Goal: Task Accomplishment & Management: Contribute content

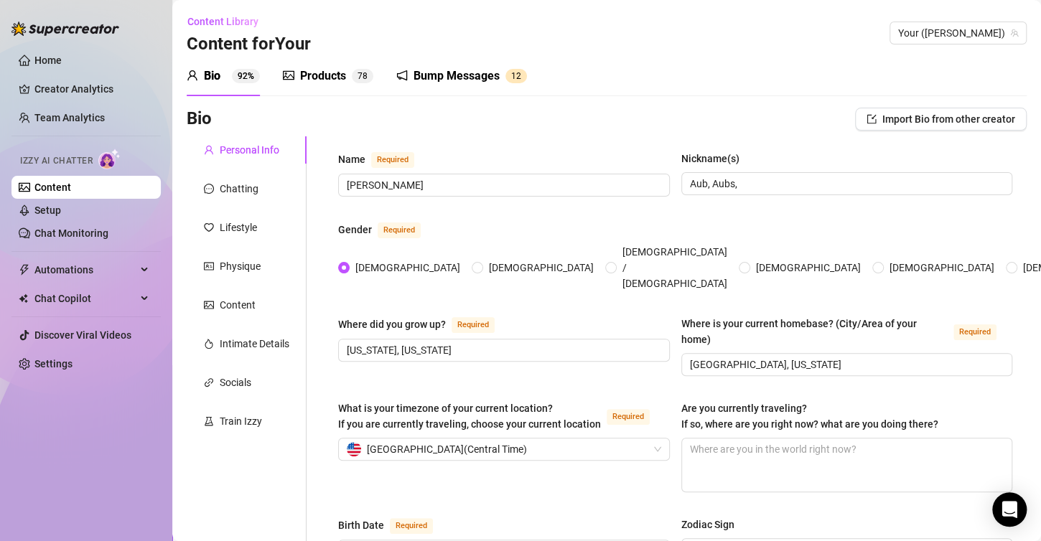
click at [61, 212] on link "Setup" at bounding box center [47, 210] width 27 height 11
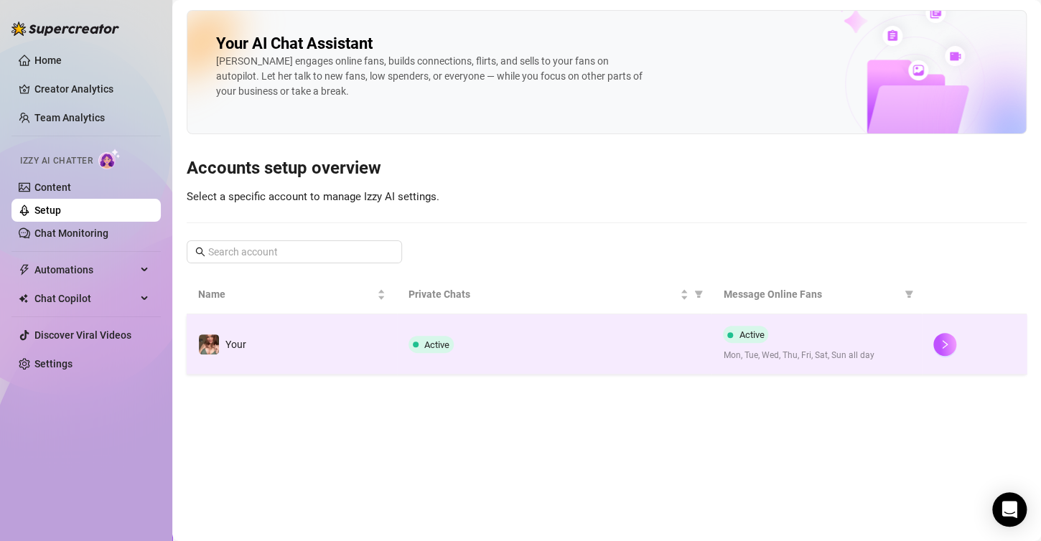
click at [326, 355] on td "Your" at bounding box center [292, 344] width 210 height 60
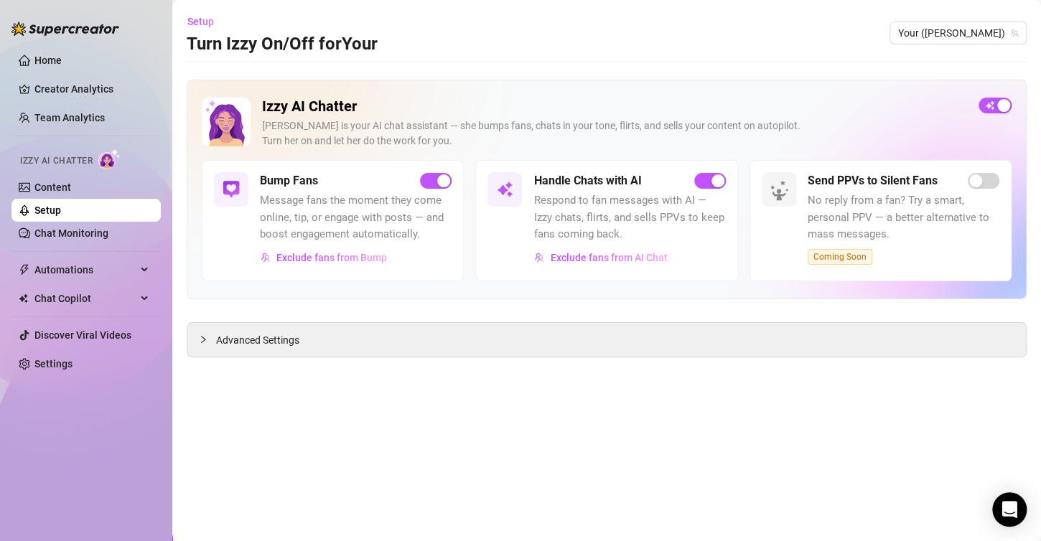
click at [61, 175] on div "Izzy AI Chatter" at bounding box center [85, 159] width 152 height 32
click at [49, 186] on link "Content" at bounding box center [52, 187] width 37 height 11
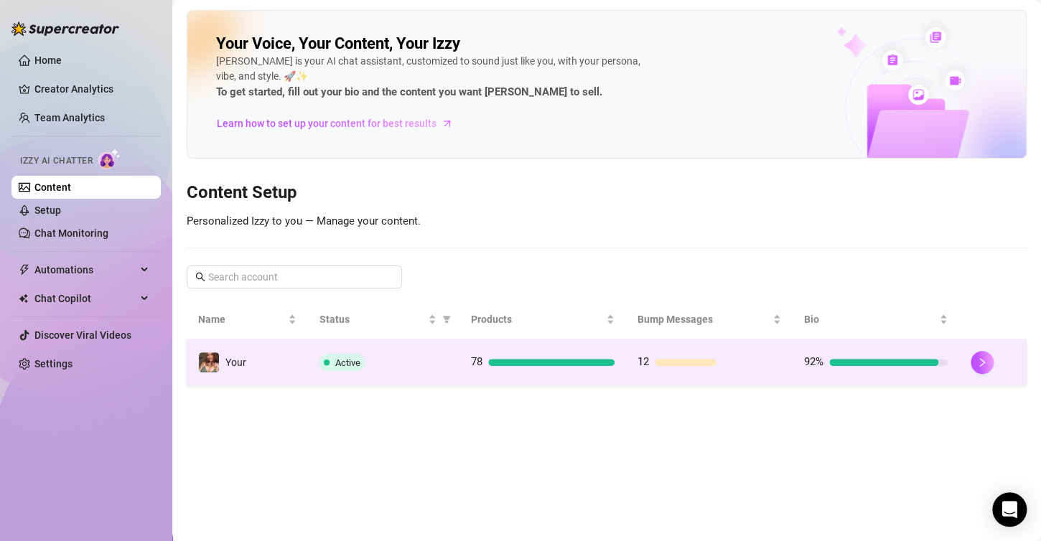
click at [436, 354] on div "Active" at bounding box center [383, 362] width 128 height 17
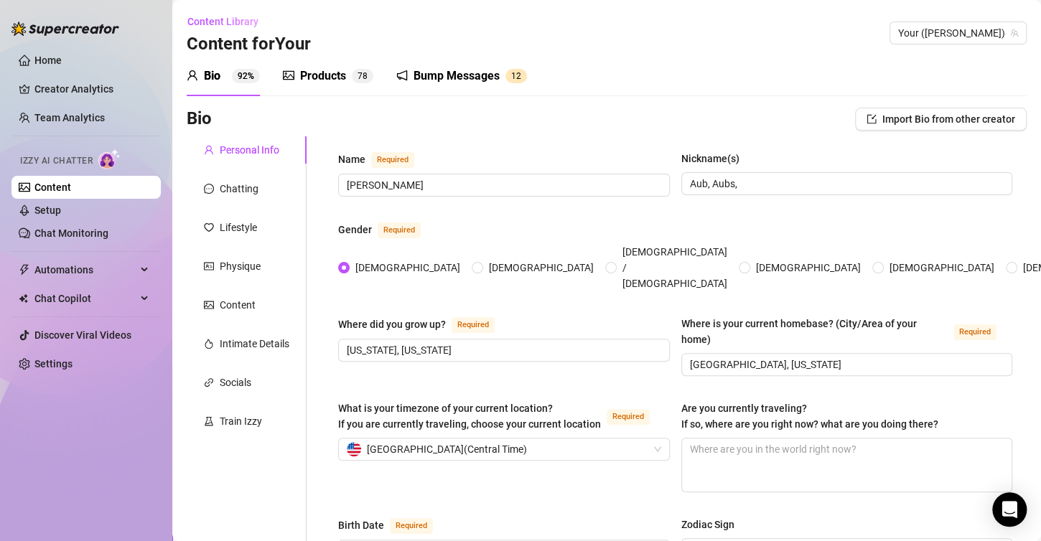
click at [312, 75] on div "Products" at bounding box center [323, 75] width 46 height 17
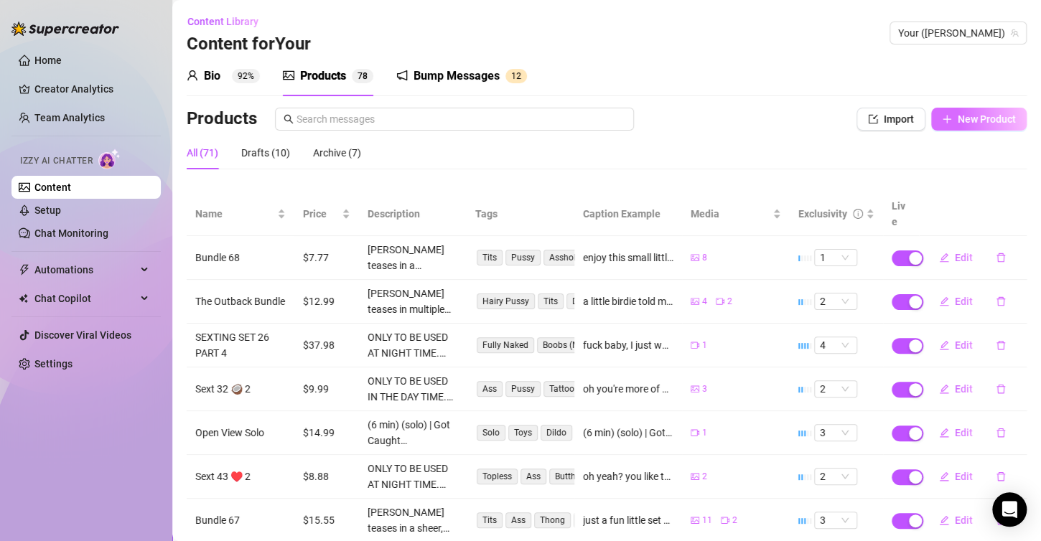
click at [959, 117] on span "New Product" at bounding box center [987, 118] width 58 height 11
type textarea "Type your message here..."
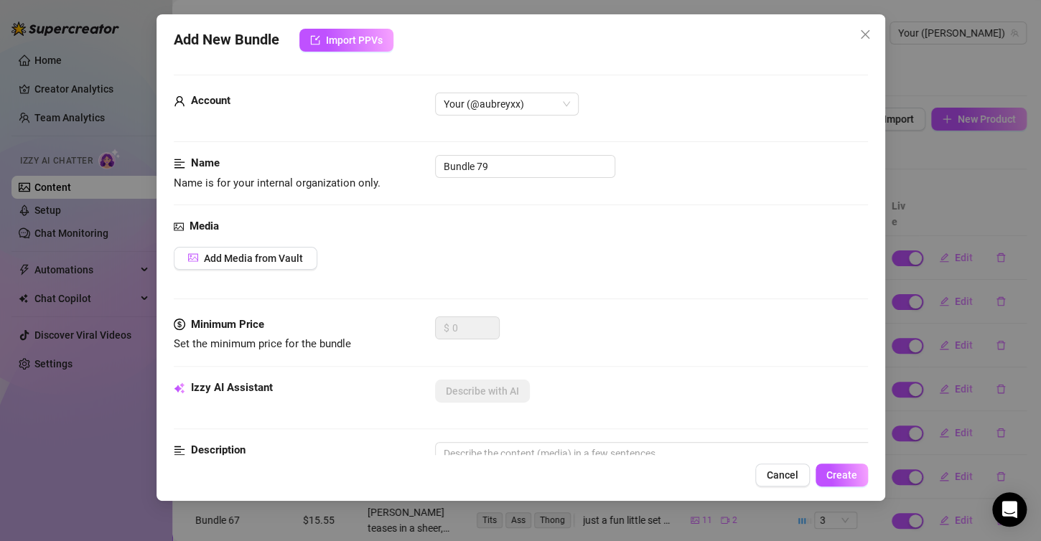
click at [238, 238] on div "Media Add Media from Vault" at bounding box center [521, 267] width 694 height 98
click at [238, 256] on span "Add Media from Vault" at bounding box center [253, 258] width 99 height 11
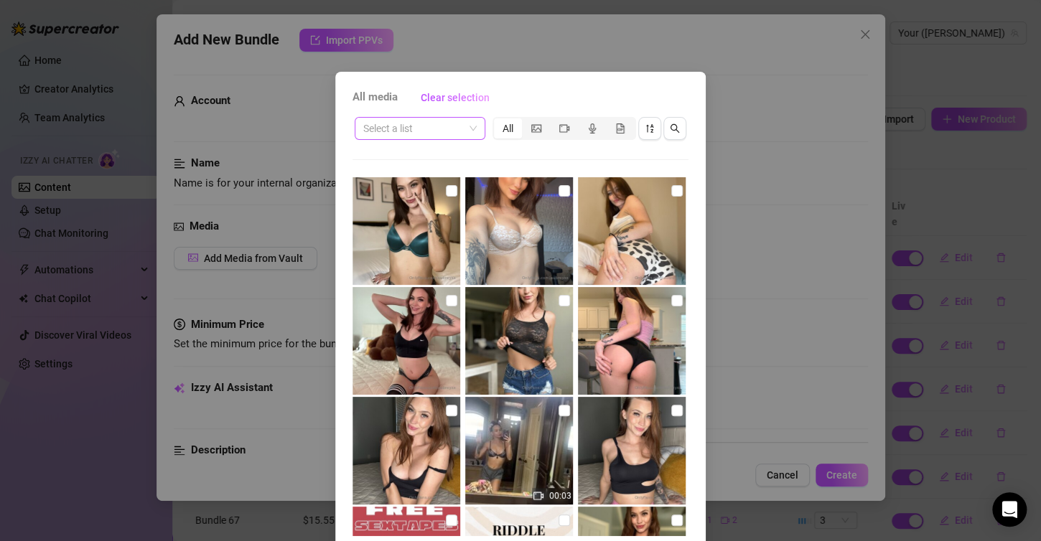
click at [463, 128] on span at bounding box center [419, 129] width 113 height 22
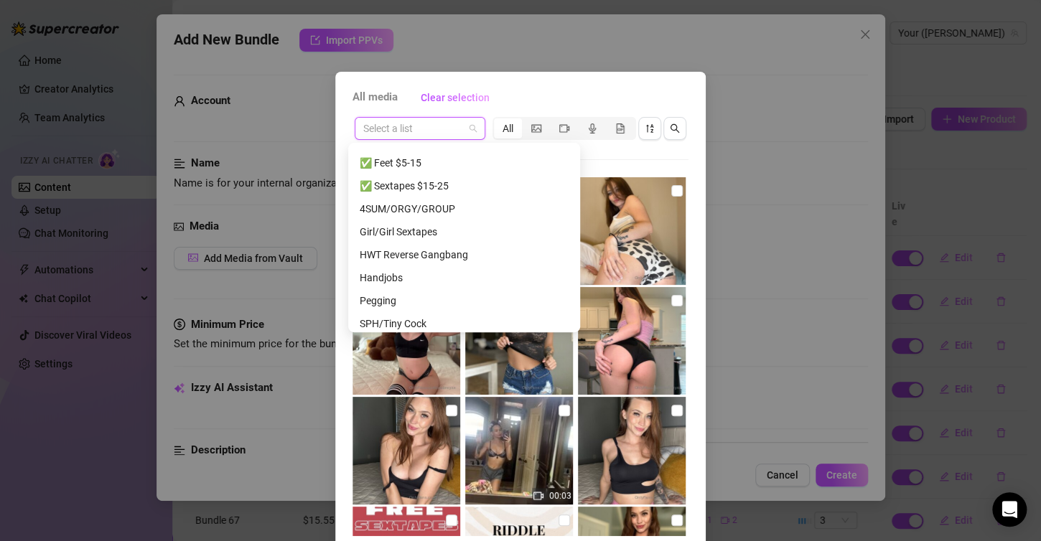
scroll to position [1108, 0]
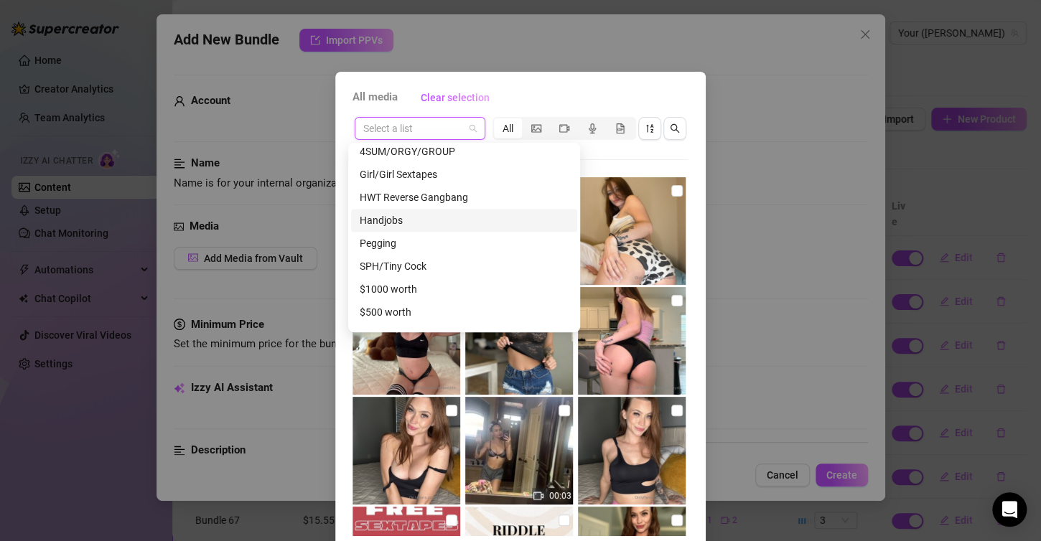
click at [422, 219] on div "Handjobs" at bounding box center [464, 220] width 209 height 16
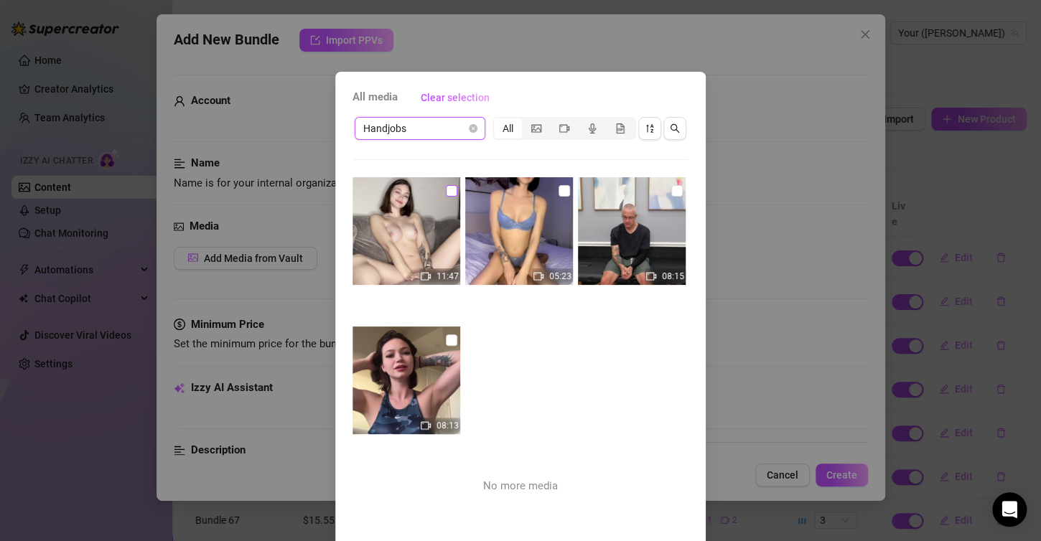
click at [446, 186] on input "checkbox" at bounding box center [451, 190] width 11 height 11
checkbox input "true"
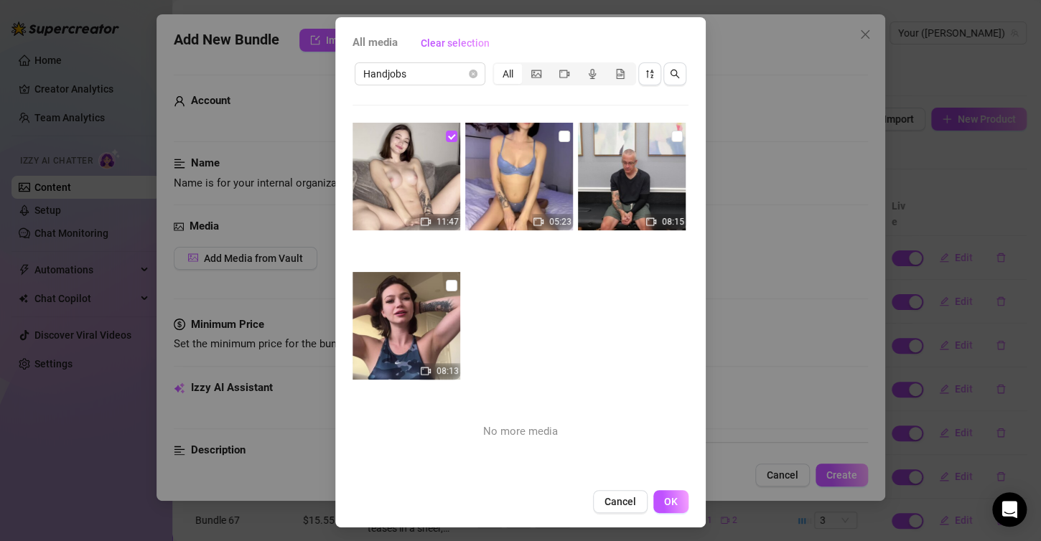
scroll to position [57, 0]
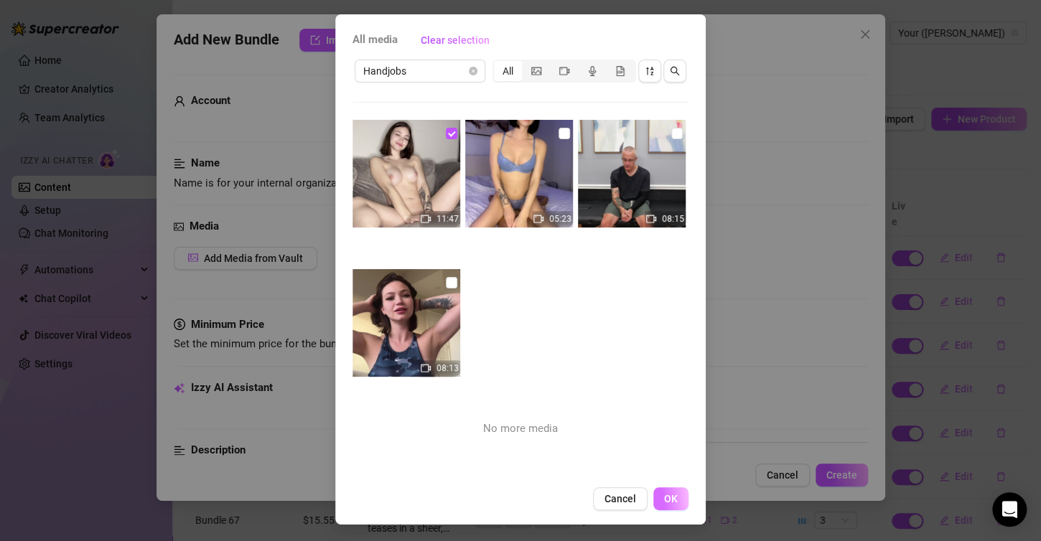
click at [670, 497] on span "OK" at bounding box center [671, 498] width 14 height 11
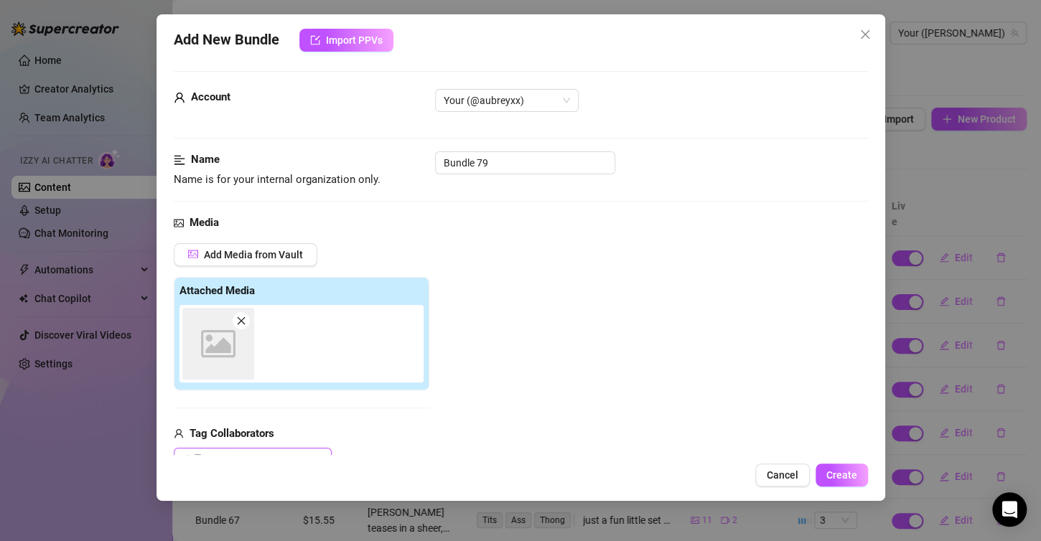
scroll to position [0, 0]
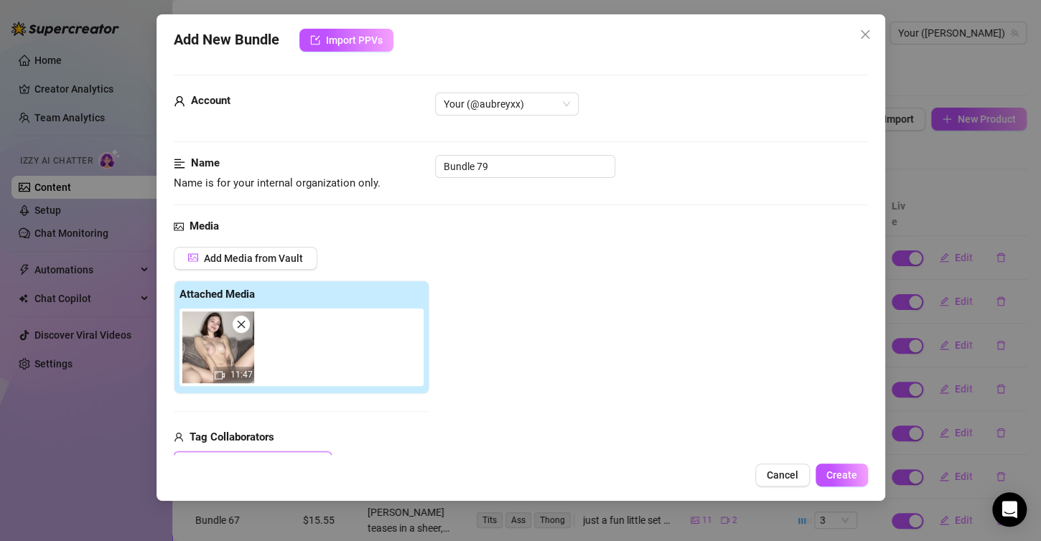
click at [482, 179] on div "Name Name is for your internal organization only. Bundle 79" at bounding box center [521, 173] width 694 height 37
click at [483, 171] on input "Bundle 79" at bounding box center [525, 166] width 180 height 23
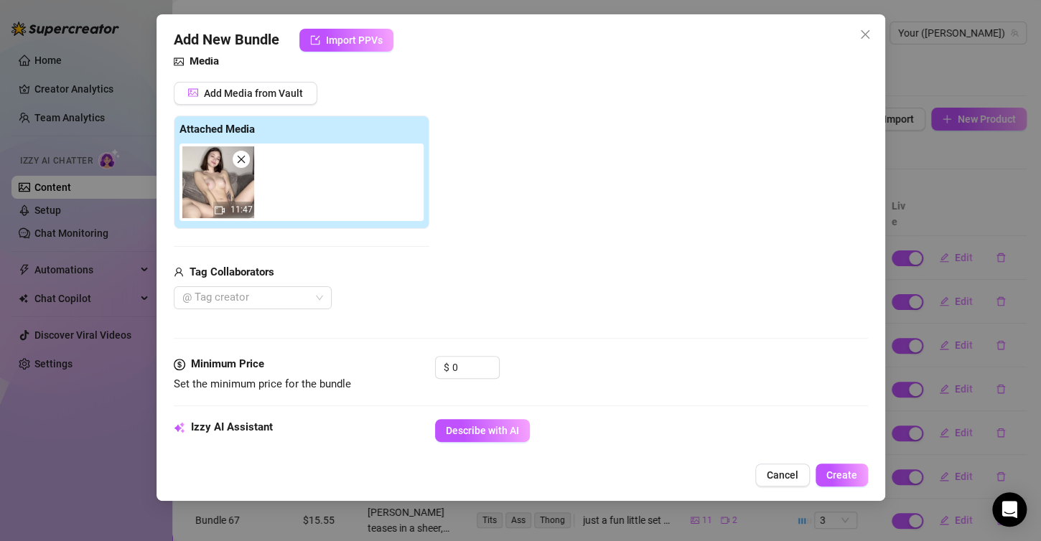
scroll to position [359, 0]
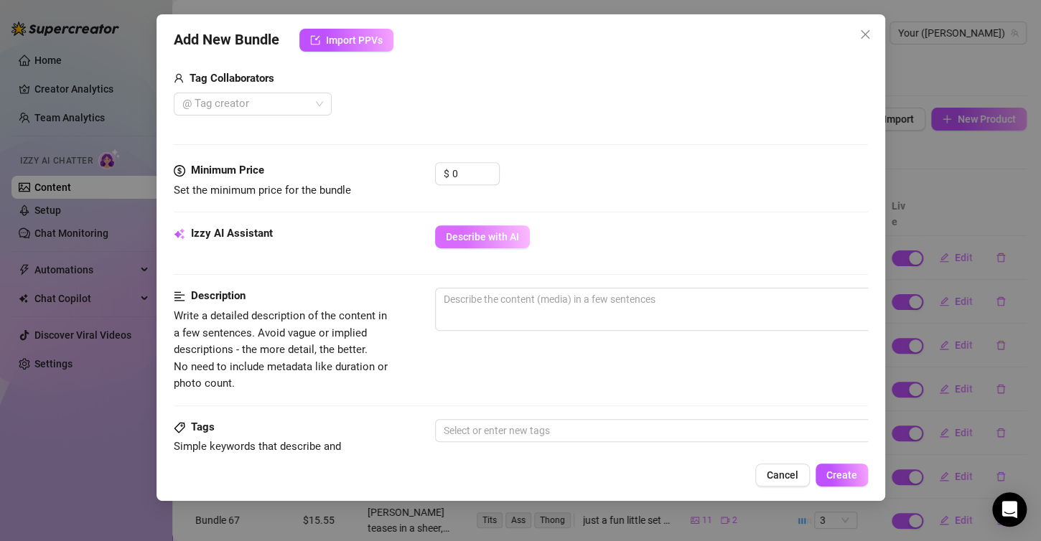
type input "Milkin Sesh 🐮🤠"
click at [464, 242] on button "Describe with AI" at bounding box center [482, 236] width 95 height 23
click at [464, 179] on input "0" at bounding box center [475, 174] width 47 height 22
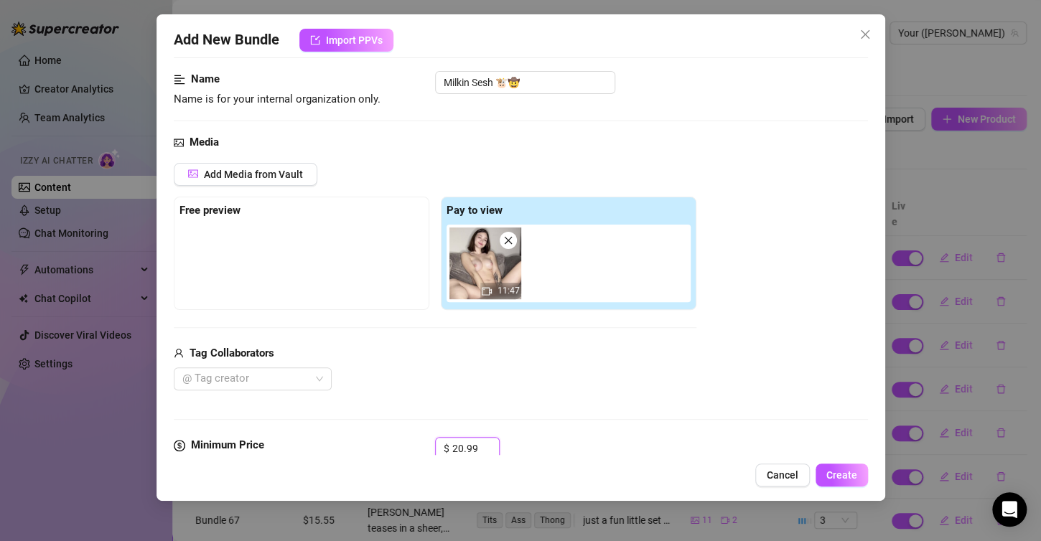
scroll to position [0, 0]
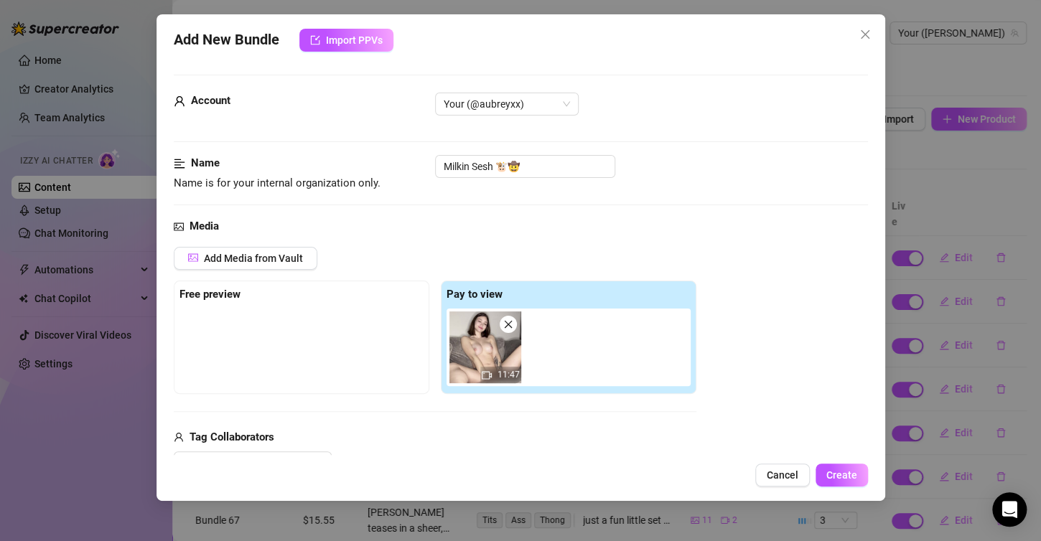
type input "20.99"
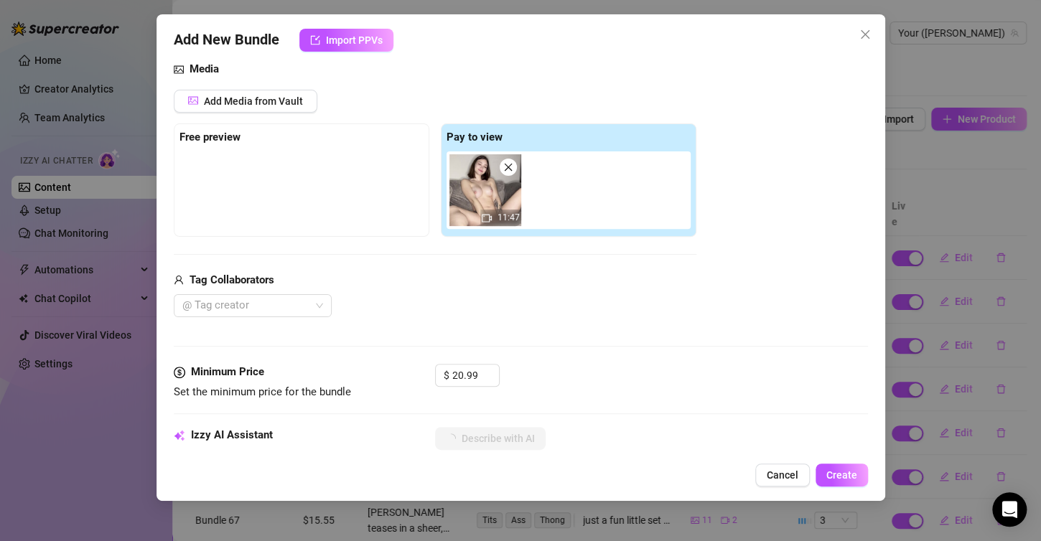
scroll to position [100, 0]
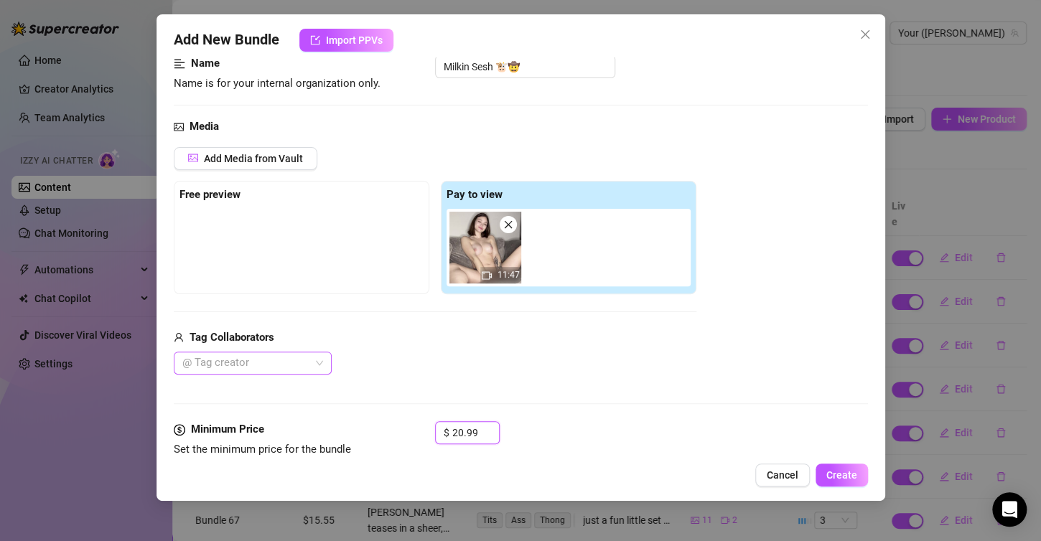
click at [317, 356] on div "@ Tag creator" at bounding box center [253, 363] width 158 height 23
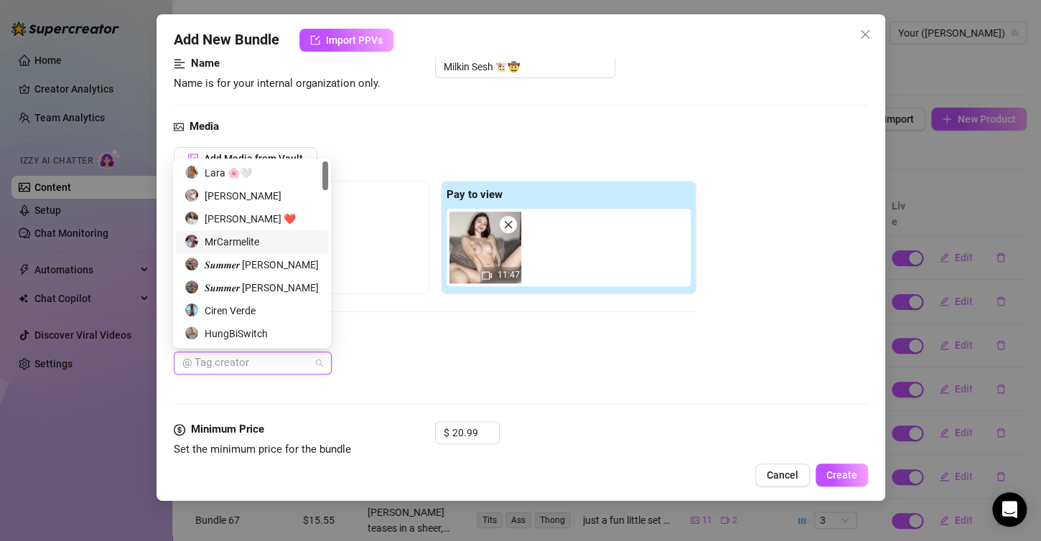
click at [229, 245] on div "MrCarmelite" at bounding box center [251, 242] width 135 height 16
click at [235, 241] on div "MrCarmelite" at bounding box center [246, 242] width 125 height 16
click at [235, 245] on div "MrCarmelite" at bounding box center [251, 242] width 135 height 16
click at [431, 345] on div "Tag Collaborators" at bounding box center [435, 337] width 523 height 17
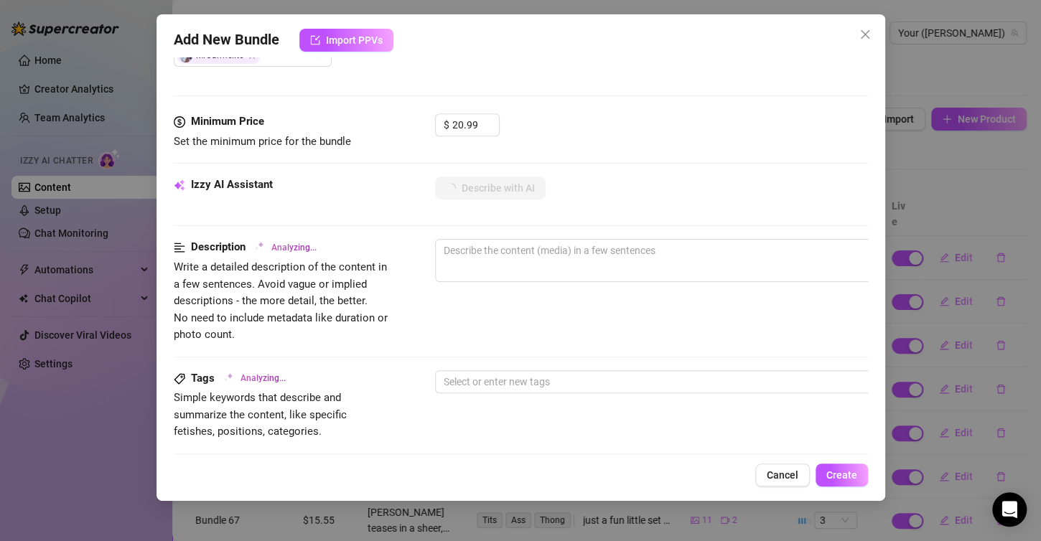
scroll to position [459, 0]
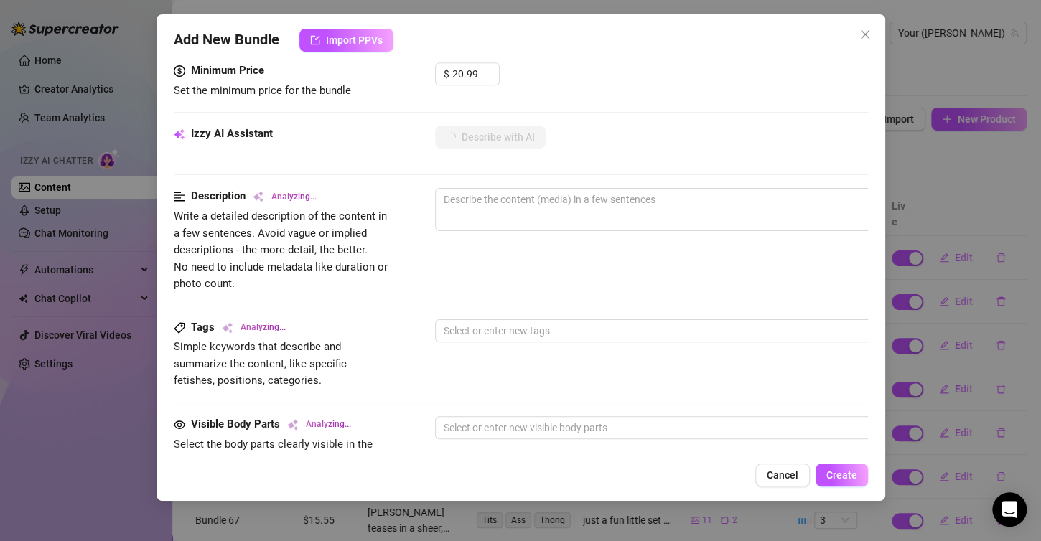
type textarea "[PERSON_NAME]"
type textarea "[PERSON_NAME] is"
type textarea "[PERSON_NAME] is fully"
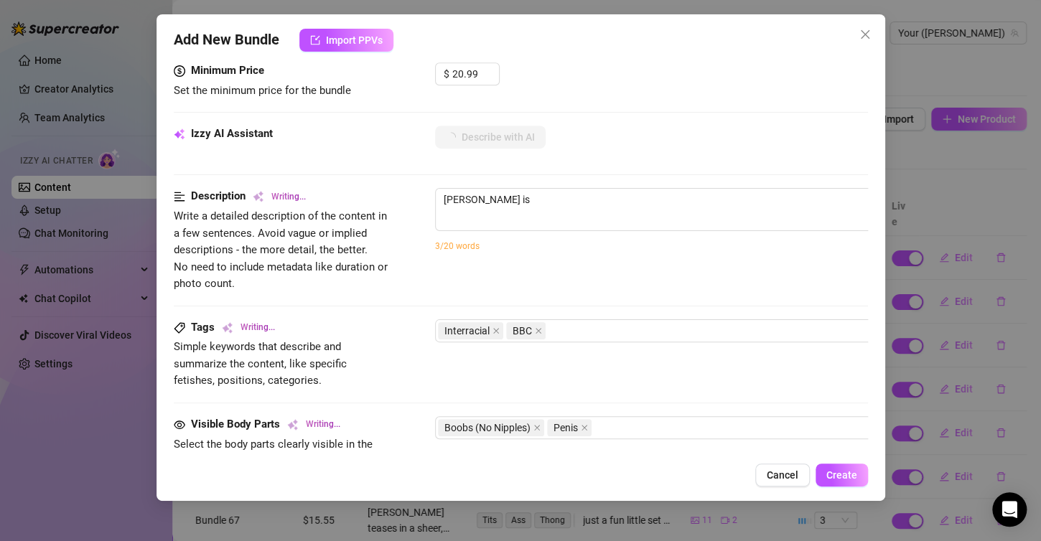
type textarea "[PERSON_NAME] is fully"
type textarea "[PERSON_NAME] is fully naked,"
type textarea "[PERSON_NAME] is fully naked, sitting"
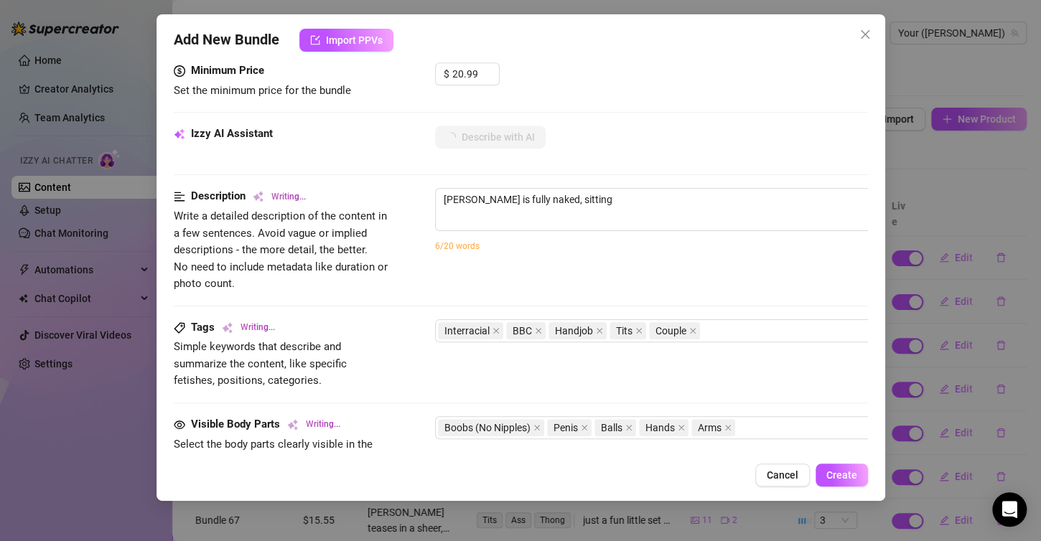
type textarea "[PERSON_NAME] is fully naked, sitting between"
type textarea "[PERSON_NAME] is fully naked, sitting between the"
type textarea "[PERSON_NAME] is fully naked, sitting between the legs"
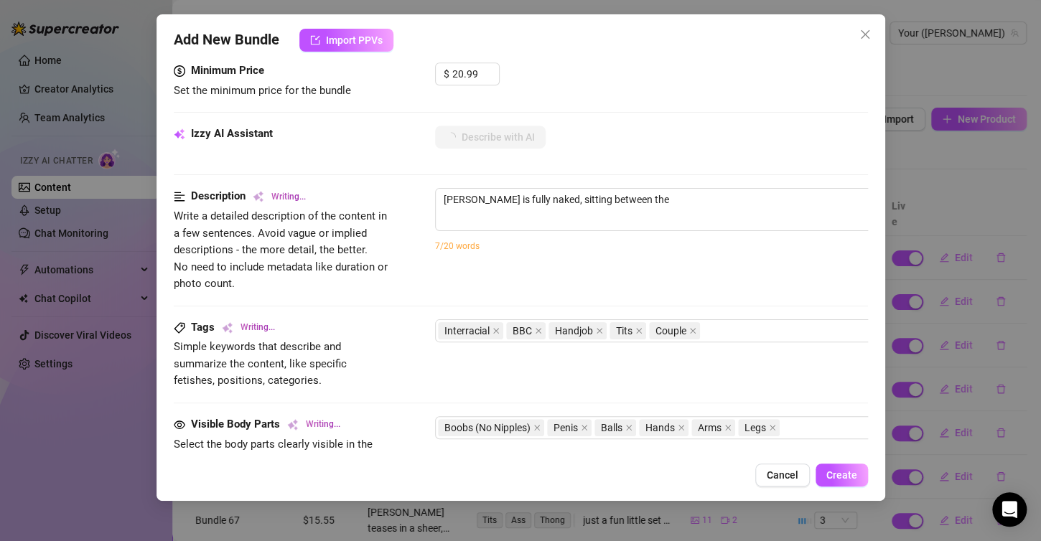
type textarea "[PERSON_NAME] is fully naked, sitting between the legs"
type textarea "[PERSON_NAME] is fully naked, sitting between the legs of"
type textarea "[PERSON_NAME] is fully naked, sitting between the legs of a"
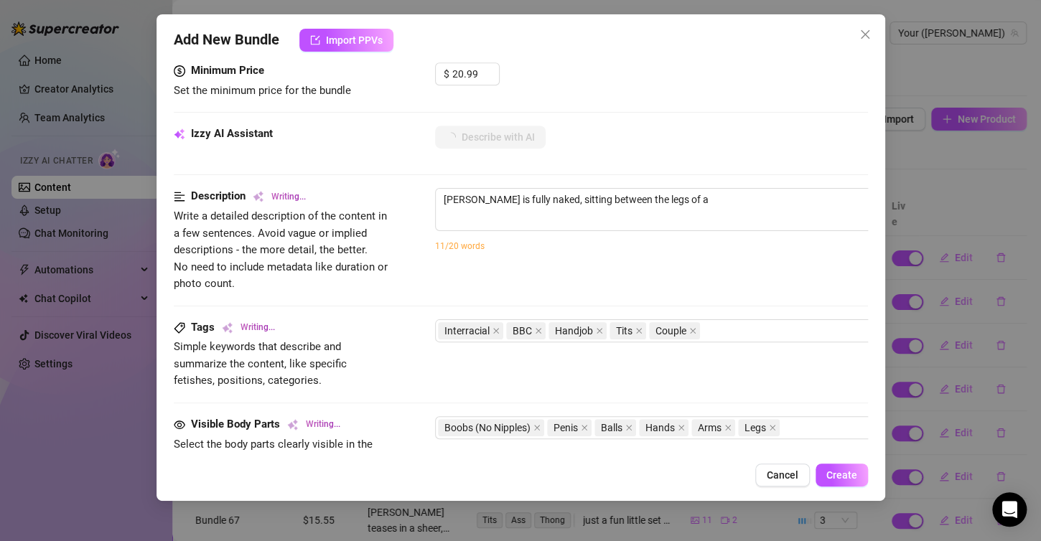
type textarea "[PERSON_NAME] is fully naked, sitting between the legs of a Black"
type textarea "[PERSON_NAME] is fully naked, sitting between the legs of a [DEMOGRAPHIC_DATA] …"
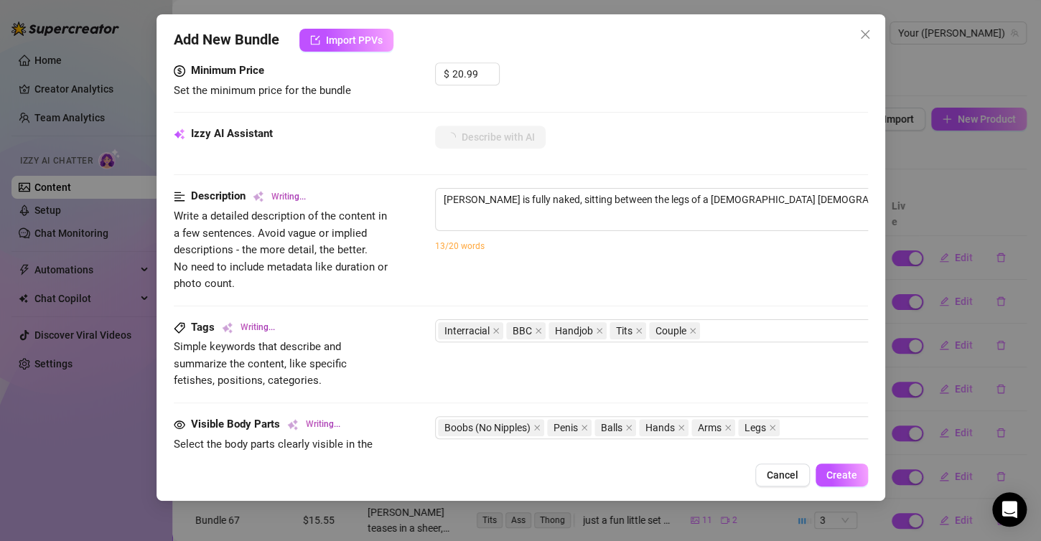
type textarea "[PERSON_NAME] is fully naked, sitting between the legs of a [DEMOGRAPHIC_DATA] …"
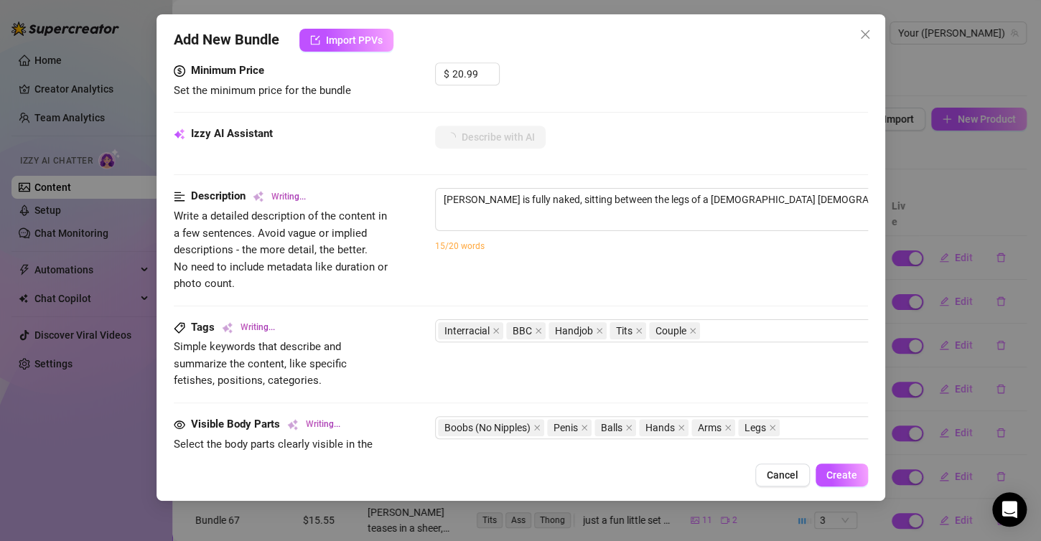
type textarea "[PERSON_NAME] is fully naked, sitting between the legs of a [DEMOGRAPHIC_DATA] …"
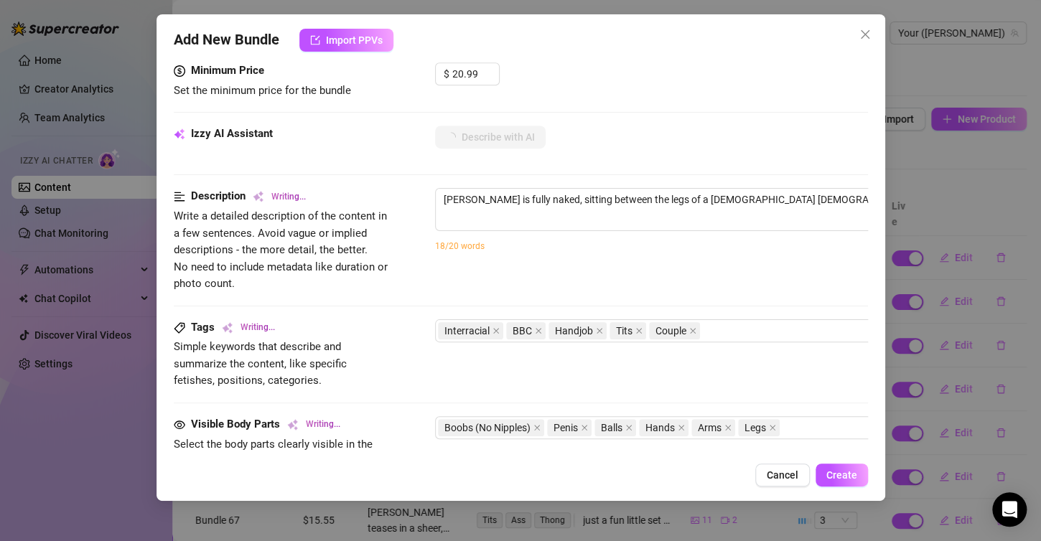
type textarea "[PERSON_NAME] is fully naked, sitting between the legs of a [DEMOGRAPHIC_DATA] …"
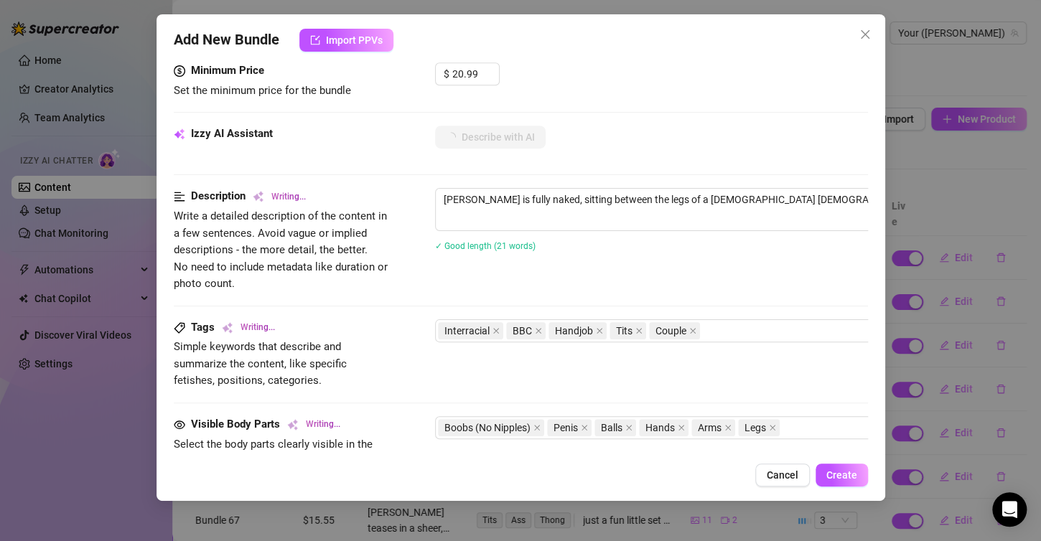
type textarea "[PERSON_NAME] is fully naked, sitting between the legs of a [DEMOGRAPHIC_DATA] …"
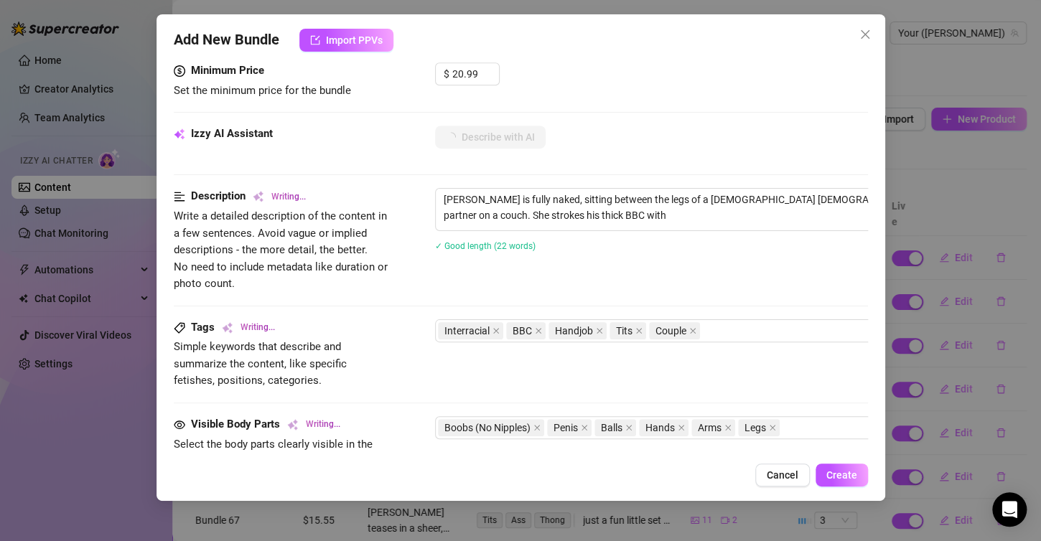
type textarea "[PERSON_NAME] is fully naked, sitting between the legs of a [DEMOGRAPHIC_DATA] …"
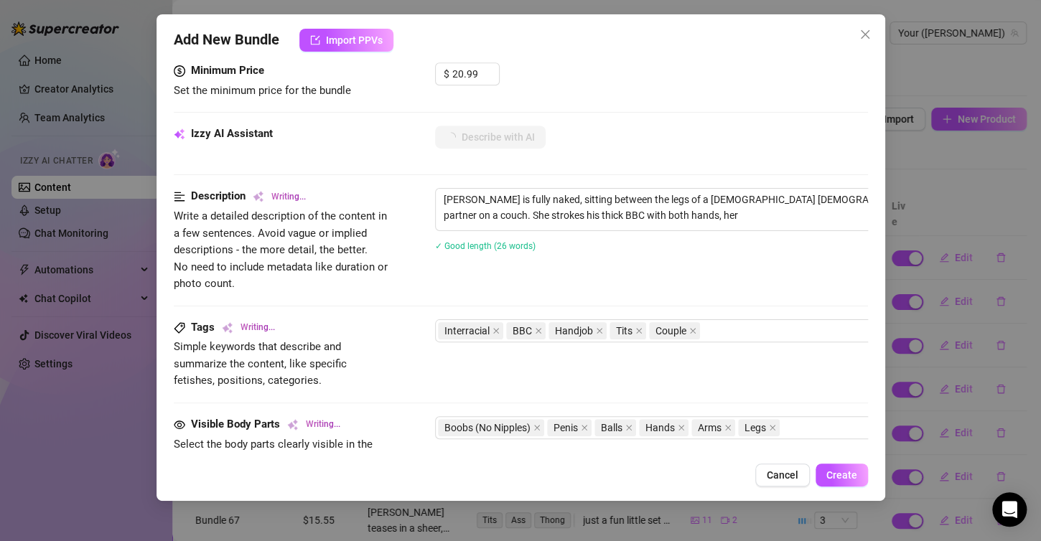
type textarea "[PERSON_NAME] is fully naked, sitting between the legs of a [DEMOGRAPHIC_DATA] …"
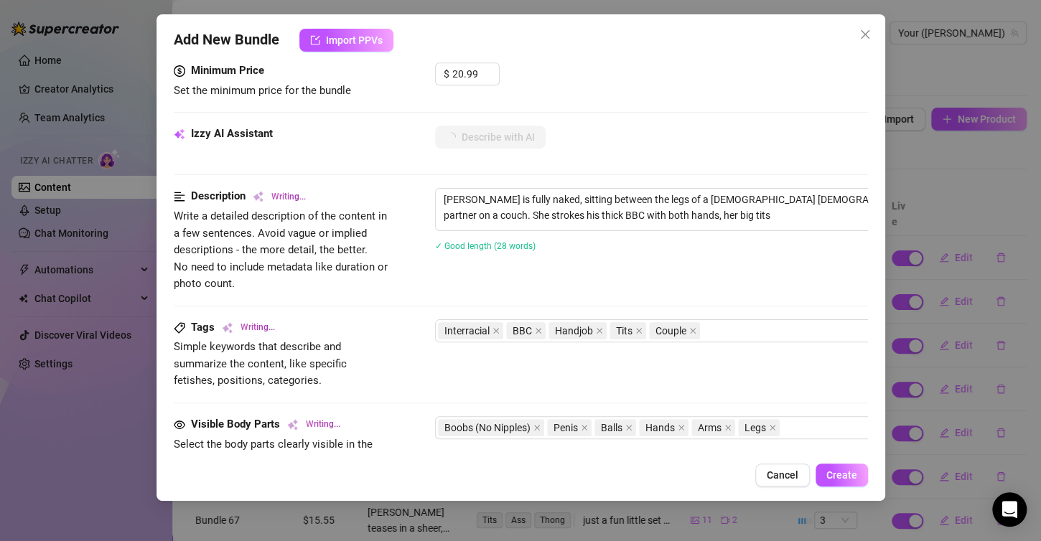
type textarea "[PERSON_NAME] is fully naked, sitting between the legs of a [DEMOGRAPHIC_DATA] …"
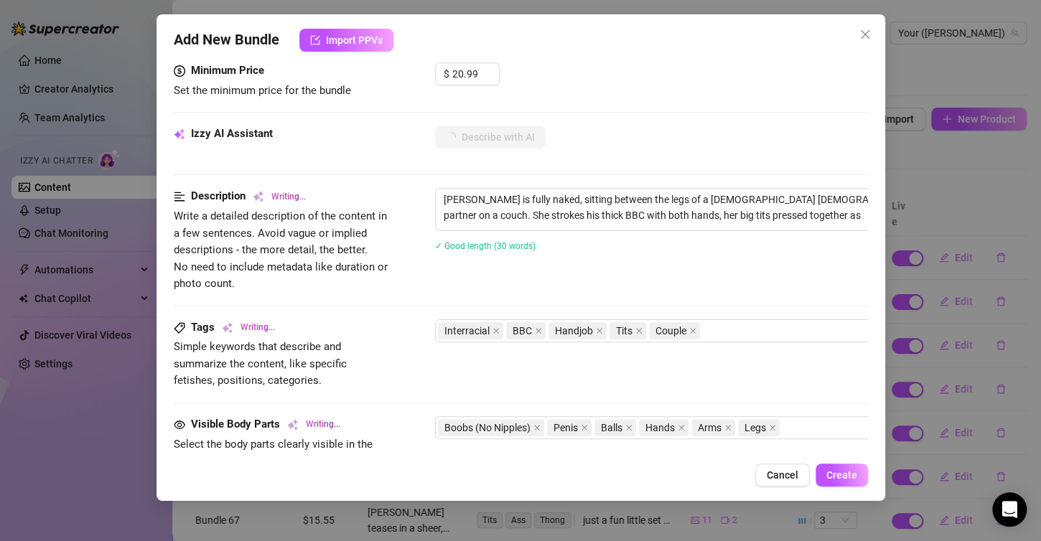
type textarea "[PERSON_NAME] is fully naked, sitting between the legs of a [DEMOGRAPHIC_DATA] …"
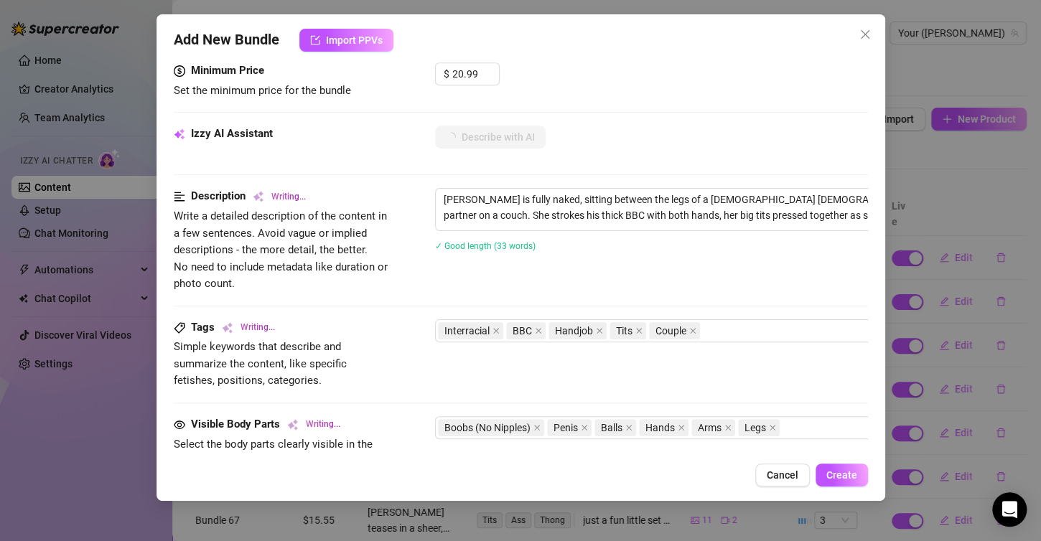
type textarea "[PERSON_NAME] is fully naked, sitting between the legs of a [DEMOGRAPHIC_DATA] …"
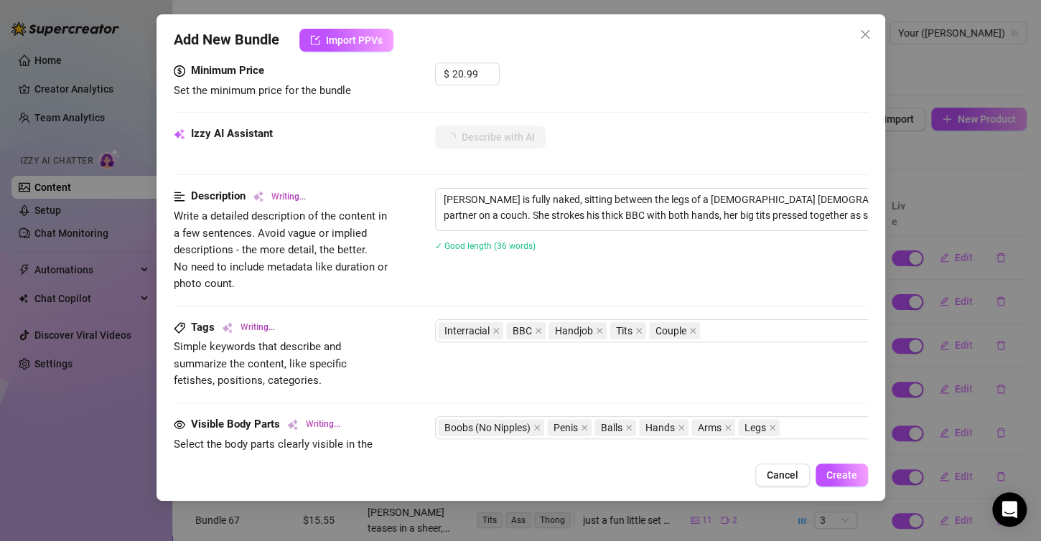
type textarea "[PERSON_NAME] is fully naked, sitting between the legs of a [DEMOGRAPHIC_DATA] …"
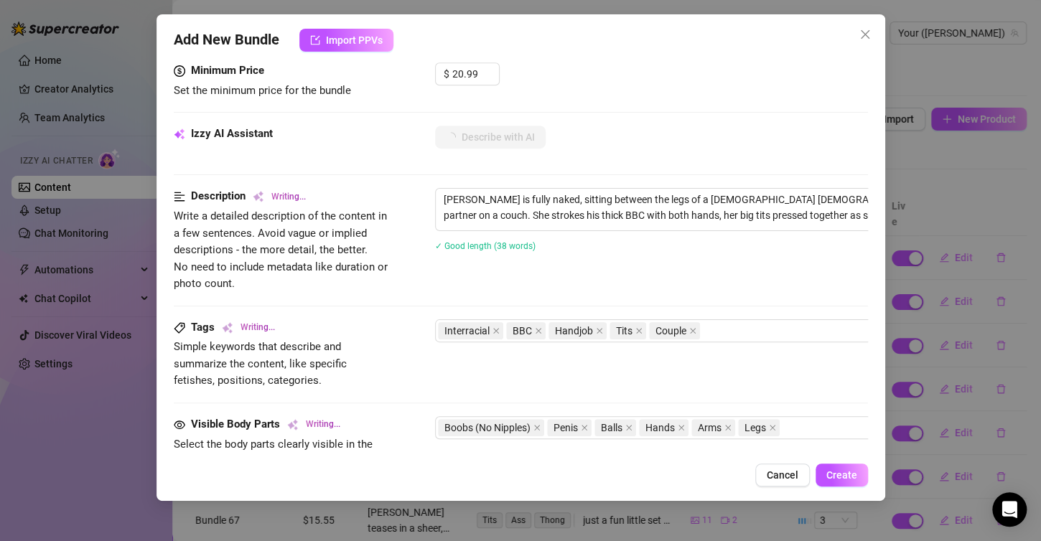
type textarea "[PERSON_NAME] is fully naked, sitting between the legs of a [DEMOGRAPHIC_DATA] …"
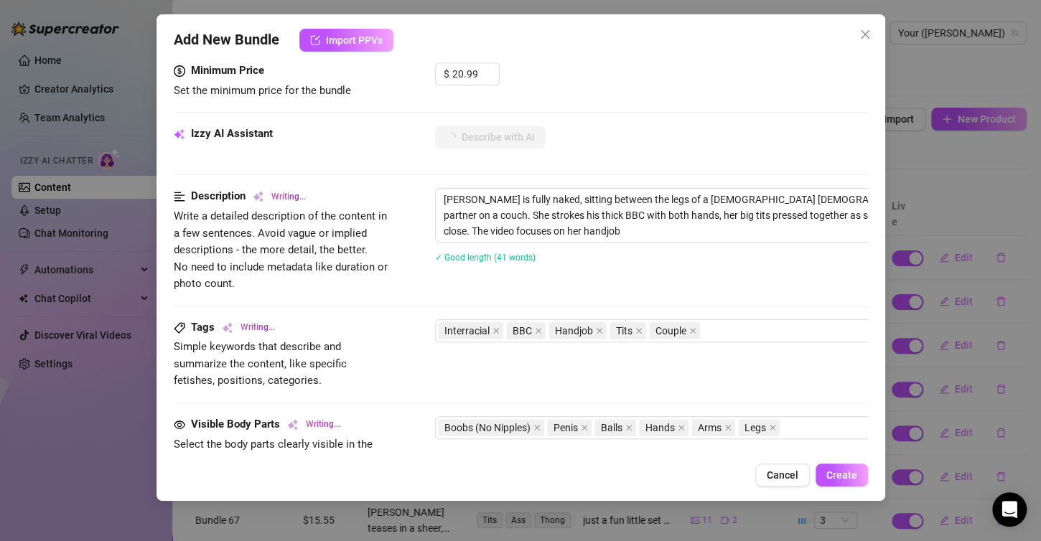
type textarea "[PERSON_NAME] is fully naked, sitting between the legs of a [DEMOGRAPHIC_DATA] …"
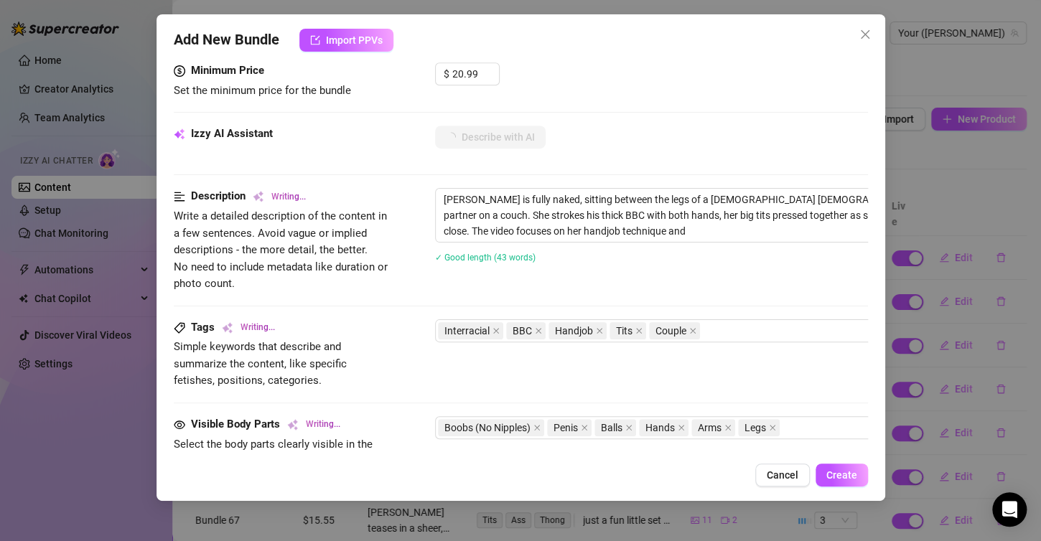
type textarea "[PERSON_NAME] is fully naked, sitting between the legs of a [DEMOGRAPHIC_DATA] …"
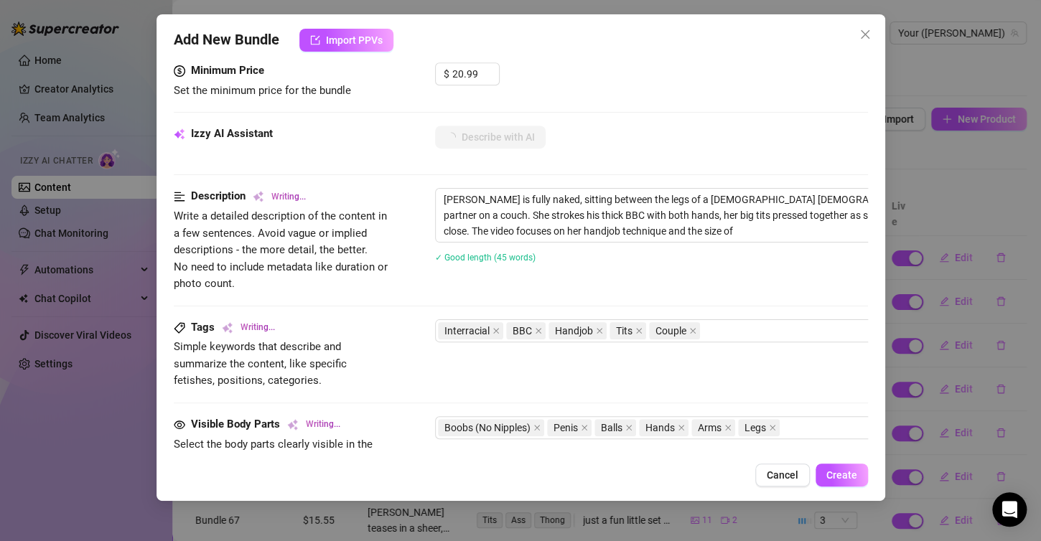
type textarea "[PERSON_NAME] is fully naked, sitting between the legs of a [DEMOGRAPHIC_DATA] …"
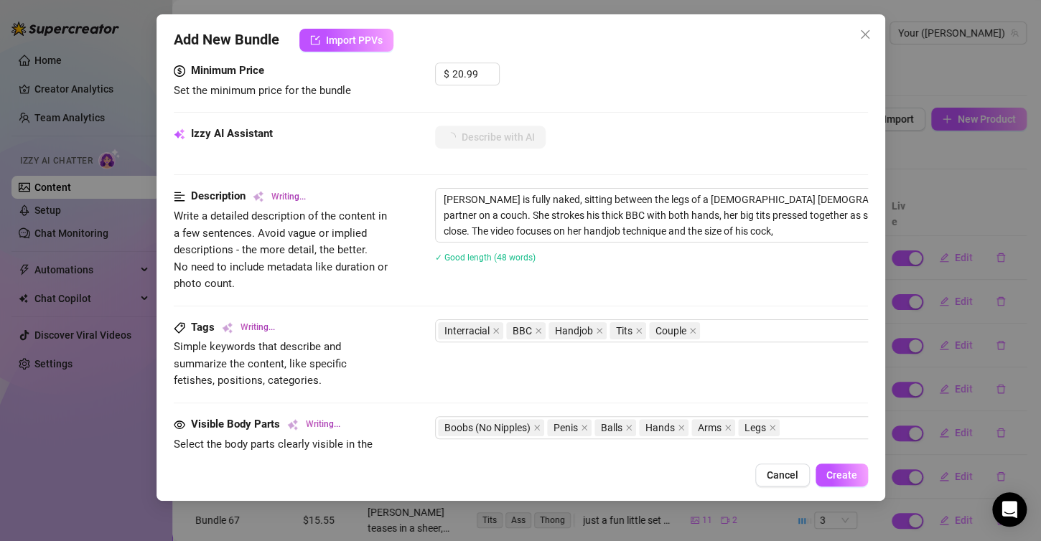
type textarea "[PERSON_NAME] is fully naked, sitting between the legs of a [DEMOGRAPHIC_DATA] …"
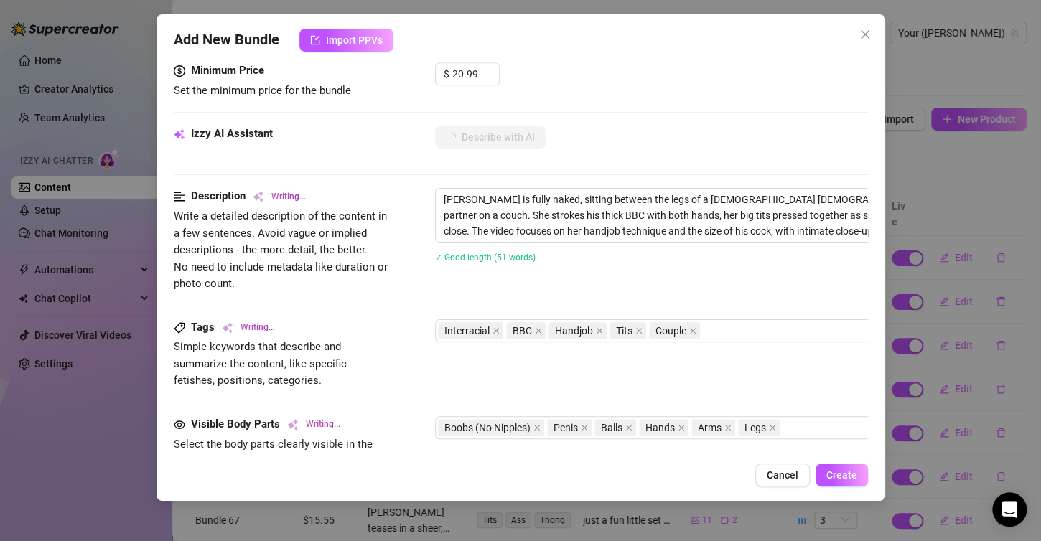
type textarea "[PERSON_NAME] is fully naked, sitting between the legs of a [DEMOGRAPHIC_DATA] …"
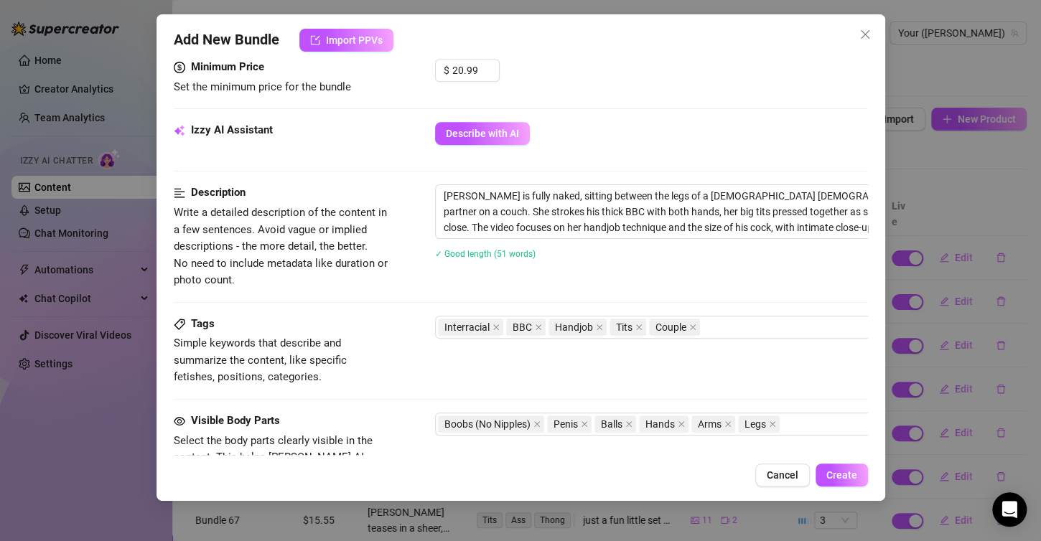
scroll to position [746, 0]
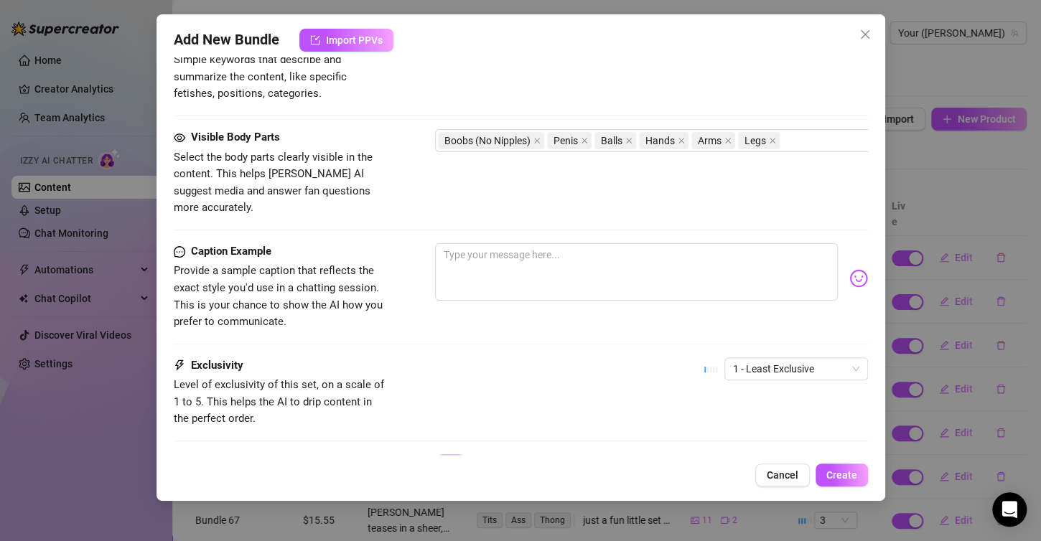
click at [743, 337] on div "Caption Example Provide a sample caption that reflects the exact style you'd us…" at bounding box center [521, 300] width 694 height 114
click at [748, 358] on span "1 - Least Exclusive" at bounding box center [796, 369] width 126 height 22
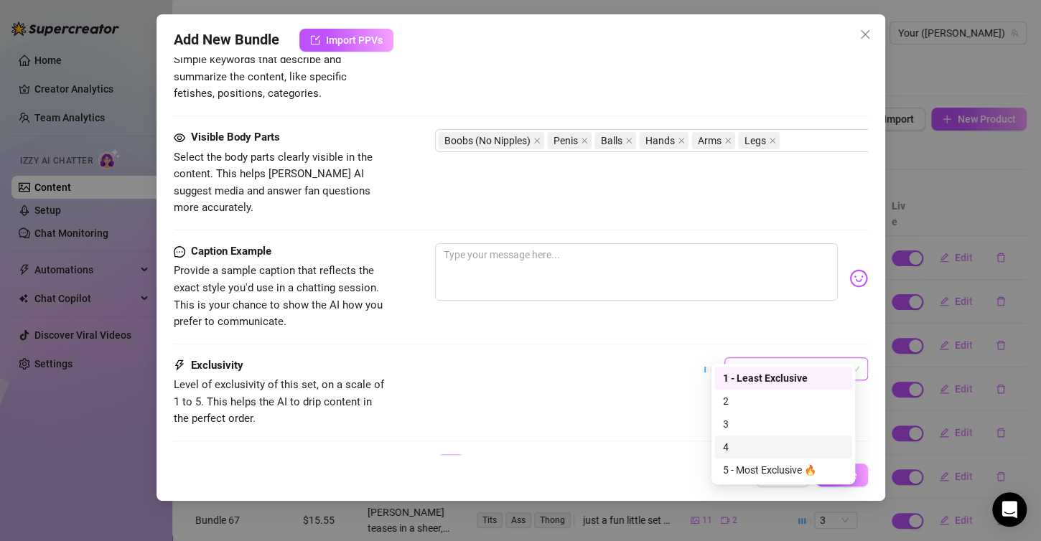
click at [752, 446] on div "4" at bounding box center [783, 447] width 121 height 16
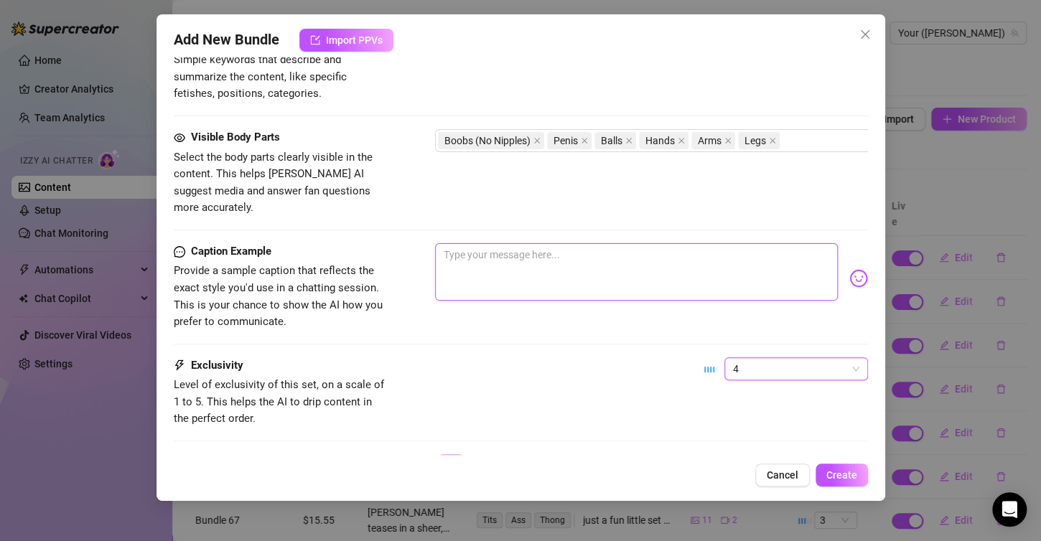
click at [545, 276] on textarea at bounding box center [636, 271] width 403 height 57
type textarea "s"
type textarea "st"
type textarea "s"
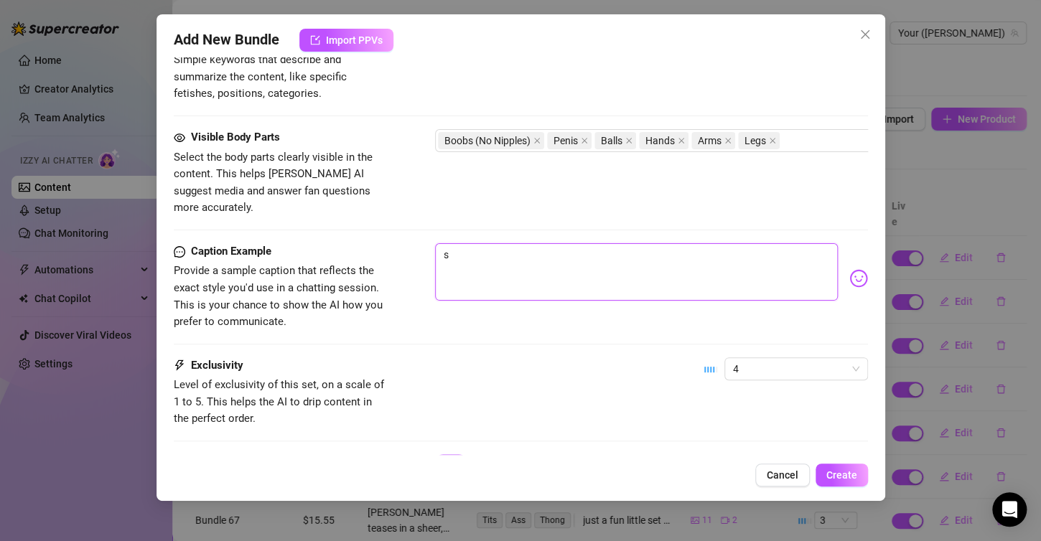
type textarea "st"
type textarea "str"
type textarea "stro"
type textarea "strok"
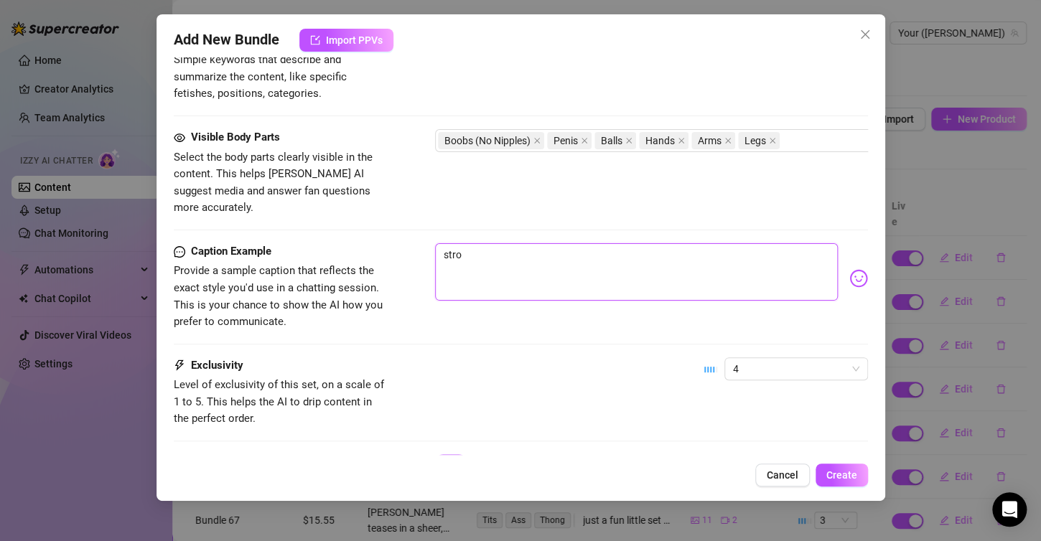
type textarea "strok"
type textarea "stroke"
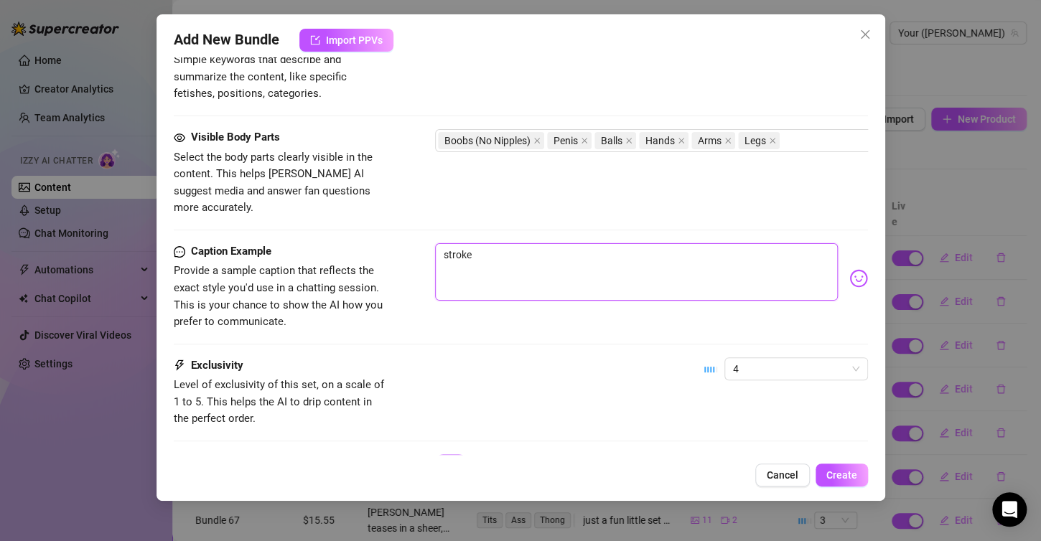
type textarea "stroke y"
type textarea "stroke yo"
type textarea "stroke you"
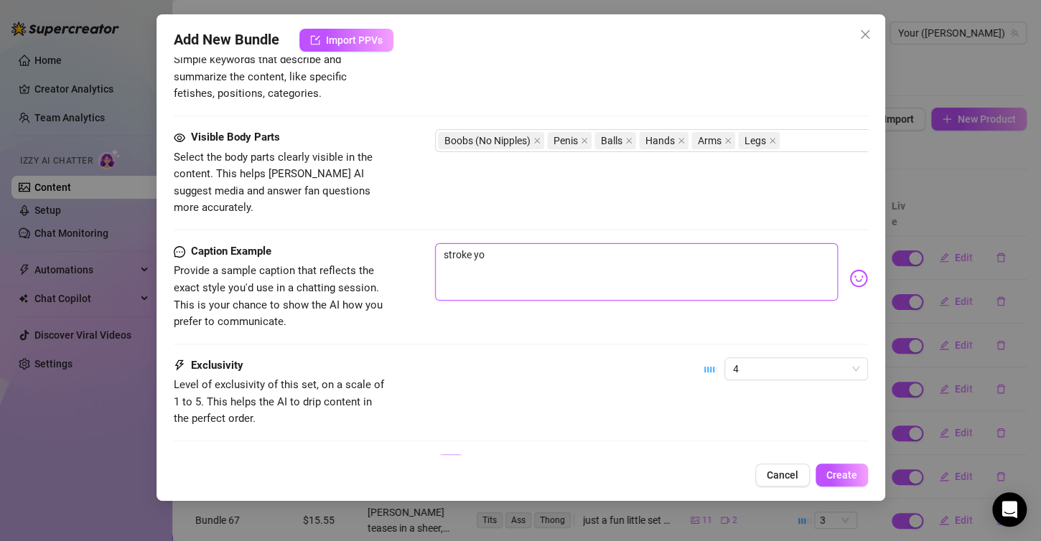
type textarea "stroke you"
type textarea "stroke your"
type textarea "stroke yours"
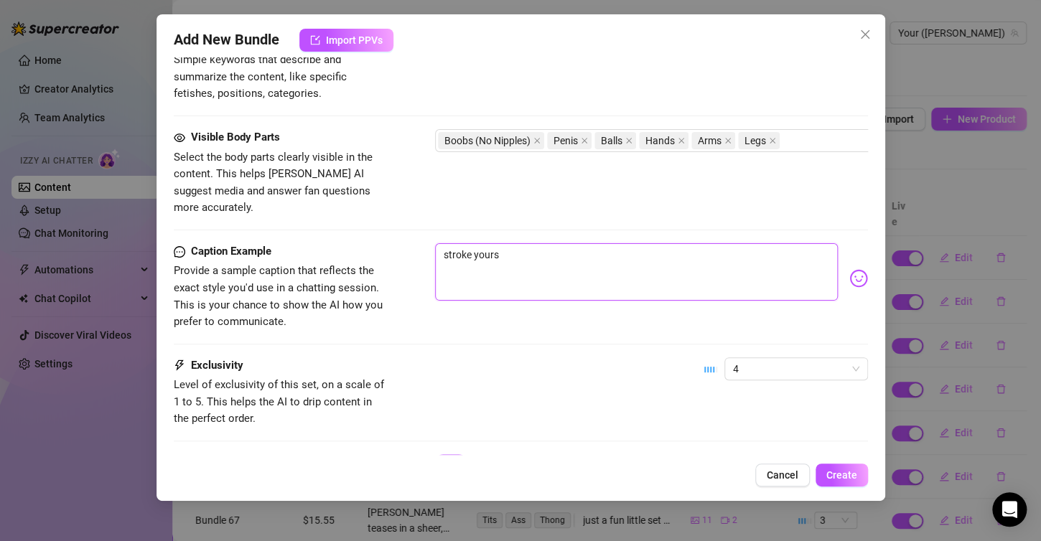
type textarea "stroke yourse"
type textarea "stroke yoursel"
type textarea "stroke yourself"
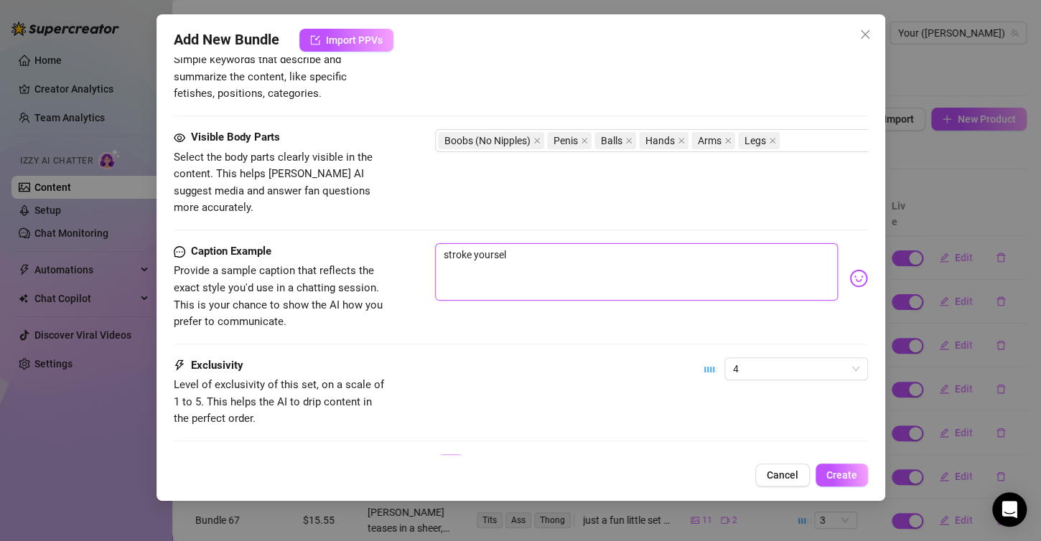
type textarea "stroke yourself"
type textarea "stroke yourself a"
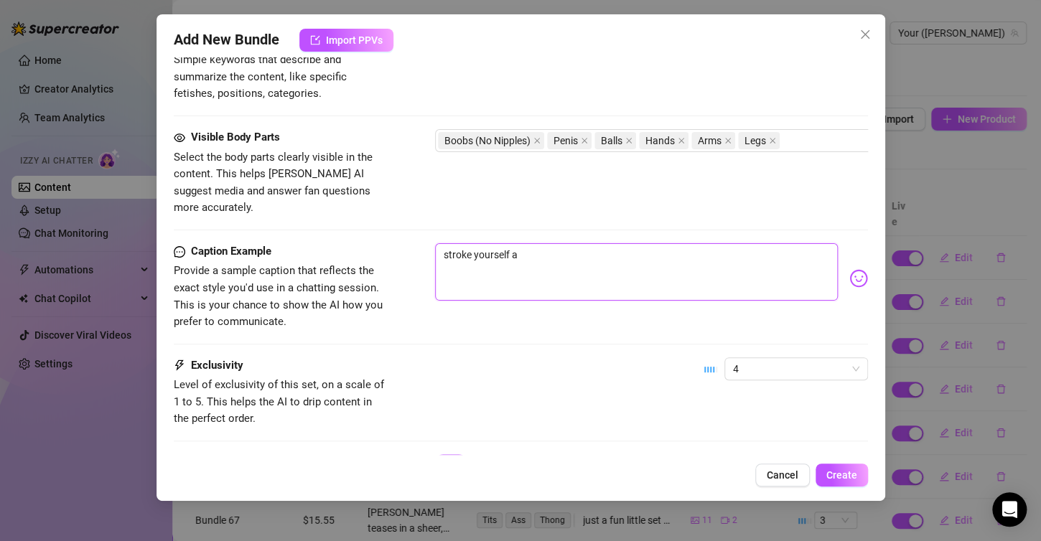
type textarea "stroke yourself as"
type textarea "stroke yourself as i"
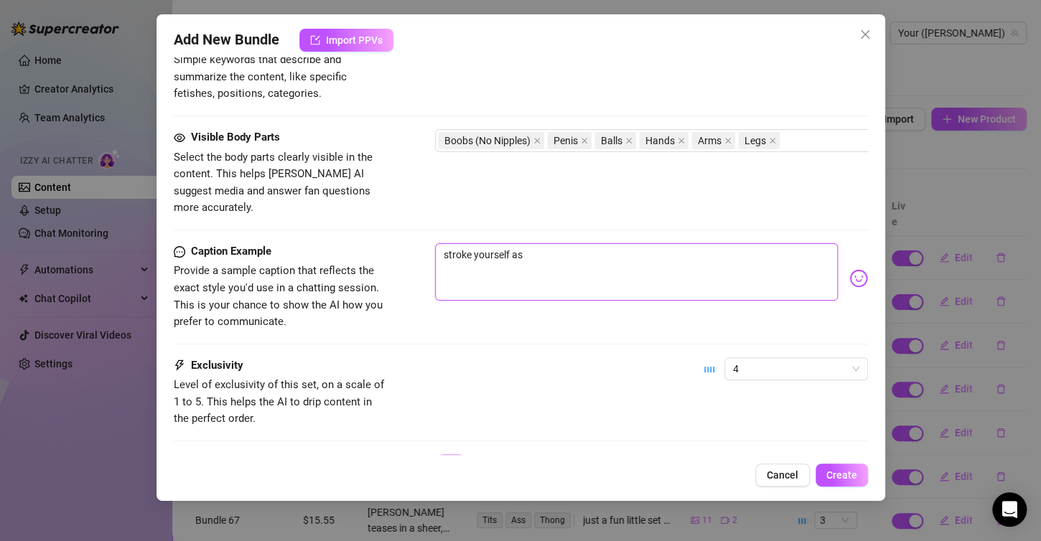
type textarea "stroke yourself as i"
type textarea "stroke yourself as"
type textarea "stroke yourself as I"
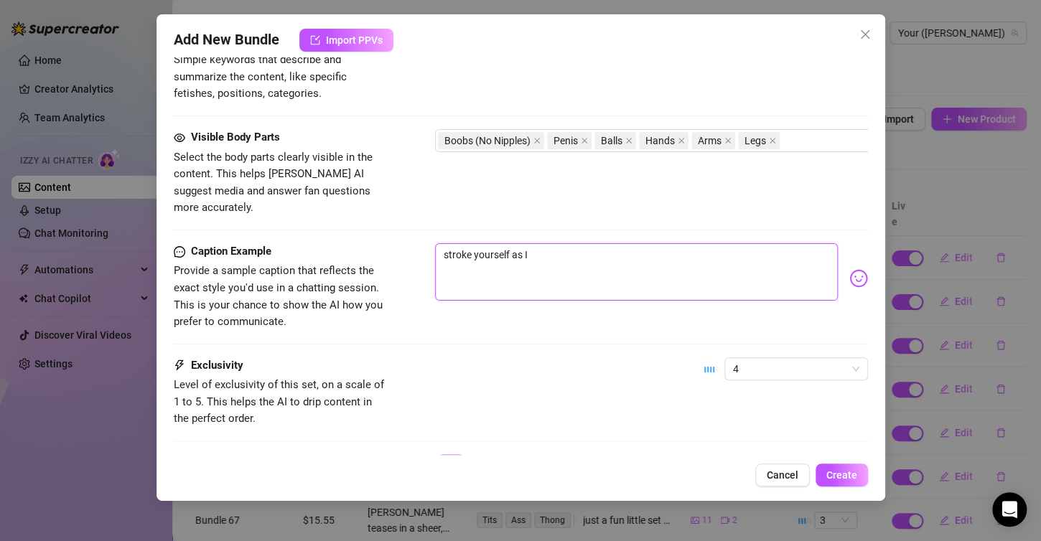
type textarea "stroke yourself as I"
type textarea "stroke yourself as I m"
type textarea "stroke yourself as I mi"
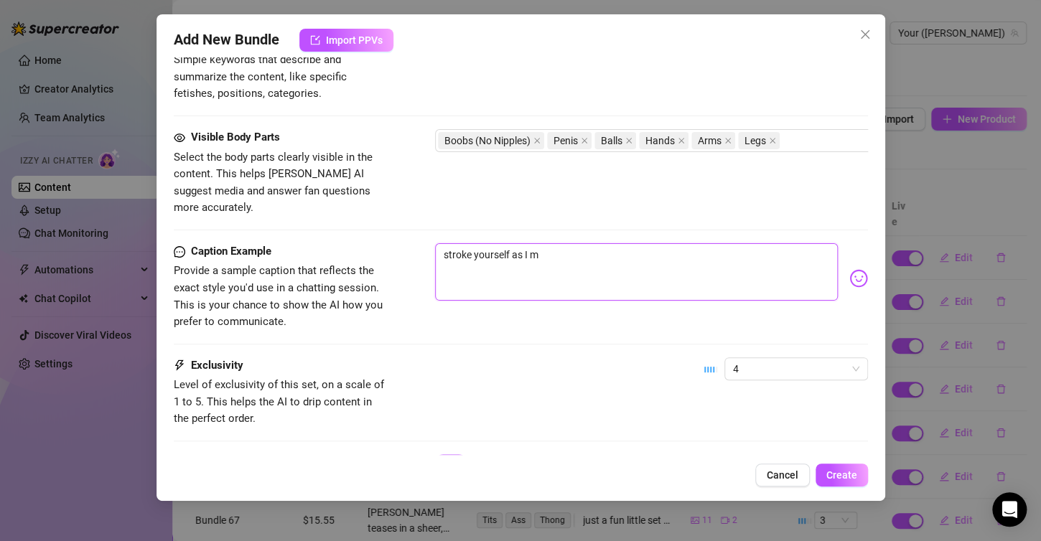
type textarea "stroke yourself as I mi"
type textarea "stroke yourself as I mil"
type textarea "stroke yourself as I milk"
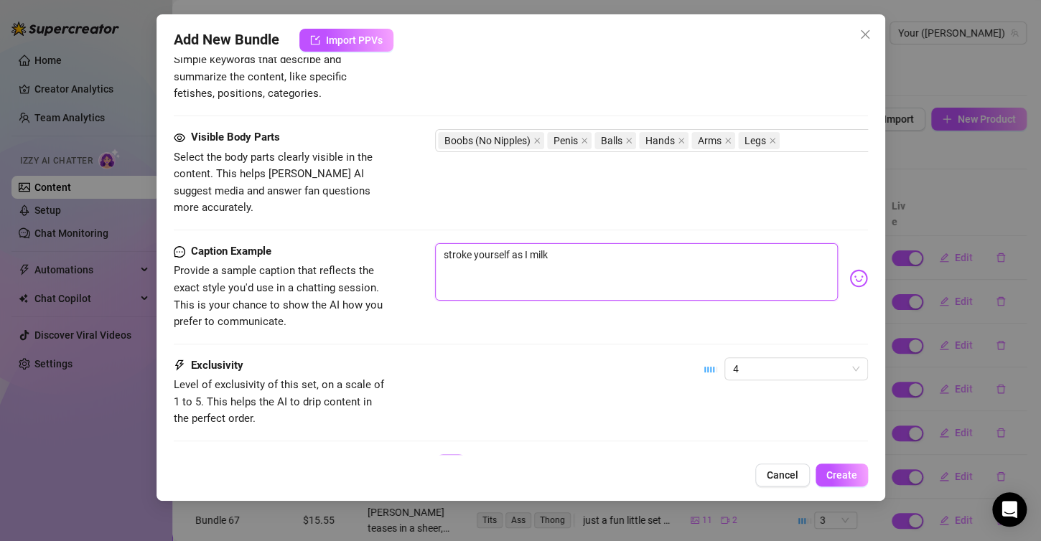
type textarea "stroke yourself as I milk"
type textarea "stroke yourself as I milk P"
type textarea "stroke yourself as I milk Pa"
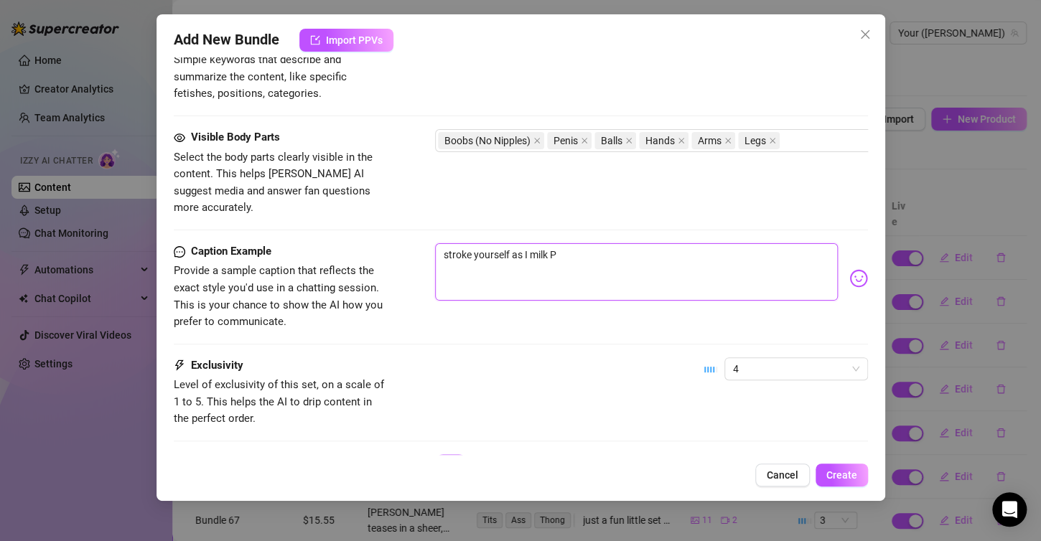
type textarea "stroke yourself as I milk Pa"
type textarea "stroke yourself as I milk Pap"
type textarea "stroke yourself as I milk Papi"
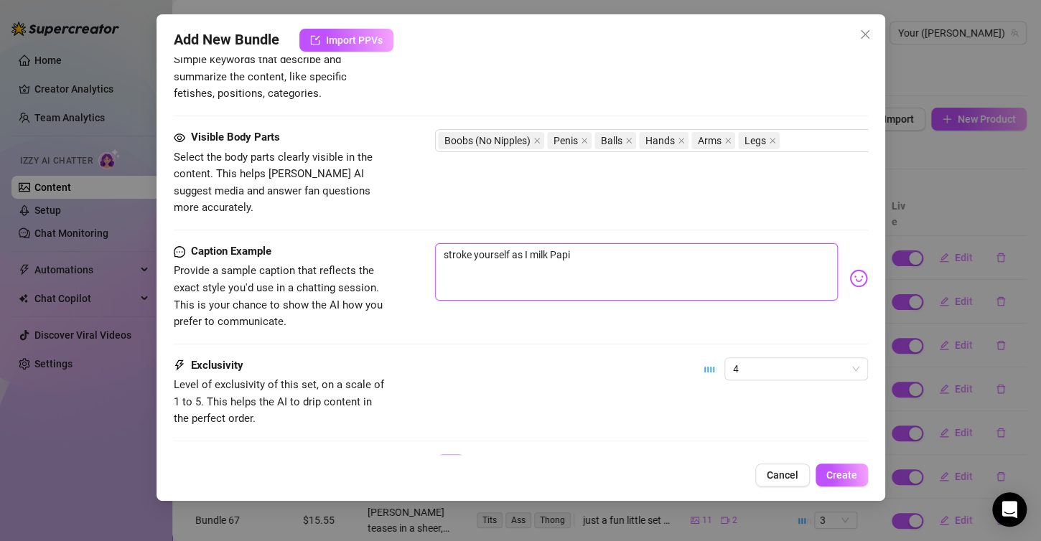
type textarea "stroke yourself as I milk Papi"
type textarea "stroke yourself as I milk Papi s"
type textarea "stroke yourself as I milk Papi so"
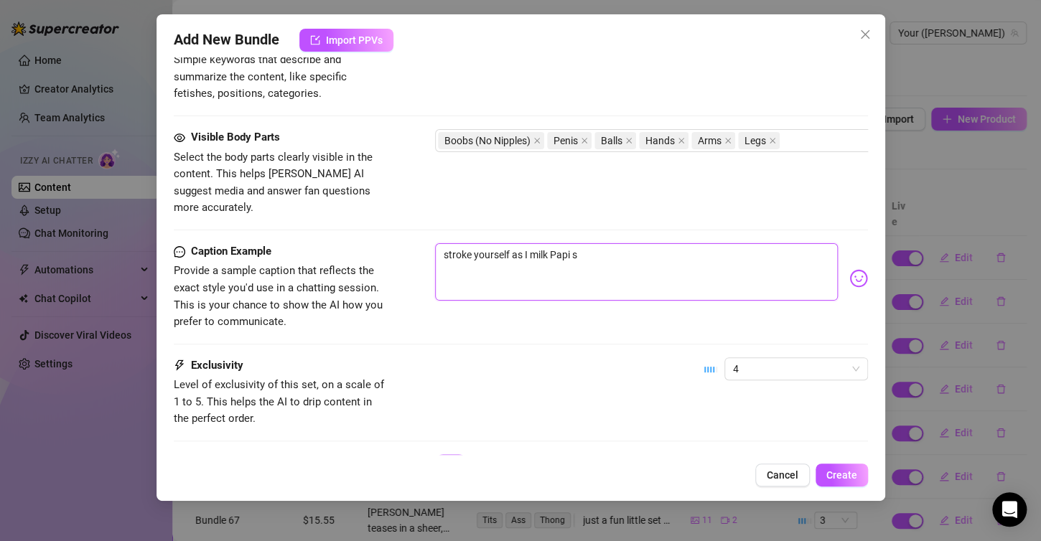
type textarea "stroke yourself as I milk Papi so"
type textarea "stroke yourself as I milk Papi so s"
type textarea "stroke yourself as I milk Papi so sl"
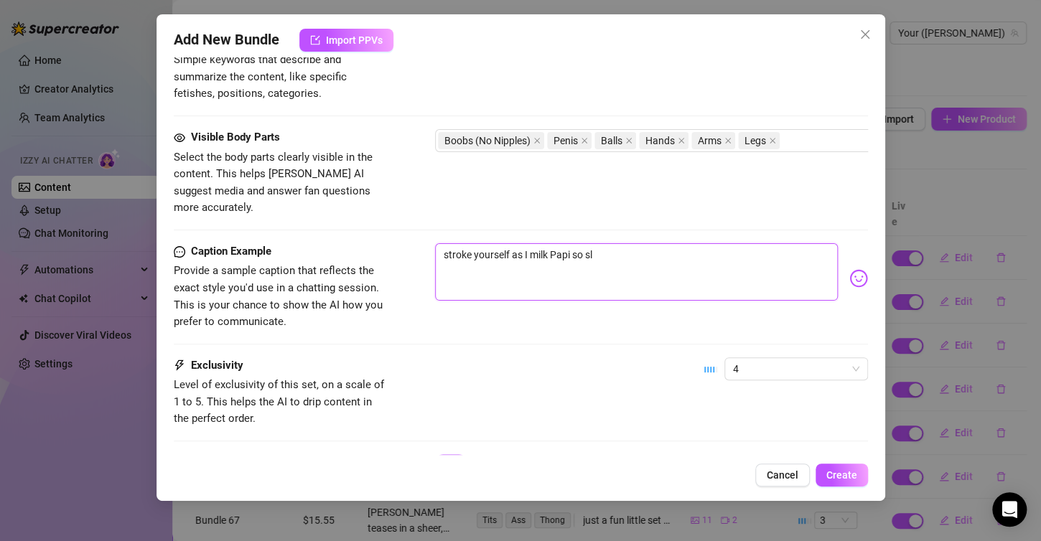
type textarea "stroke yourself as I milk Papi so slo"
type textarea "stroke yourself as I milk Papi so slow"
type textarea "stroke yourself as I milk Papi so slowl"
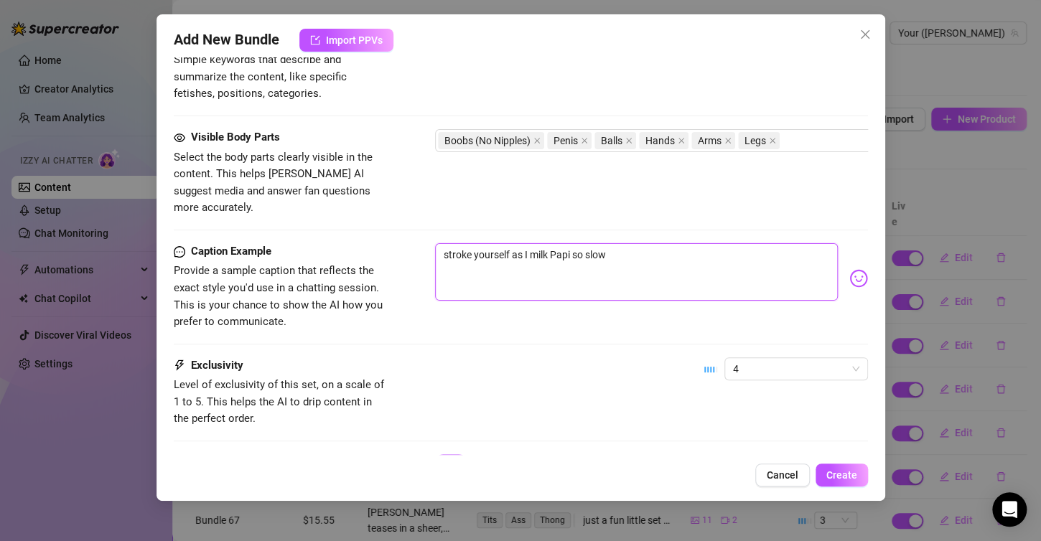
type textarea "stroke yourself as I milk Papi so slowl"
type textarea "stroke yourself as I milk Papi so slowly"
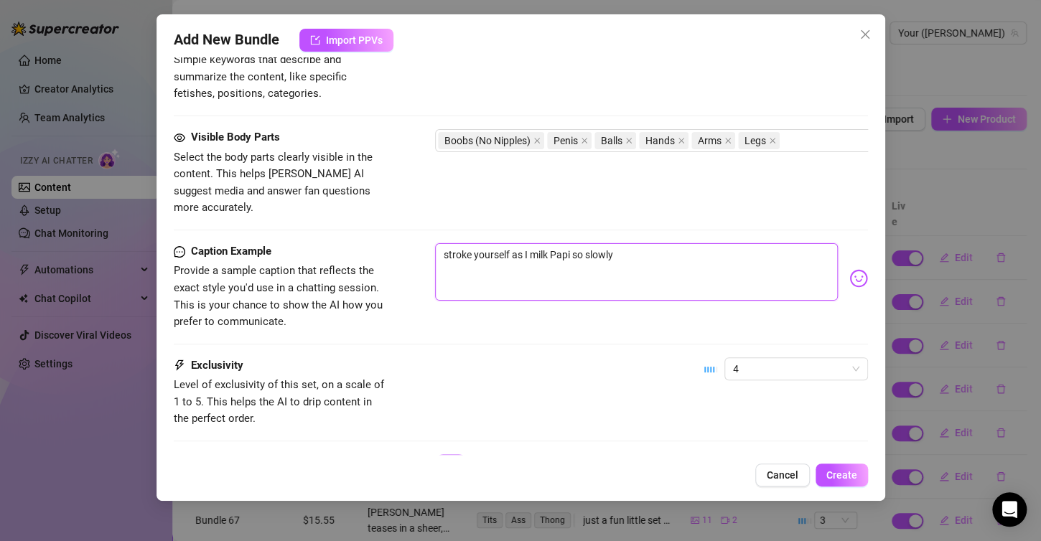
type textarea "stroke yourself as I milk Papi so slowly a"
type textarea "stroke yourself as I milk Papi so slowly an"
type textarea "stroke yourself as I milk Papi so slowly and"
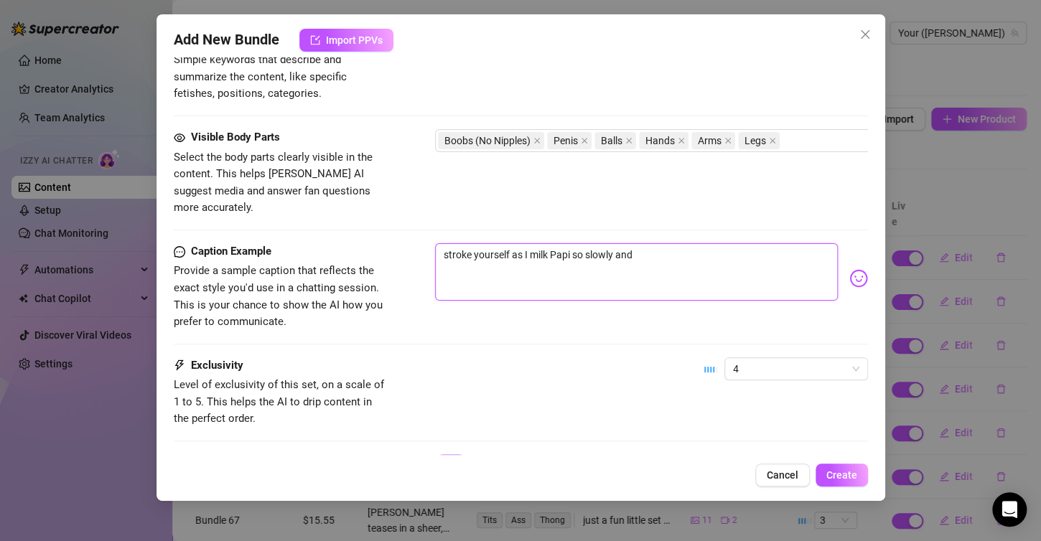
type textarea "stroke yourself as I milk Papi so slowly and"
type textarea "stroke yourself as I milk Papi so slowly and s"
type textarea "stroke yourself as I milk Papi so slowly and se"
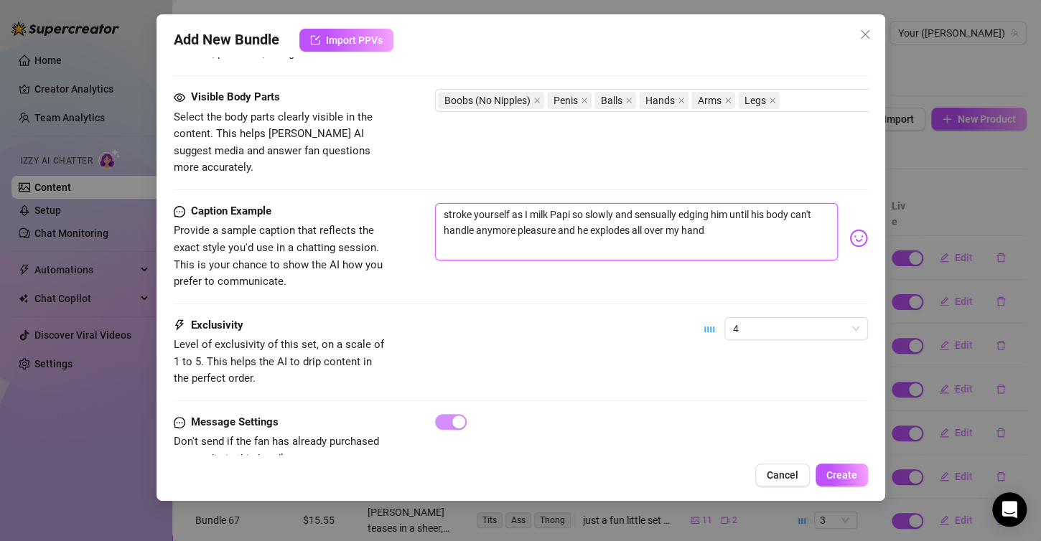
scroll to position [818, 0]
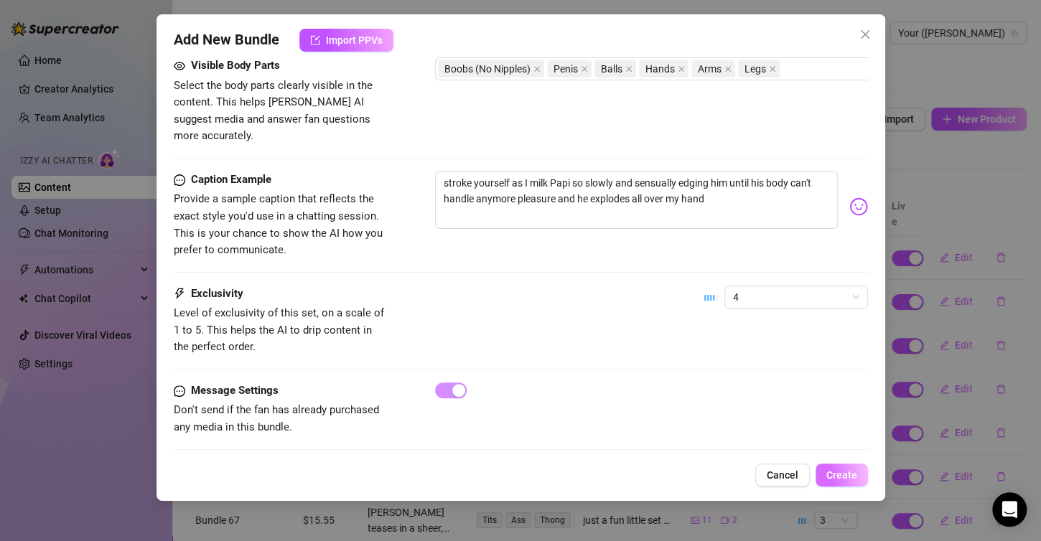
click at [828, 471] on span "Create" at bounding box center [841, 474] width 31 height 11
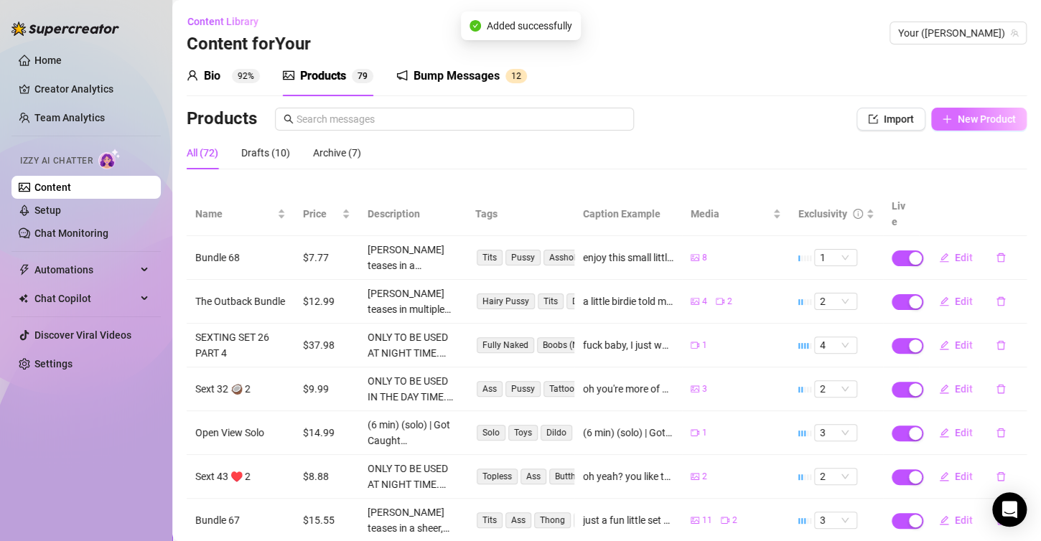
click at [962, 121] on span "New Product" at bounding box center [987, 118] width 58 height 11
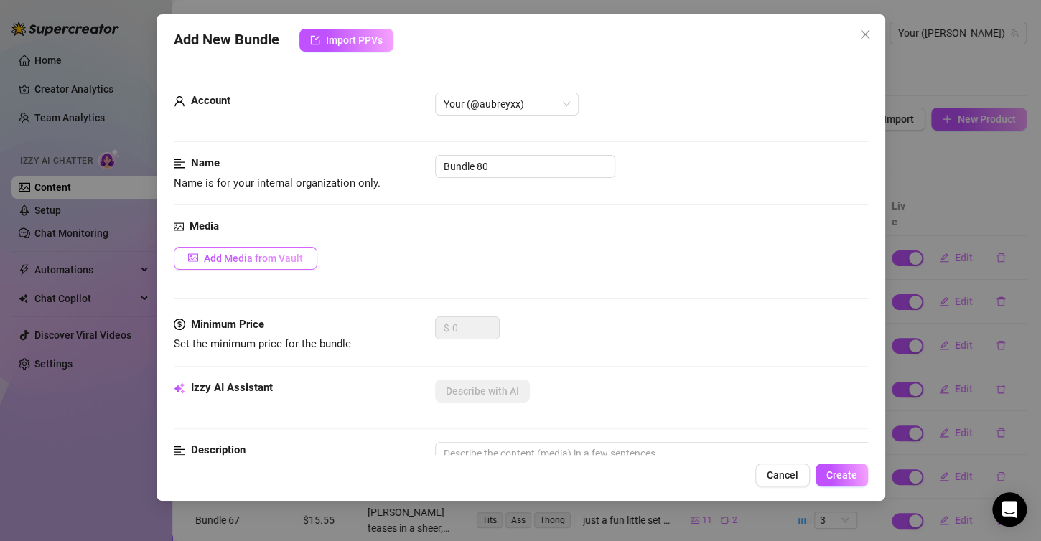
drag, startPoint x: 263, startPoint y: 269, endPoint x: 281, endPoint y: 267, distance: 18.1
click at [263, 269] on div "Media Add Media from Vault" at bounding box center [521, 267] width 694 height 98
click at [282, 267] on button "Add Media from Vault" at bounding box center [246, 258] width 144 height 23
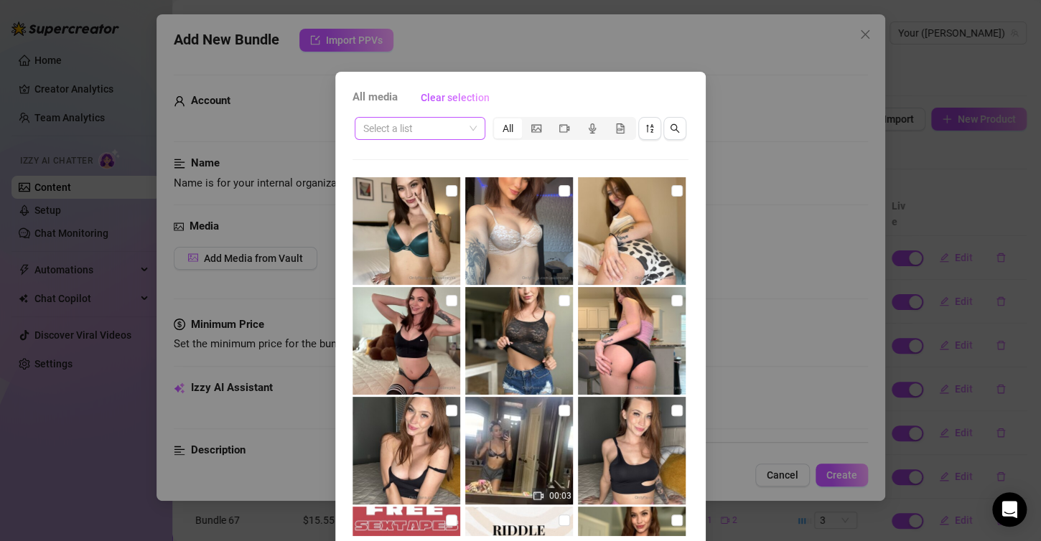
click at [465, 123] on span at bounding box center [419, 129] width 113 height 22
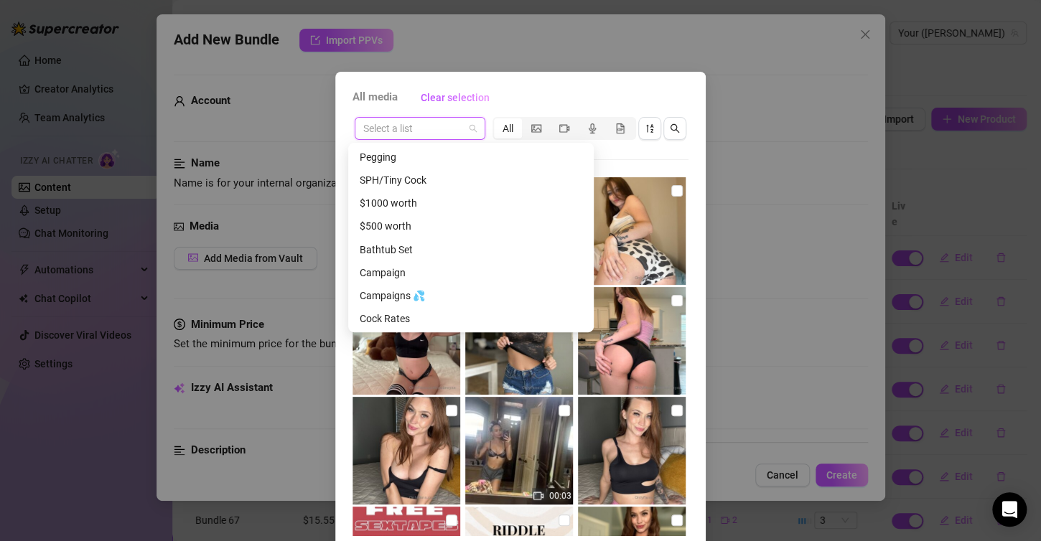
scroll to position [1424, 0]
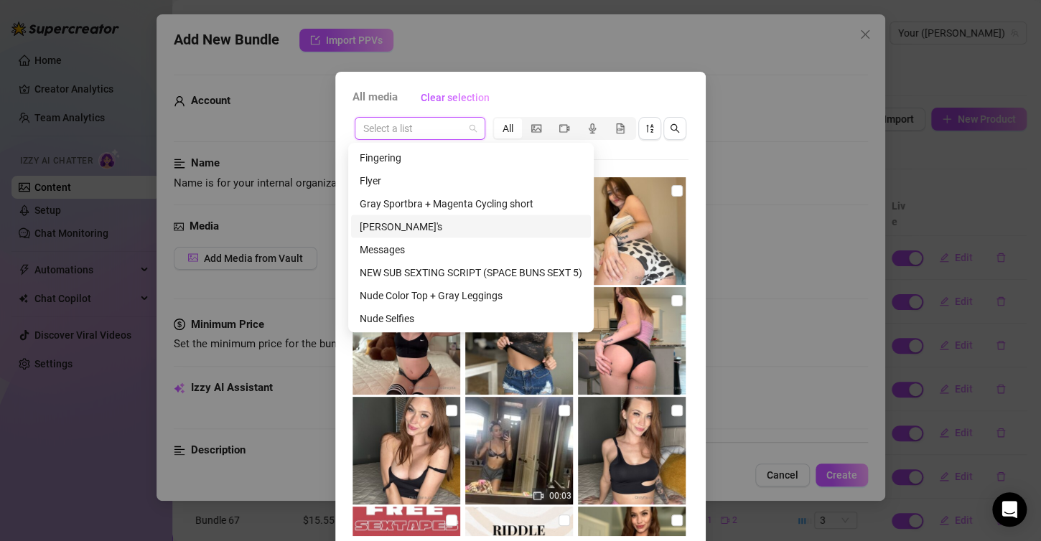
click at [429, 232] on div "[PERSON_NAME]'s" at bounding box center [471, 226] width 223 height 16
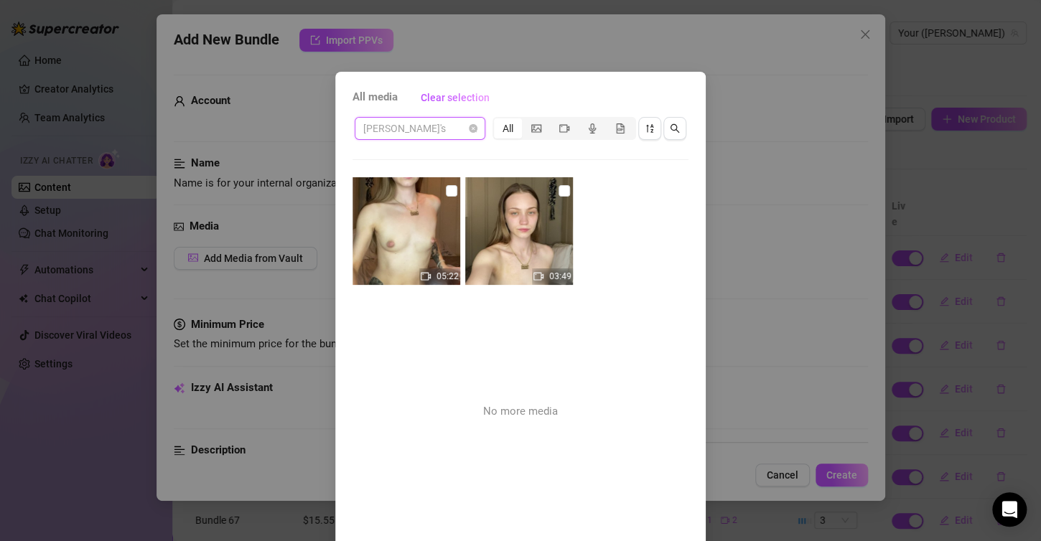
click at [469, 135] on span "[PERSON_NAME]'s" at bounding box center [419, 129] width 113 height 22
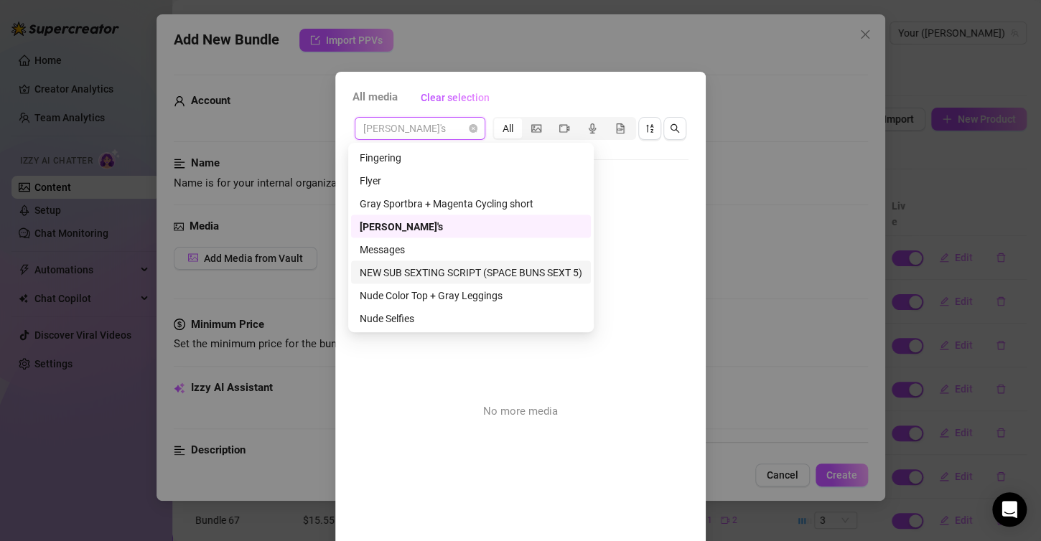
scroll to position [1654, 0]
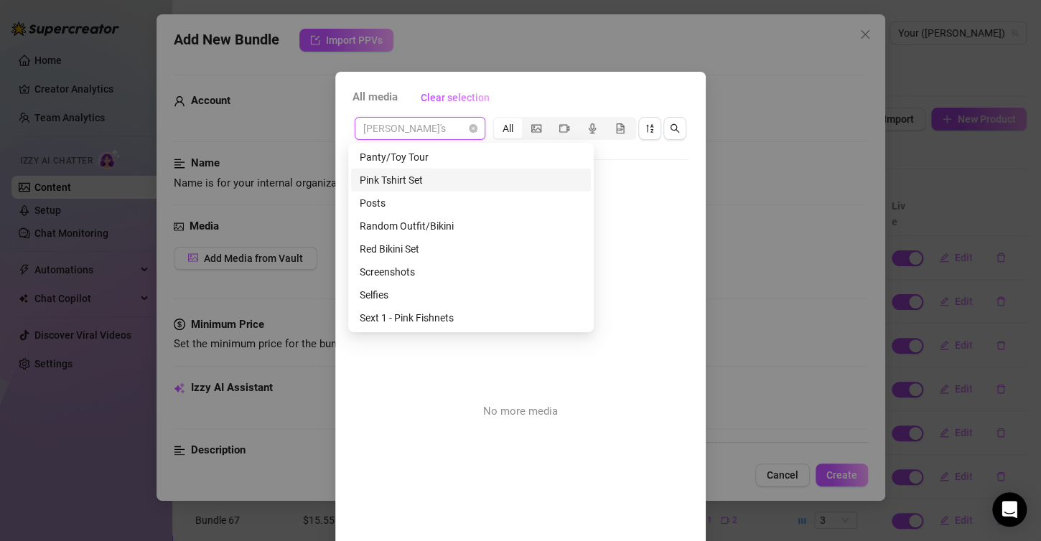
click at [482, 182] on div "Pink Tshirt Set" at bounding box center [471, 180] width 223 height 16
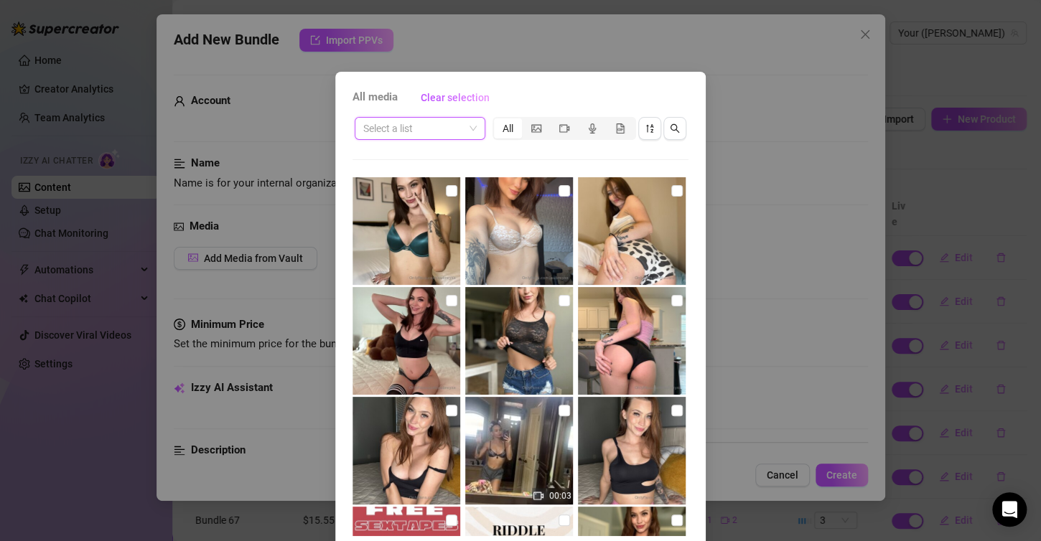
click at [467, 129] on span at bounding box center [419, 129] width 113 height 22
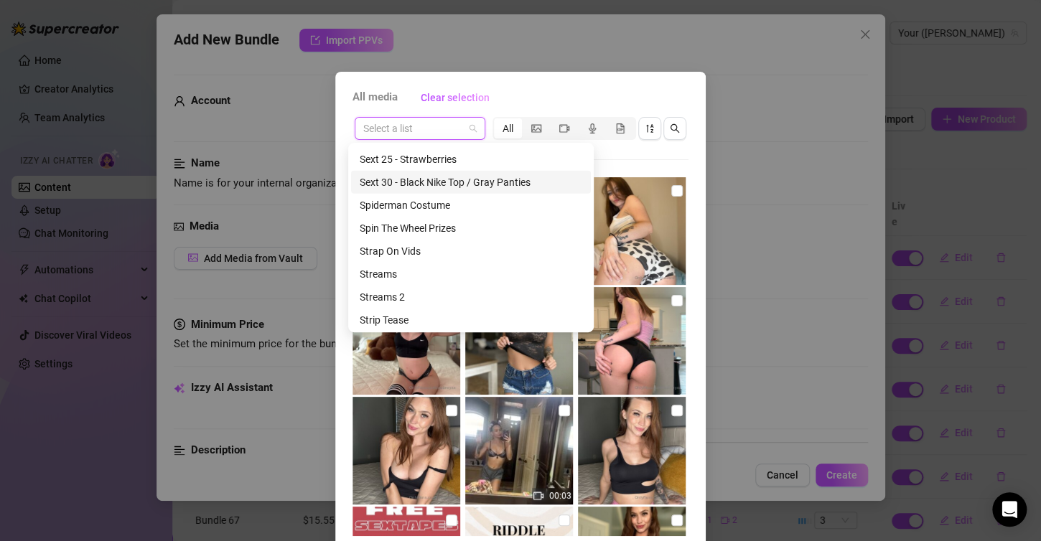
scroll to position [2185, 0]
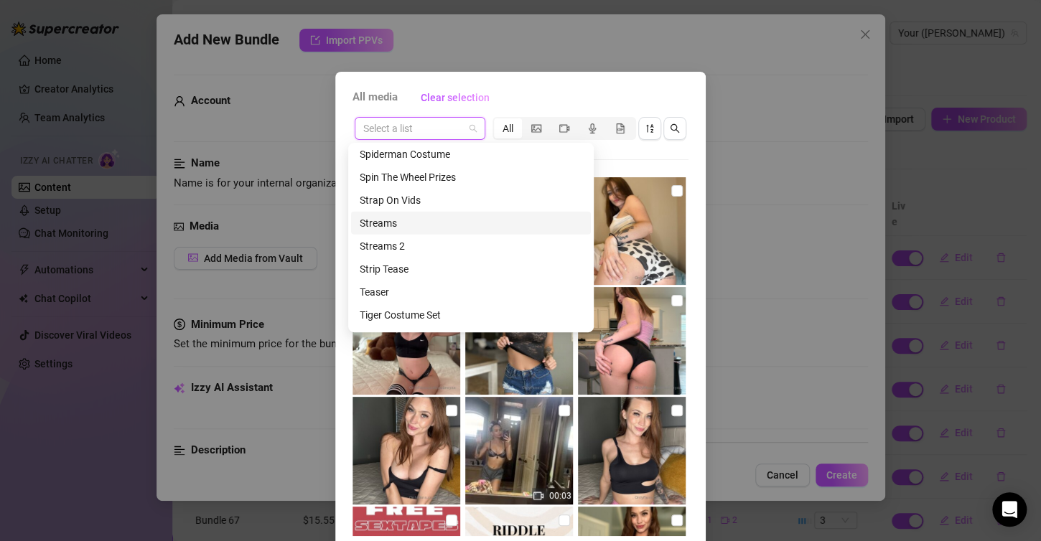
click at [482, 224] on div "Streams" at bounding box center [471, 223] width 223 height 16
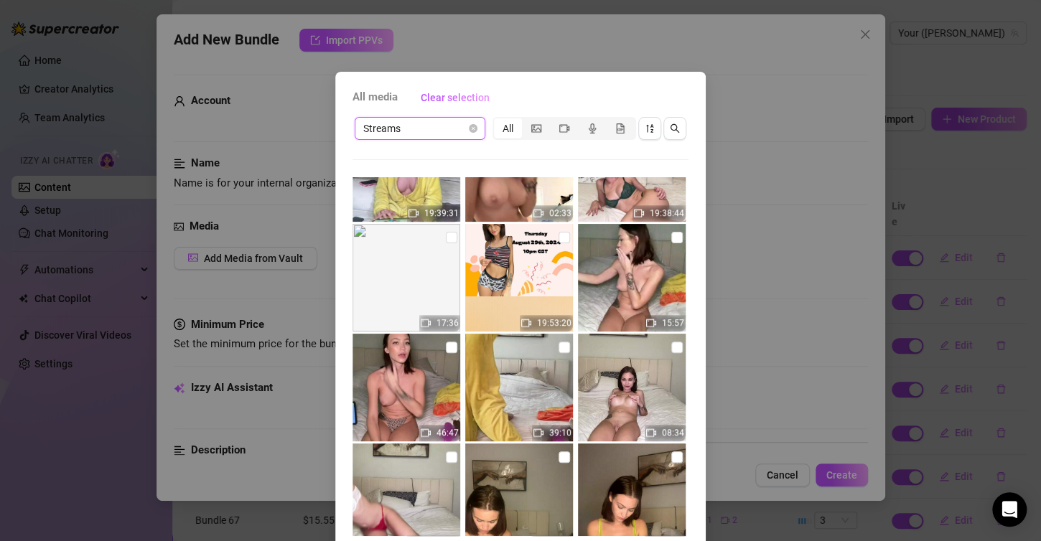
scroll to position [431, 0]
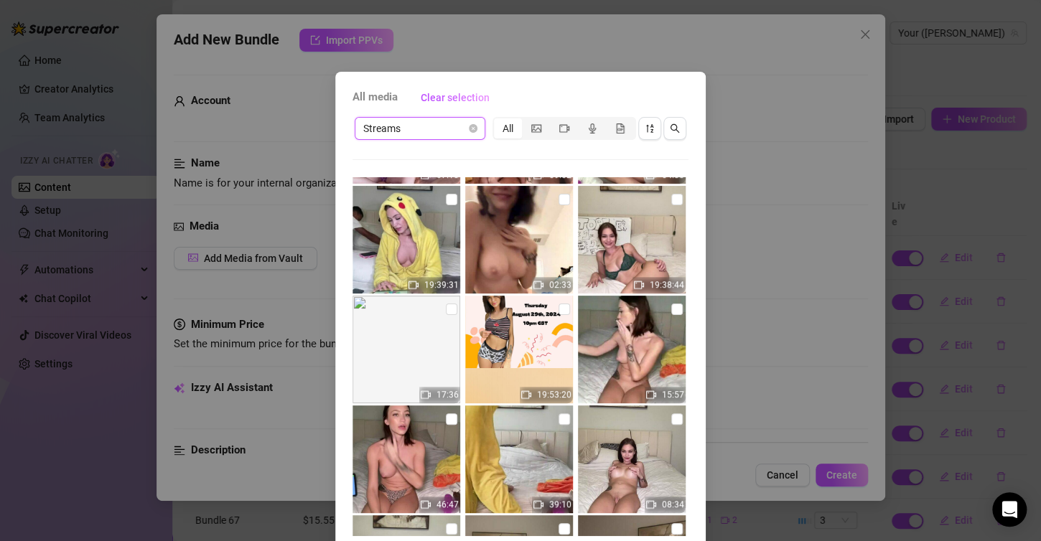
click at [607, 352] on img at bounding box center [632, 350] width 108 height 108
click at [671, 310] on input "checkbox" at bounding box center [676, 309] width 11 height 11
click at [446, 418] on input "checkbox" at bounding box center [451, 418] width 11 height 11
click at [558, 423] on input "checkbox" at bounding box center [563, 418] width 11 height 11
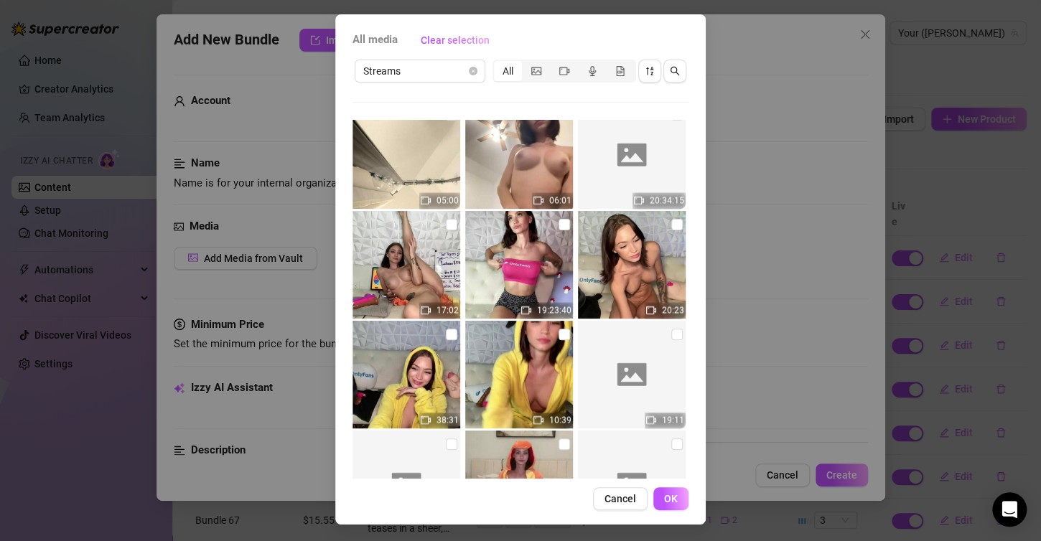
scroll to position [1132, 0]
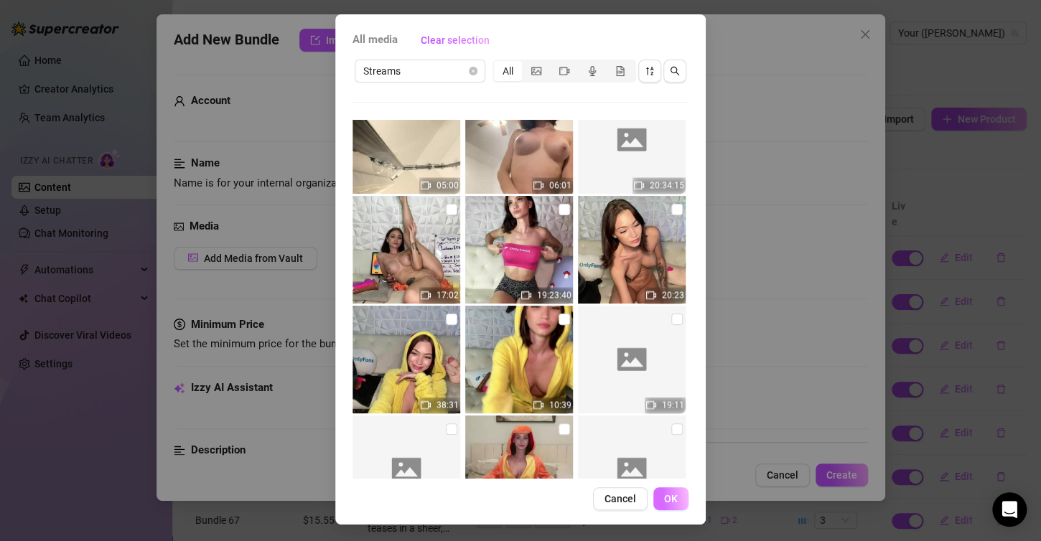
click at [653, 500] on button "OK" at bounding box center [670, 498] width 35 height 23
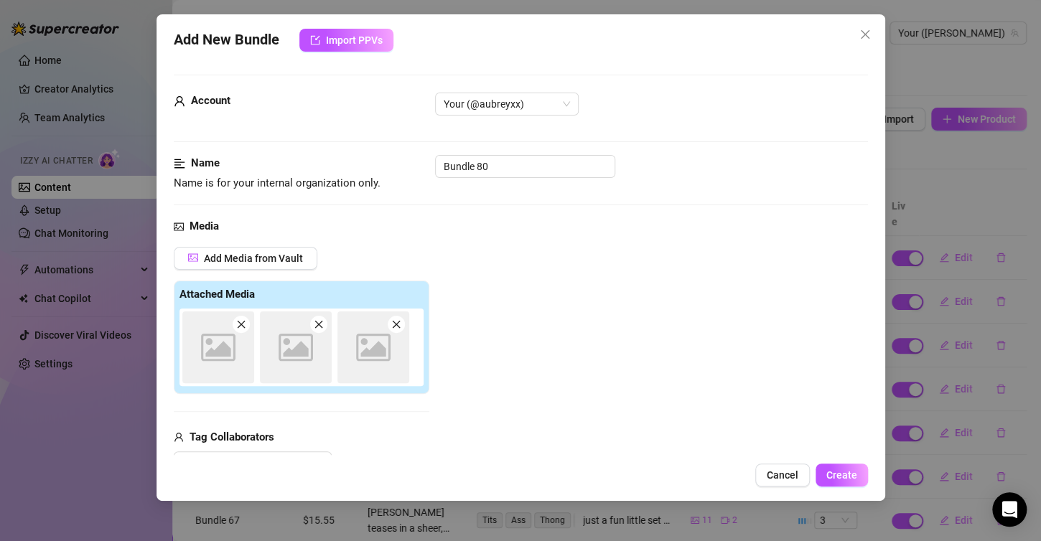
scroll to position [17, 0]
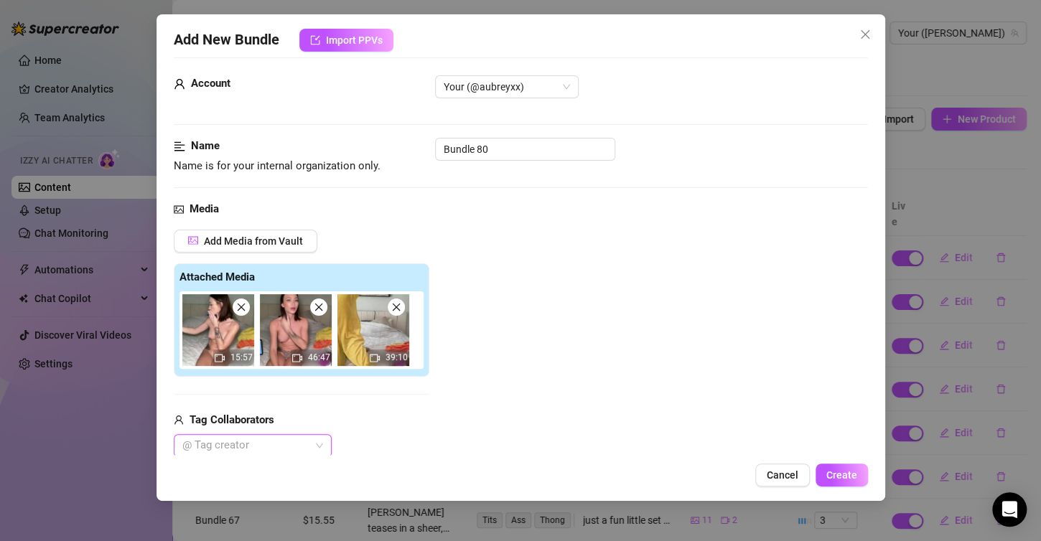
click at [230, 342] on img at bounding box center [218, 330] width 72 height 72
click at [231, 360] on span "15:57" at bounding box center [241, 357] width 22 height 10
click at [223, 340] on img at bounding box center [218, 330] width 72 height 72
click at [760, 477] on button "Cancel" at bounding box center [782, 475] width 55 height 23
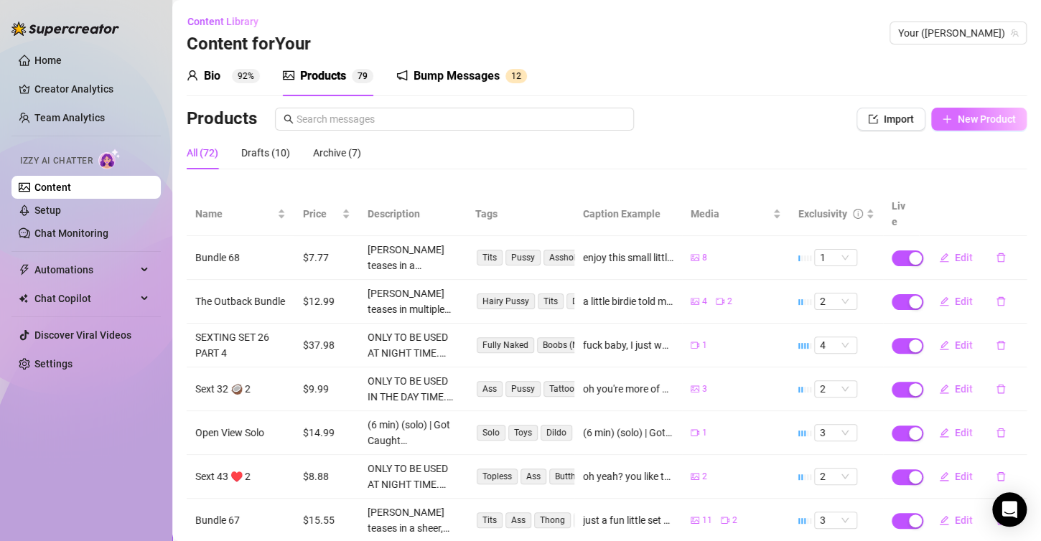
click at [982, 116] on span "New Product" at bounding box center [987, 118] width 58 height 11
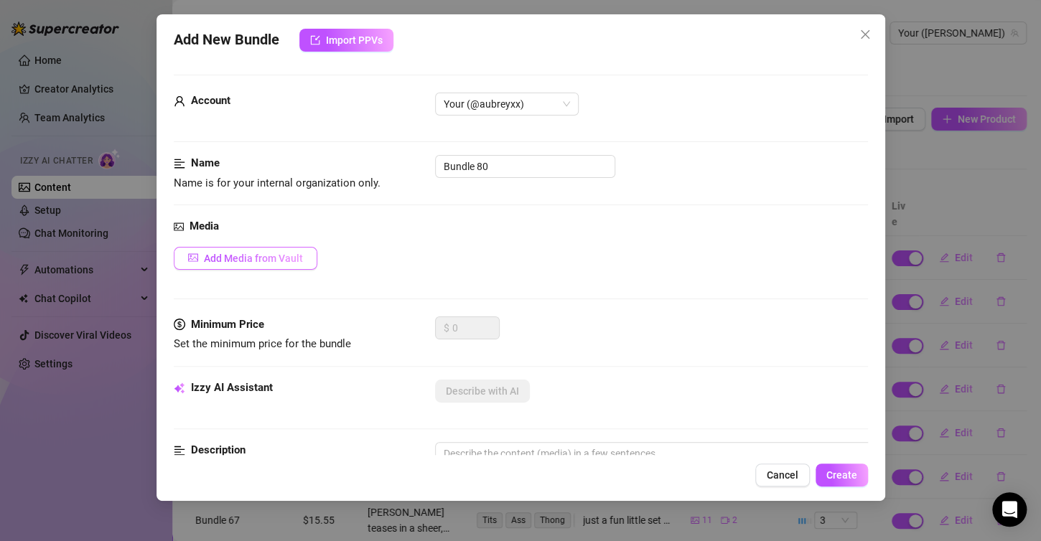
click at [236, 263] on span "Add Media from Vault" at bounding box center [253, 258] width 99 height 11
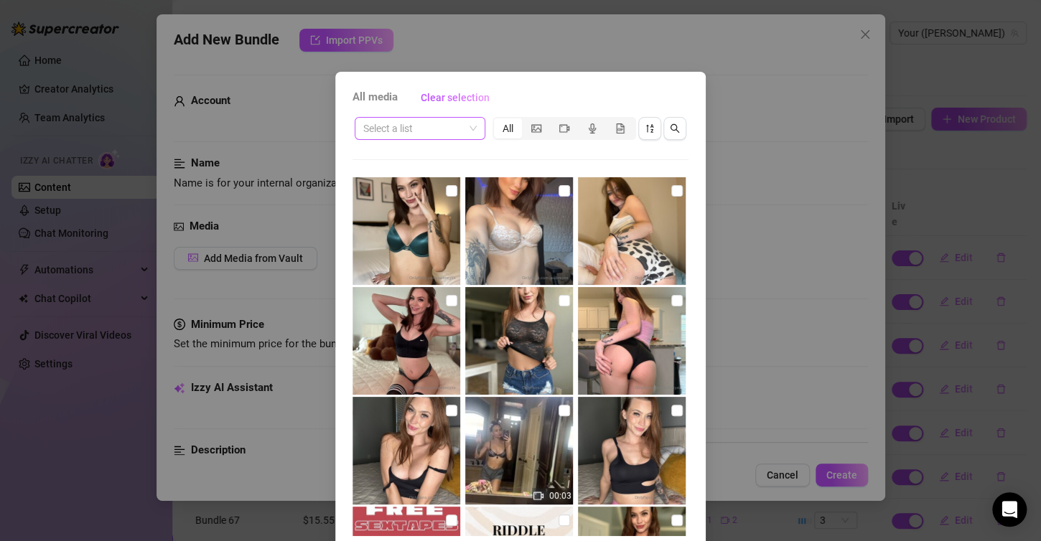
click at [422, 126] on input "search" at bounding box center [413, 129] width 100 height 22
drag, startPoint x: 408, startPoint y: 154, endPoint x: 407, endPoint y: 167, distance: 12.3
click at [407, 155] on div "Streams" at bounding box center [414, 157] width 108 height 16
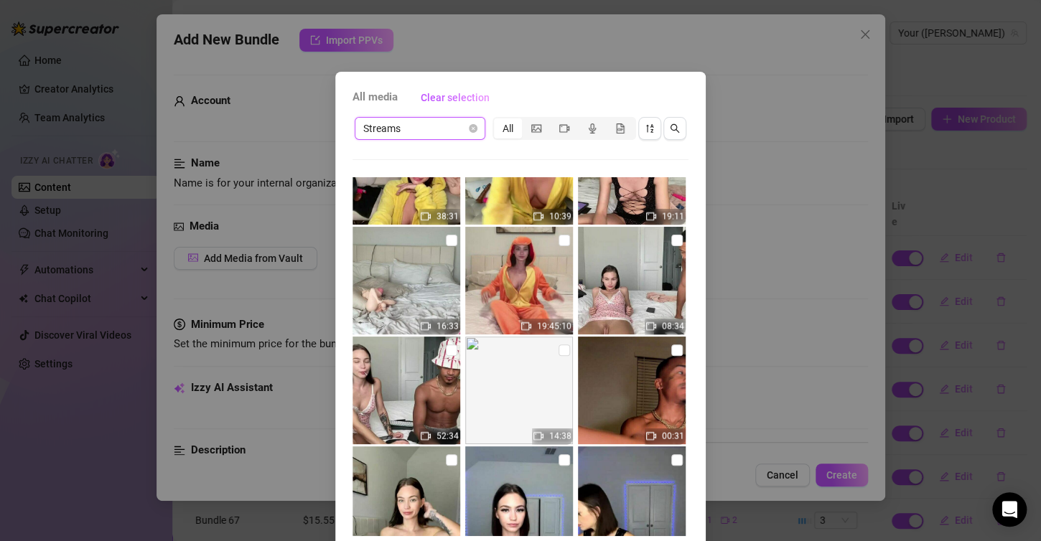
scroll to position [1364, 0]
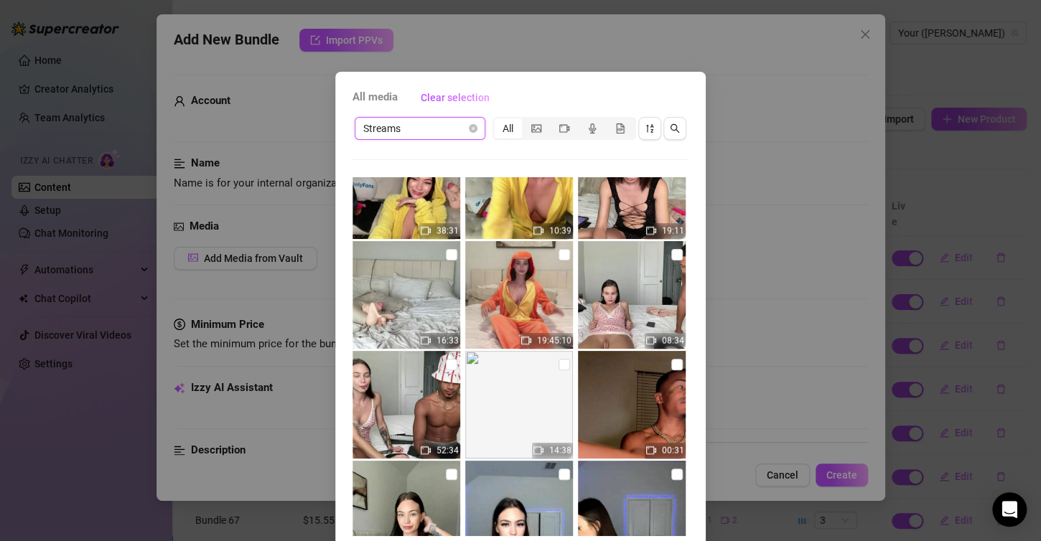
click at [446, 368] on input "checkbox" at bounding box center [451, 364] width 11 height 11
click at [671, 257] on input "checkbox" at bounding box center [676, 254] width 11 height 11
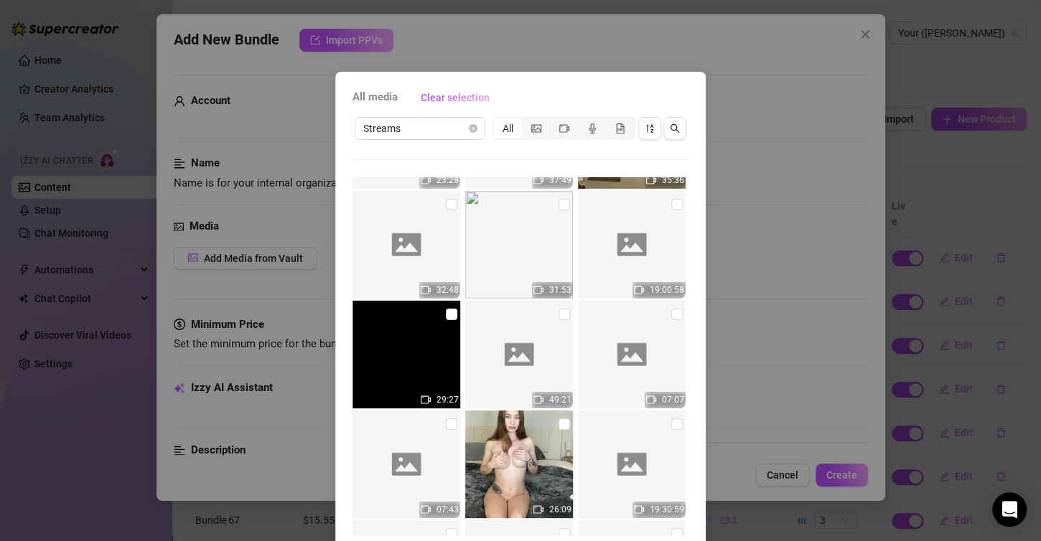
scroll to position [57, 0]
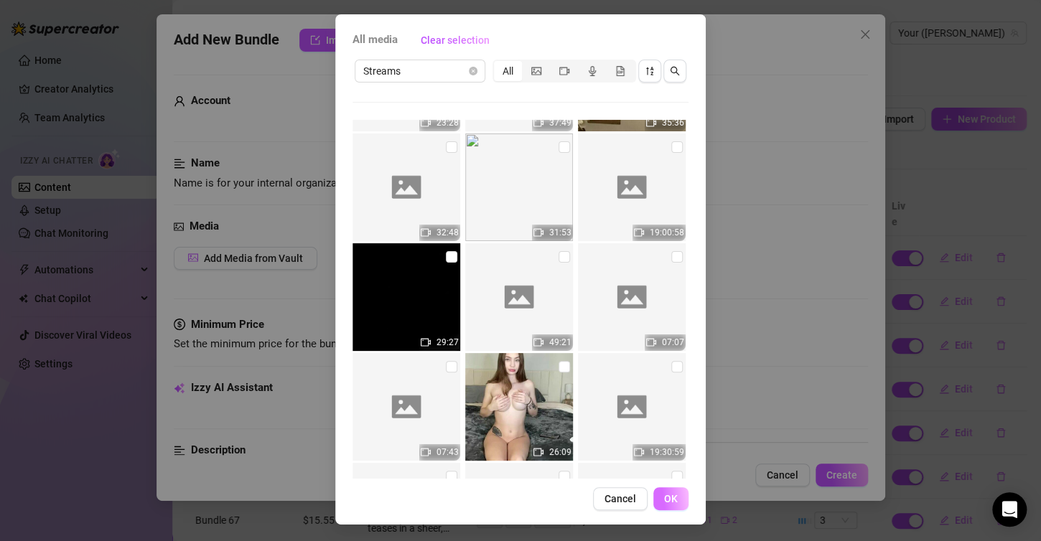
click at [664, 499] on span "OK" at bounding box center [671, 498] width 14 height 11
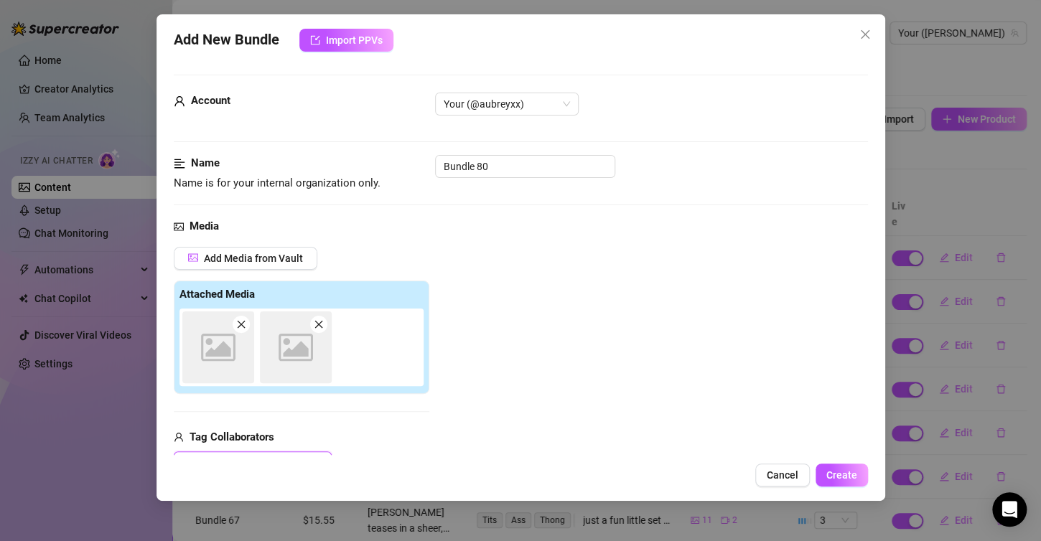
scroll to position [17, 0]
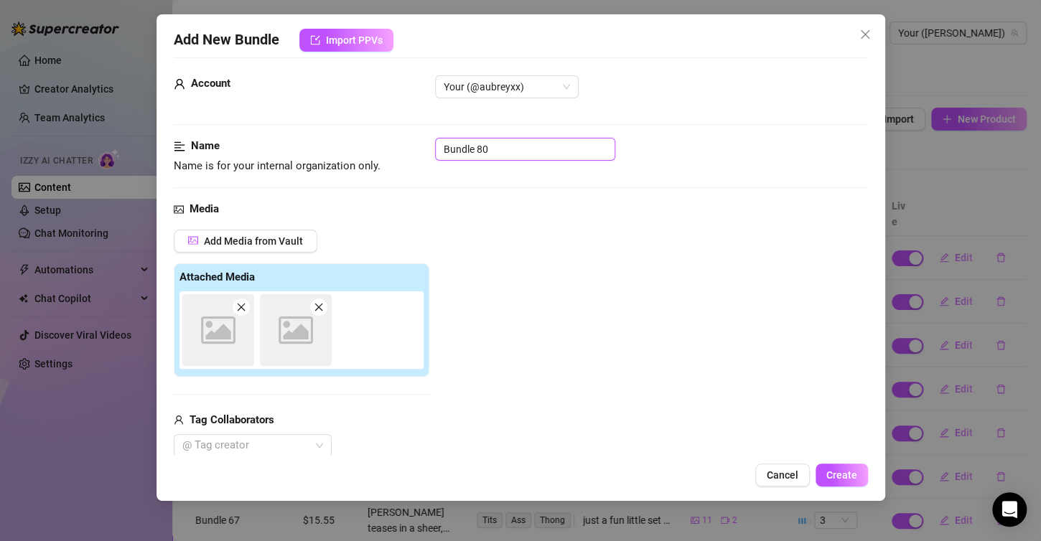
click at [470, 149] on input "Bundle 80" at bounding box center [525, 149] width 180 height 23
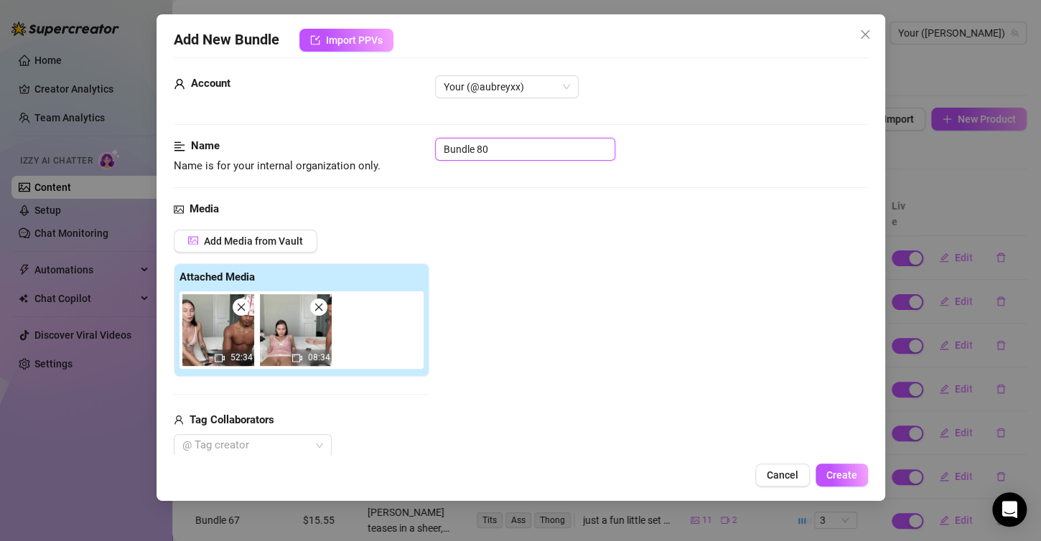
click at [470, 149] on input "Bundle 80" at bounding box center [525, 149] width 180 height 23
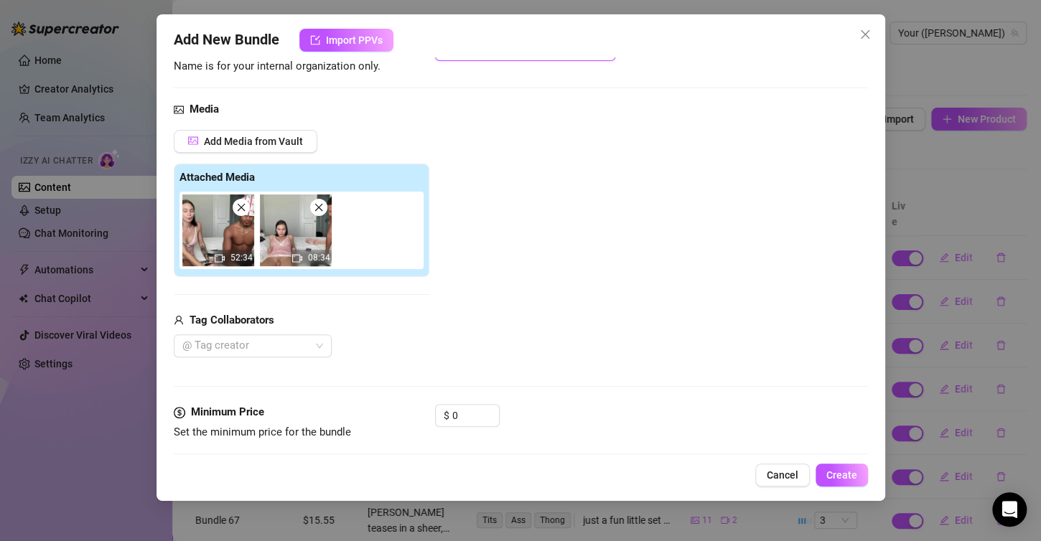
scroll to position [304, 0]
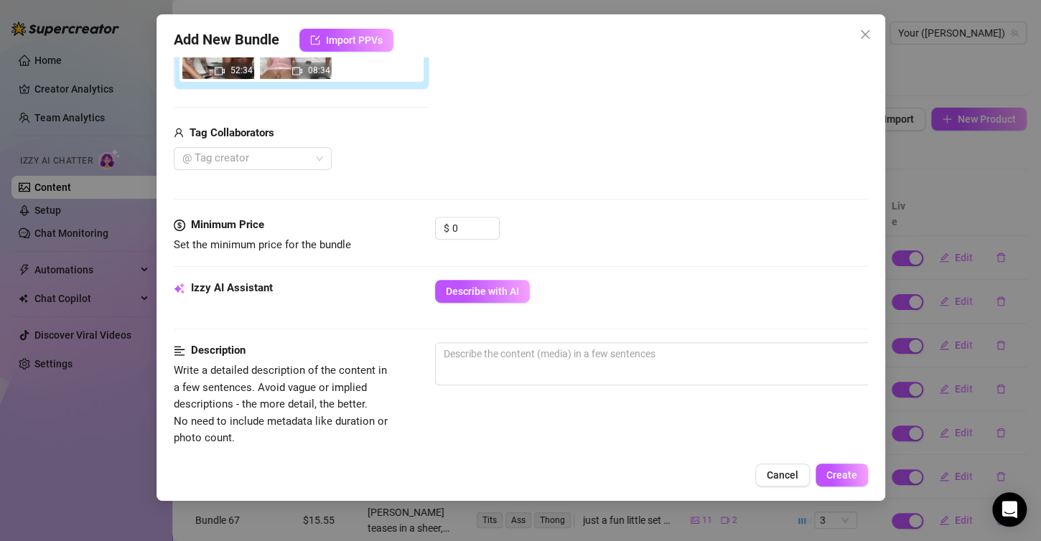
click at [509, 309] on div "Izzy AI Assistant Describe with AI" at bounding box center [521, 298] width 694 height 36
click at [509, 304] on div "Izzy AI Assistant Describe with AI" at bounding box center [521, 298] width 694 height 36
click at [507, 299] on button "Describe with AI" at bounding box center [482, 291] width 95 height 23
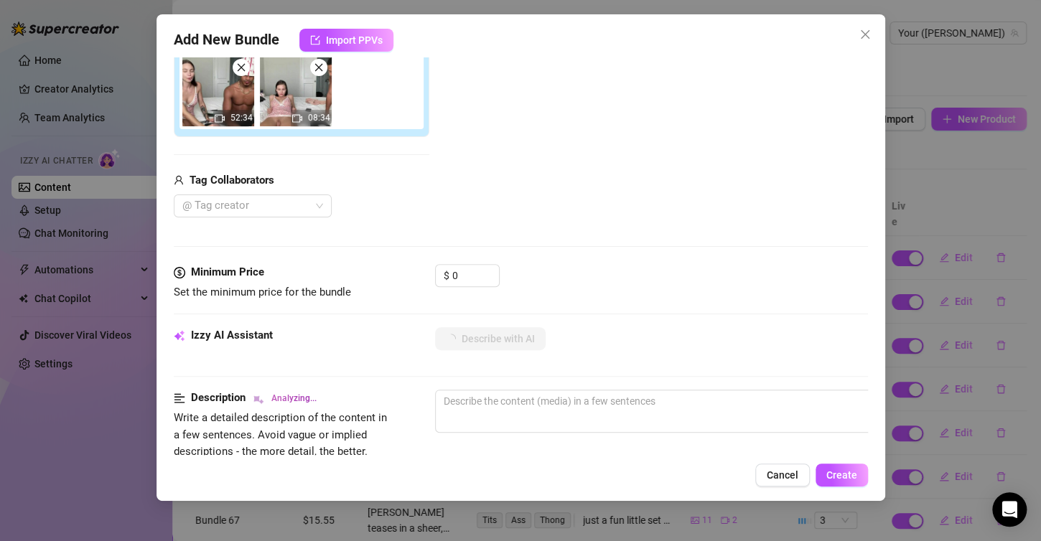
scroll to position [233, 0]
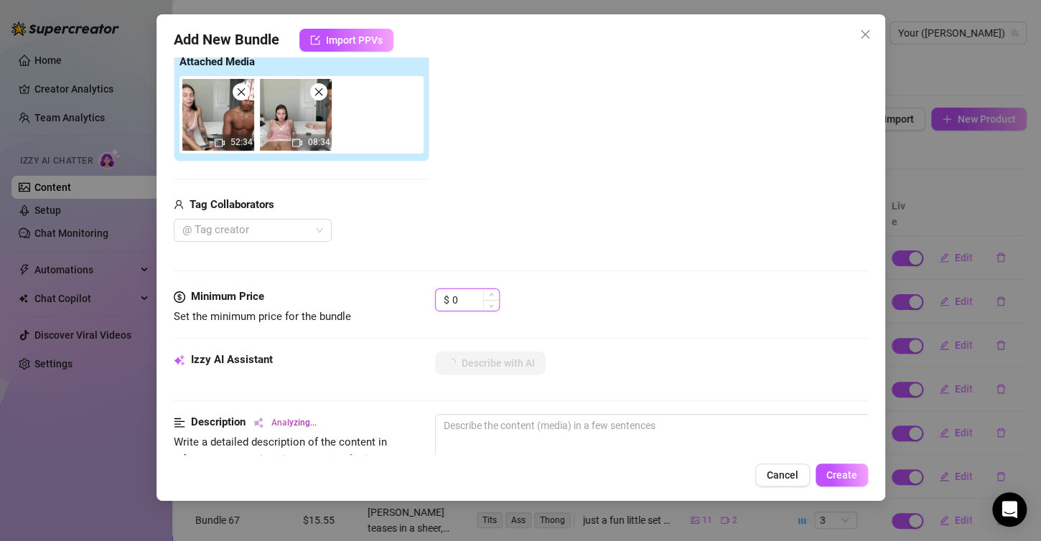
click at [463, 300] on input "0" at bounding box center [475, 300] width 47 height 22
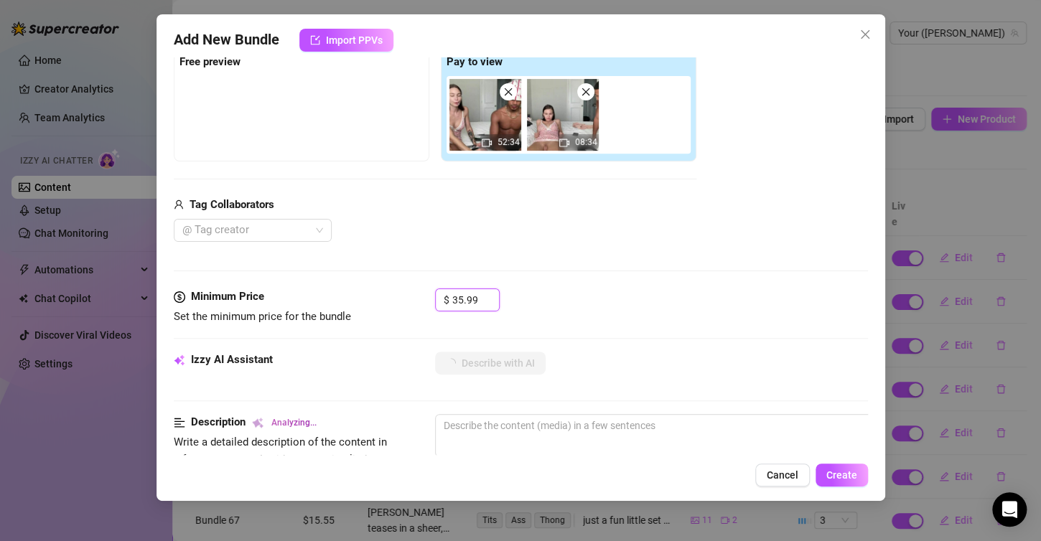
scroll to position [89, 0]
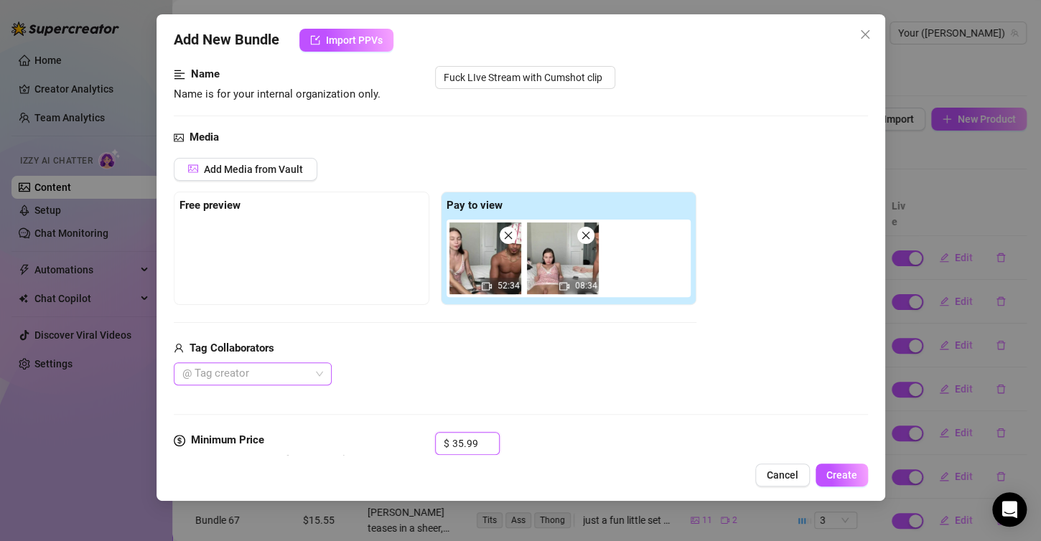
click at [297, 375] on div at bounding box center [245, 374] width 137 height 20
click at [249, 369] on div at bounding box center [245, 374] width 137 height 20
click at [215, 378] on div at bounding box center [245, 374] width 137 height 20
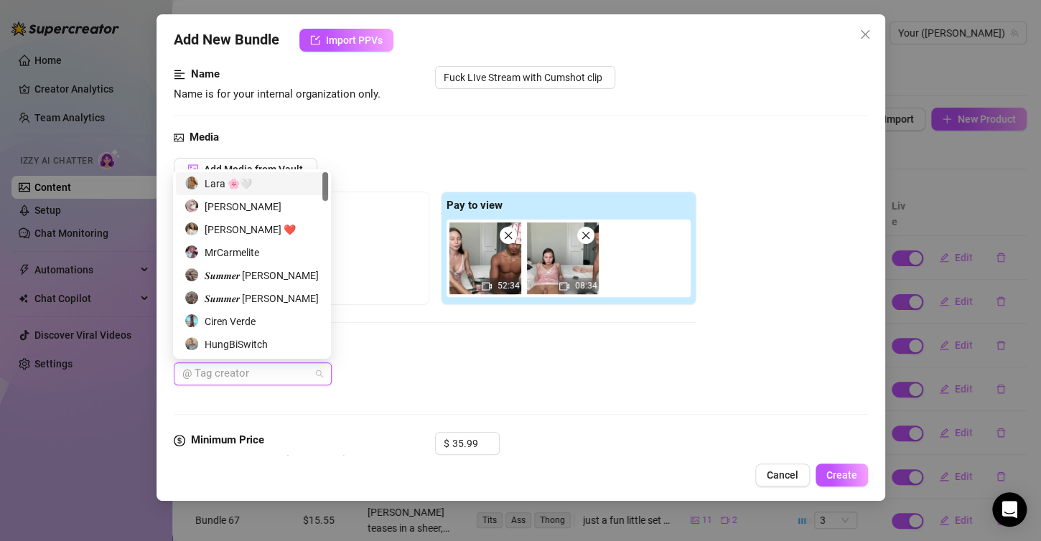
click at [208, 258] on div "MrCarmelite" at bounding box center [251, 253] width 135 height 16
click at [368, 330] on div "Add Media from Vault Free preview Pay to view 52:34 08:34 Tag Collaborators MrC…" at bounding box center [435, 272] width 523 height 228
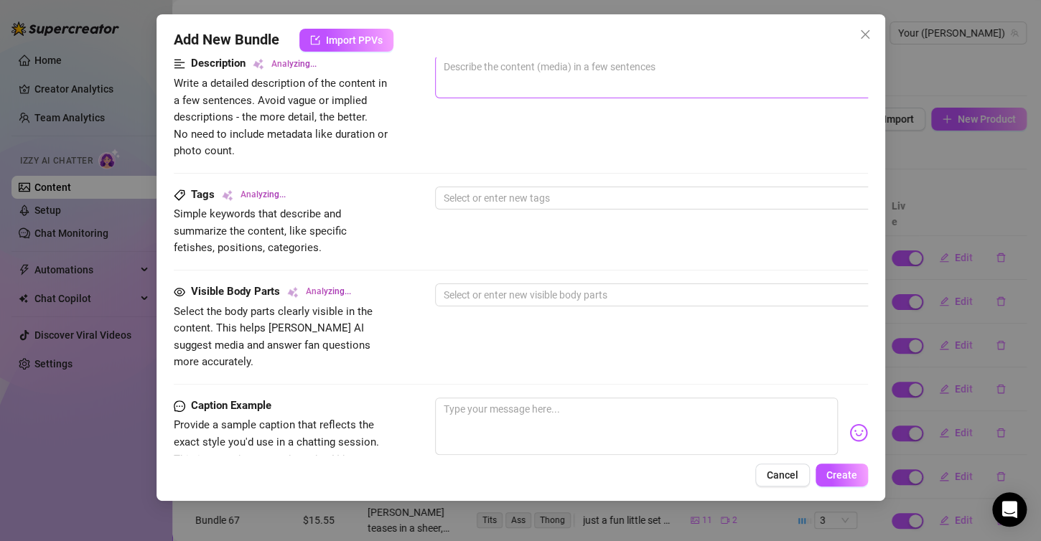
scroll to position [718, 0]
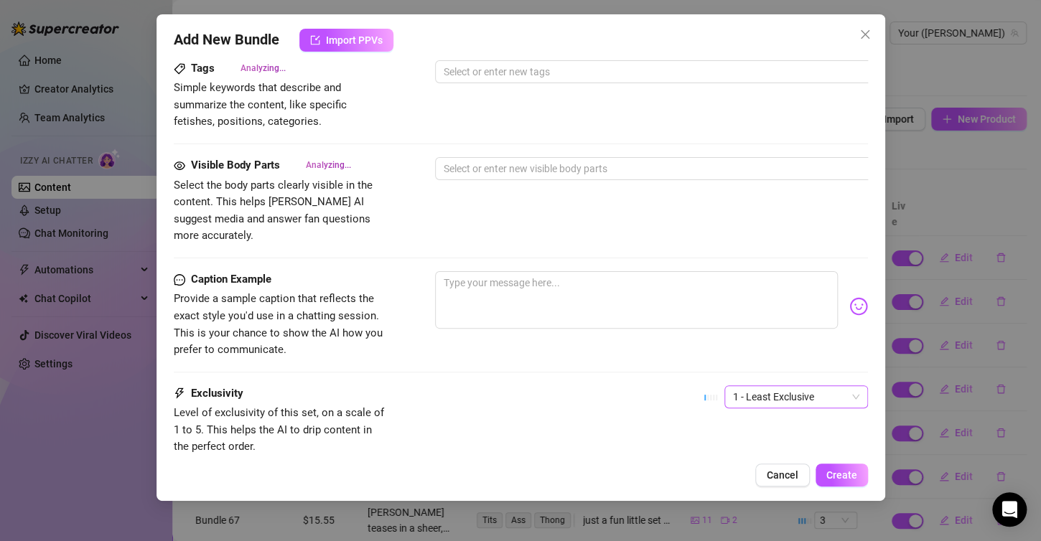
click at [760, 386] on span "1 - Least Exclusive" at bounding box center [796, 397] width 126 height 22
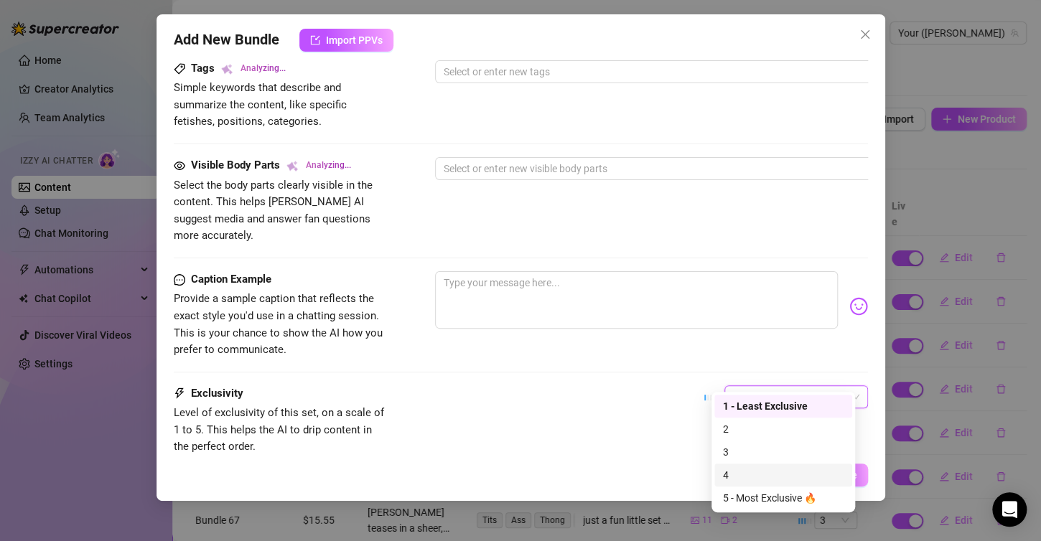
click at [735, 482] on div "4" at bounding box center [783, 475] width 121 height 16
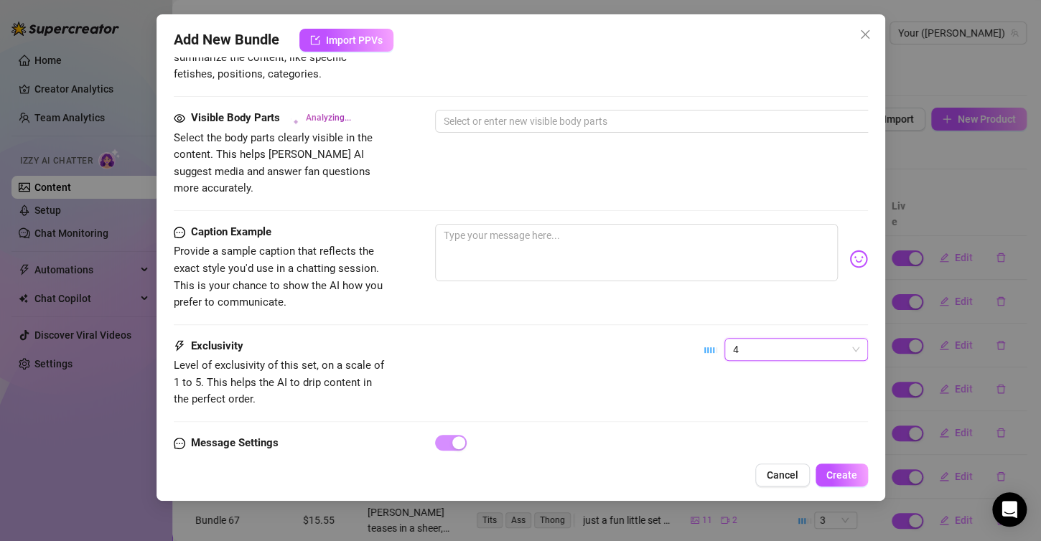
scroll to position [818, 0]
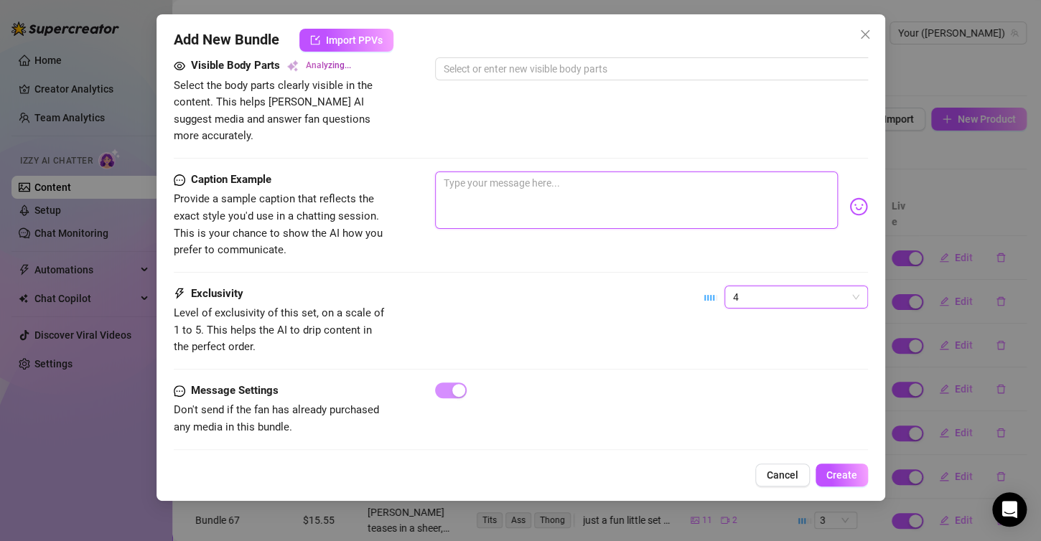
click at [457, 172] on textarea at bounding box center [636, 200] width 403 height 57
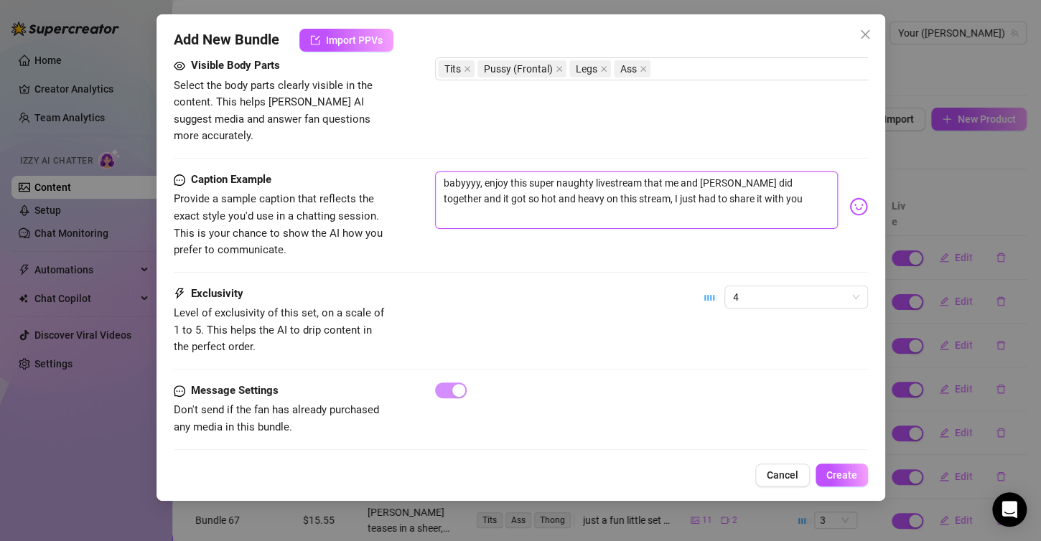
click at [525, 172] on textarea "babyyyy, enjoy this super naughty livestream that me and [PERSON_NAME] did toge…" at bounding box center [636, 200] width 403 height 57
click at [781, 174] on textarea "babyyyy, enjoy this older super naughty livestream that me and papi did togethe…" at bounding box center [636, 200] width 403 height 57
click at [789, 172] on textarea "babyyyy, enjoy this older super naughty livestream that me and papi did togethe…" at bounding box center [636, 200] width 403 height 57
click at [786, 179] on textarea "babyyyy, enjoy this older super naughty livestream that me and papi did togethe…" at bounding box center [636, 200] width 403 height 57
click at [716, 197] on textarea "babyyyy, enjoy this older super naughty livestream that me and papi did togethe…" at bounding box center [636, 200] width 403 height 57
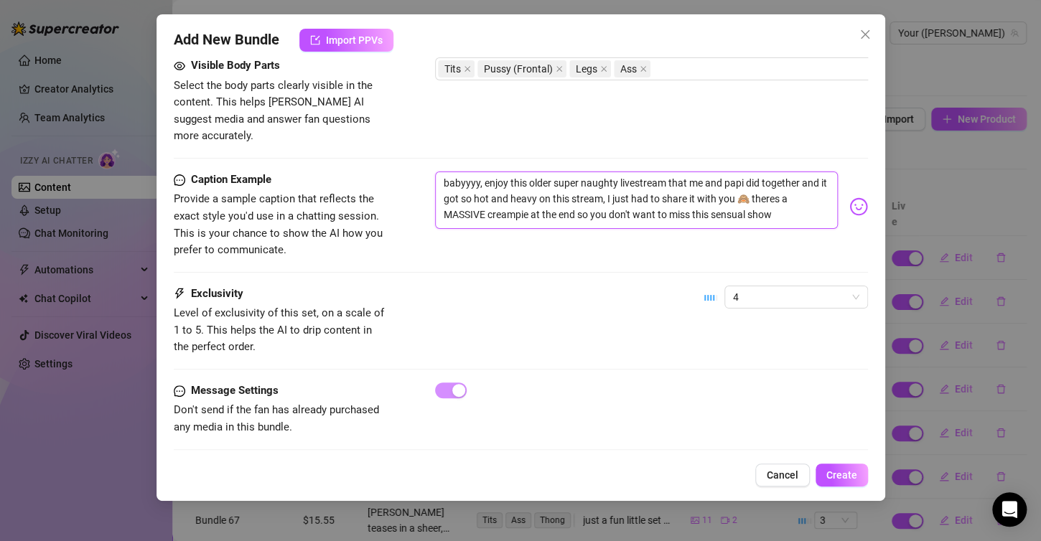
drag, startPoint x: 789, startPoint y: 205, endPoint x: 411, endPoint y: 160, distance: 380.3
click at [411, 172] on div "Caption Example Provide a sample caption that reflects the exact style you'd us…" at bounding box center [521, 216] width 694 height 88
click at [402, 172] on div "Caption Example Provide a sample caption that reflects the exact style you'd us…" at bounding box center [521, 216] width 694 height 88
drag, startPoint x: 780, startPoint y: 195, endPoint x: 404, endPoint y: 155, distance: 377.5
click at [404, 172] on div "Caption Example Provide a sample caption that reflects the exact style you'd us…" at bounding box center [521, 216] width 694 height 88
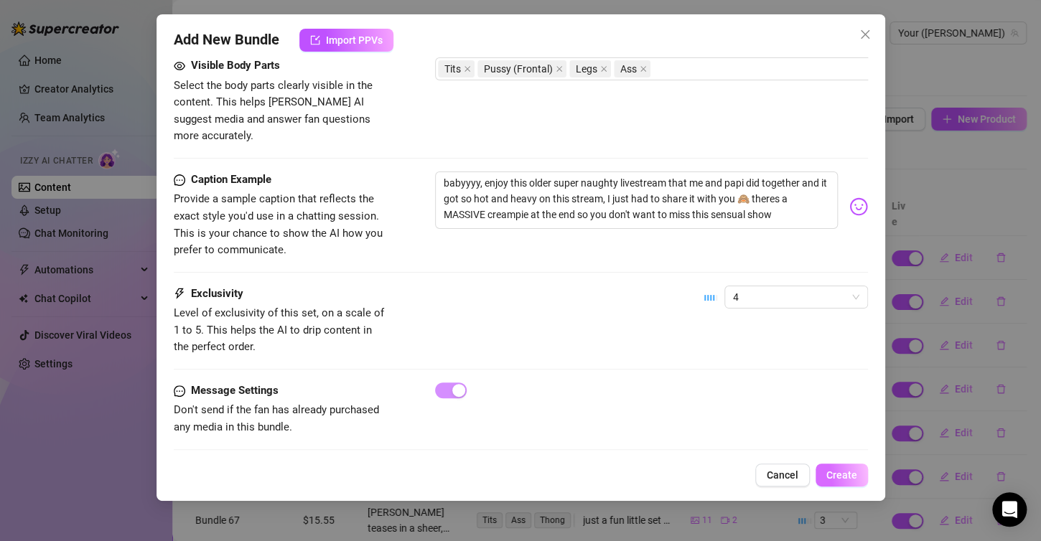
click at [852, 479] on span "Create" at bounding box center [841, 474] width 31 height 11
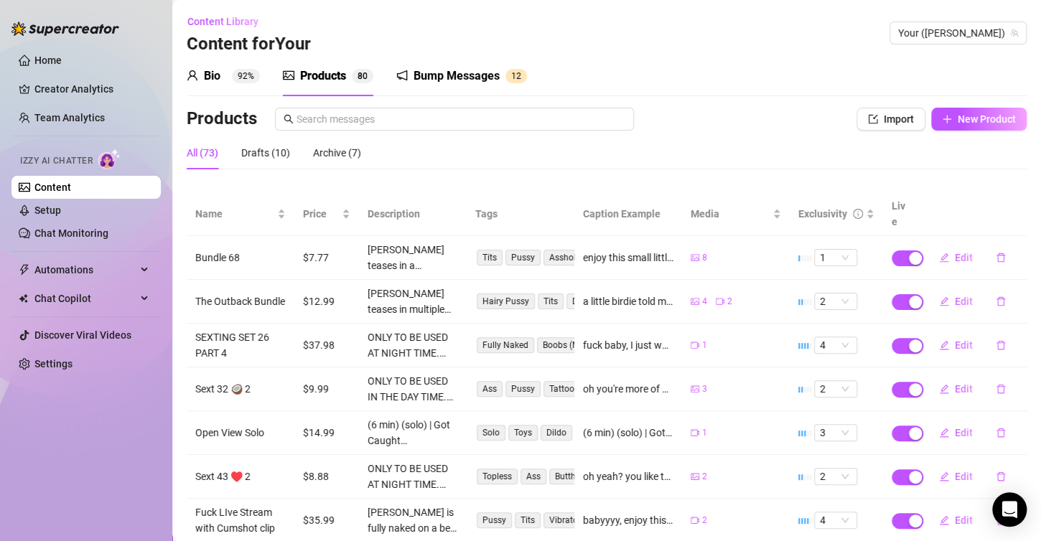
click at [324, 77] on div "Products" at bounding box center [323, 75] width 46 height 17
click at [964, 120] on span "New Product" at bounding box center [987, 118] width 58 height 11
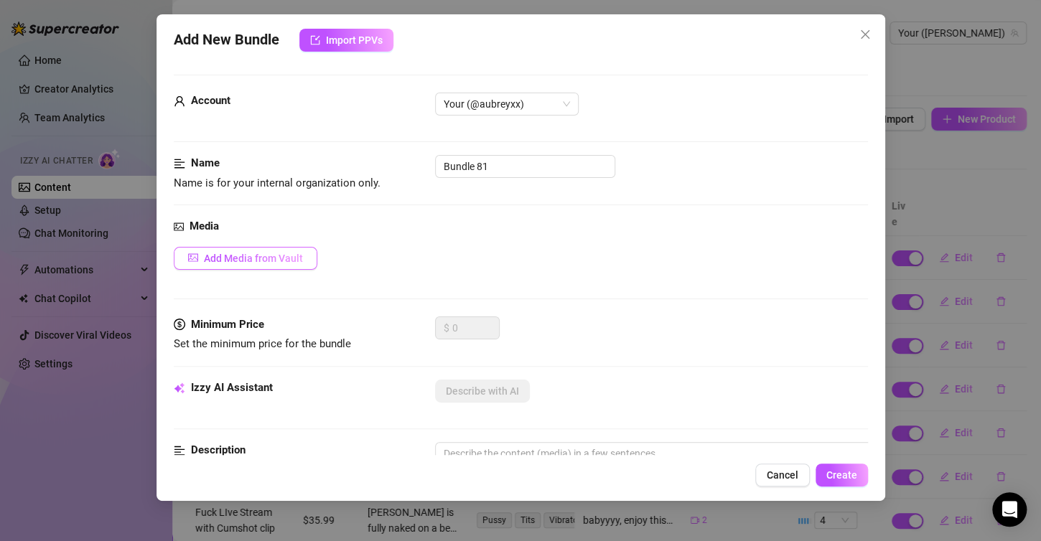
click at [271, 262] on span "Add Media from Vault" at bounding box center [253, 258] width 99 height 11
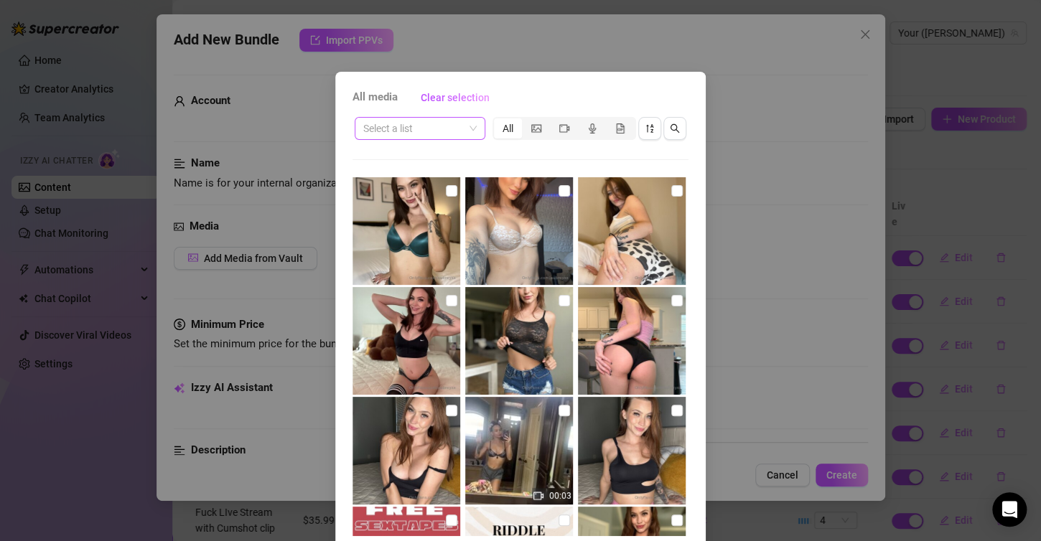
click at [464, 129] on span at bounding box center [419, 129] width 113 height 22
click at [381, 179] on div "✅ Pussy $7-15" at bounding box center [432, 180] width 144 height 16
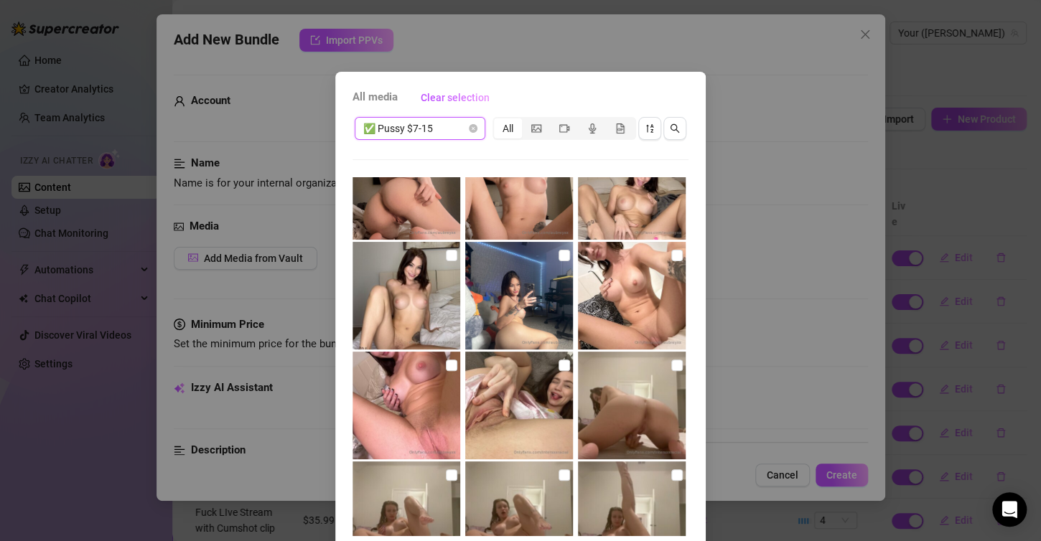
scroll to position [469, 0]
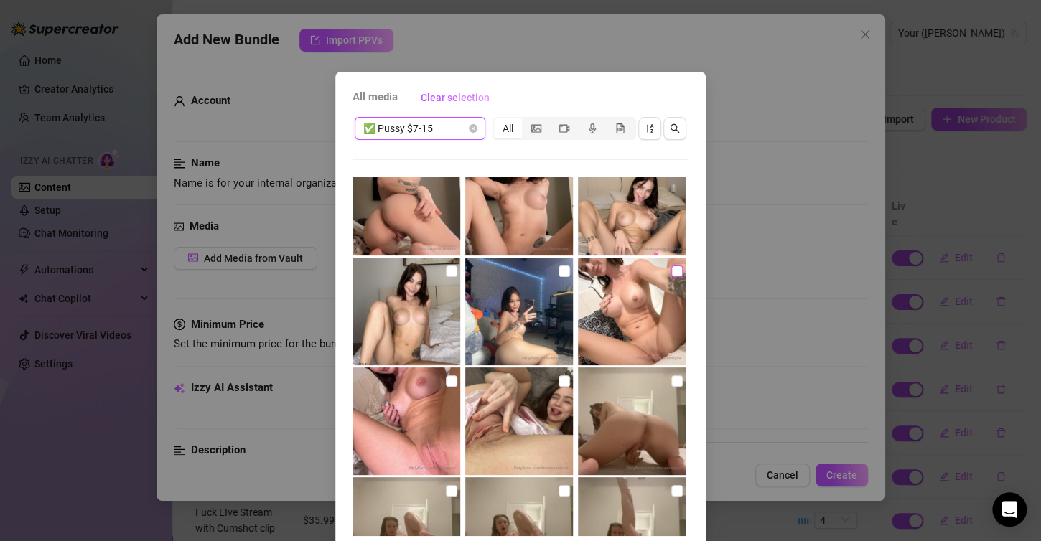
click at [671, 272] on input "checkbox" at bounding box center [676, 271] width 11 height 11
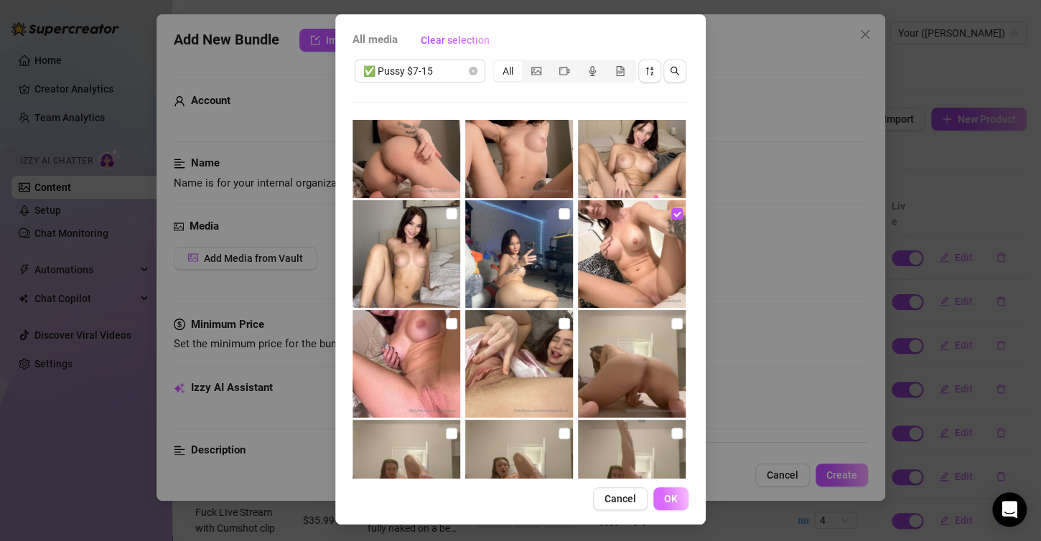
click at [657, 500] on button "OK" at bounding box center [670, 498] width 35 height 23
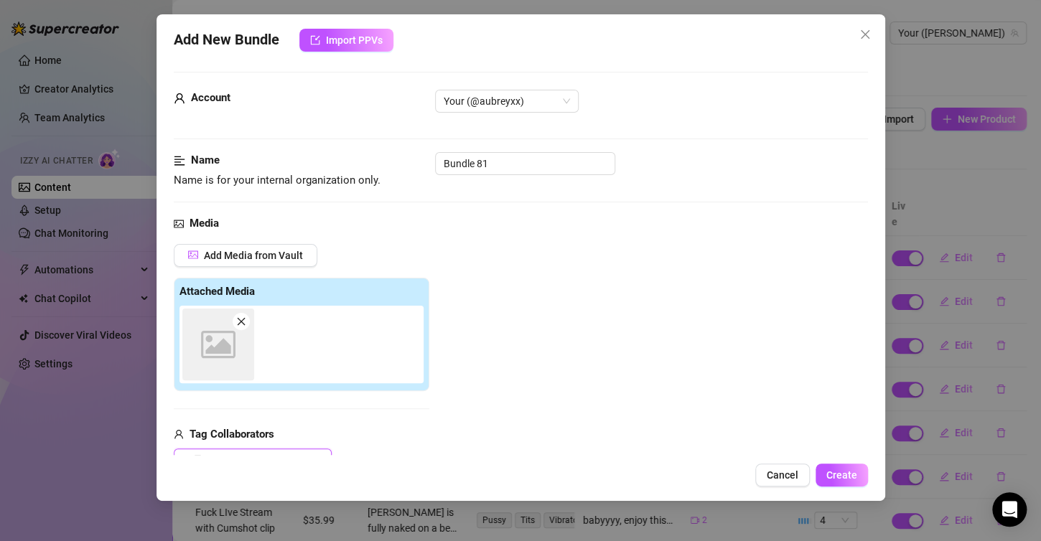
scroll to position [0, 0]
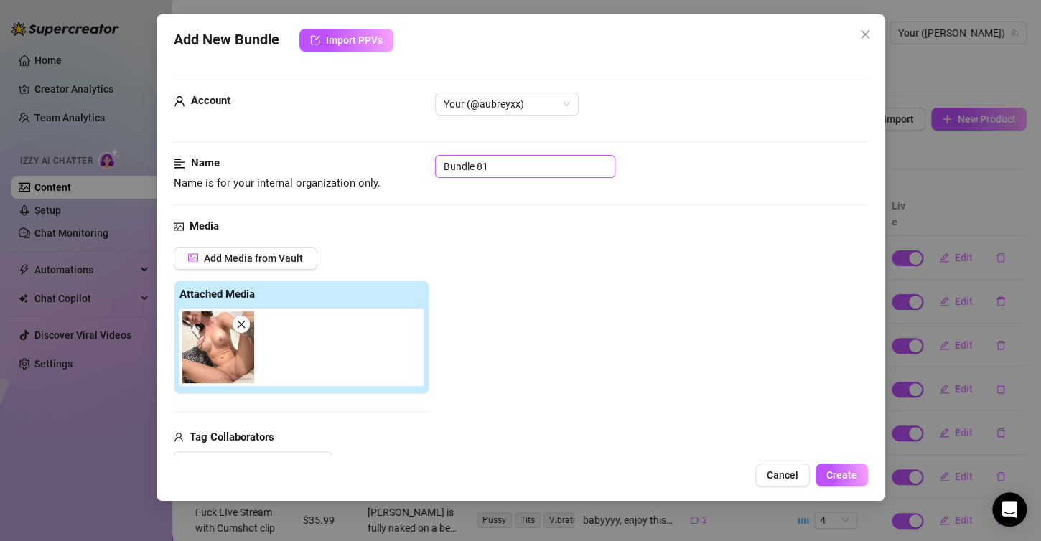
click at [495, 156] on input "Bundle 81" at bounding box center [525, 166] width 180 height 23
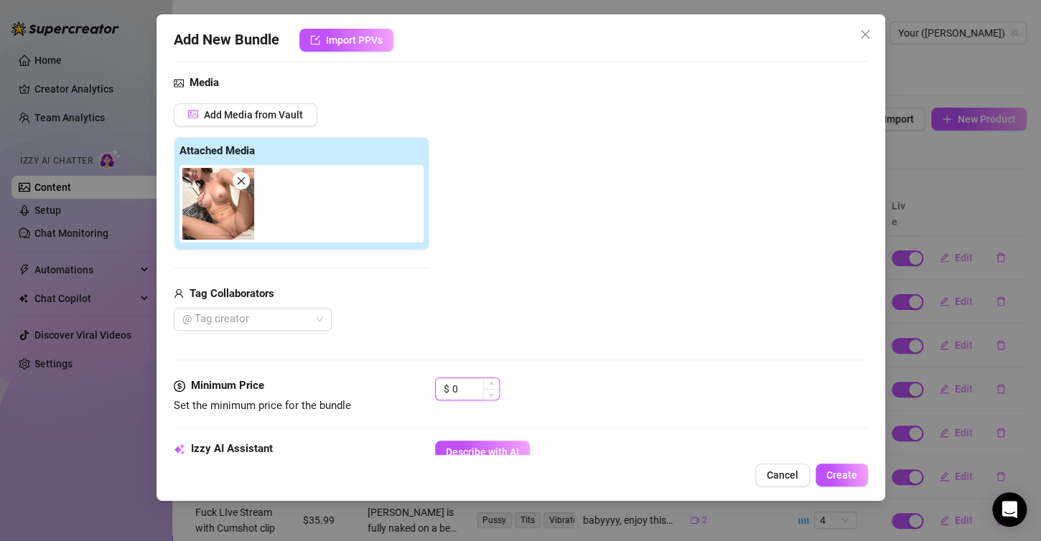
click at [478, 393] on input "0" at bounding box center [475, 389] width 47 height 22
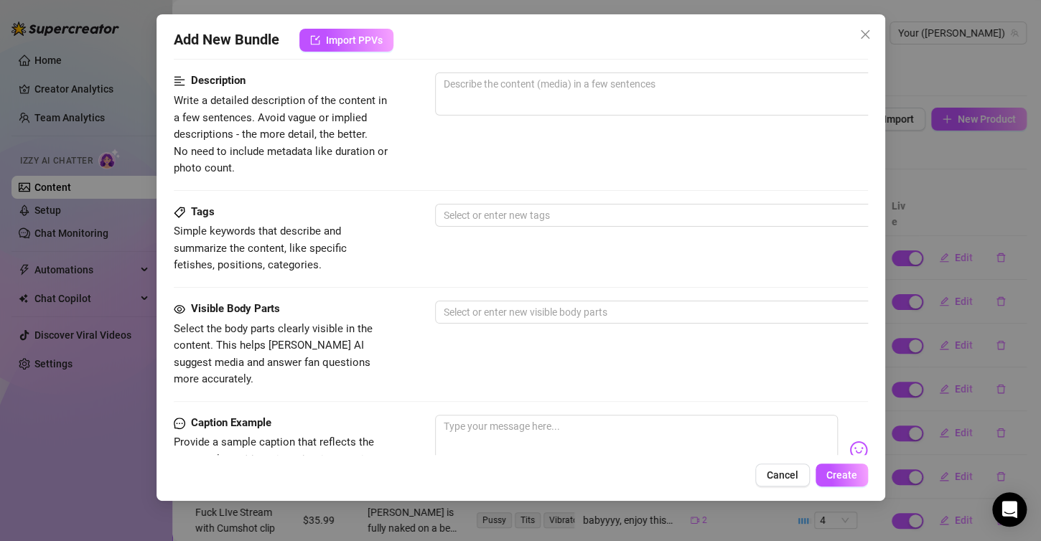
scroll to position [502, 0]
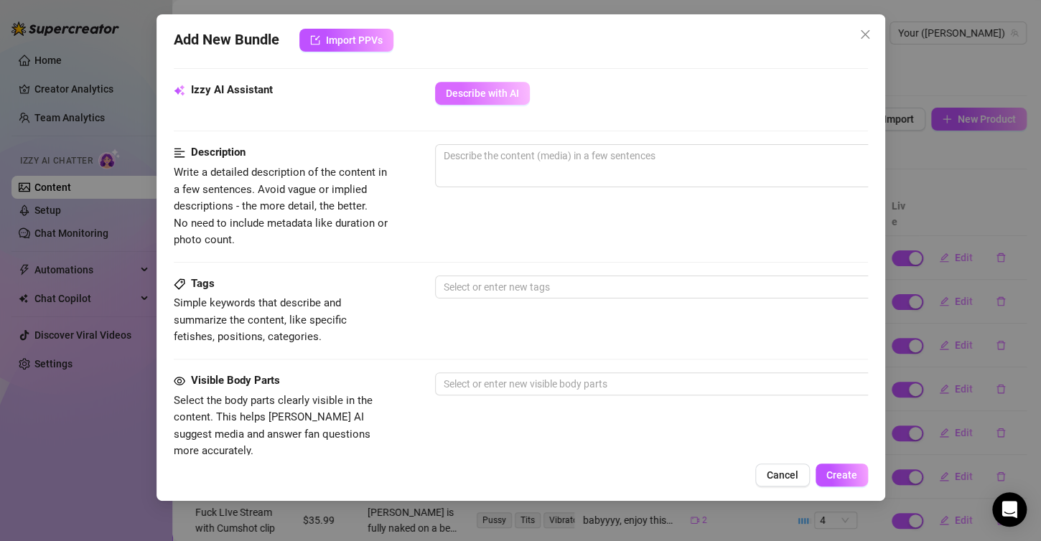
click at [456, 92] on span "Describe with AI" at bounding box center [482, 93] width 73 height 11
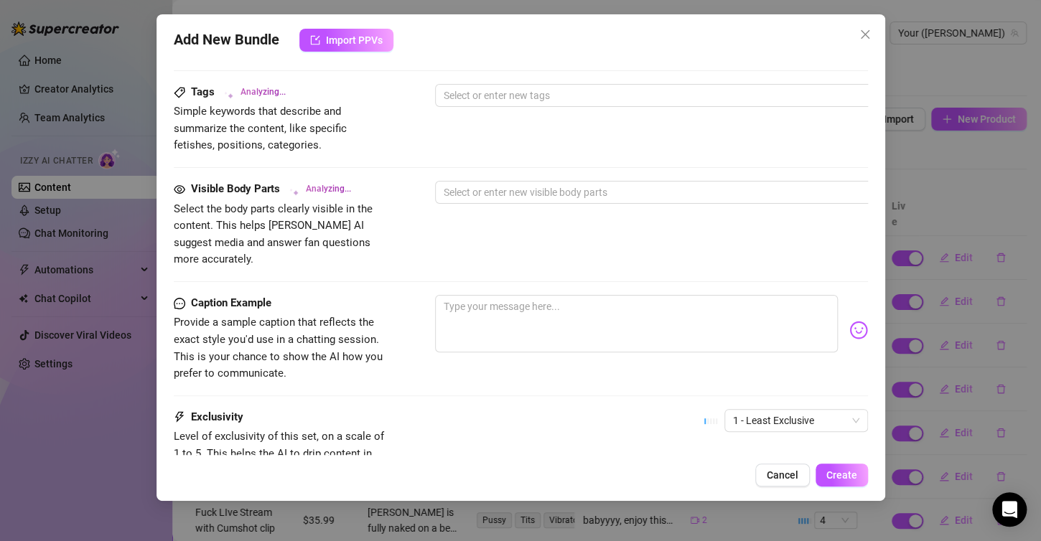
scroll to position [818, 0]
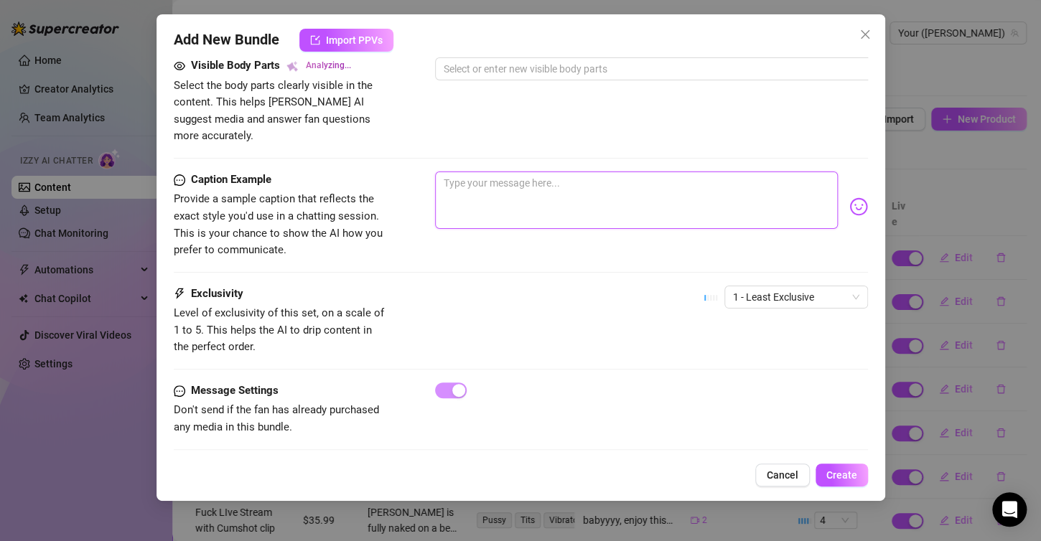
click at [469, 187] on textarea at bounding box center [636, 200] width 403 height 57
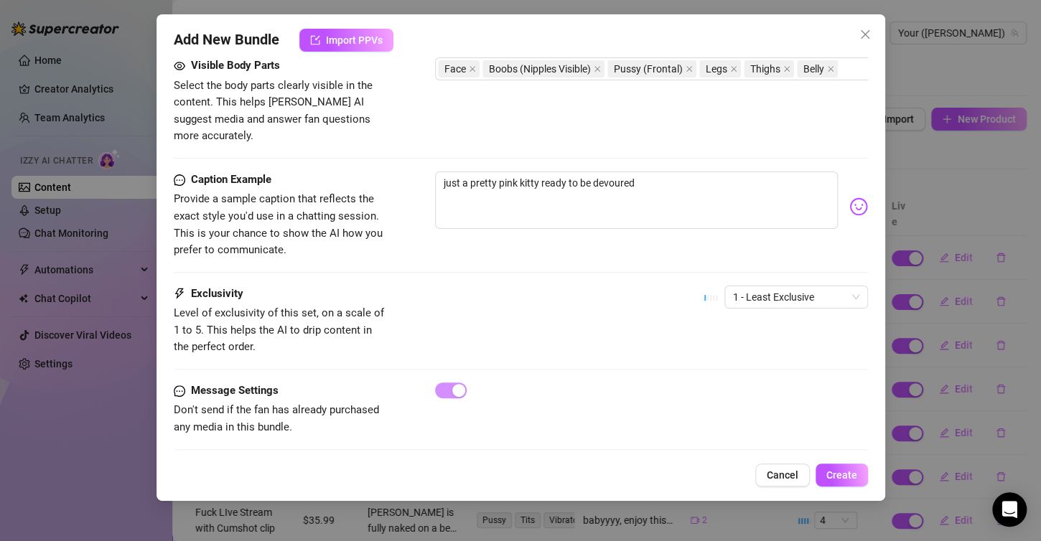
click at [849, 197] on img at bounding box center [858, 206] width 19 height 19
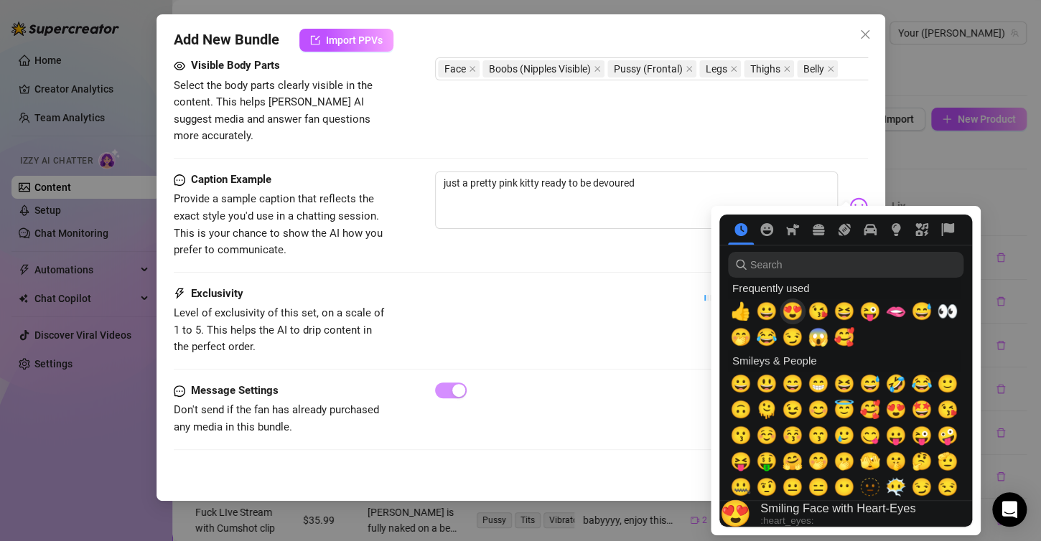
click at [789, 312] on span "😍" at bounding box center [793, 311] width 22 height 20
click at [852, 336] on span "🥰" at bounding box center [844, 337] width 22 height 20
click at [790, 337] on span "😏" at bounding box center [793, 337] width 22 height 20
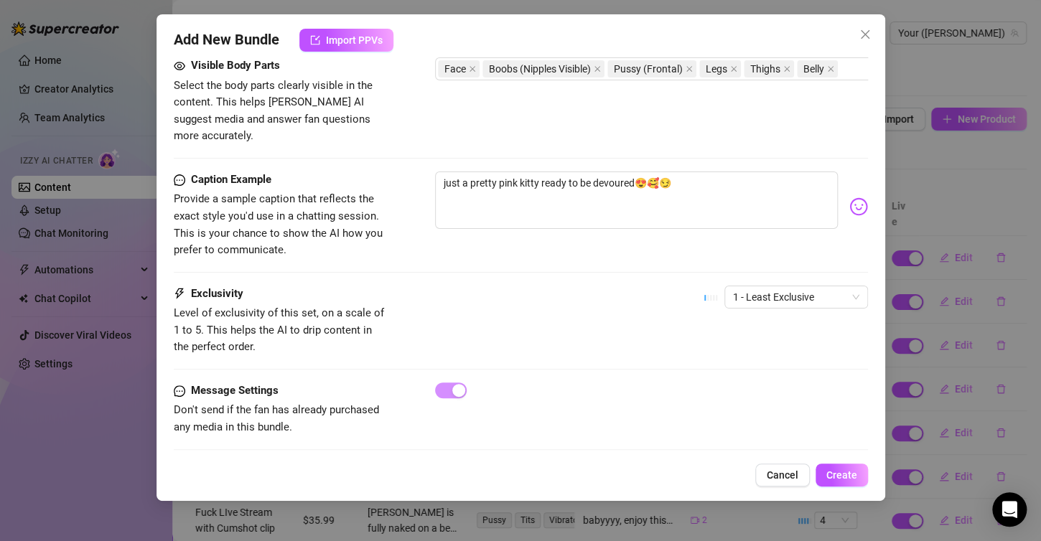
click at [606, 286] on div "Exclusivity Level of exclusivity of this set, on a scale of 1 to 5. This helps …" at bounding box center [521, 321] width 694 height 70
click at [847, 480] on span "Create" at bounding box center [841, 474] width 31 height 11
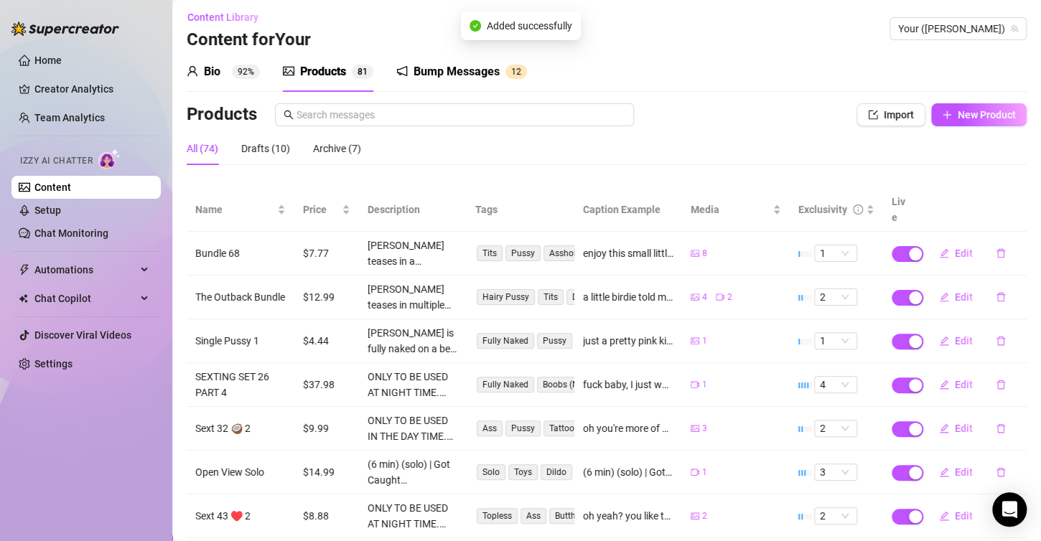
scroll to position [0, 0]
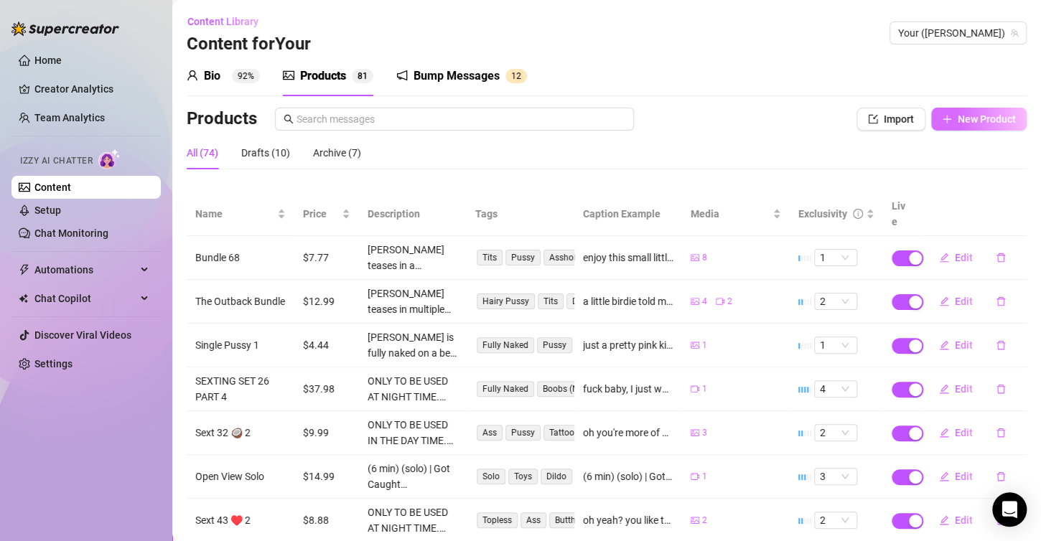
click at [968, 116] on span "New Product" at bounding box center [987, 118] width 58 height 11
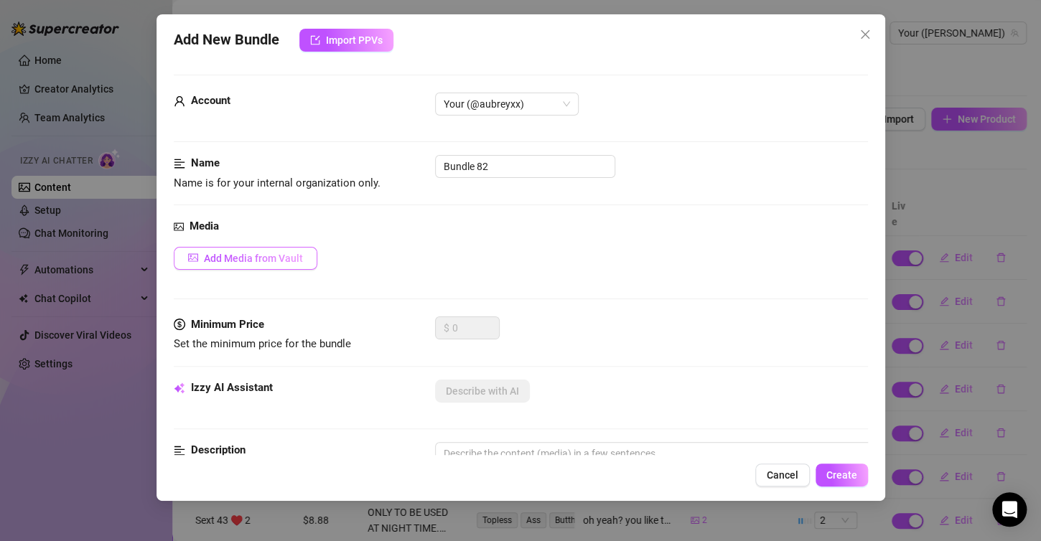
click at [274, 266] on button "Add Media from Vault" at bounding box center [246, 258] width 144 height 23
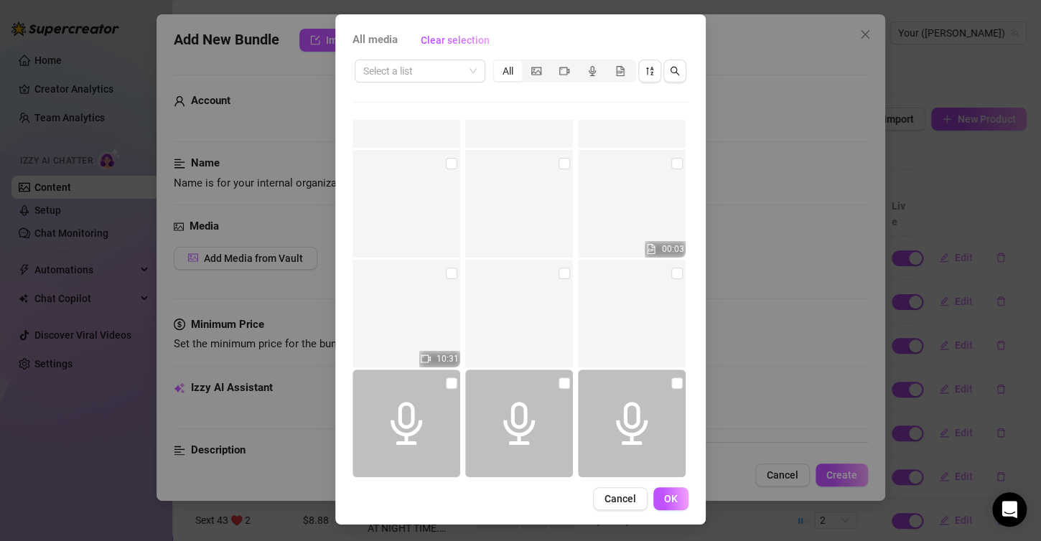
scroll to position [5491, 0]
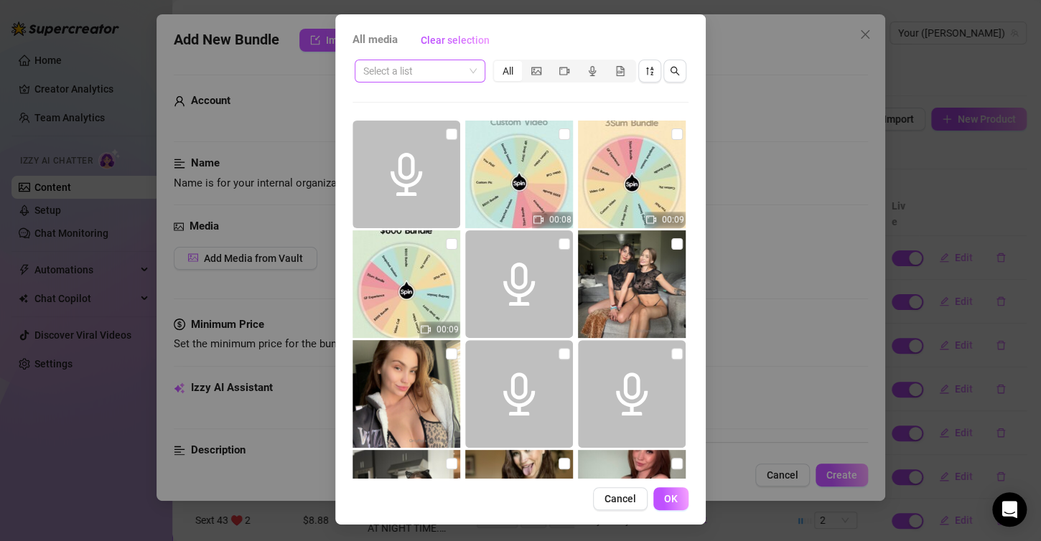
click at [470, 70] on div "Select a list" at bounding box center [420, 71] width 131 height 23
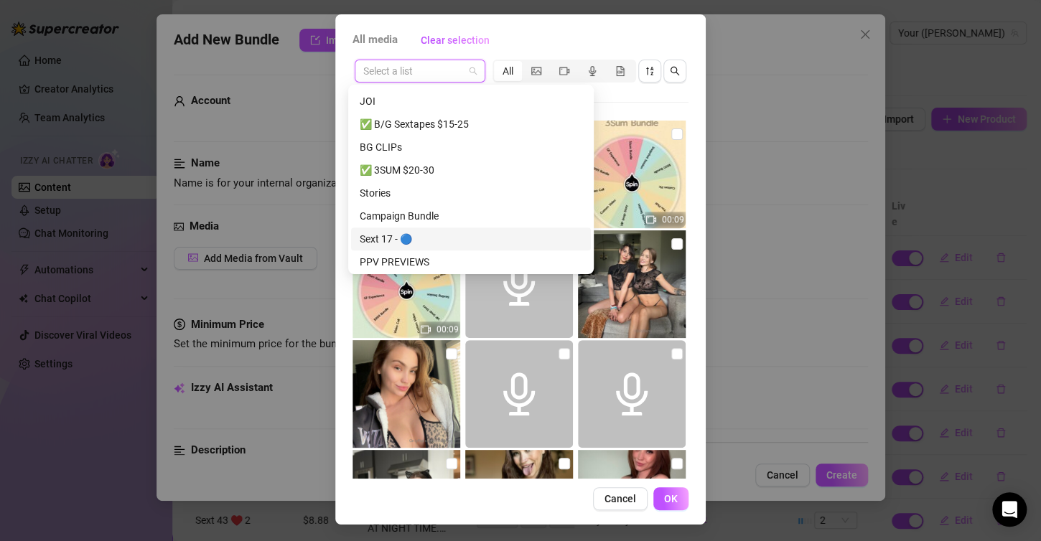
scroll to position [646, 0]
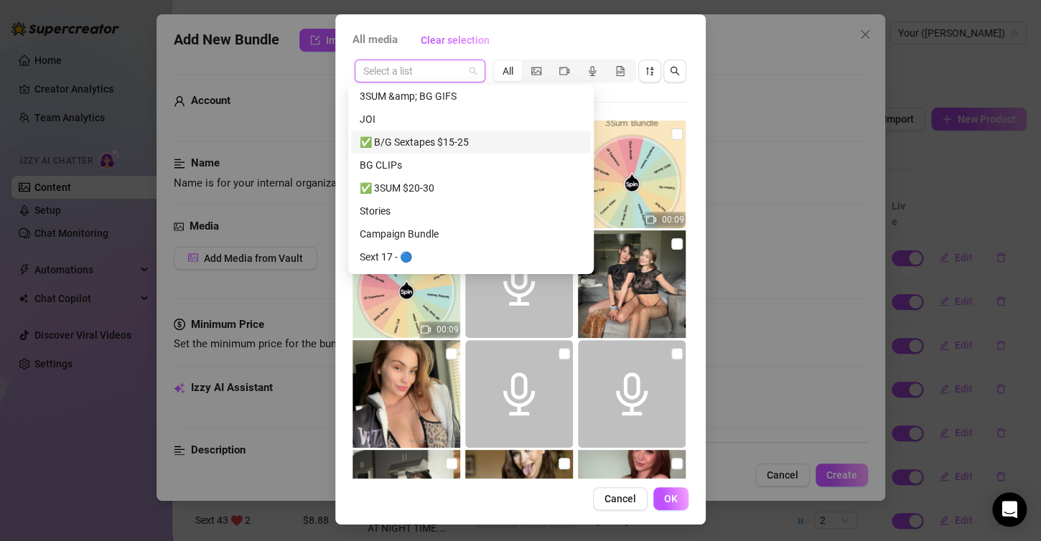
click at [450, 147] on div "✅ B/G Sextapes $15-25" at bounding box center [471, 142] width 223 height 16
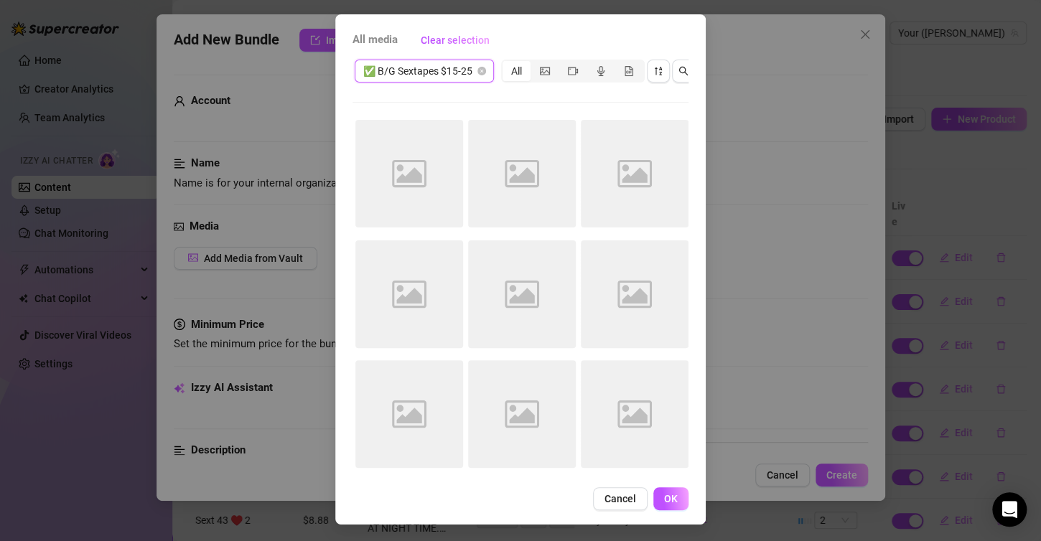
scroll to position [0, 0]
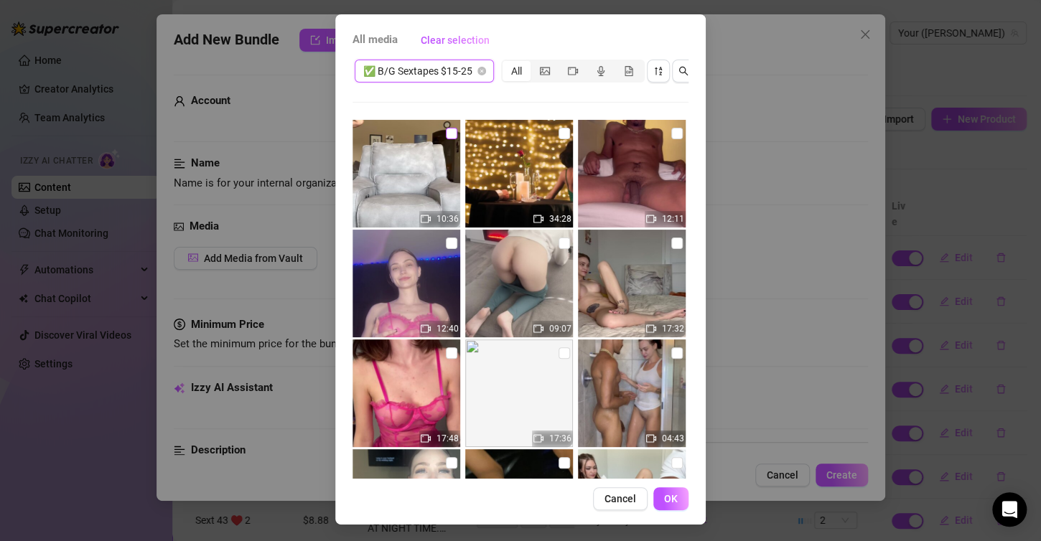
click at [446, 128] on input "checkbox" at bounding box center [451, 133] width 11 height 11
click at [446, 134] on input "checkbox" at bounding box center [451, 133] width 11 height 11
click at [446, 240] on input "checkbox" at bounding box center [451, 243] width 11 height 11
click at [558, 240] on input "checkbox" at bounding box center [563, 243] width 11 height 11
drag, startPoint x: 660, startPoint y: 131, endPoint x: 632, endPoint y: 167, distance: 45.5
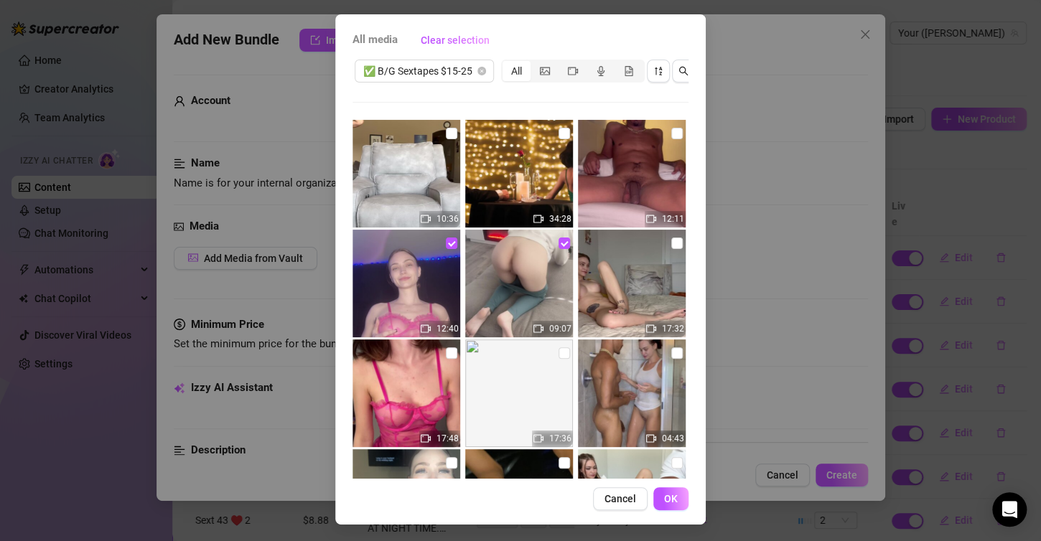
click at [671, 132] on input "checkbox" at bounding box center [676, 133] width 11 height 11
drag, startPoint x: 663, startPoint y: 243, endPoint x: 656, endPoint y: 247, distance: 7.4
click at [671, 246] on input "checkbox" at bounding box center [676, 243] width 11 height 11
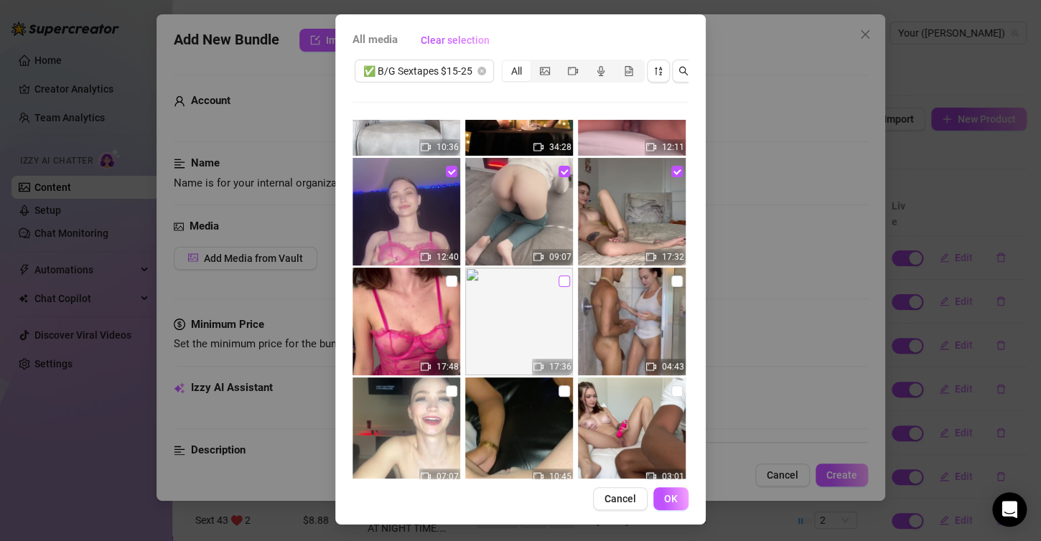
click at [558, 282] on input "checkbox" at bounding box center [563, 281] width 11 height 11
click at [446, 172] on input "checkbox" at bounding box center [451, 171] width 11 height 11
click at [558, 279] on input "checkbox" at bounding box center [563, 281] width 11 height 11
click at [446, 278] on input "checkbox" at bounding box center [451, 281] width 11 height 11
click at [558, 276] on input "checkbox" at bounding box center [563, 281] width 11 height 11
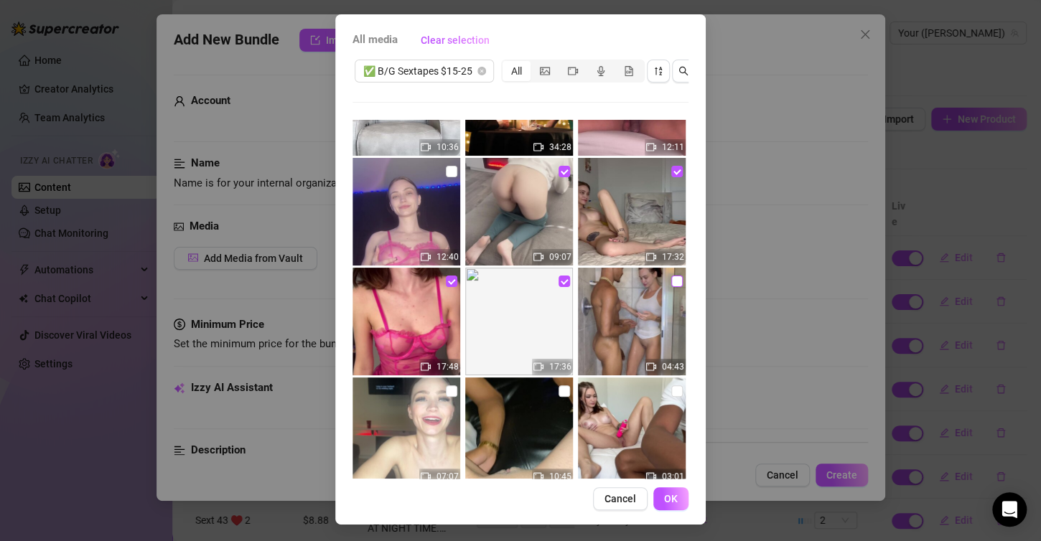
click at [671, 282] on input "checkbox" at bounding box center [676, 281] width 11 height 11
click at [664, 504] on span "OK" at bounding box center [671, 498] width 14 height 11
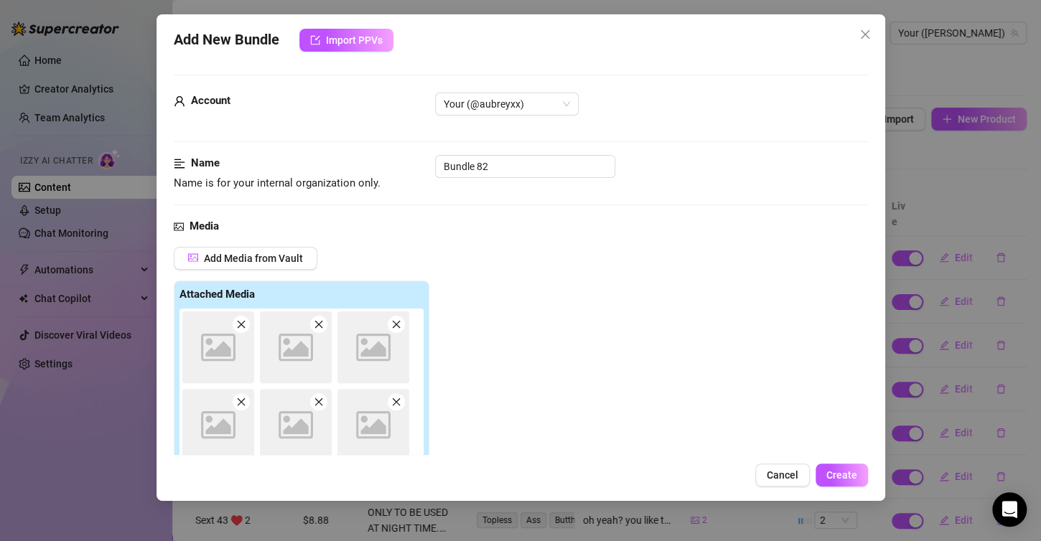
scroll to position [17, 0]
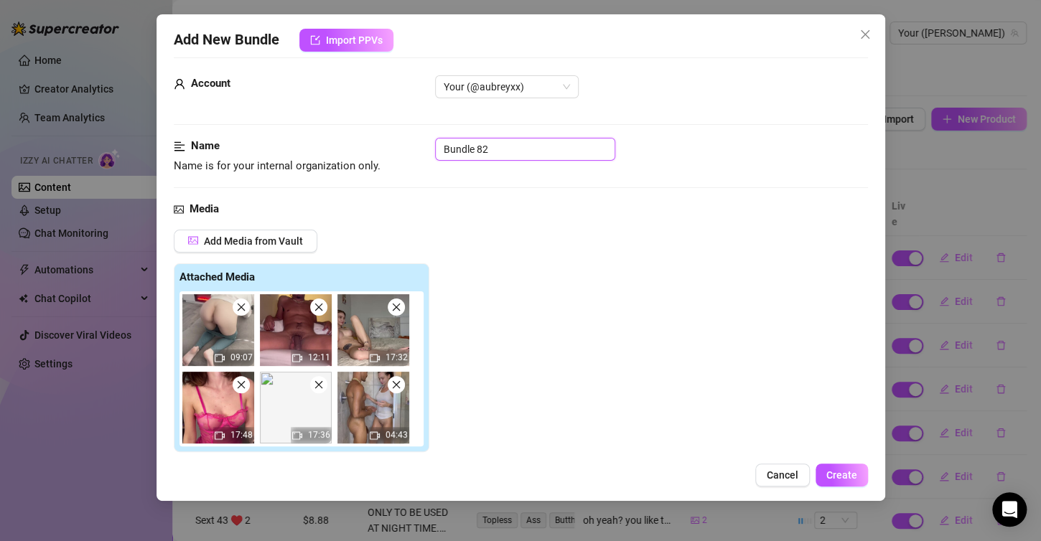
click at [501, 155] on input "Bundle 82" at bounding box center [525, 149] width 180 height 23
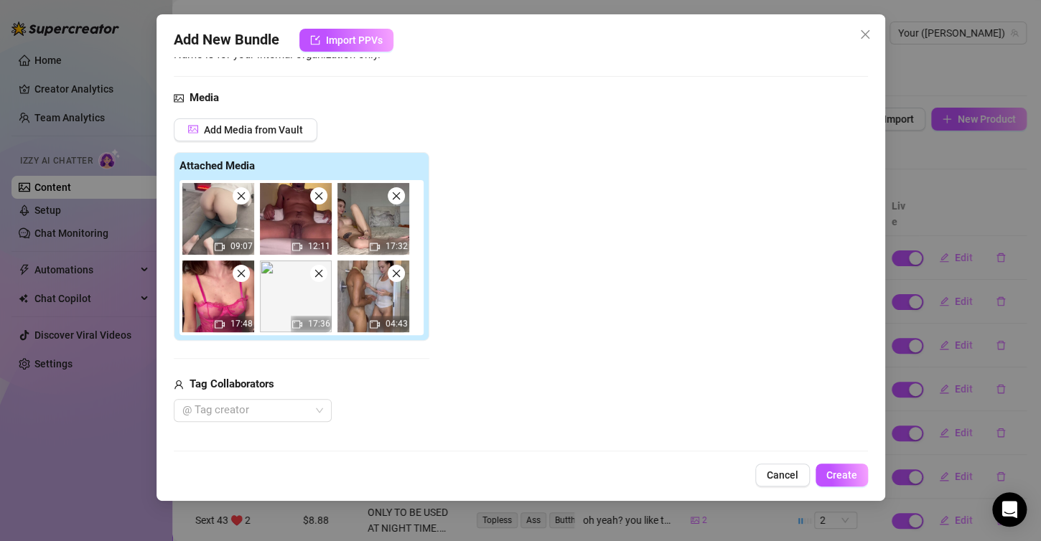
scroll to position [233, 0]
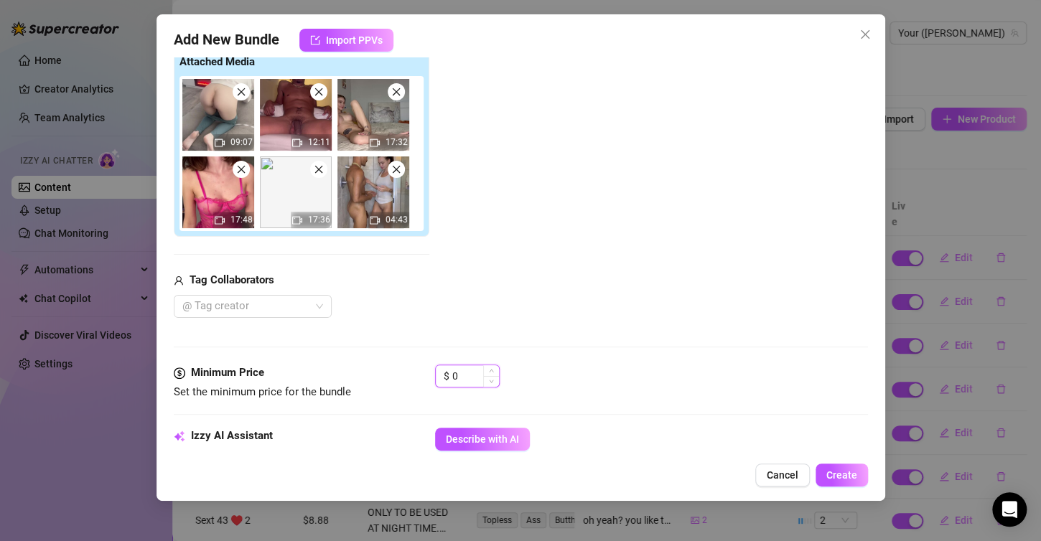
click at [468, 375] on input "0" at bounding box center [475, 376] width 47 height 22
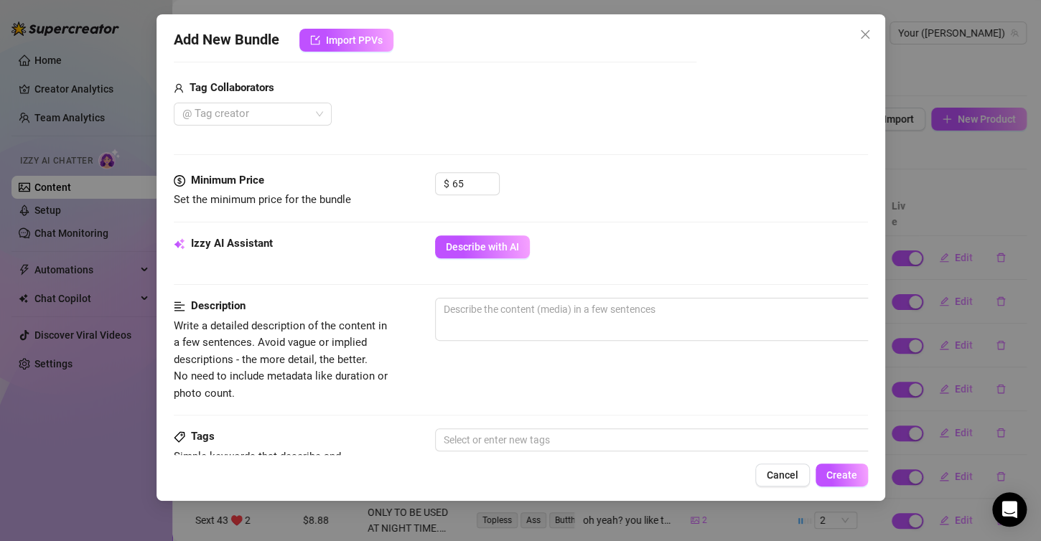
scroll to position [431, 0]
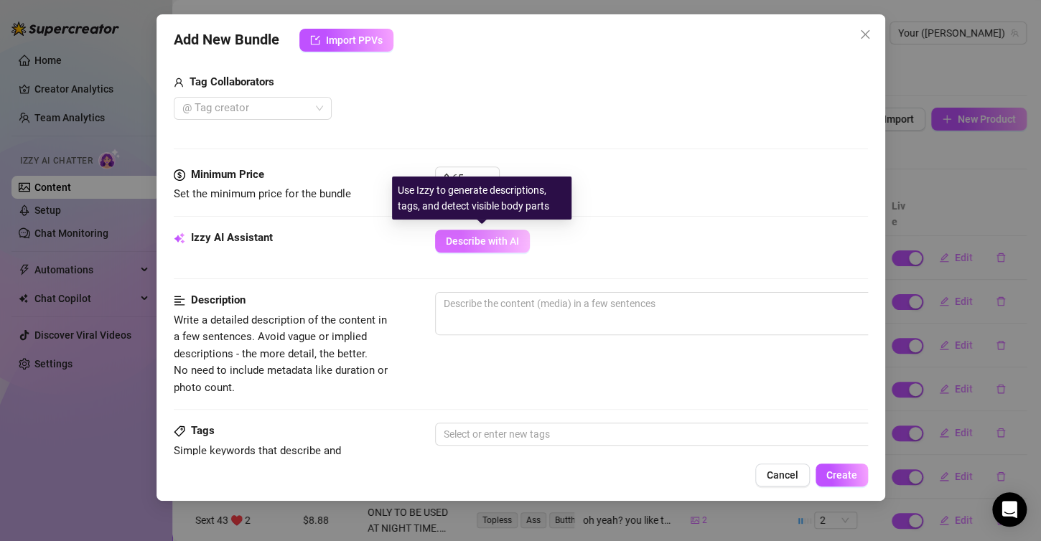
click at [446, 245] on span "Describe with AI" at bounding box center [482, 240] width 73 height 11
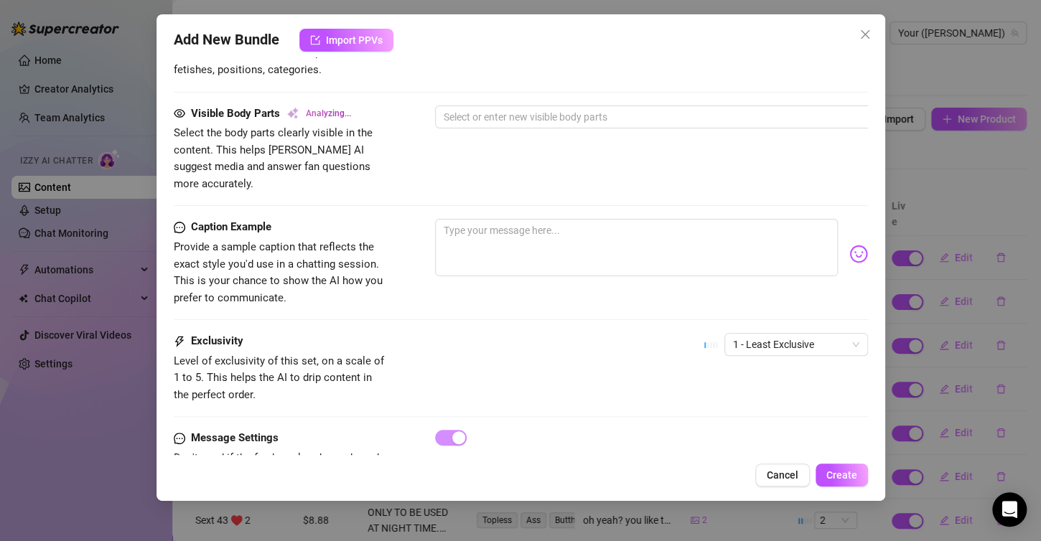
scroll to position [893, 0]
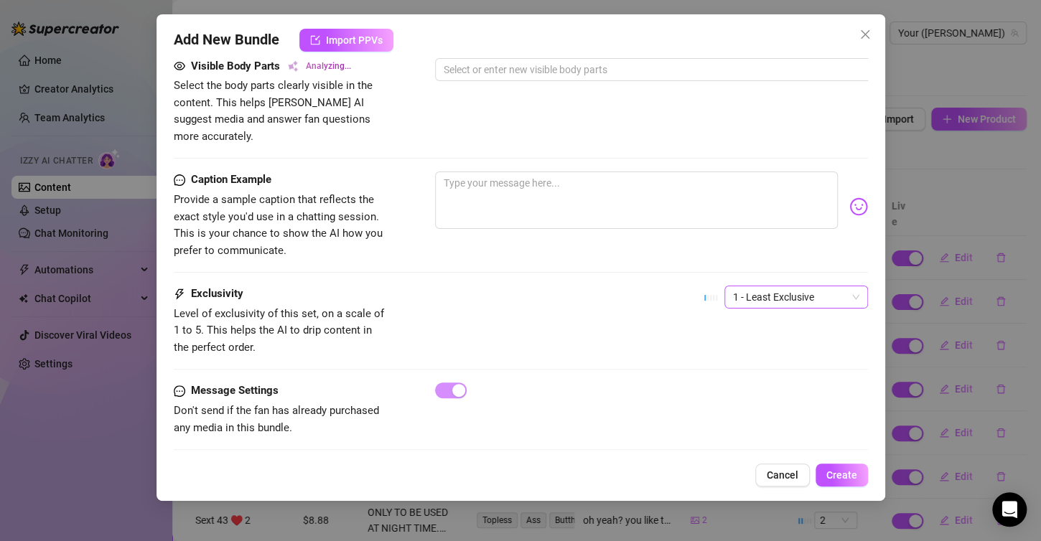
click at [823, 286] on span "1 - Least Exclusive" at bounding box center [796, 297] width 126 height 22
click at [798, 390] on div "5 - Most Exclusive 🔥" at bounding box center [783, 398] width 121 height 16
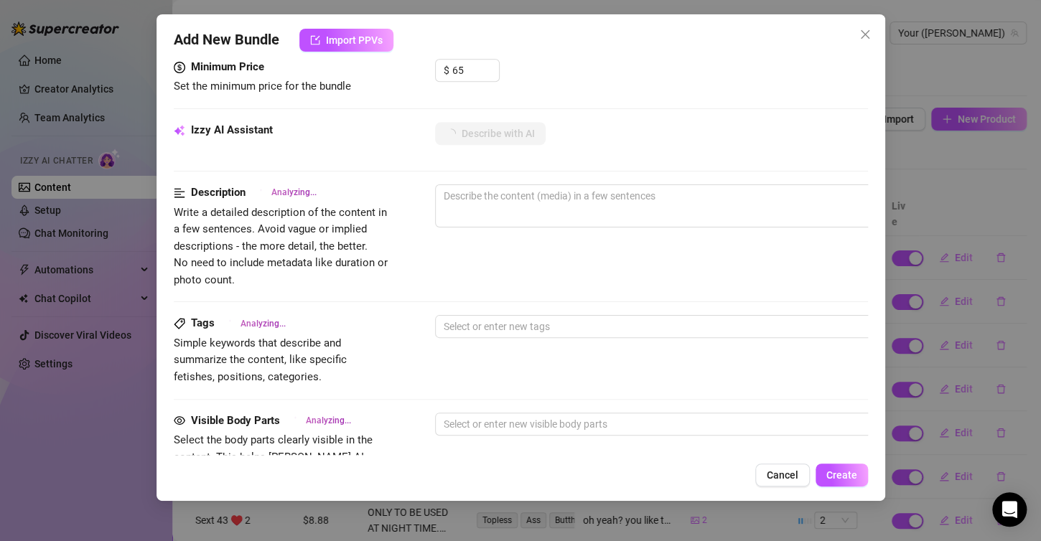
scroll to position [606, 0]
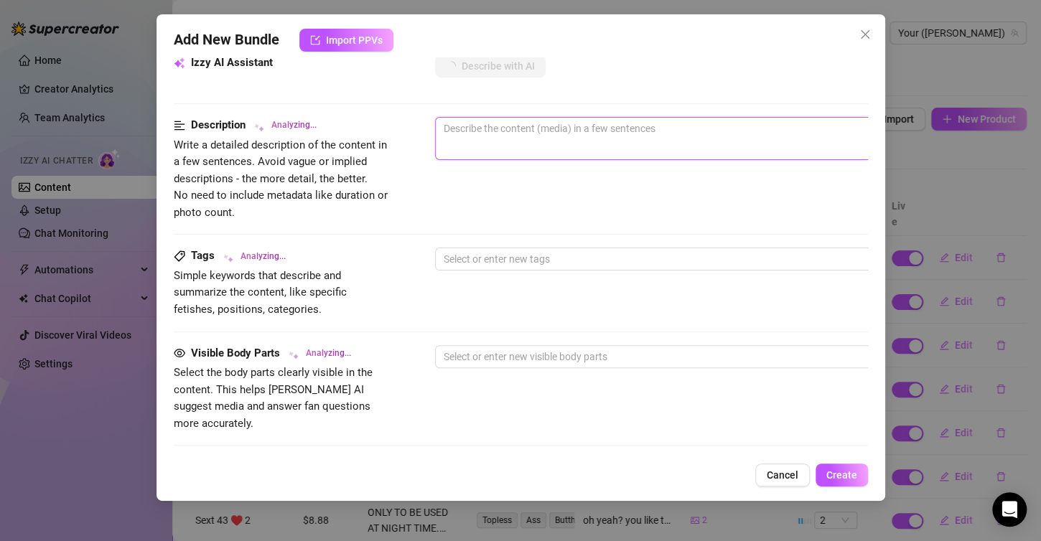
click at [464, 136] on textarea at bounding box center [686, 129] width 501 height 22
click at [441, 286] on div "Tags Analyzing... Simple keywords that describe and summarize the content, like…" at bounding box center [521, 283] width 694 height 70
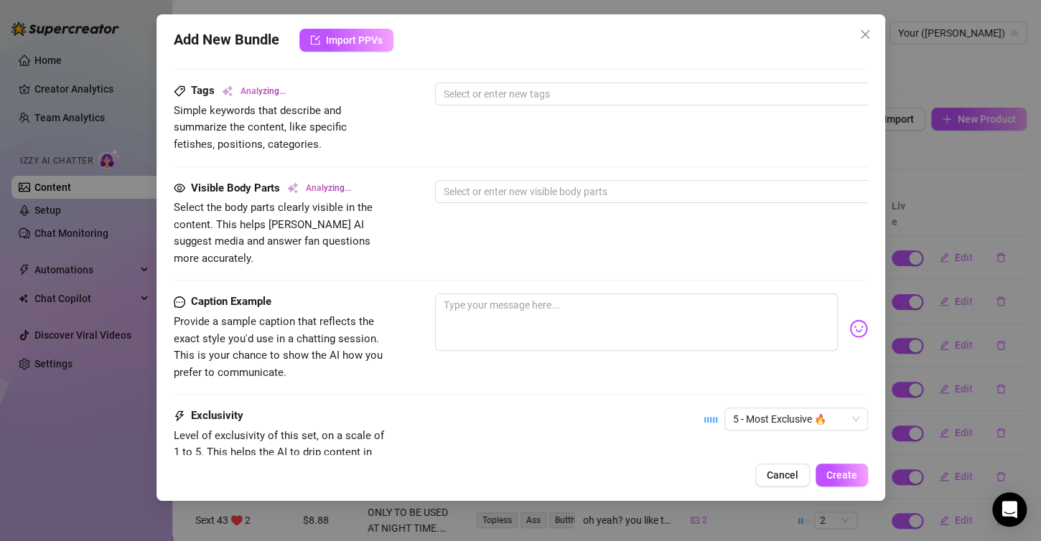
scroll to position [893, 0]
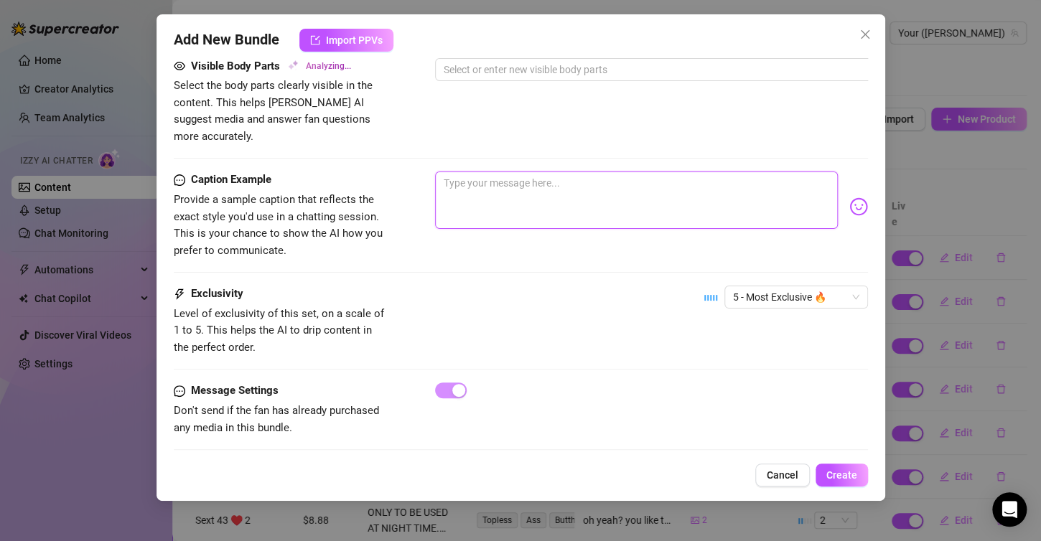
click at [521, 177] on textarea at bounding box center [636, 200] width 403 height 57
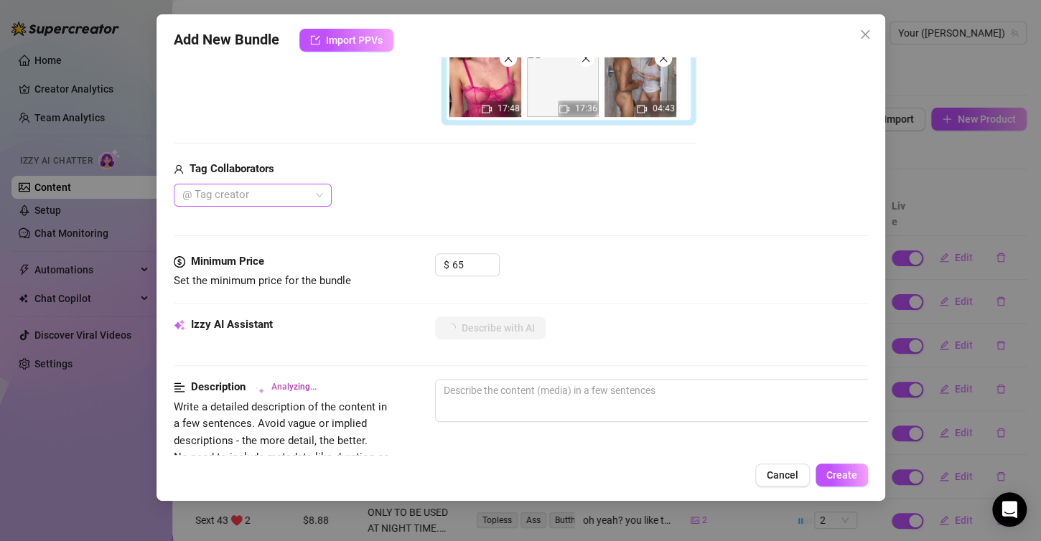
scroll to position [319, 0]
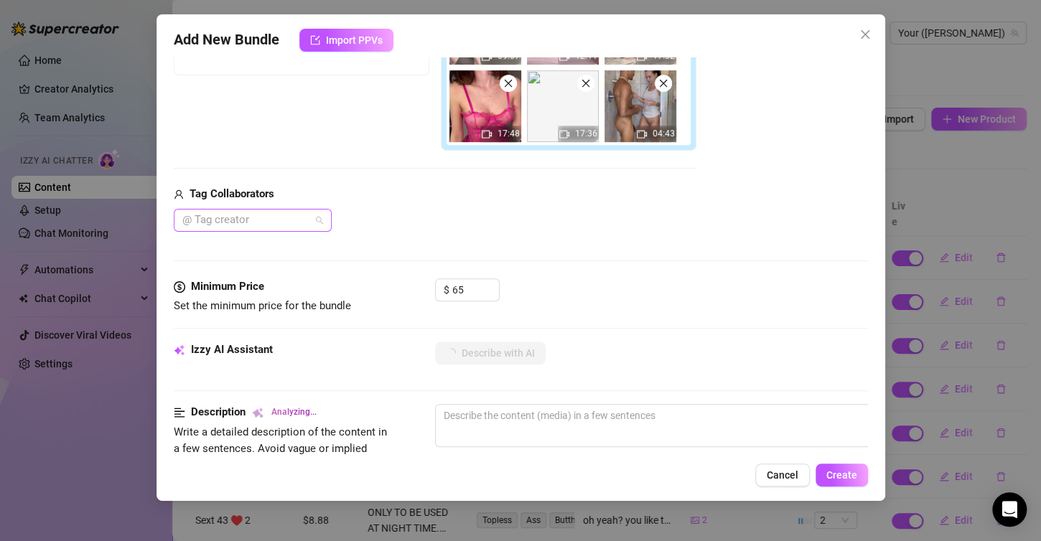
click at [267, 216] on div at bounding box center [245, 220] width 137 height 20
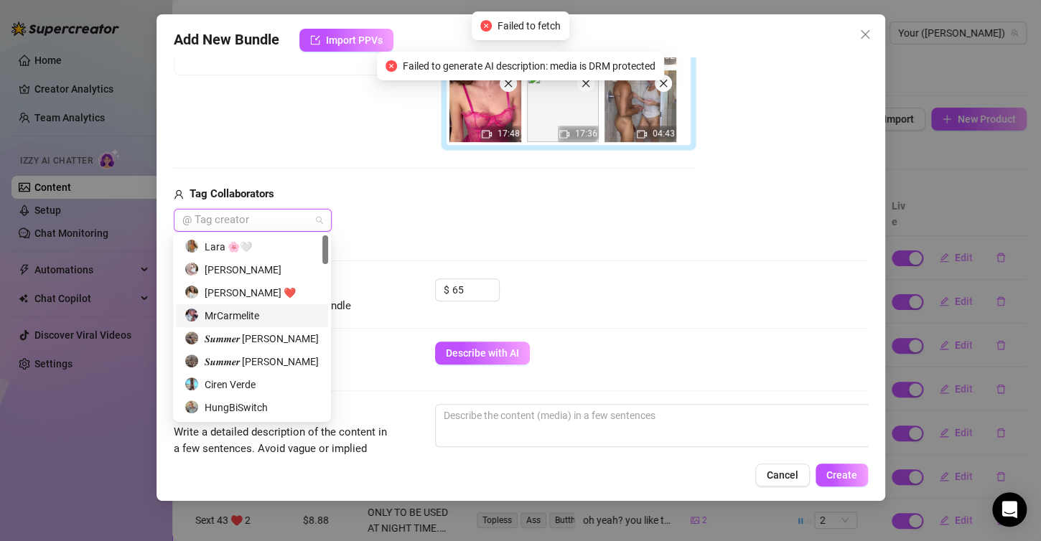
click at [251, 313] on div "MrCarmelite" at bounding box center [251, 316] width 135 height 16
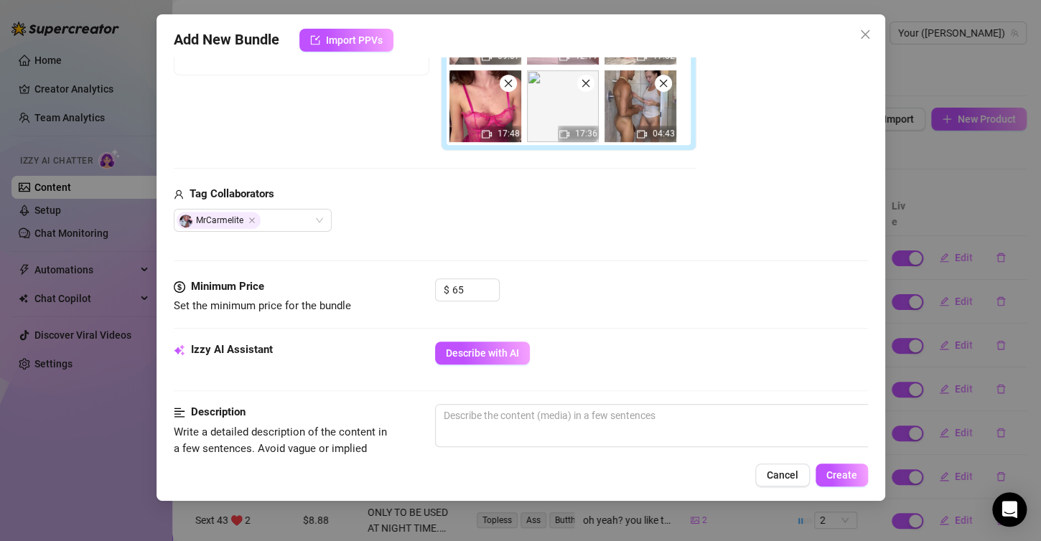
click at [380, 355] on div "Izzy AI Assistant" at bounding box center [281, 350] width 215 height 17
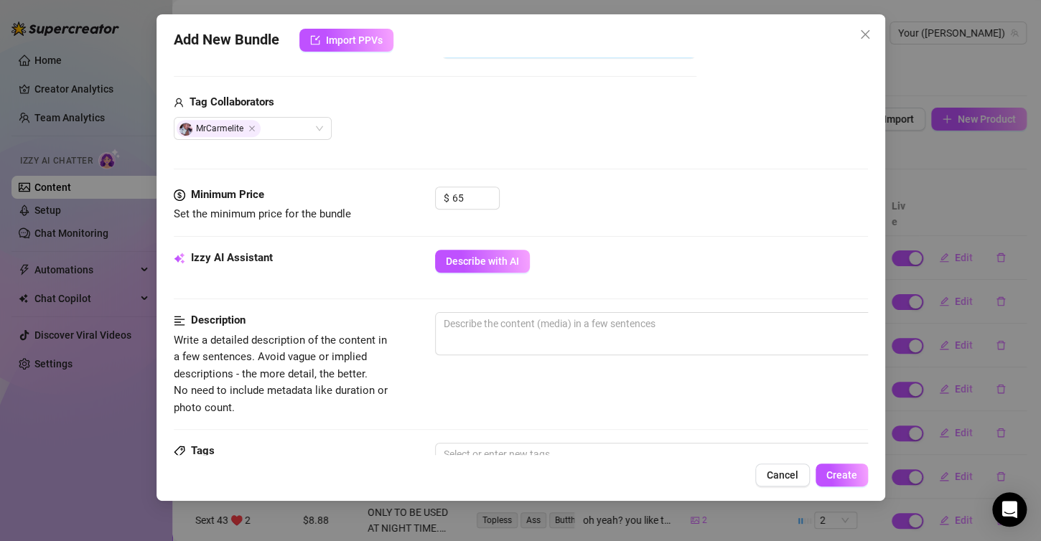
scroll to position [534, 0]
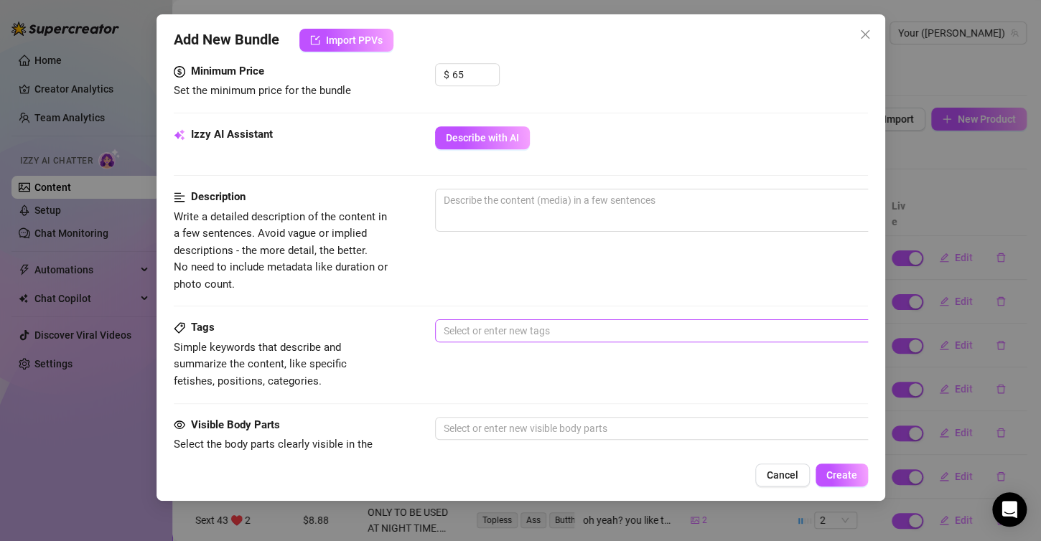
click at [496, 322] on div at bounding box center [679, 331] width 482 height 20
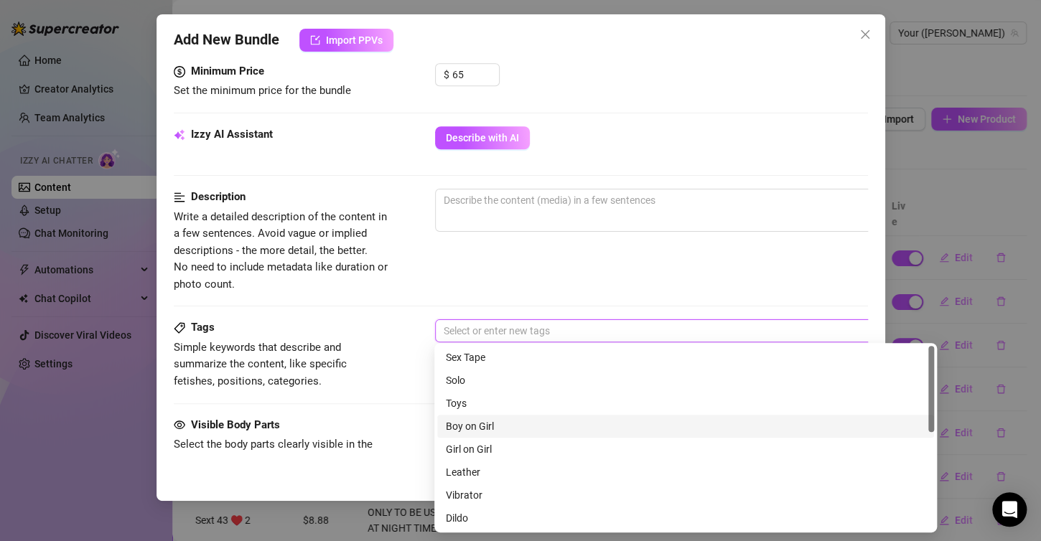
click at [523, 420] on div "Boy on Girl" at bounding box center [686, 426] width 480 height 16
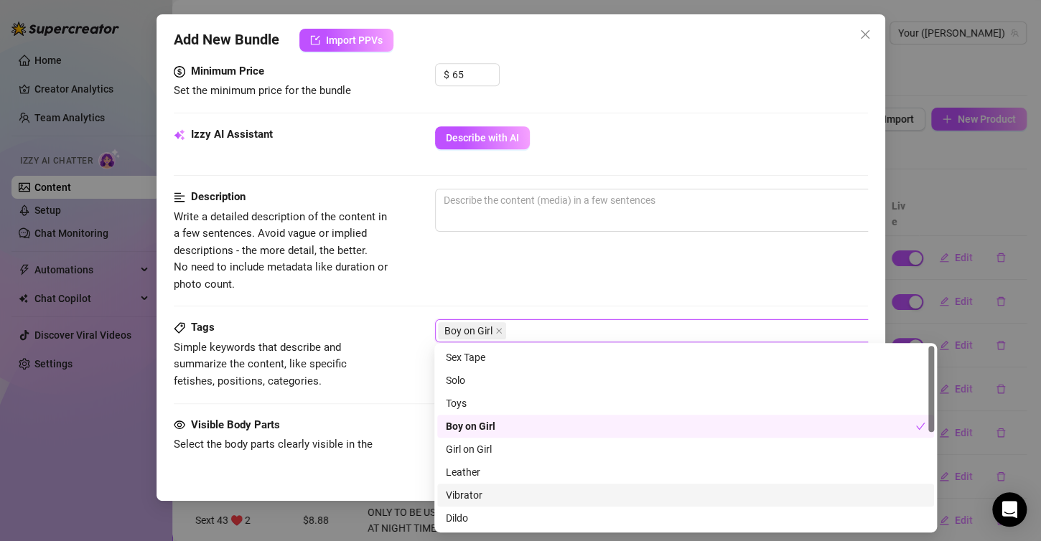
click at [497, 492] on div "Vibrator" at bounding box center [686, 495] width 480 height 16
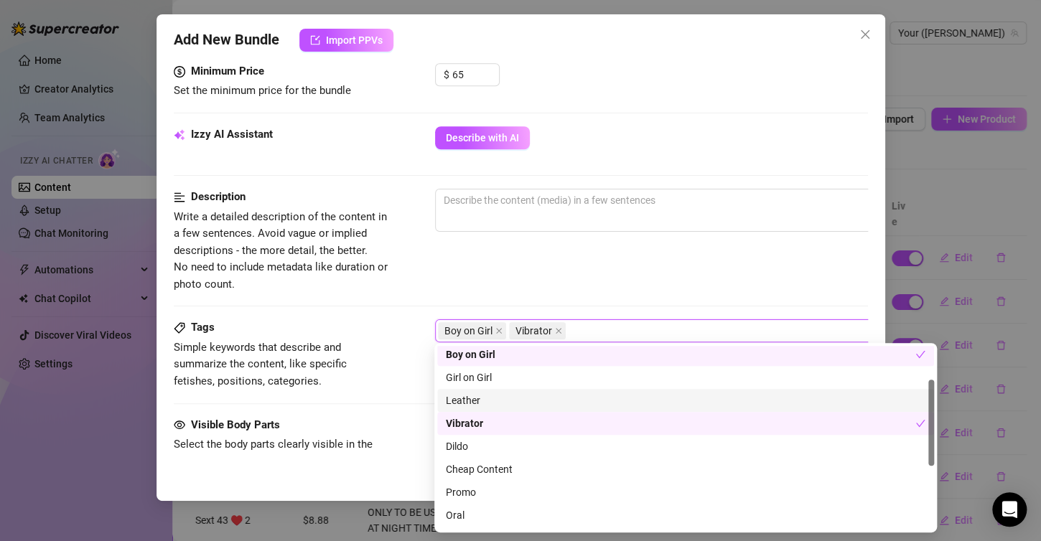
scroll to position [0, 0]
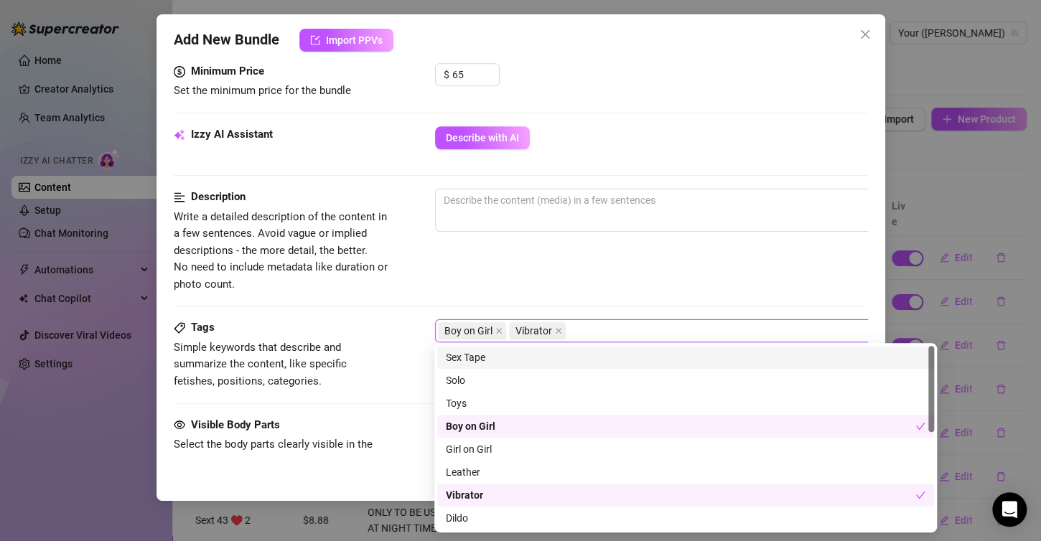
click at [497, 350] on div "Sex Tape" at bounding box center [686, 358] width 480 height 16
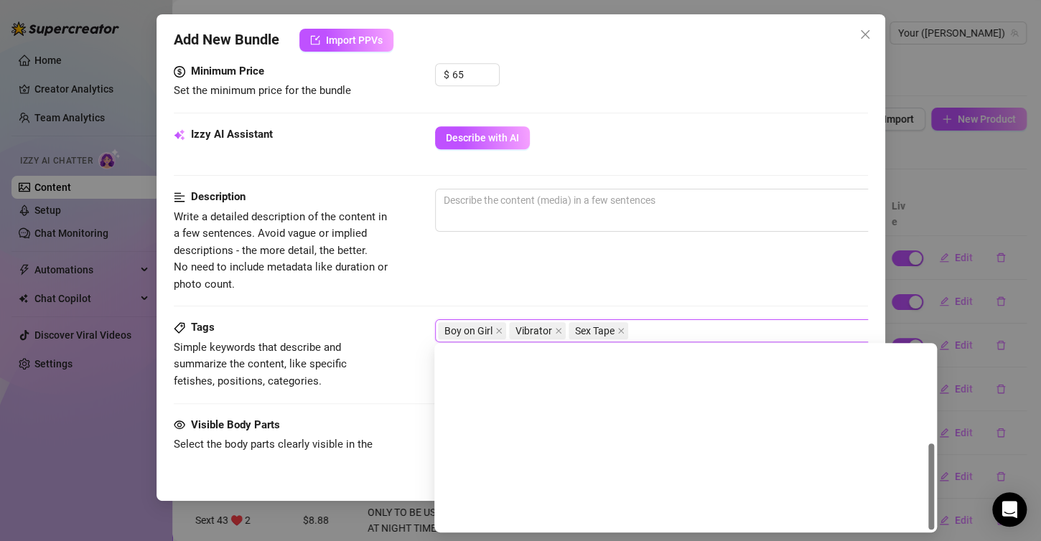
scroll to position [207, 0]
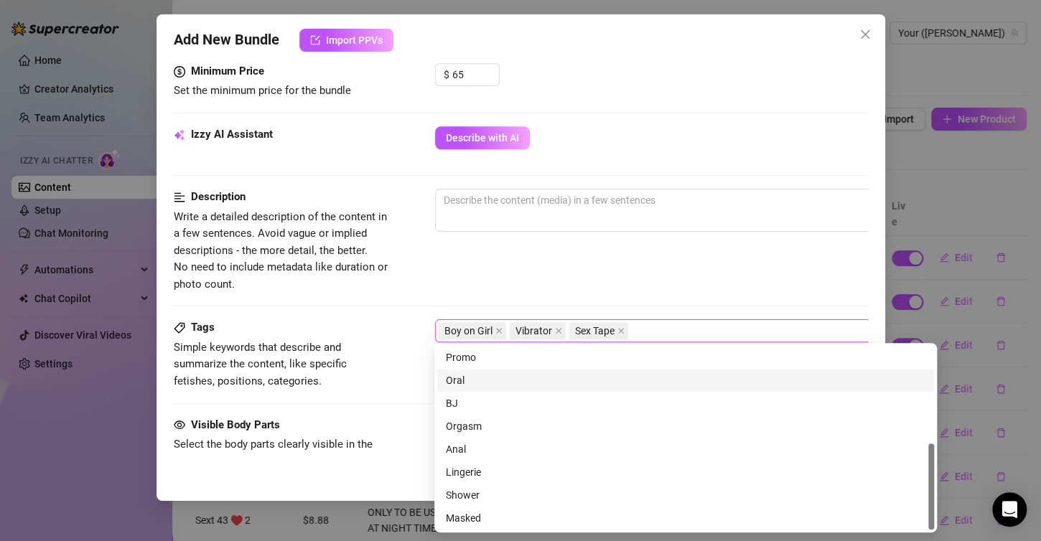
click at [482, 385] on div "Oral" at bounding box center [686, 381] width 480 height 16
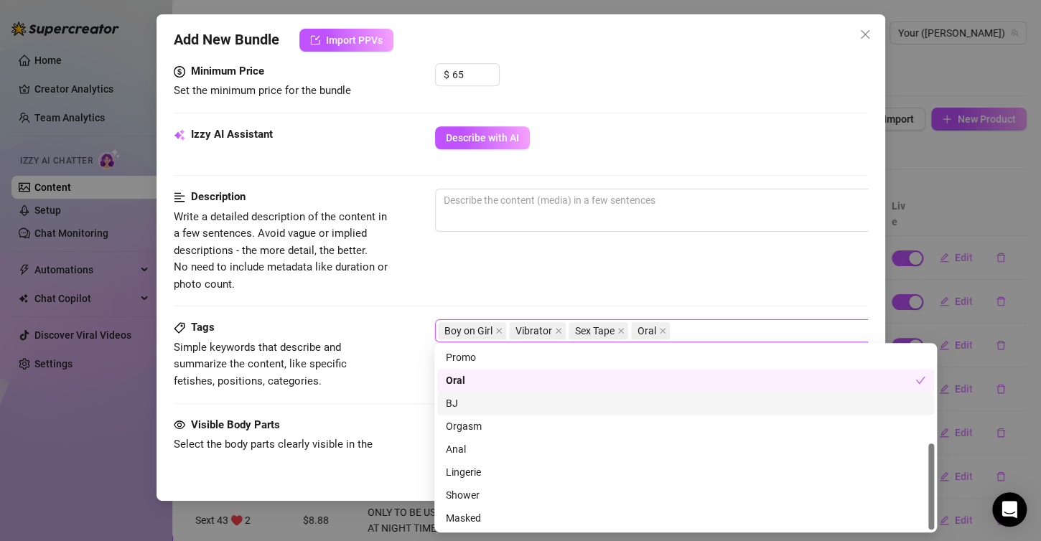
click at [479, 408] on div "BJ" at bounding box center [686, 404] width 480 height 16
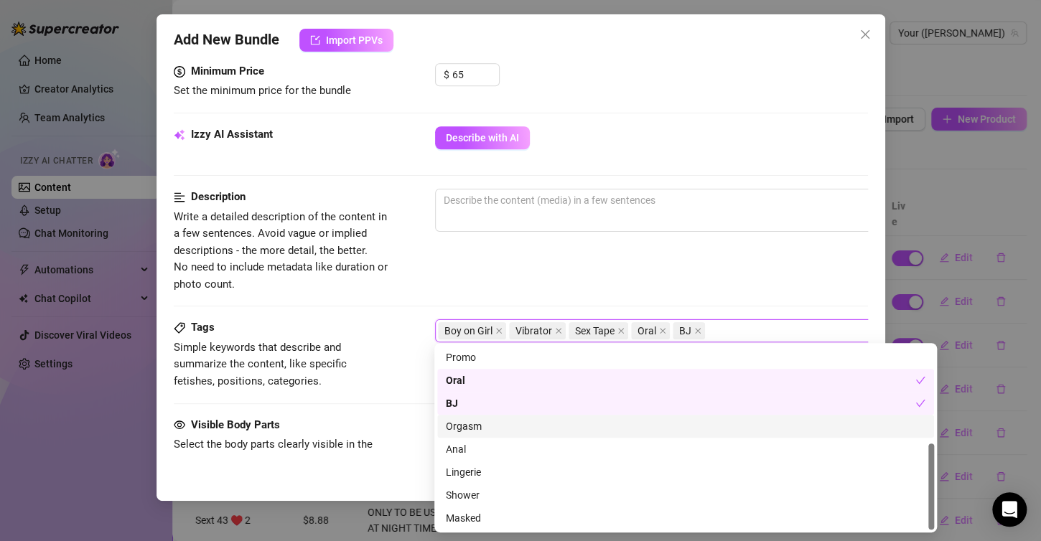
click at [479, 425] on div "Orgasm" at bounding box center [686, 426] width 480 height 16
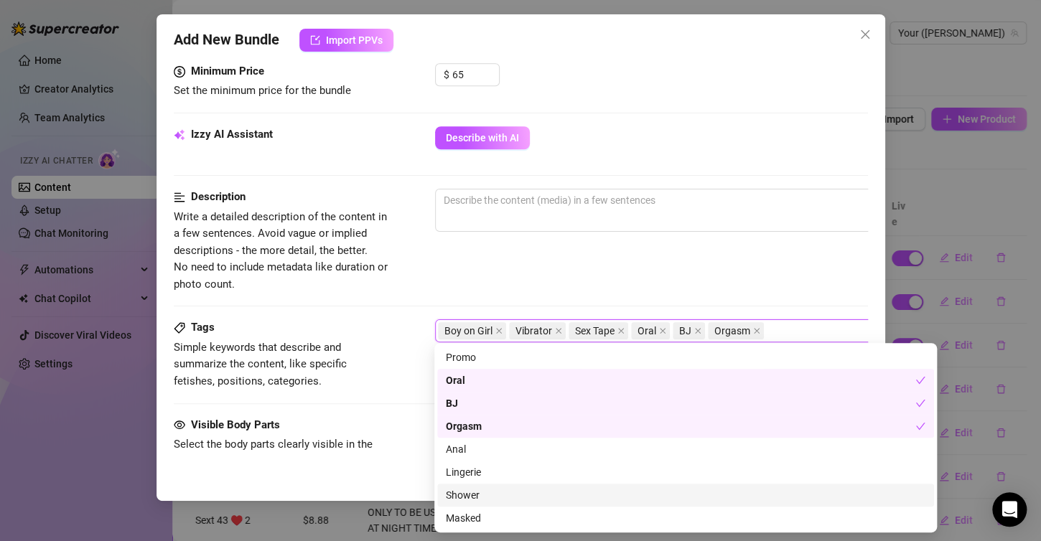
click at [457, 501] on div "Shower" at bounding box center [686, 495] width 480 height 16
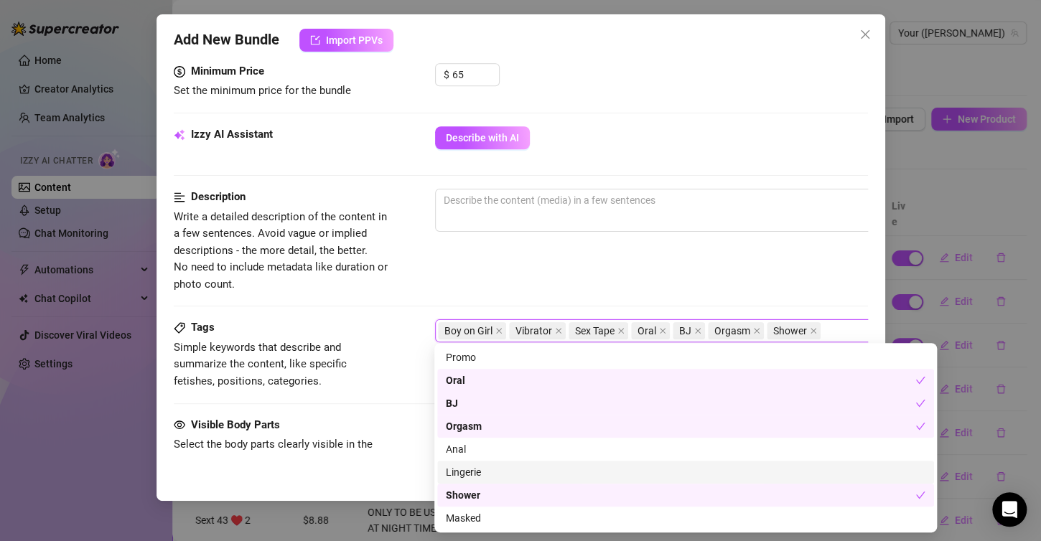
click at [460, 469] on div "Lingerie" at bounding box center [686, 472] width 480 height 16
click at [373, 380] on span "Simple keywords that describe and summarize the content, like specific fetishes…" at bounding box center [281, 365] width 215 height 51
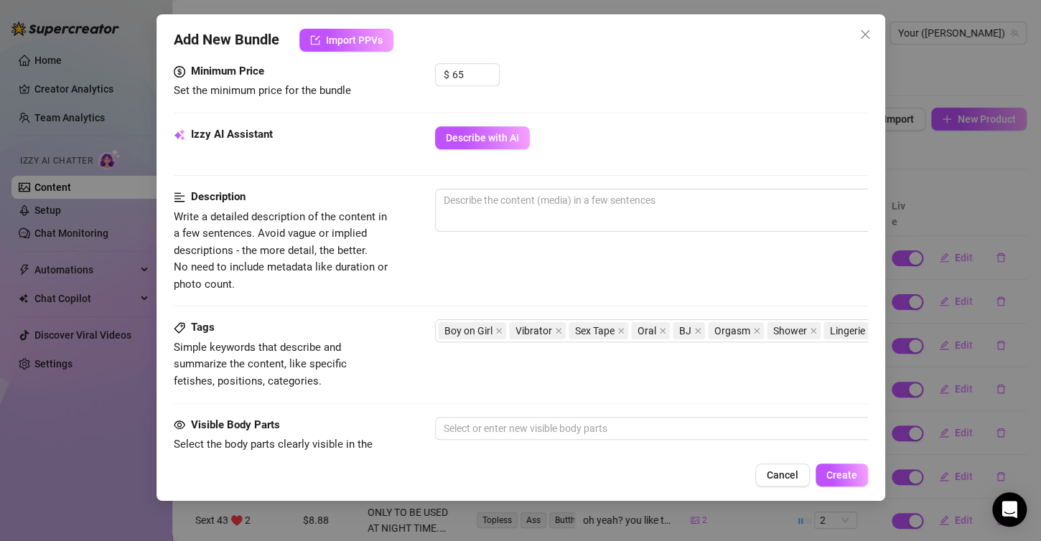
scroll to position [606, 0]
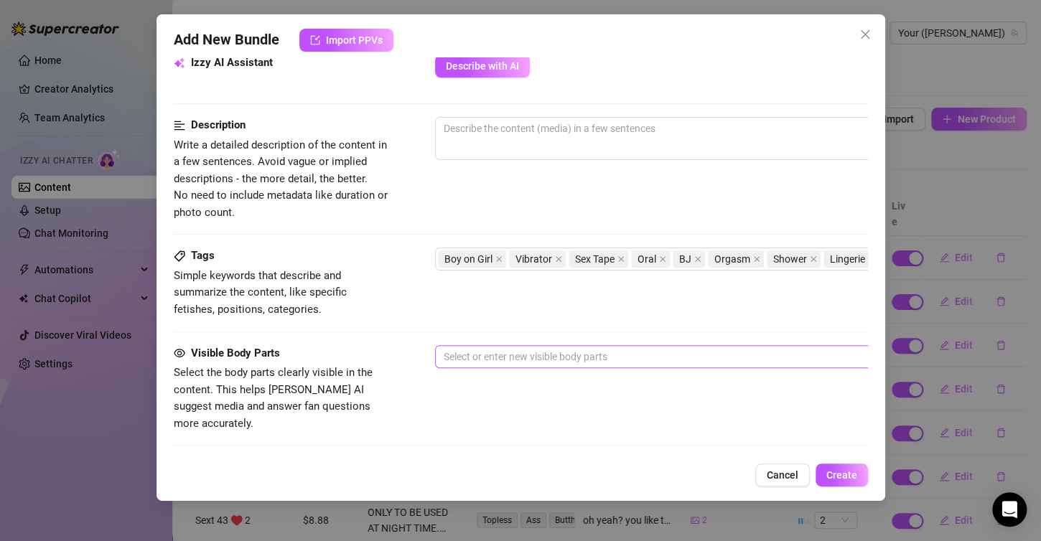
click at [492, 355] on div at bounding box center [679, 357] width 482 height 20
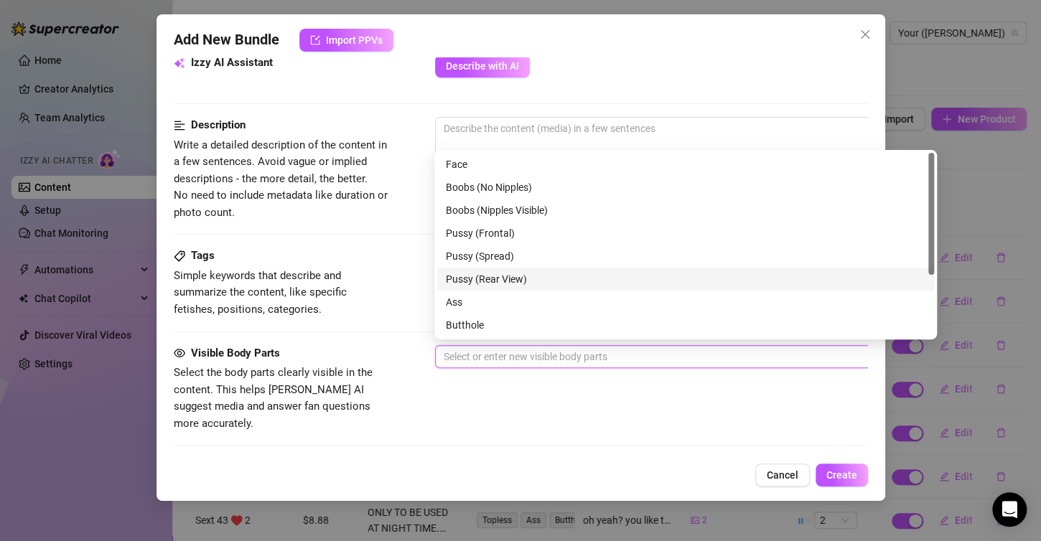
click at [513, 281] on div "Pussy (Rear View)" at bounding box center [686, 279] width 480 height 16
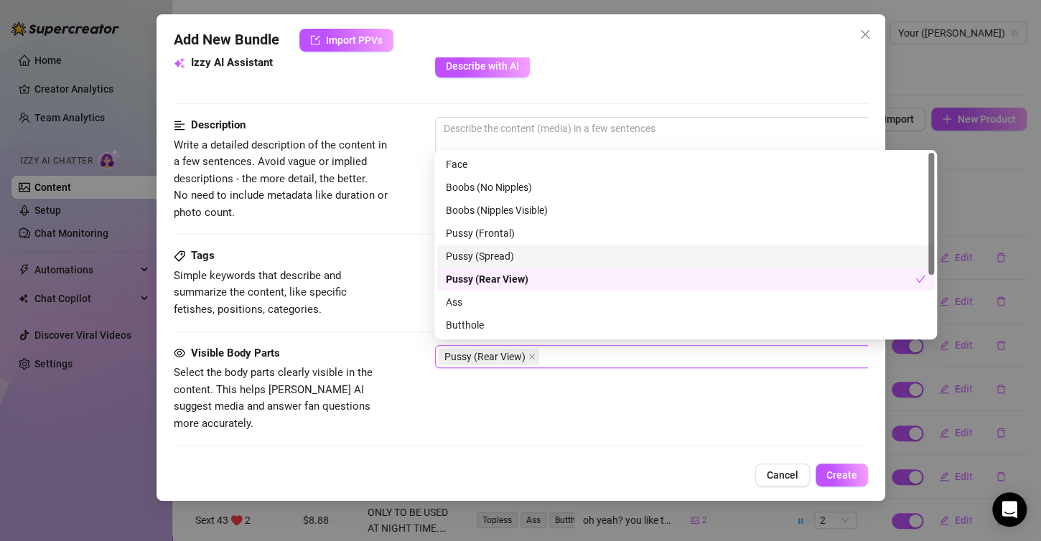
click at [505, 261] on div "Pussy (Spread)" at bounding box center [686, 256] width 480 height 16
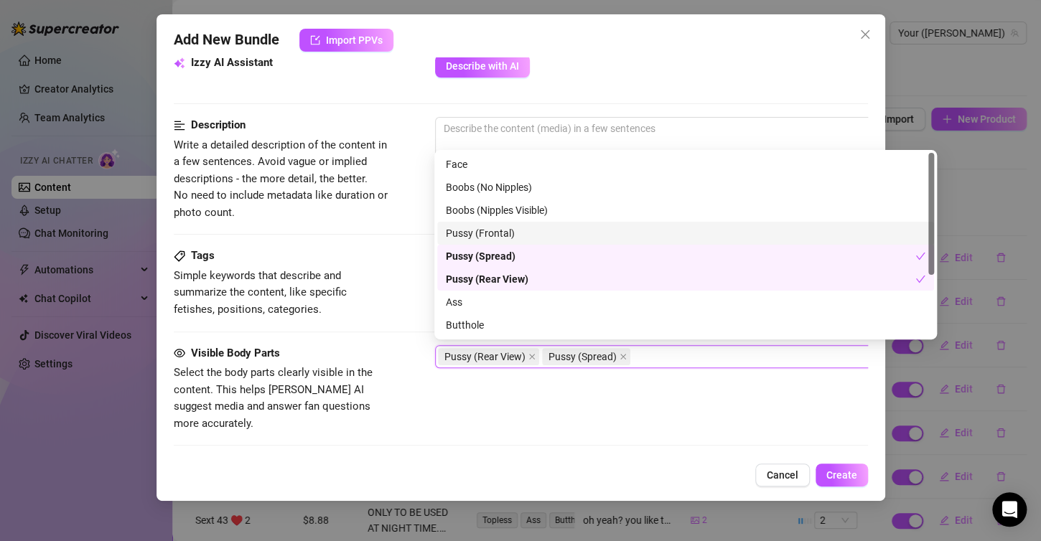
click at [500, 225] on div "Pussy (Frontal)" at bounding box center [685, 233] width 497 height 23
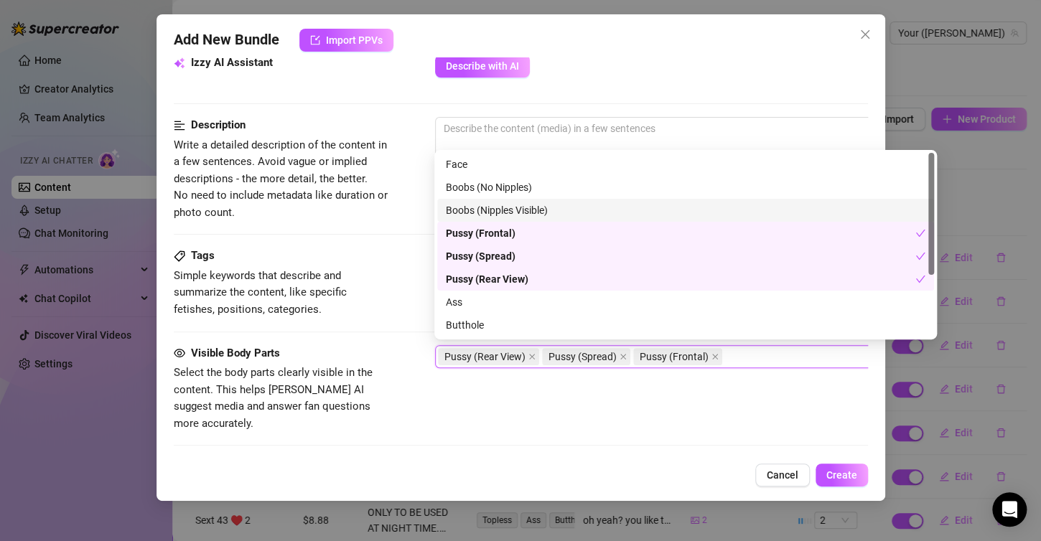
click at [498, 208] on div "Boobs (Nipples Visible)" at bounding box center [686, 210] width 480 height 16
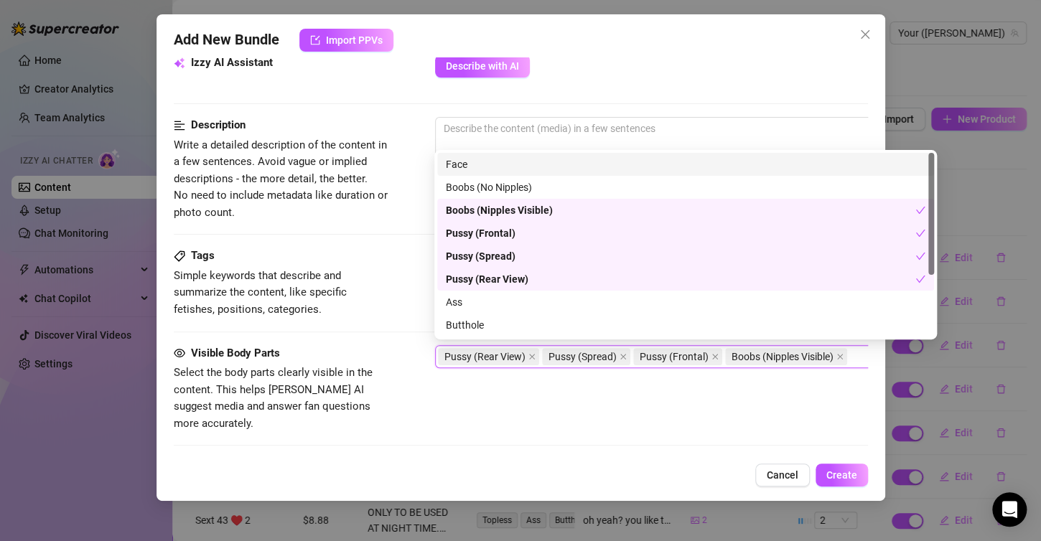
click at [479, 174] on div "Face" at bounding box center [685, 164] width 497 height 23
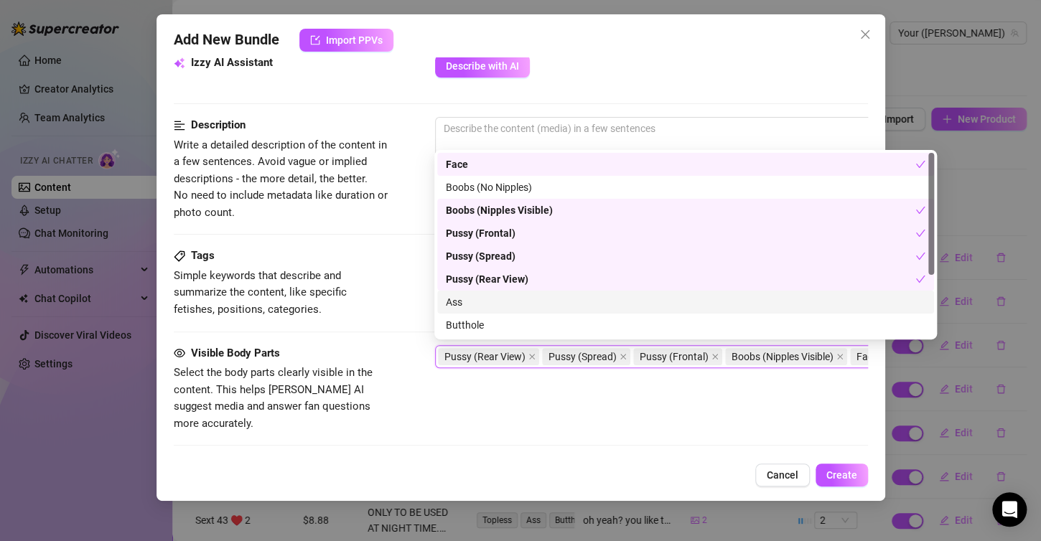
click at [474, 301] on div "Ass" at bounding box center [686, 302] width 480 height 16
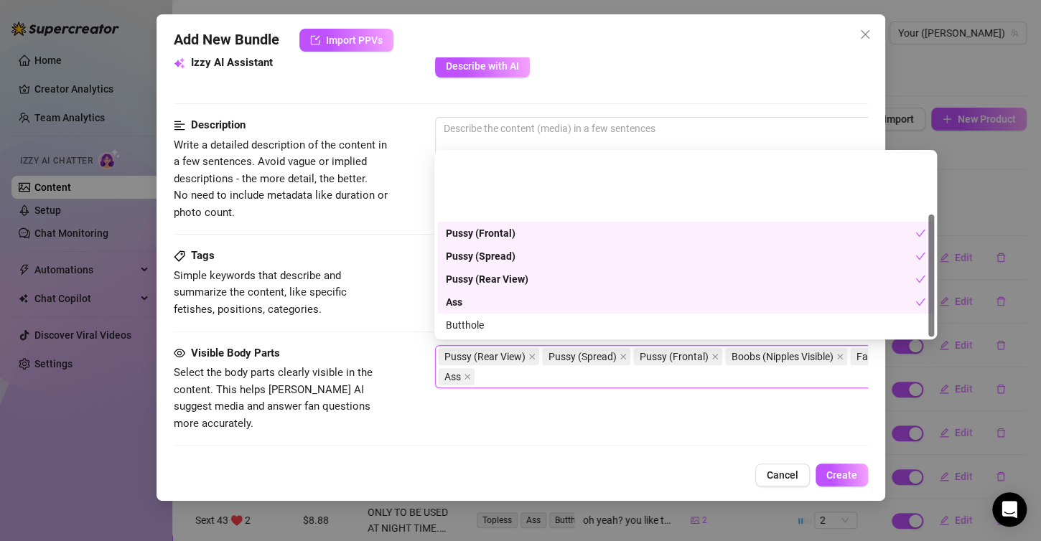
scroll to position [92, 0]
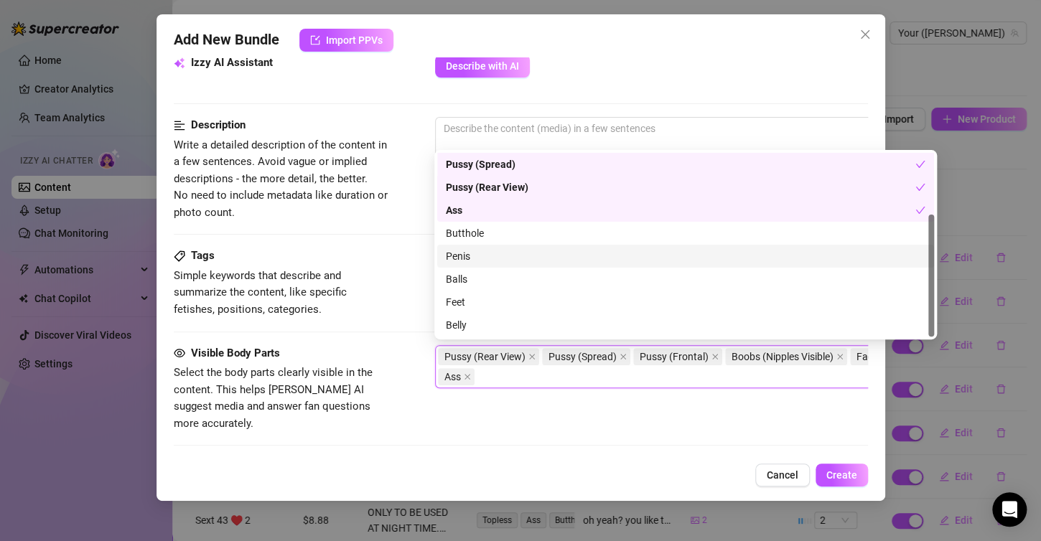
click at [482, 250] on div "Penis" at bounding box center [686, 256] width 480 height 16
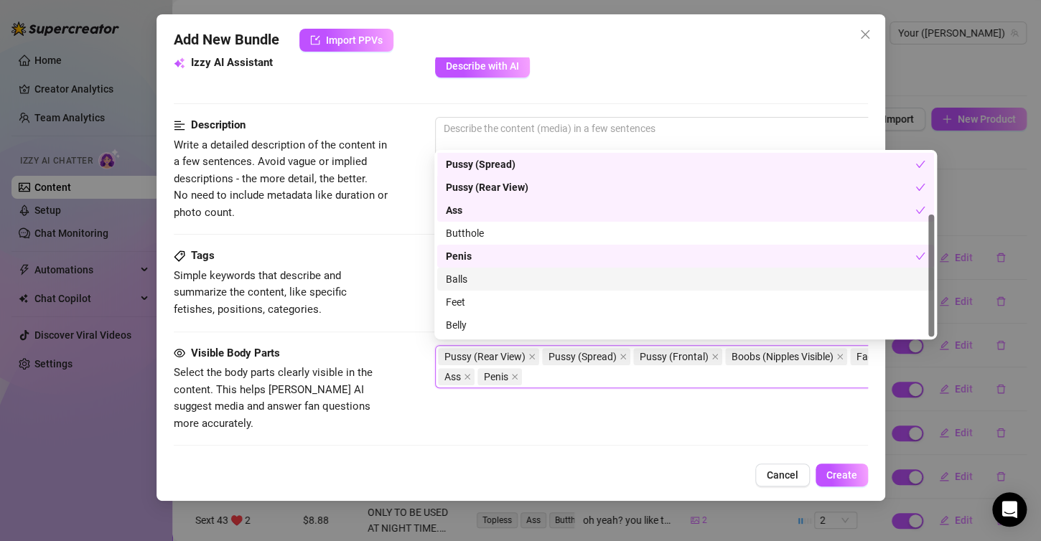
click at [473, 286] on div "Balls" at bounding box center [686, 279] width 480 height 16
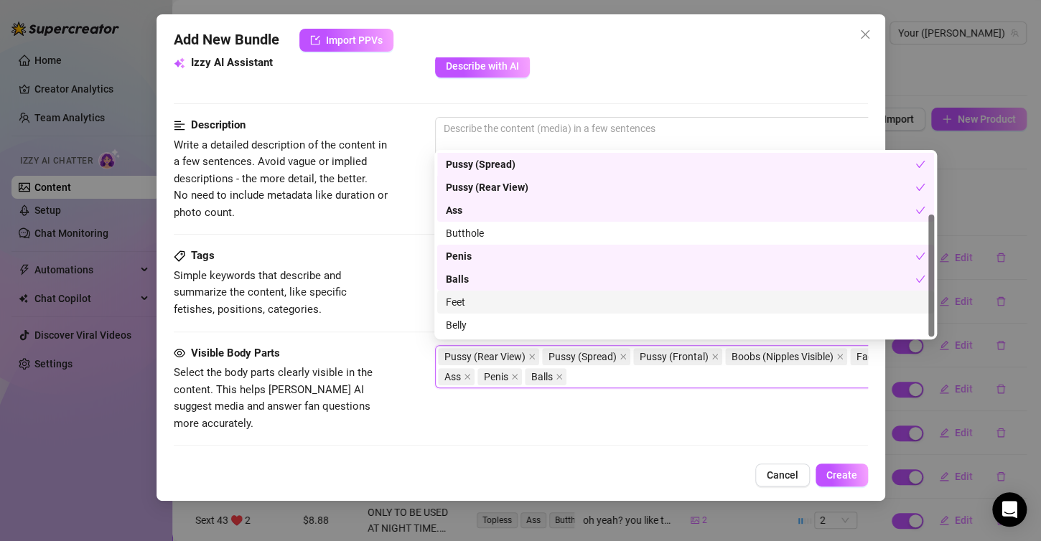
click at [468, 313] on div "Pussy (Frontal) Pussy (Spread) Pussy (Rear View) Ass Butthole Penis Balls Feet …" at bounding box center [685, 233] width 497 height 207
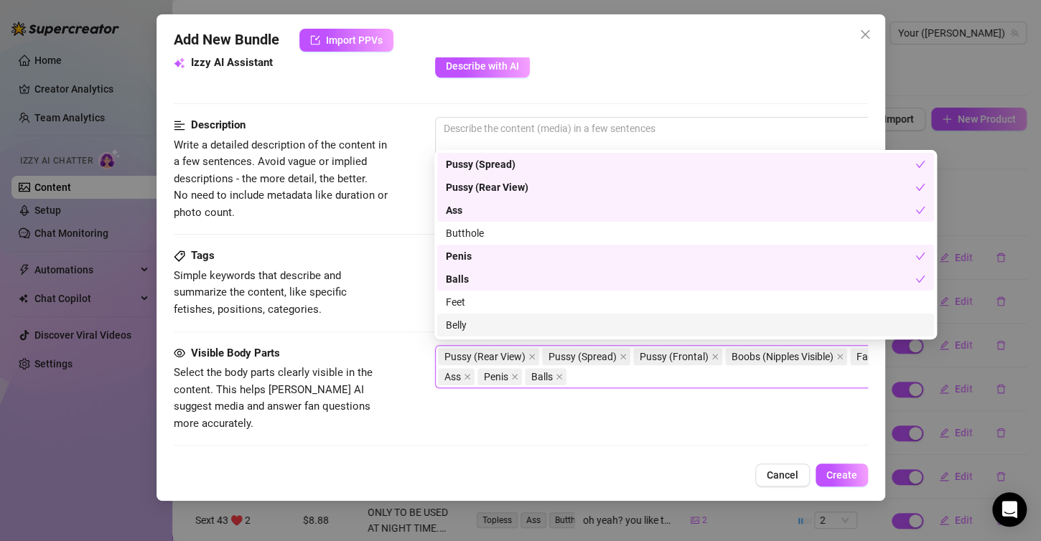
click at [571, 411] on div "Visible Body Parts Select the body parts clearly visible in the content. This h…" at bounding box center [521, 389] width 694 height 88
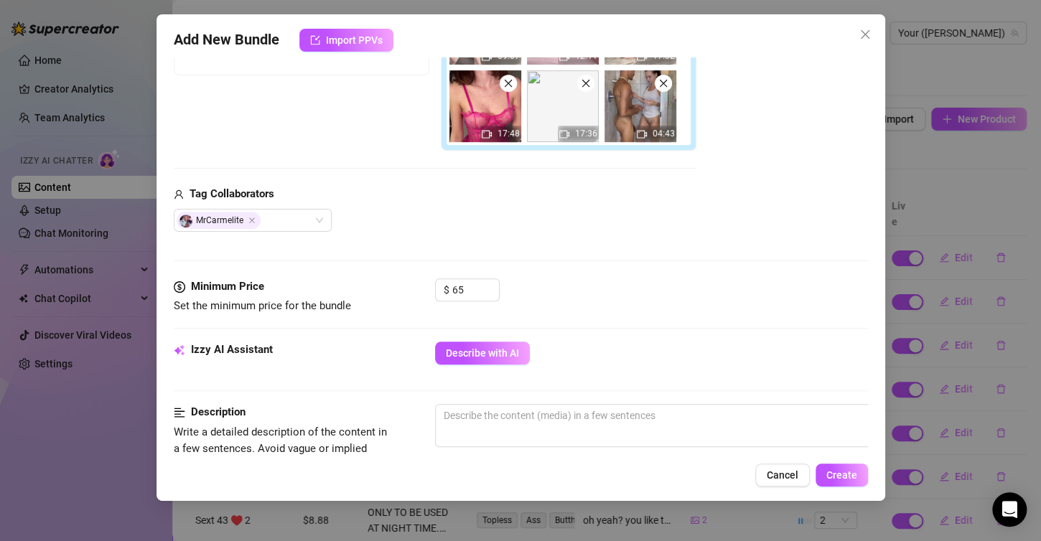
scroll to position [0, 0]
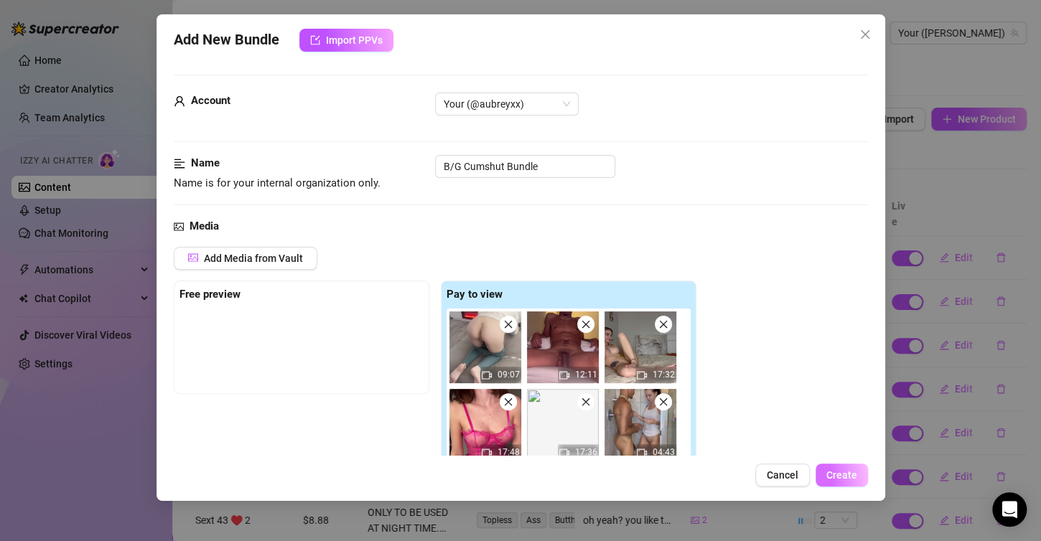
click at [825, 473] on button "Create" at bounding box center [841, 475] width 52 height 23
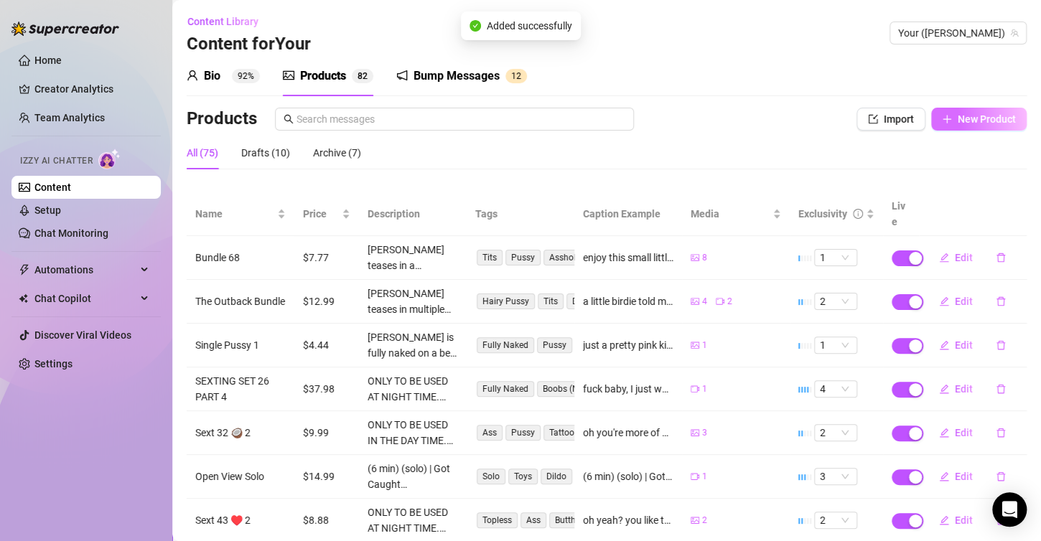
click at [983, 115] on span "New Product" at bounding box center [987, 118] width 58 height 11
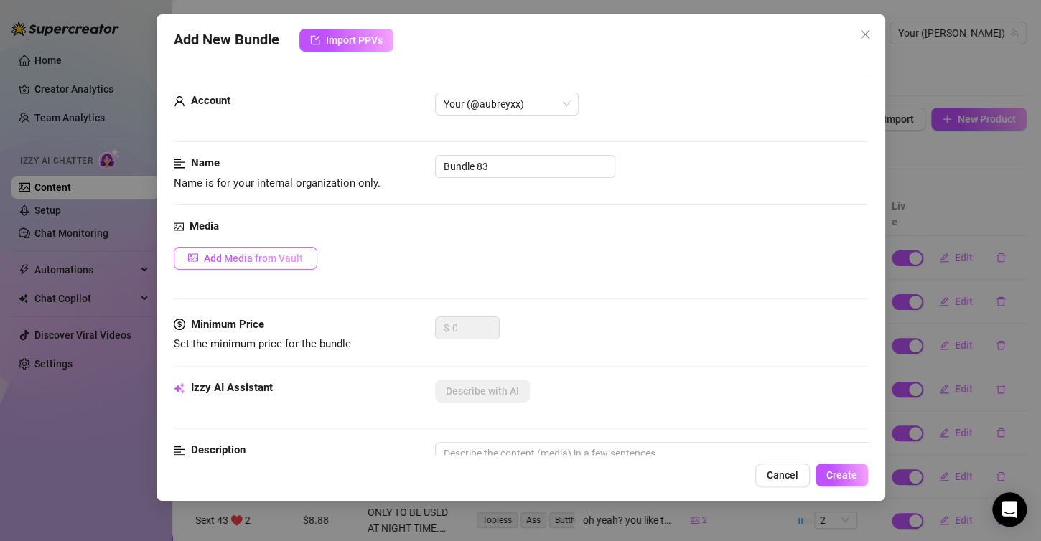
click at [234, 263] on span "Add Media from Vault" at bounding box center [253, 258] width 99 height 11
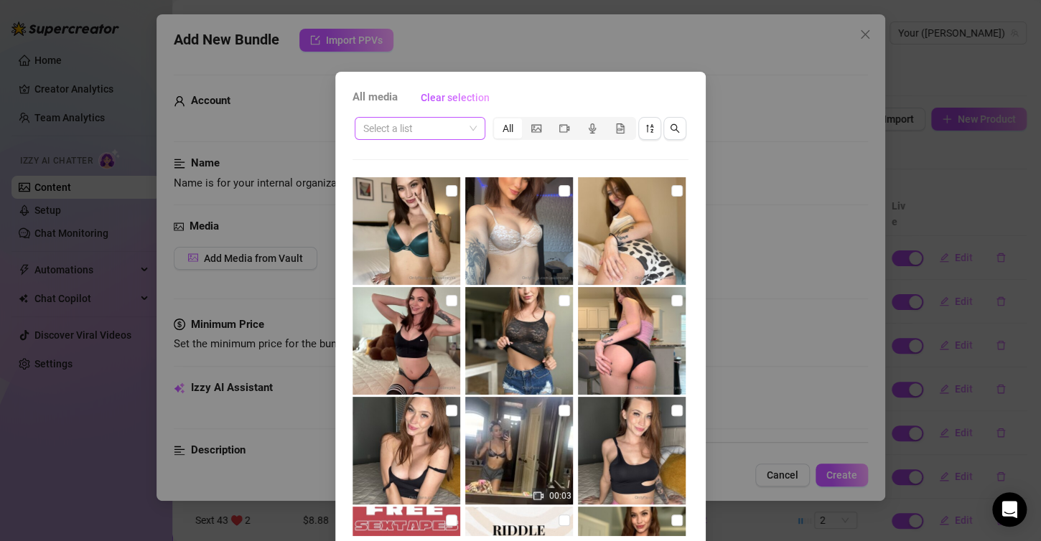
click at [473, 135] on div "Select a list" at bounding box center [420, 128] width 131 height 23
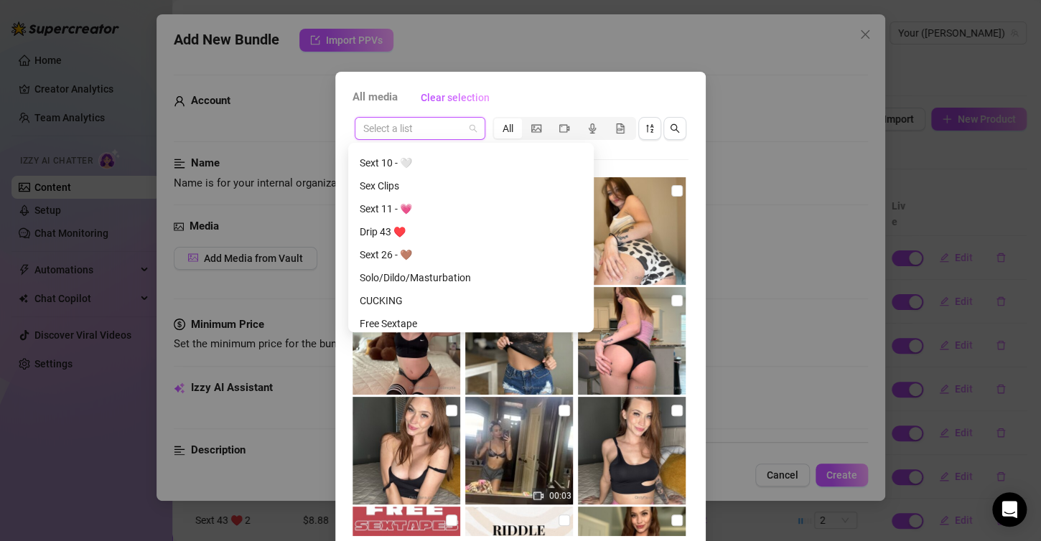
scroll to position [431, 0]
click at [407, 210] on div "Sext 11 - 💗" at bounding box center [471, 209] width 223 height 16
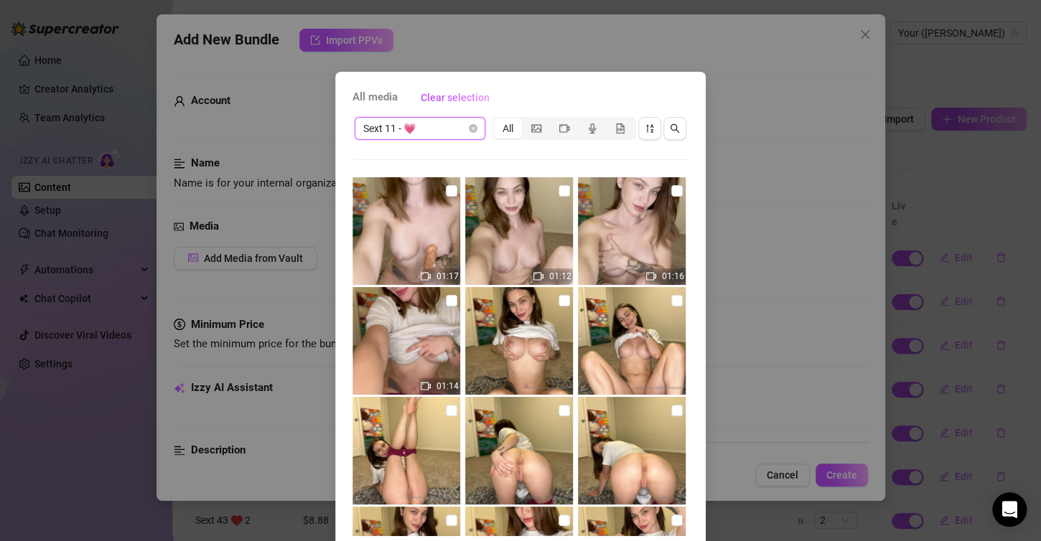
scroll to position [287, 0]
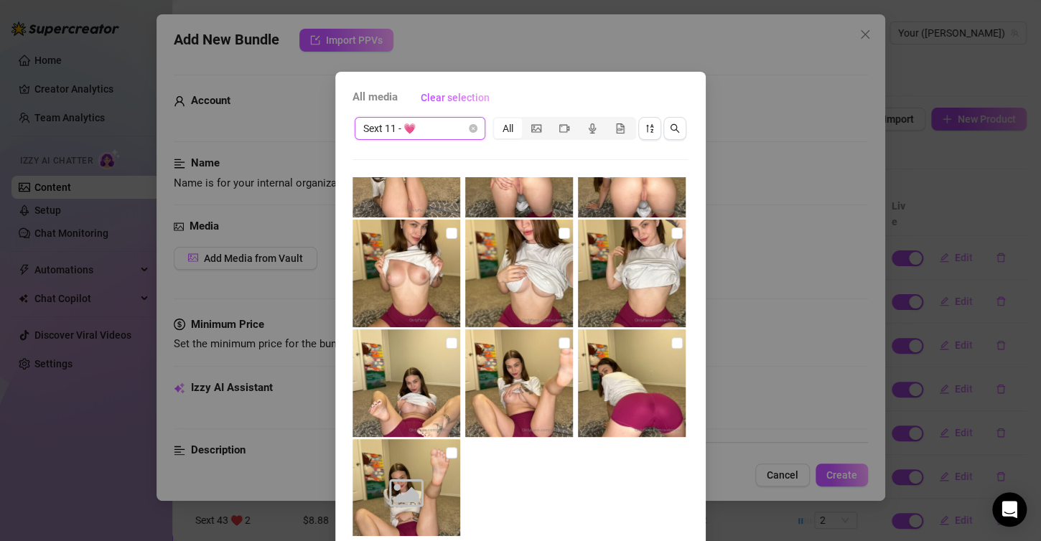
click at [467, 121] on span "Sext 11 - 💗" at bounding box center [419, 129] width 113 height 22
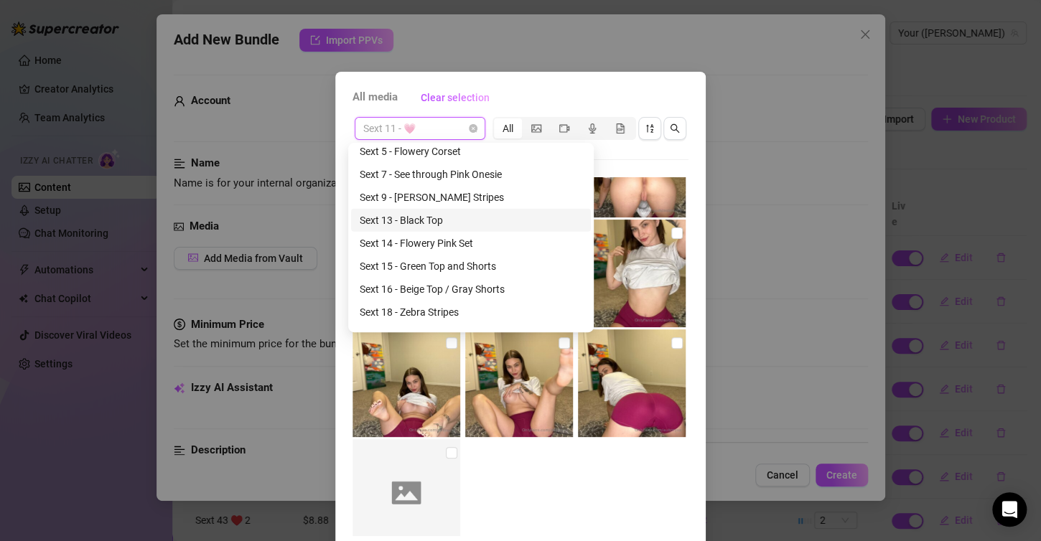
scroll to position [1795, 0]
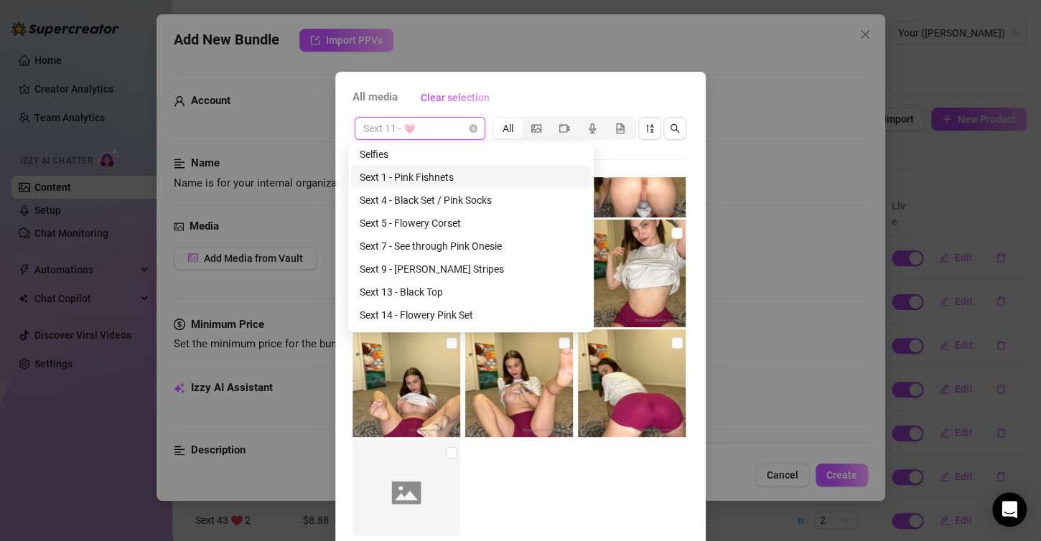
click at [419, 179] on div "Sext 1 - Pink Fishnets" at bounding box center [471, 177] width 223 height 16
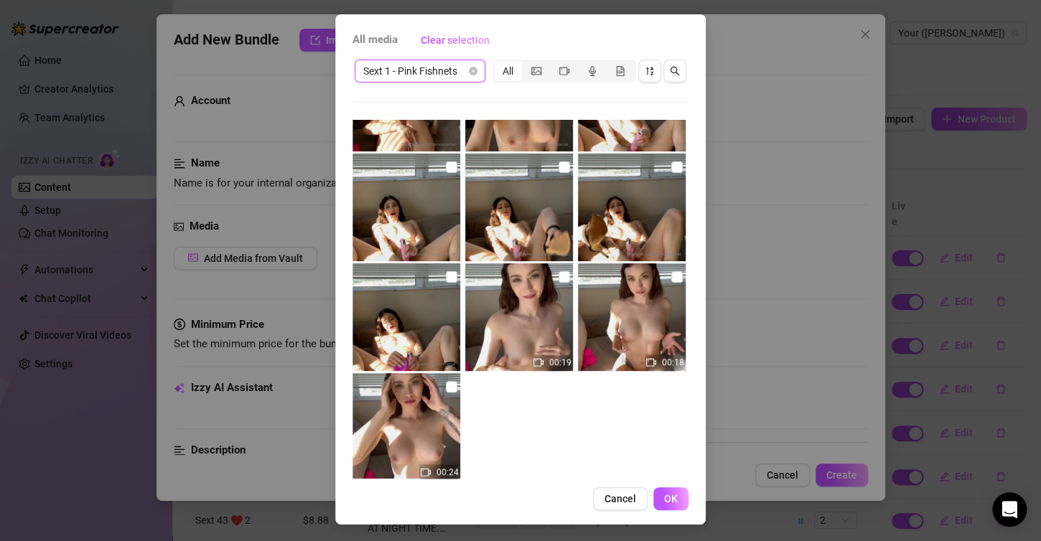
scroll to position [2957, 0]
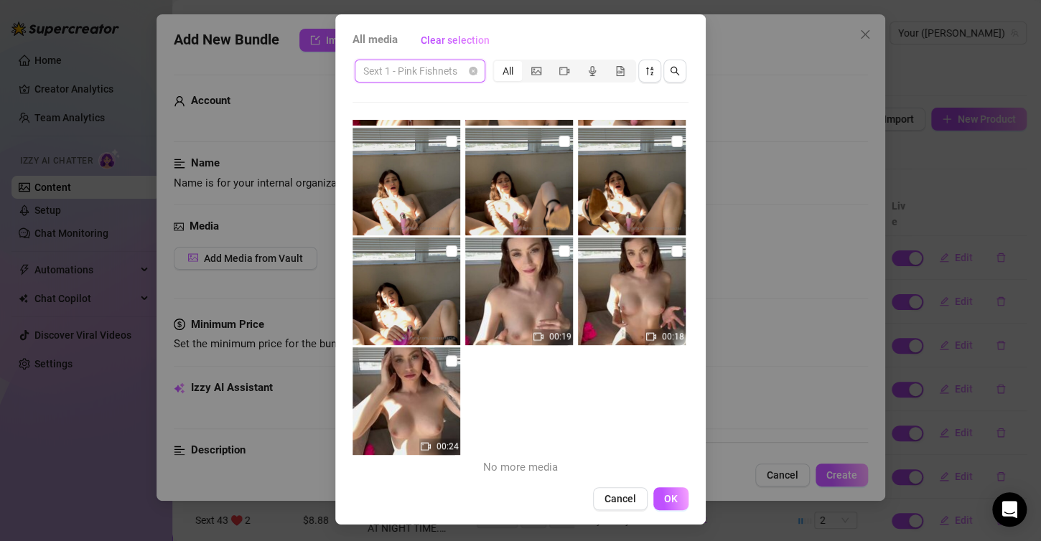
click at [451, 72] on span "Sext 1 - Pink Fishnets" at bounding box center [419, 71] width 113 height 22
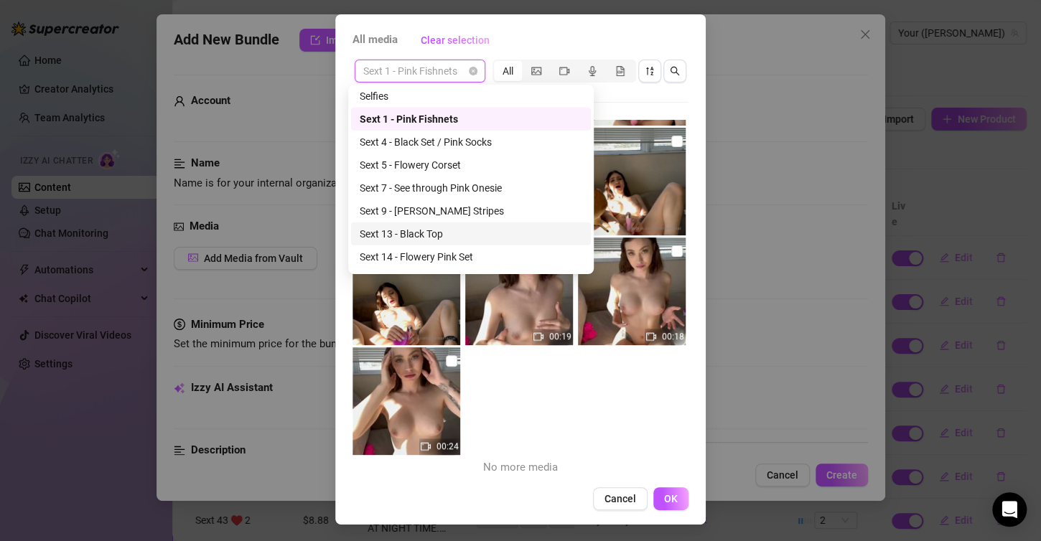
click at [472, 225] on div "Sext 13 - Black Top" at bounding box center [471, 234] width 240 height 23
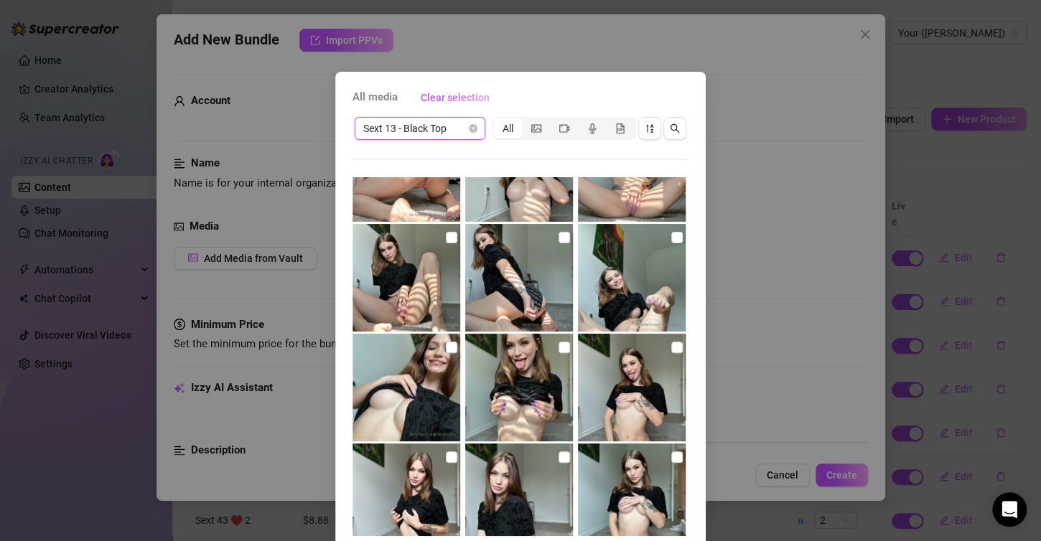
scroll to position [541, 0]
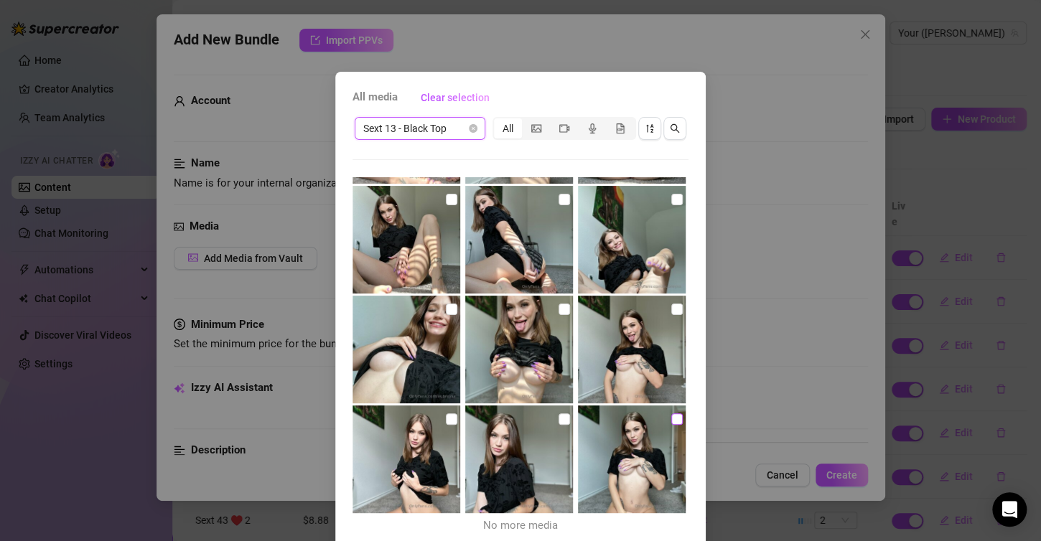
click at [671, 420] on input "checkbox" at bounding box center [676, 418] width 11 height 11
click at [342, 444] on div "All media Clear selection Sext 13 - Black Top All 00:26 01:17 00:29 01:13 00:27…" at bounding box center [520, 327] width 370 height 510
click at [446, 418] on input "checkbox" at bounding box center [451, 418] width 11 height 11
click at [671, 311] on input "checkbox" at bounding box center [676, 309] width 11 height 11
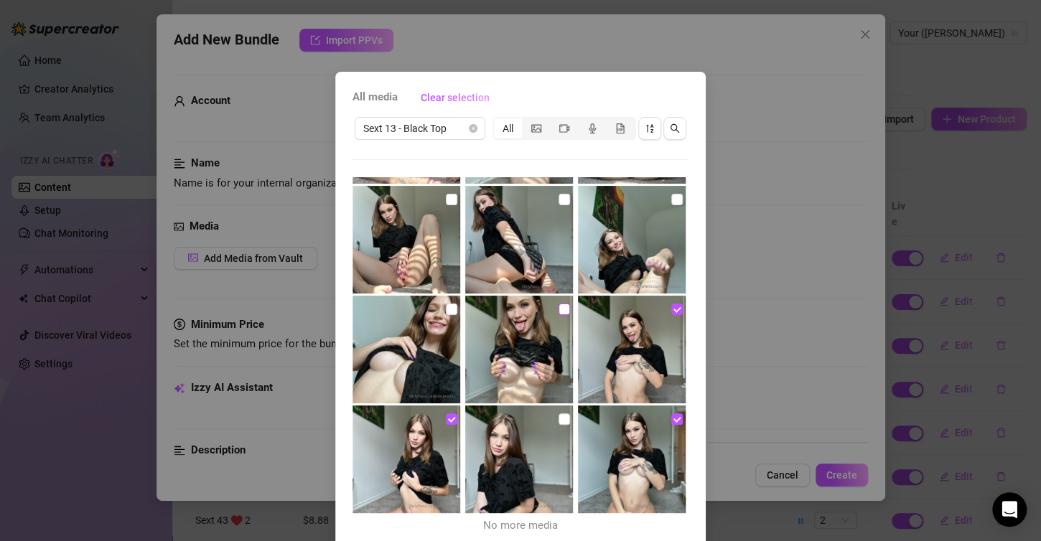
click at [558, 306] on input "checkbox" at bounding box center [563, 309] width 11 height 11
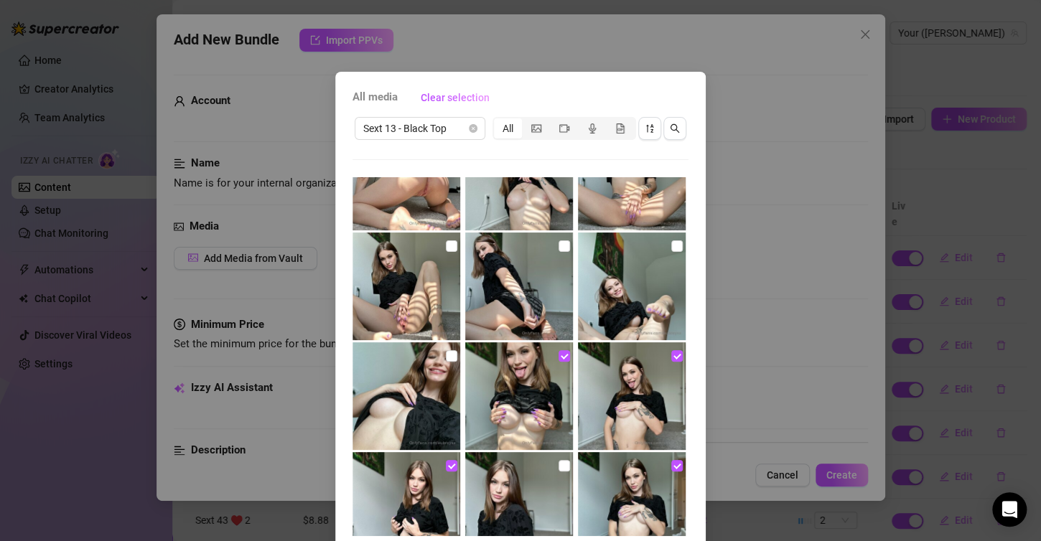
scroll to position [469, 0]
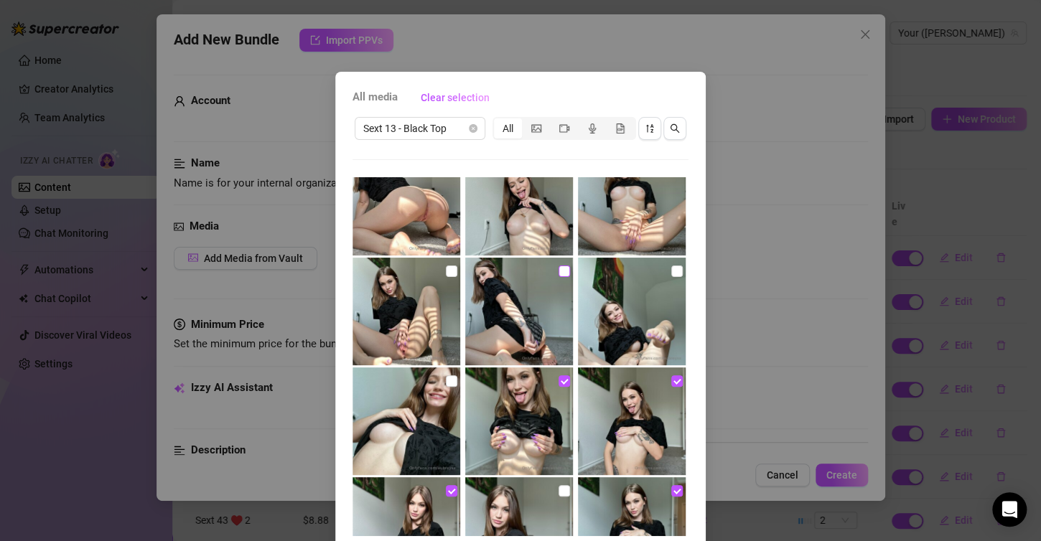
click at [558, 270] on input "checkbox" at bounding box center [563, 271] width 11 height 11
click at [671, 273] on input "checkbox" at bounding box center [676, 271] width 11 height 11
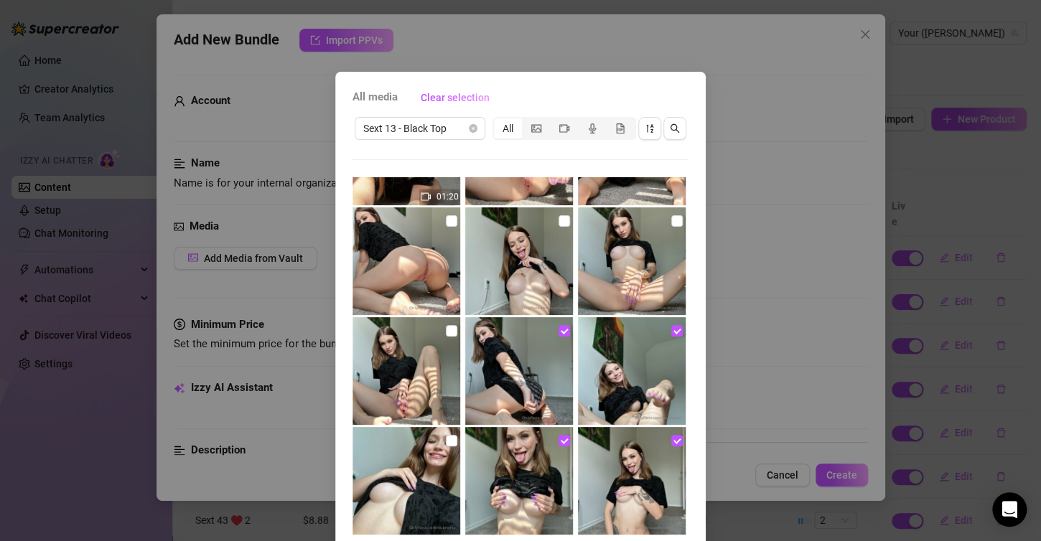
scroll to position [325, 0]
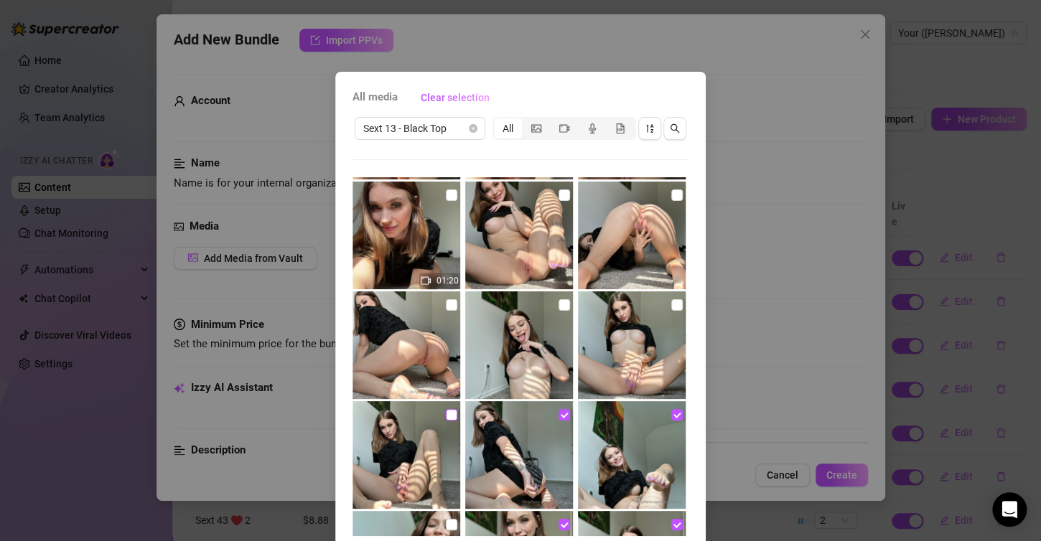
click at [446, 412] on input "checkbox" at bounding box center [451, 414] width 11 height 11
click at [446, 301] on input "checkbox" at bounding box center [451, 304] width 11 height 11
click at [558, 302] on input "checkbox" at bounding box center [563, 304] width 11 height 11
click at [671, 302] on input "checkbox" at bounding box center [676, 304] width 11 height 11
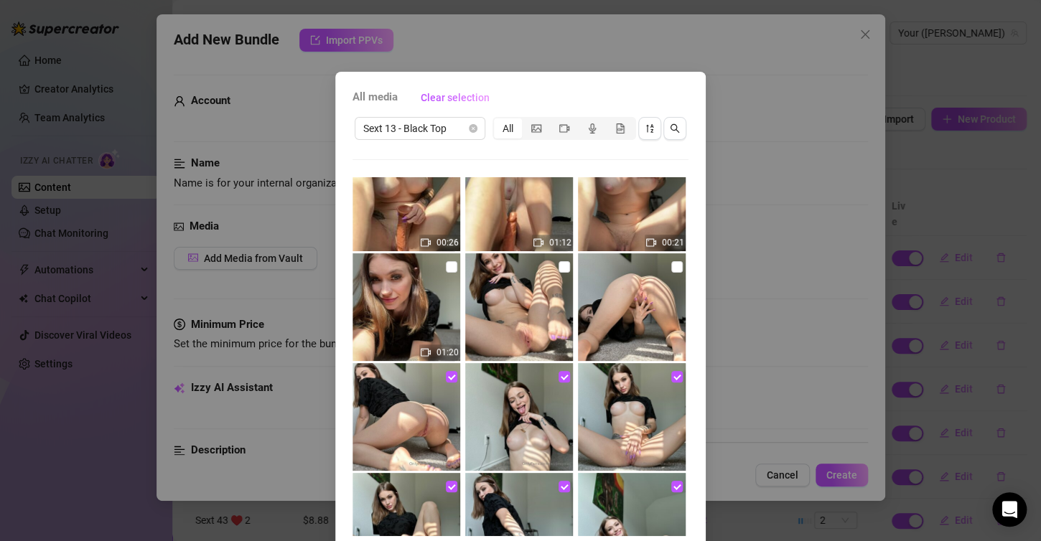
click at [655, 261] on img at bounding box center [632, 307] width 108 height 108
click at [558, 264] on input "checkbox" at bounding box center [563, 266] width 11 height 11
click at [671, 265] on input "checkbox" at bounding box center [676, 266] width 11 height 11
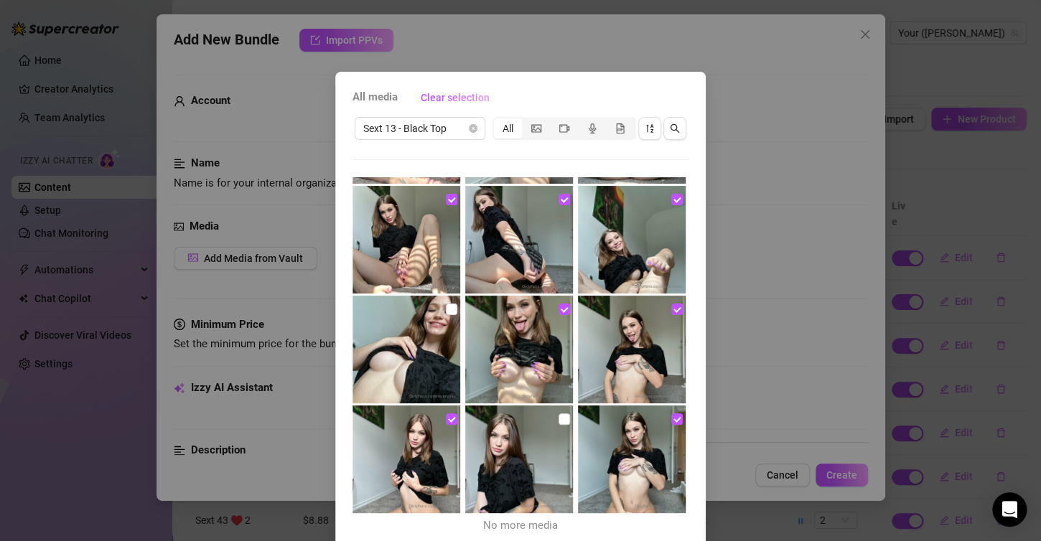
scroll to position [57, 0]
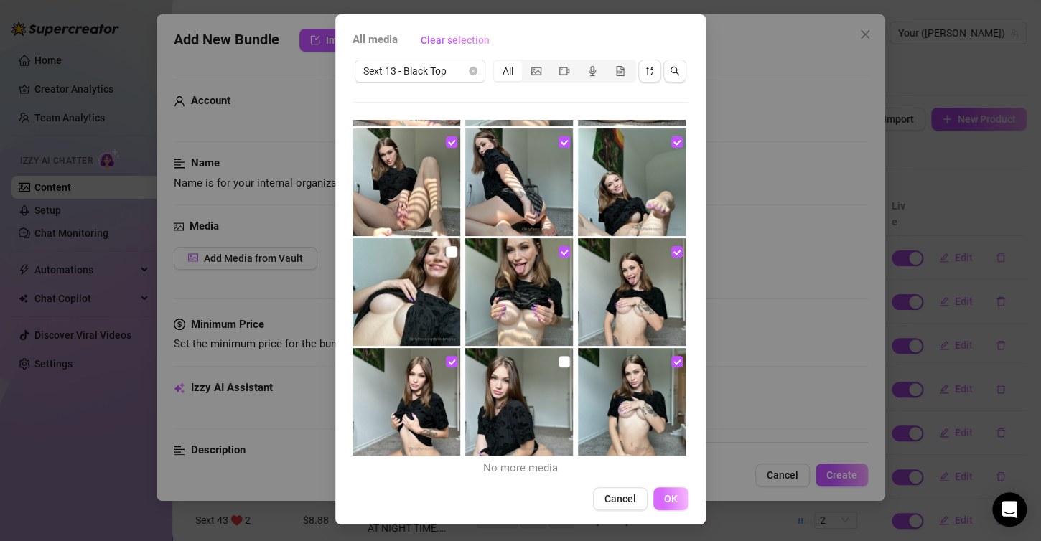
click at [655, 500] on button "OK" at bounding box center [670, 498] width 35 height 23
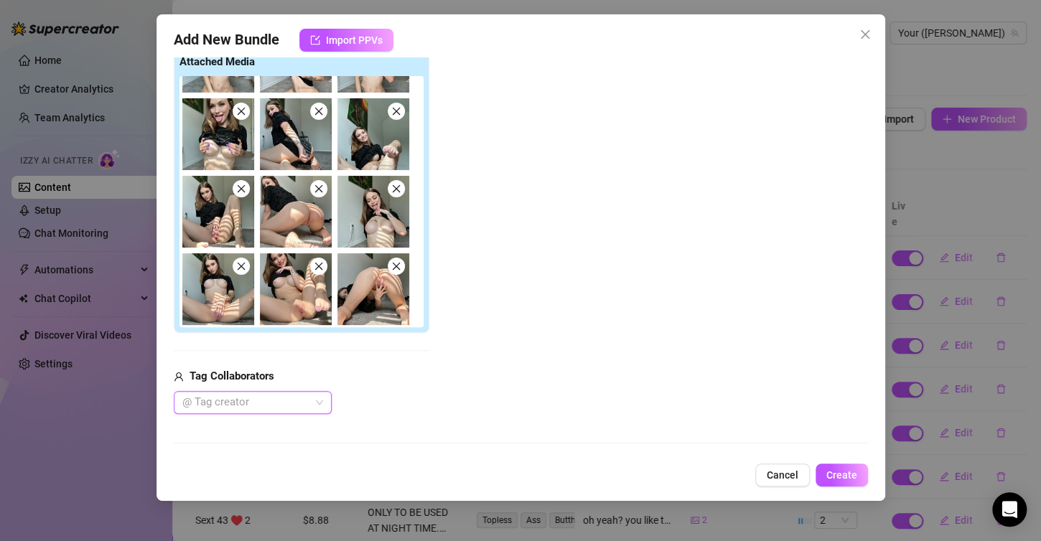
scroll to position [304, 0]
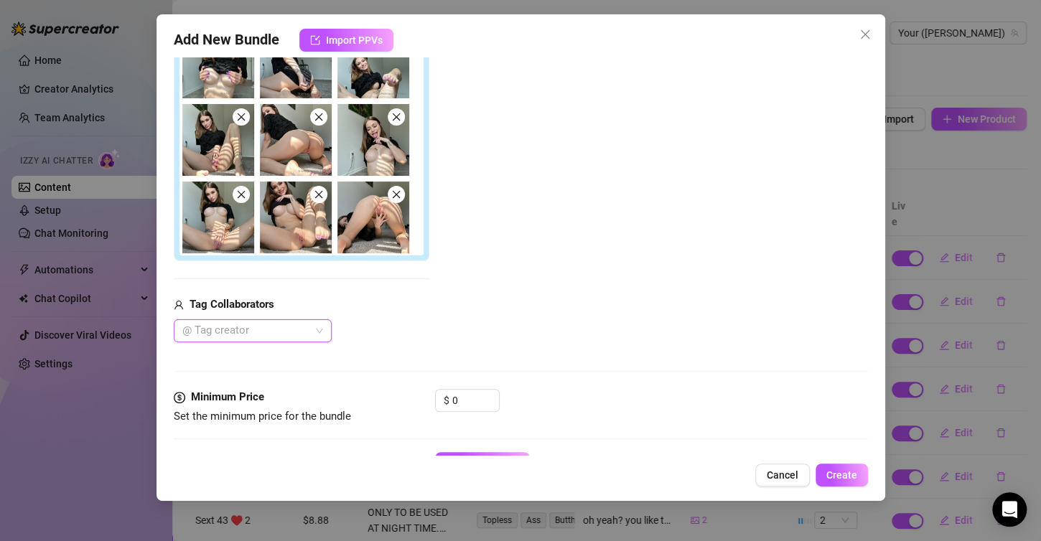
click at [344, 241] on img at bounding box center [373, 218] width 72 height 72
click at [332, 229] on div at bounding box center [304, 129] width 250 height 251
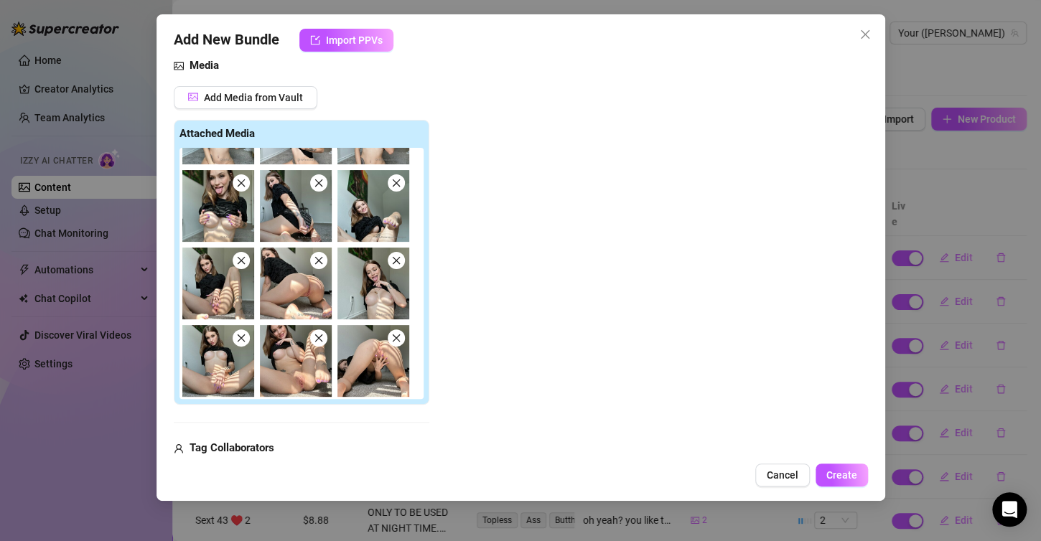
scroll to position [0, 0]
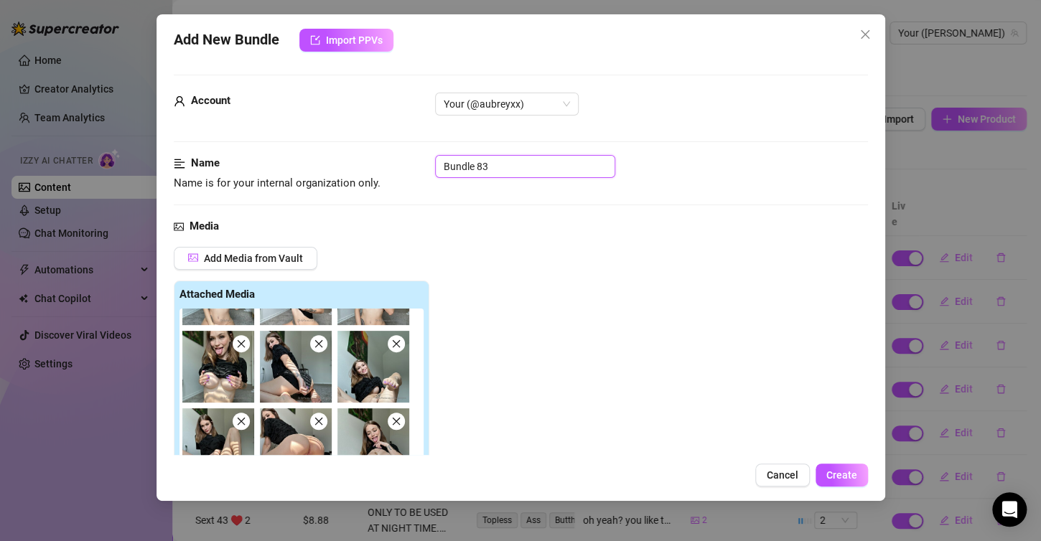
click at [473, 155] on input "Bundle 83" at bounding box center [525, 166] width 180 height 23
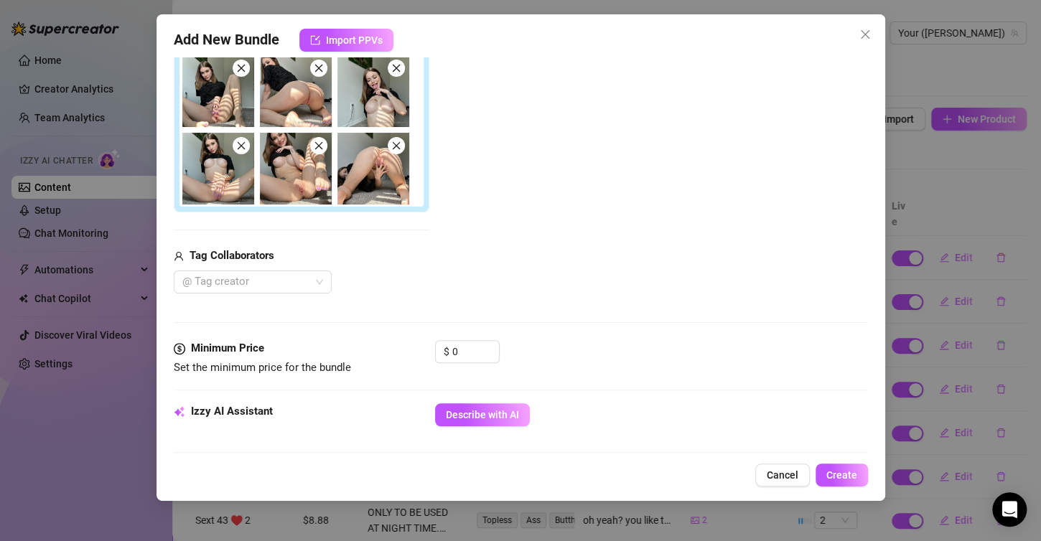
scroll to position [431, 0]
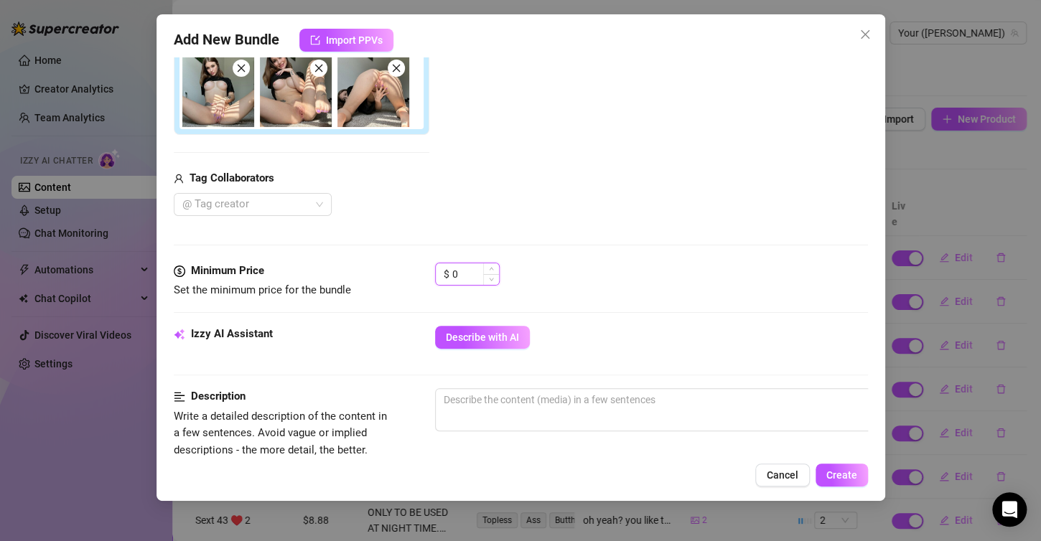
click at [472, 273] on input "0" at bounding box center [475, 274] width 47 height 22
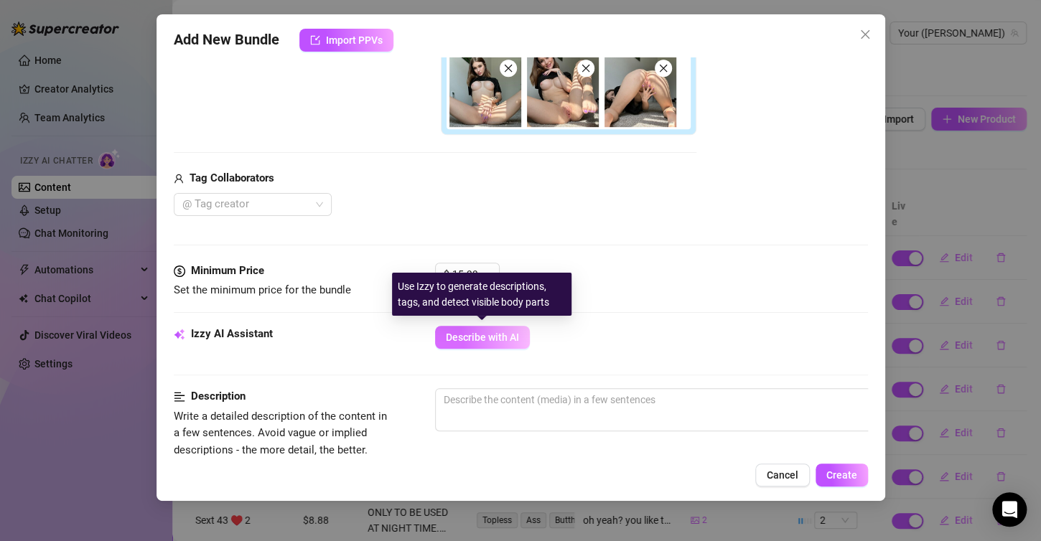
click at [452, 338] on span "Describe with AI" at bounding box center [482, 337] width 73 height 11
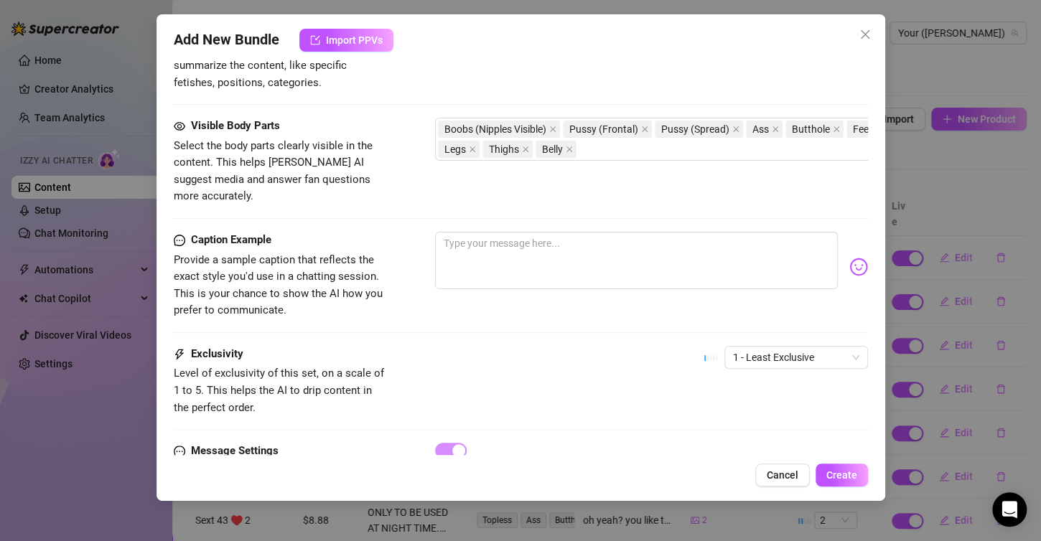
scroll to position [993, 0]
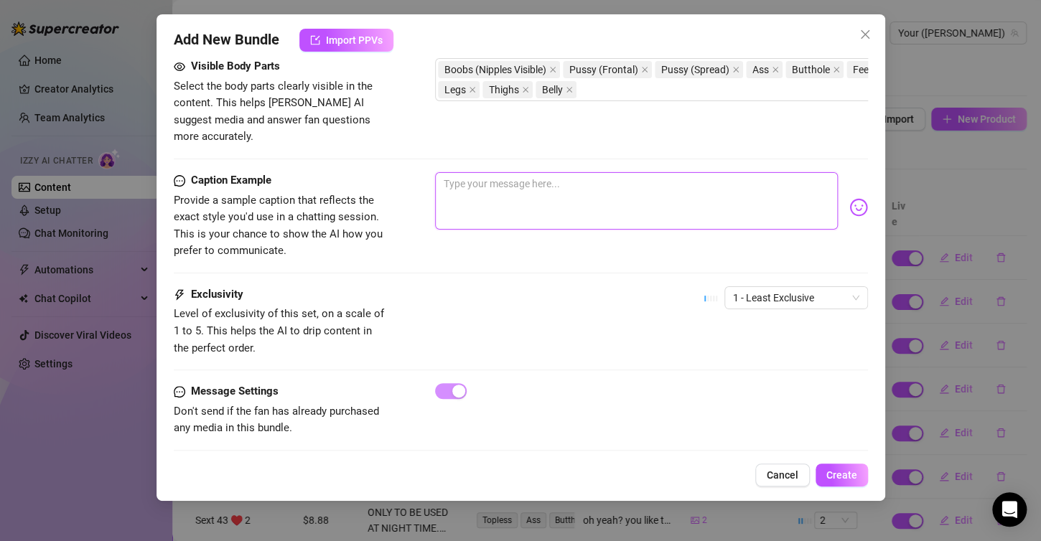
click at [538, 172] on textarea at bounding box center [636, 200] width 403 height 57
click at [504, 172] on textarea at bounding box center [636, 200] width 403 height 57
click at [727, 238] on div "Caption Example Provide a sample caption that reflects the exact style you'd us…" at bounding box center [521, 216] width 694 height 88
click at [712, 172] on textarea "babyyy check out this super sexy picture set i yook the other dsy 🤭💗😈" at bounding box center [636, 200] width 403 height 57
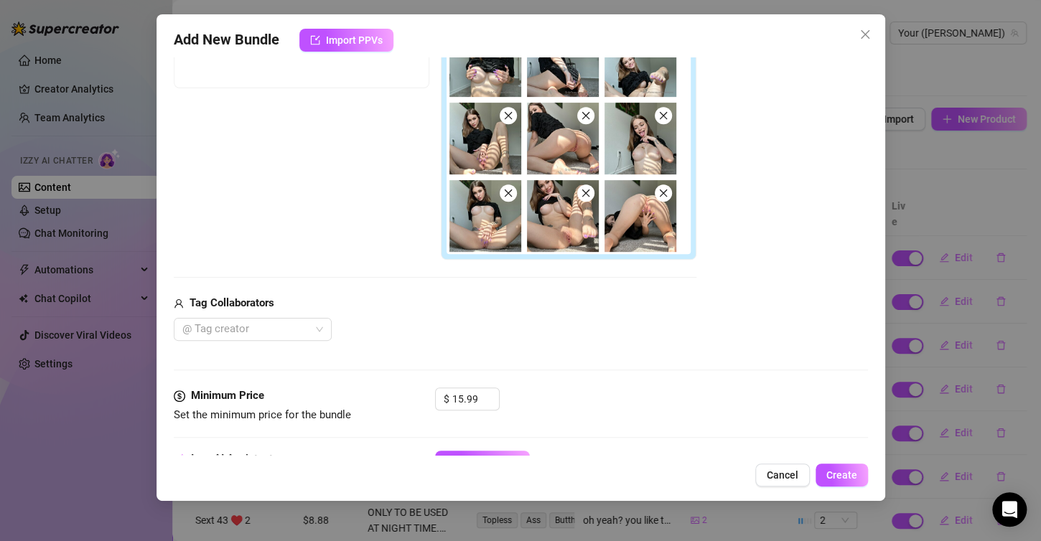
scroll to position [0, 0]
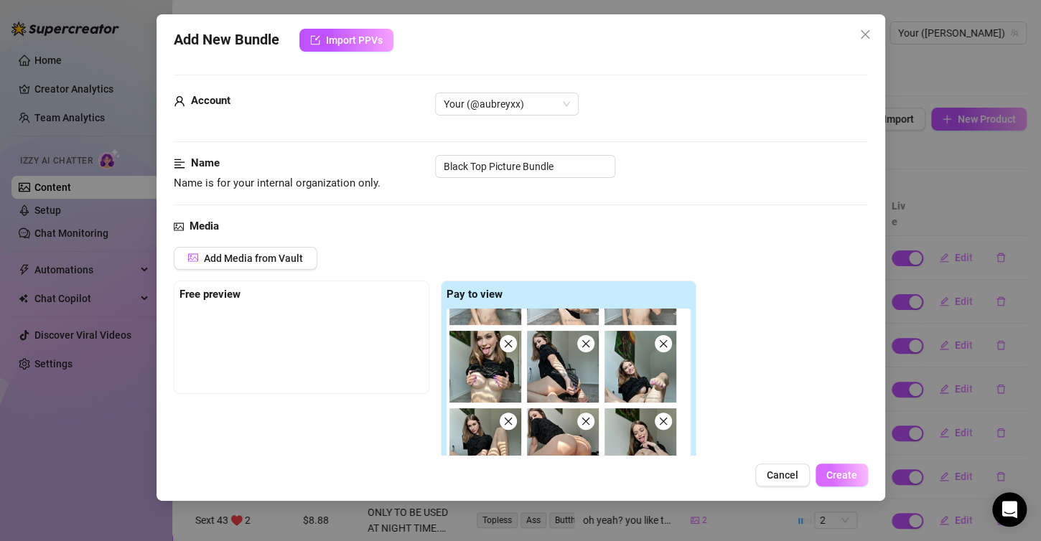
click at [839, 472] on span "Create" at bounding box center [841, 474] width 31 height 11
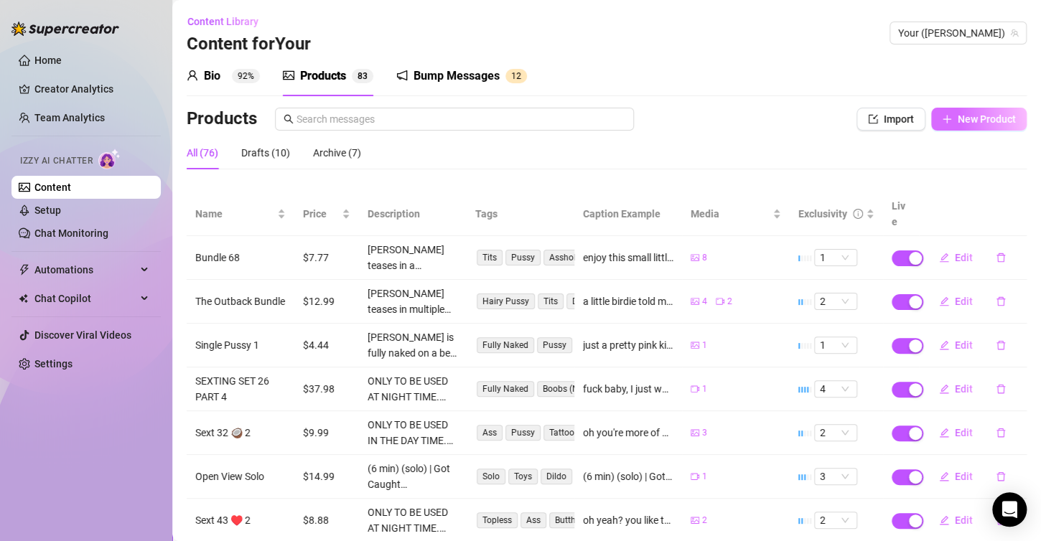
click at [963, 130] on button "New Product" at bounding box center [978, 119] width 95 height 23
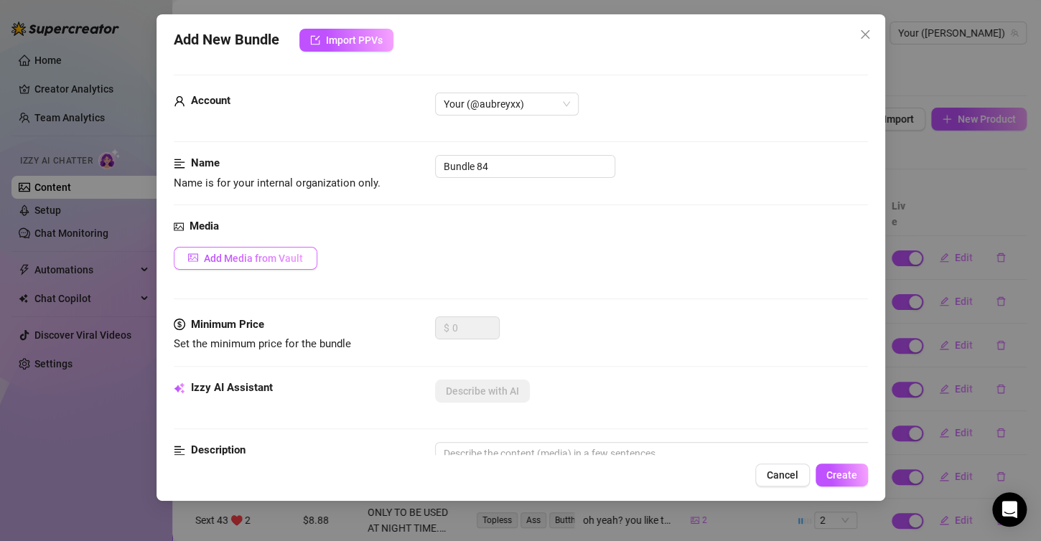
click at [296, 265] on button "Add Media from Vault" at bounding box center [246, 258] width 144 height 23
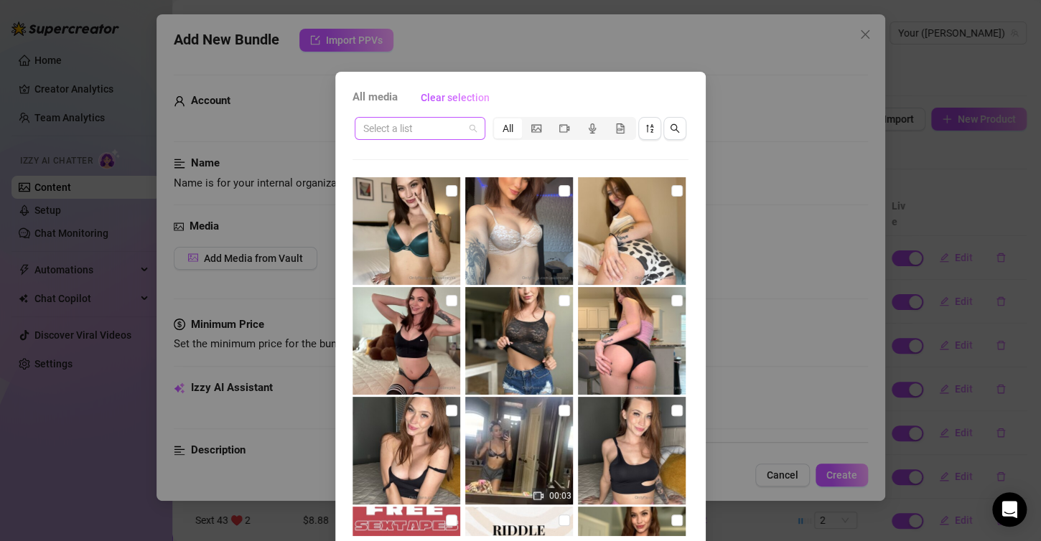
click at [465, 134] on span at bounding box center [419, 129] width 113 height 22
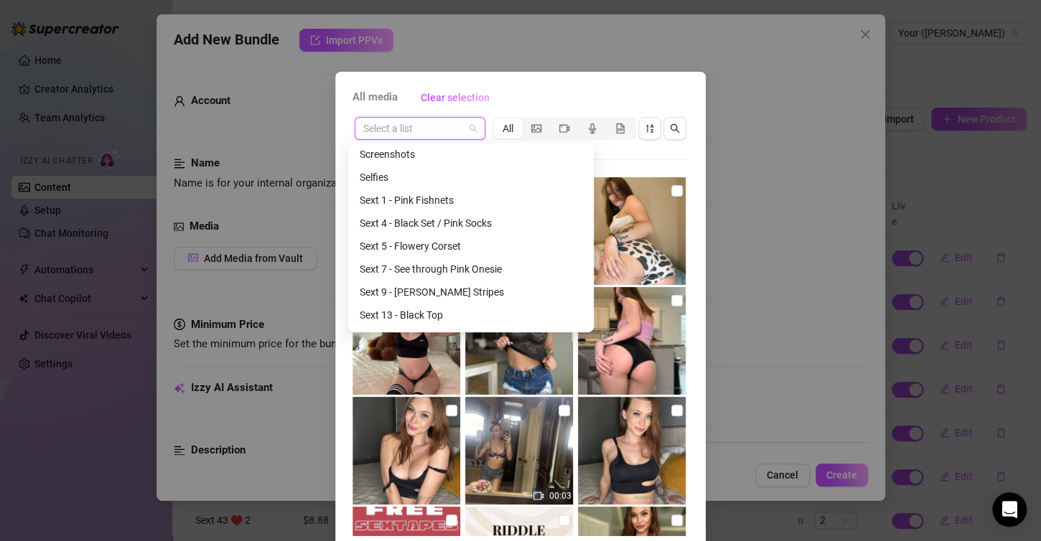
scroll to position [1797, 0]
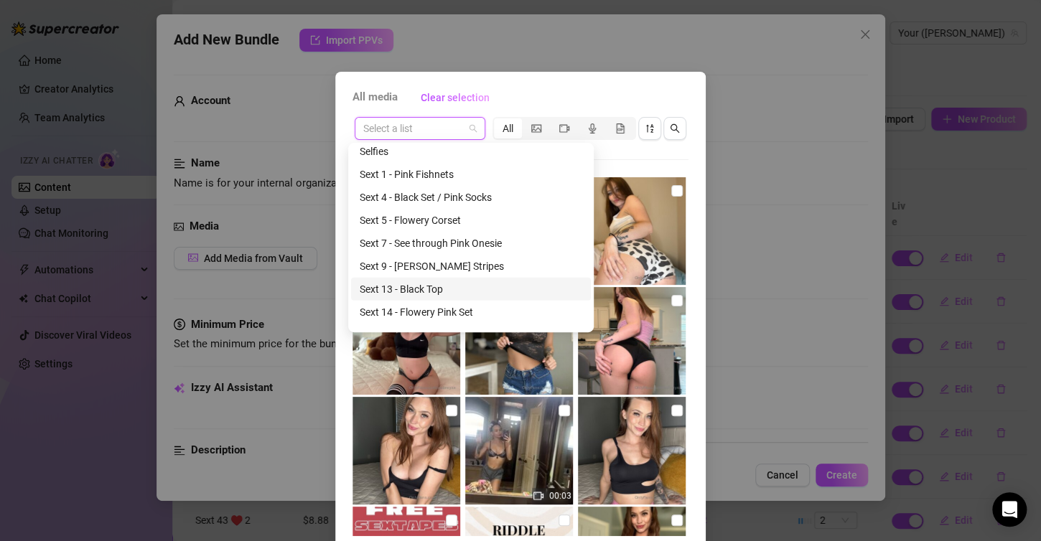
click at [436, 283] on div "Sext 13 - Black Top" at bounding box center [471, 289] width 223 height 16
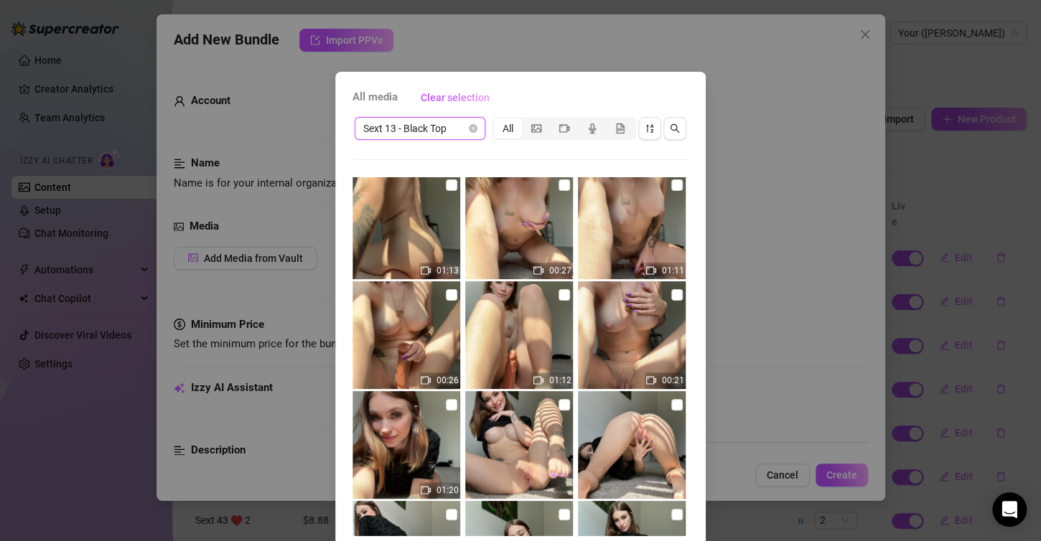
scroll to position [144, 0]
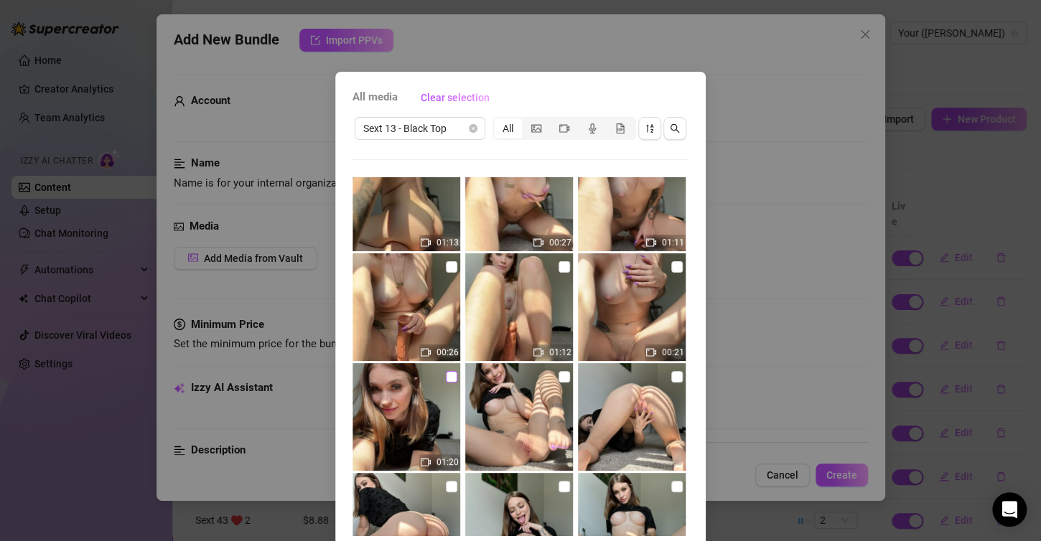
click at [446, 373] on input "checkbox" at bounding box center [451, 376] width 11 height 11
click at [671, 263] on input "checkbox" at bounding box center [676, 266] width 11 height 11
click at [558, 266] on input "checkbox" at bounding box center [563, 266] width 11 height 11
click at [446, 266] on input "checkbox" at bounding box center [451, 266] width 11 height 11
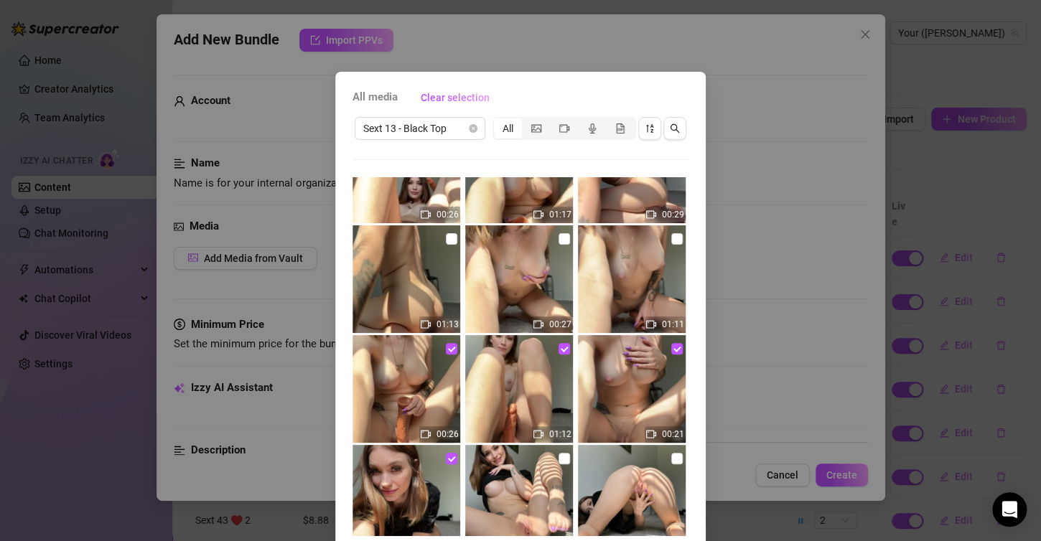
scroll to position [0, 0]
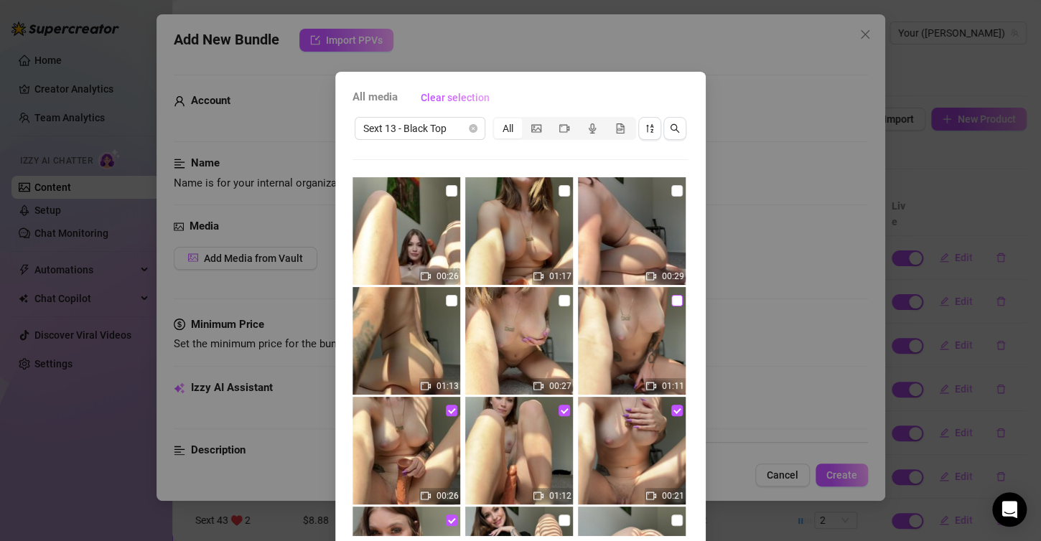
click at [671, 299] on input "checkbox" at bounding box center [676, 300] width 11 height 11
click at [558, 304] on input "checkbox" at bounding box center [563, 300] width 11 height 11
click at [446, 304] on input "checkbox" at bounding box center [451, 300] width 11 height 11
click at [671, 190] on input "checkbox" at bounding box center [676, 190] width 11 height 11
click at [558, 189] on input "checkbox" at bounding box center [563, 190] width 11 height 11
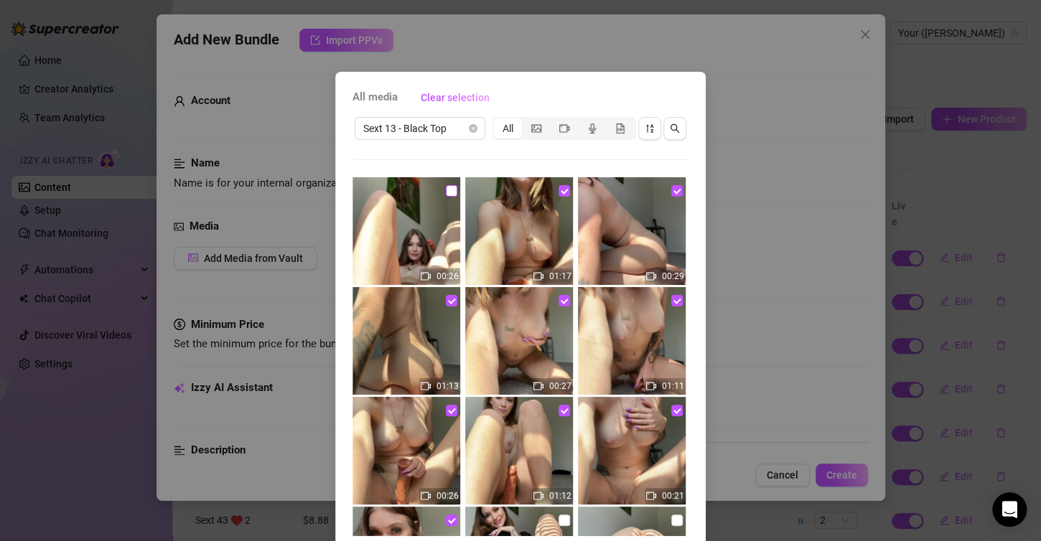
click at [447, 190] on input "checkbox" at bounding box center [451, 190] width 11 height 11
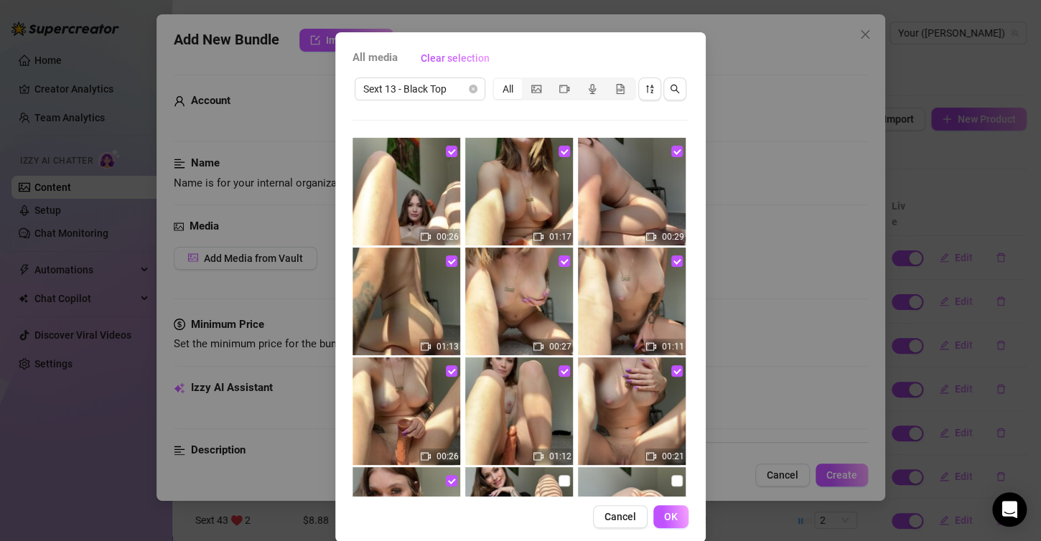
scroll to position [57, 0]
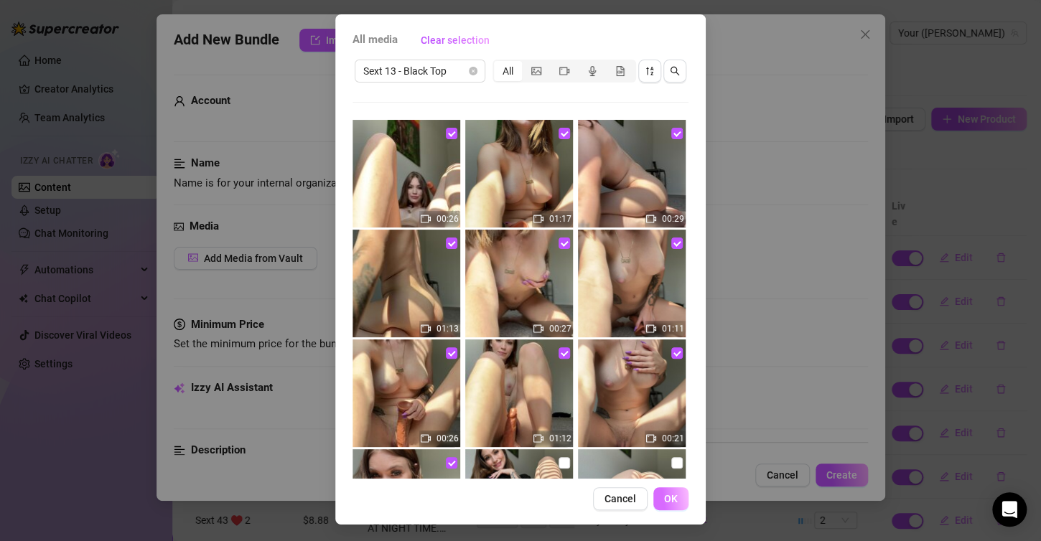
click at [665, 501] on span "OK" at bounding box center [671, 498] width 14 height 11
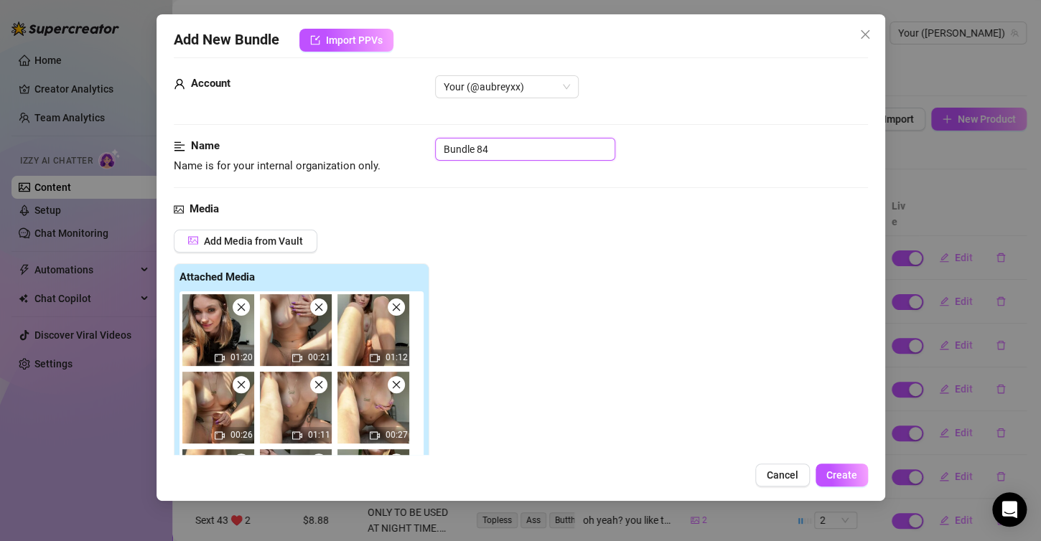
click at [537, 154] on input "Bundle 84" at bounding box center [525, 149] width 180 height 23
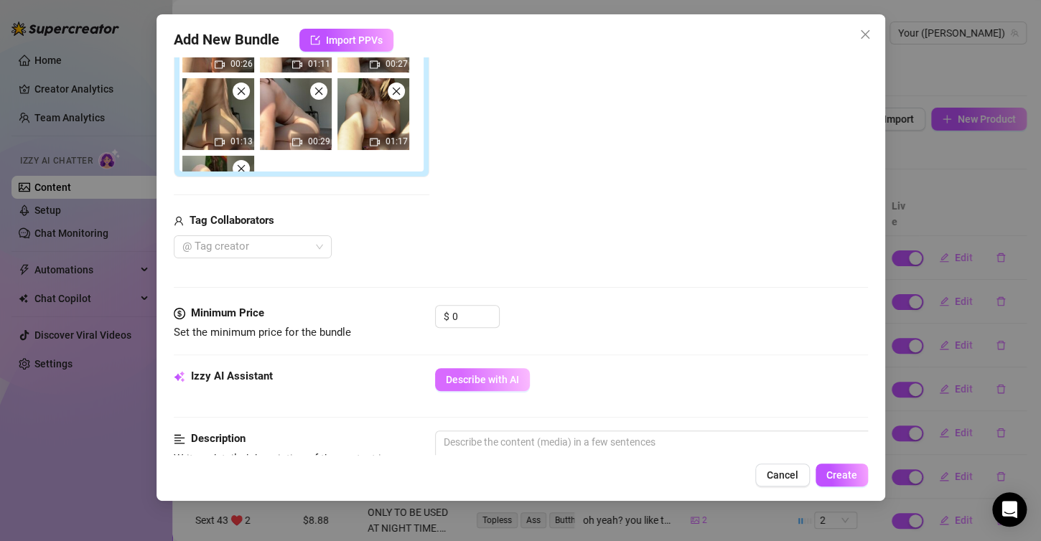
scroll to position [448, 0]
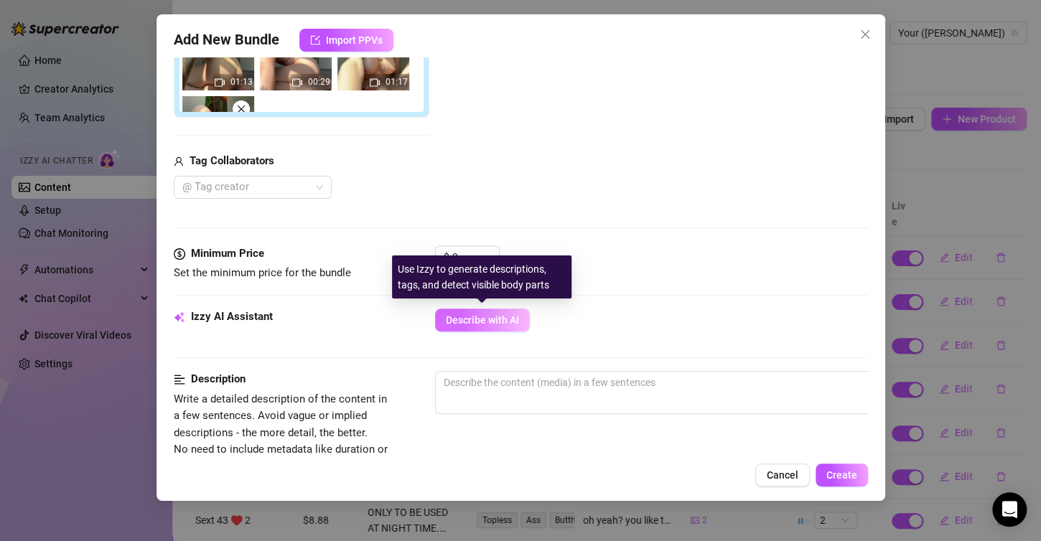
click at [493, 315] on span "Describe with AI" at bounding box center [482, 319] width 73 height 11
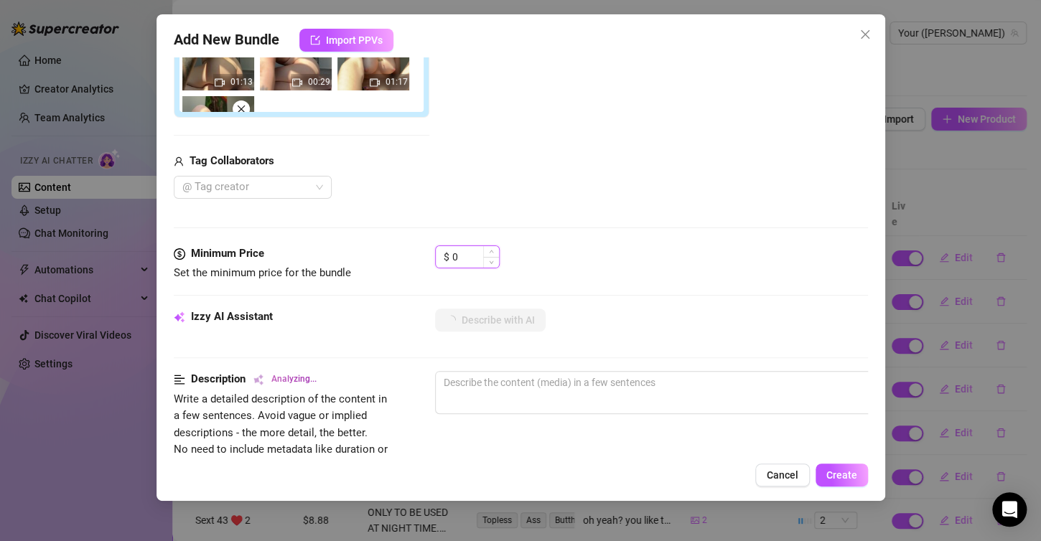
click at [462, 253] on input "0" at bounding box center [475, 257] width 47 height 22
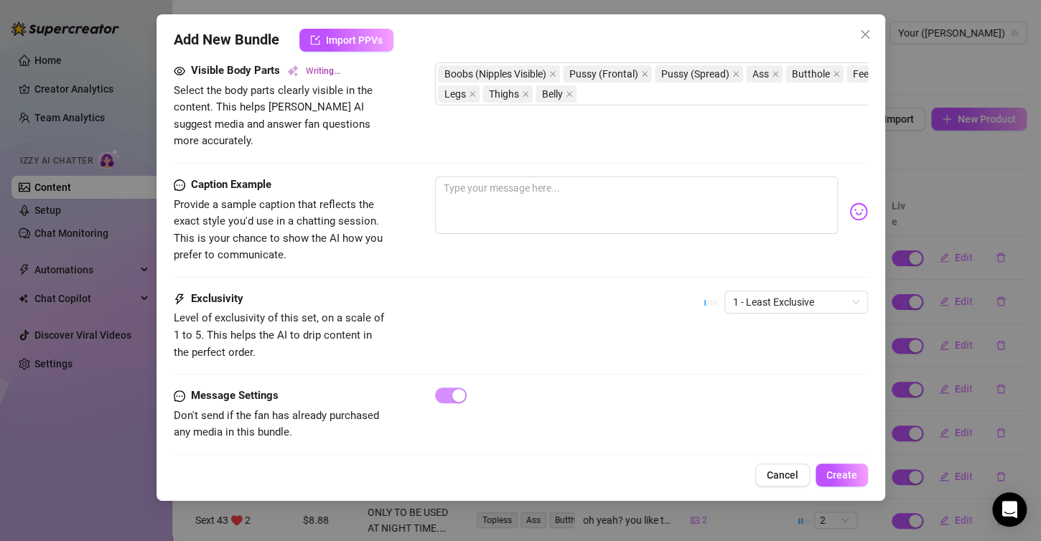
scroll to position [993, 0]
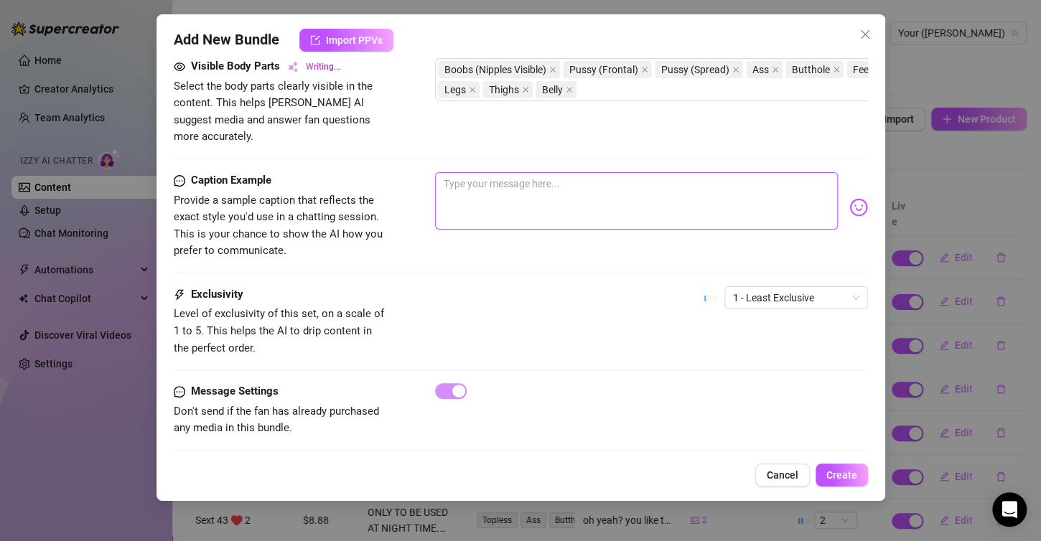
click at [579, 187] on textarea at bounding box center [636, 200] width 403 height 57
click at [739, 287] on span "1 - Least Exclusive" at bounding box center [796, 298] width 126 height 22
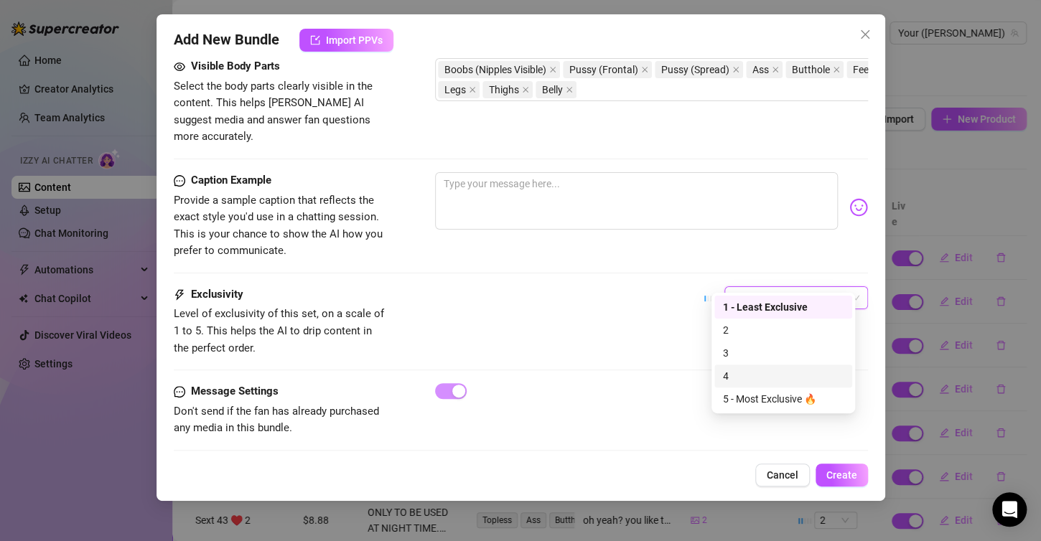
click at [736, 379] on div "4" at bounding box center [783, 376] width 121 height 16
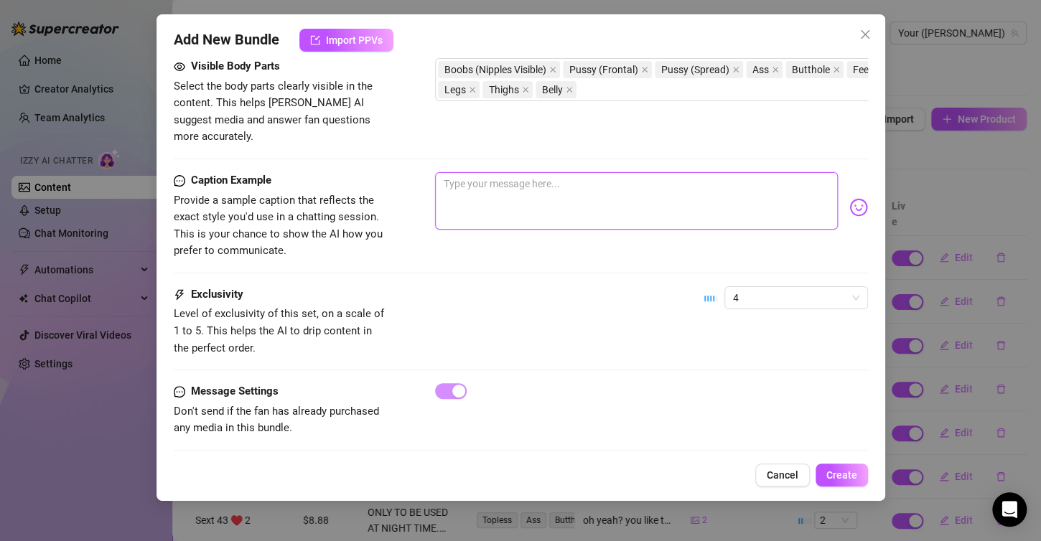
click at [602, 202] on textarea at bounding box center [636, 200] width 403 height 57
click at [850, 464] on button "Create" at bounding box center [841, 475] width 52 height 23
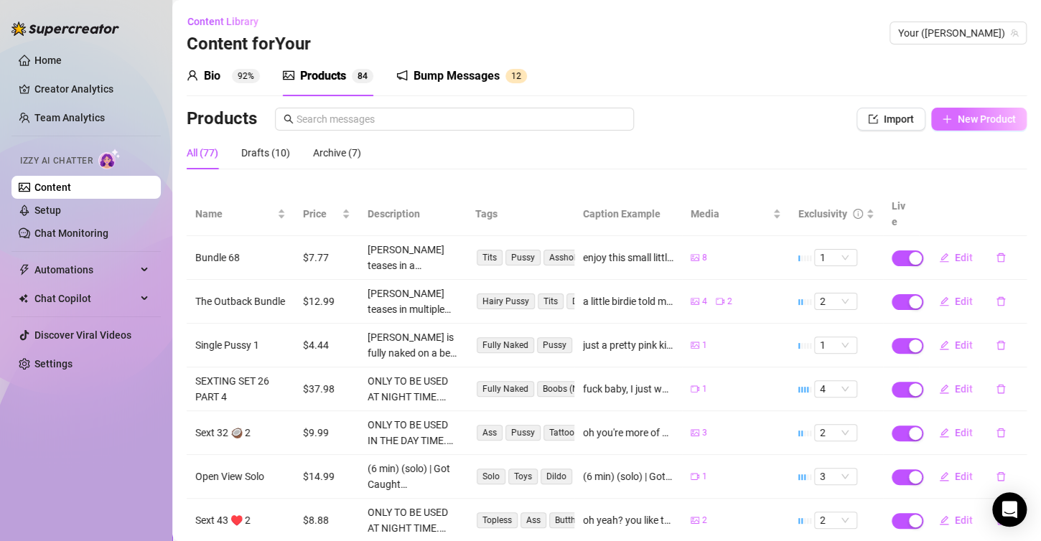
click at [942, 113] on span "button" at bounding box center [947, 118] width 10 height 11
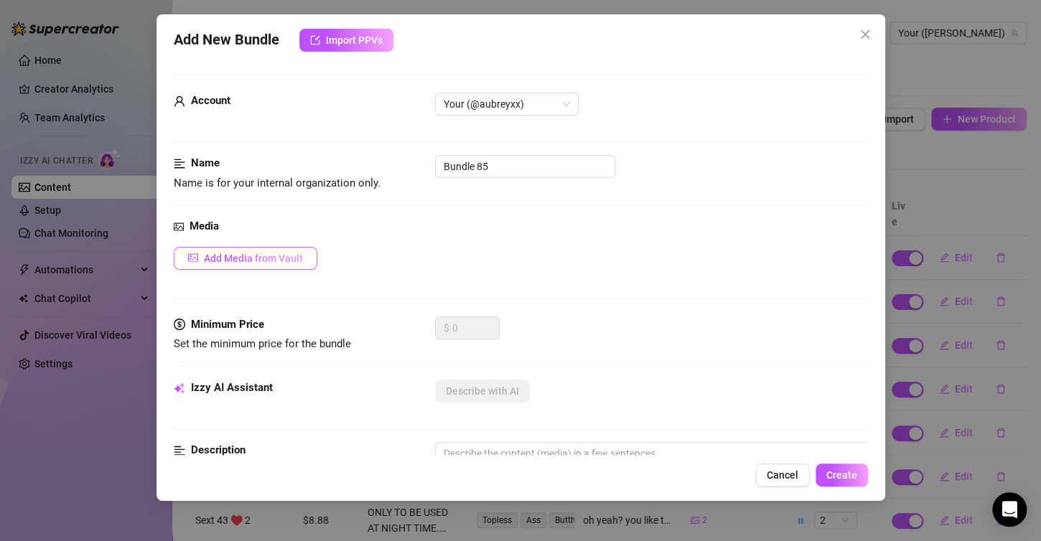
click at [263, 258] on span "Add Media from Vault" at bounding box center [253, 258] width 99 height 11
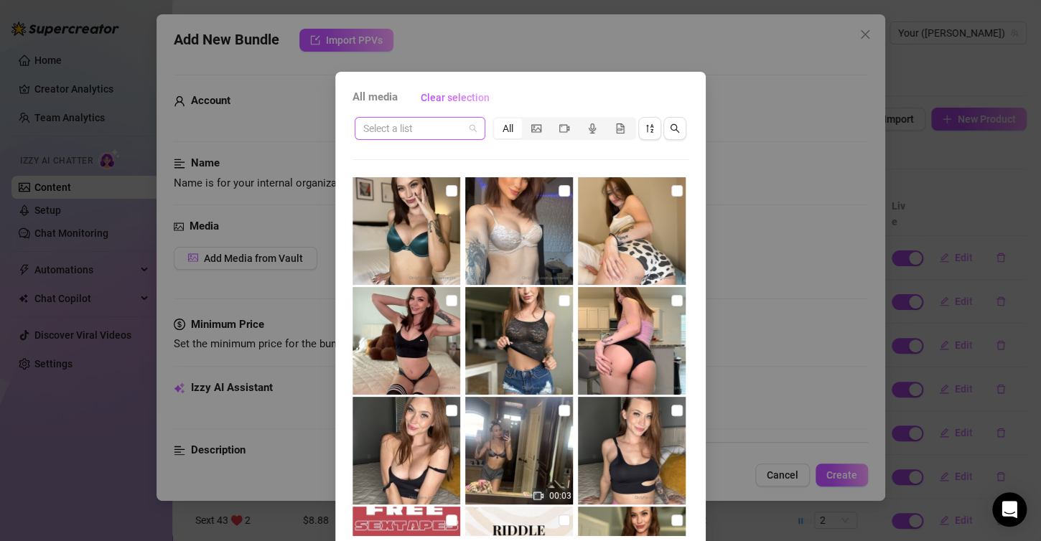
click at [470, 129] on div "Select a list" at bounding box center [420, 128] width 131 height 23
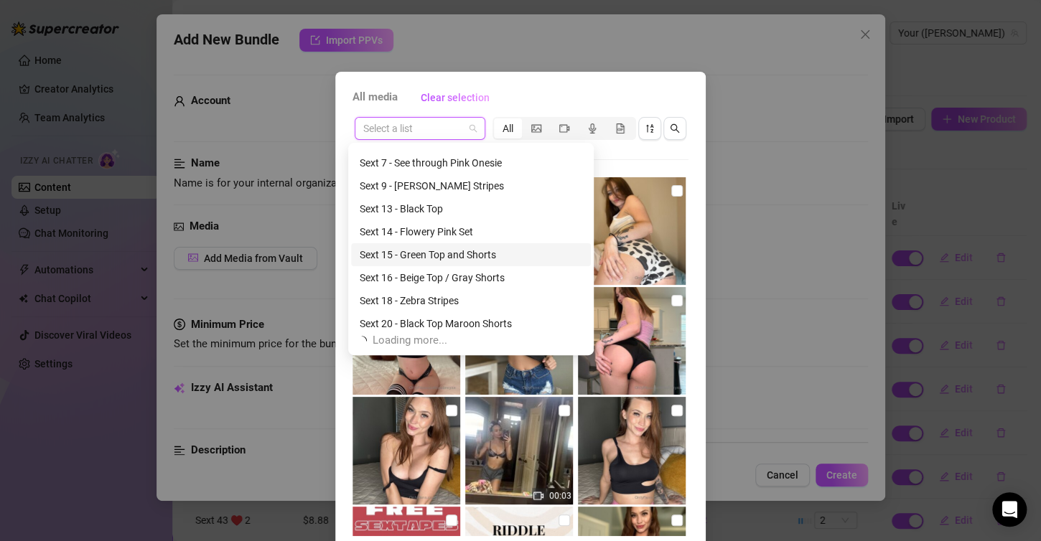
scroll to position [1884, 0]
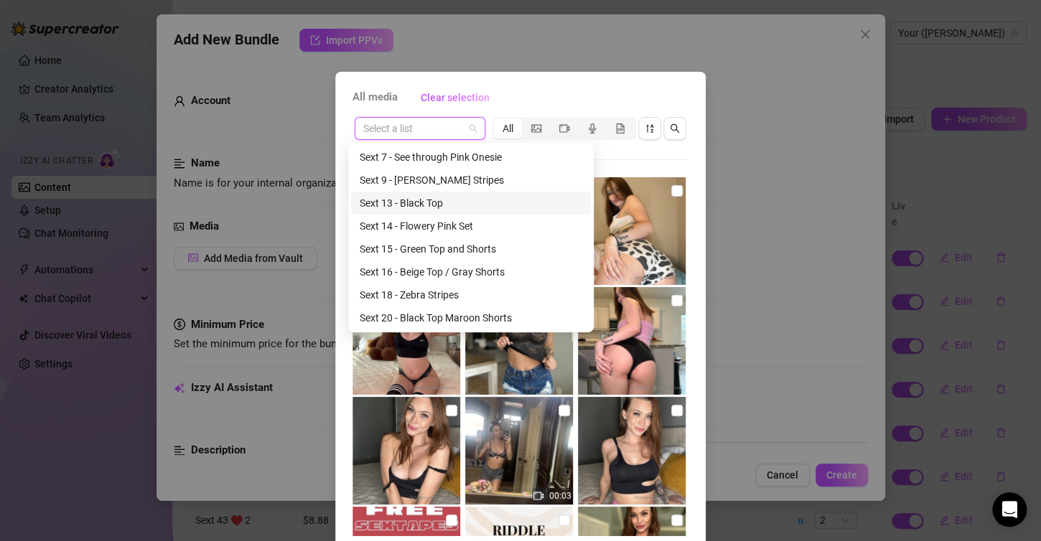
click at [424, 200] on div "Sext 13 - Black Top" at bounding box center [471, 203] width 223 height 16
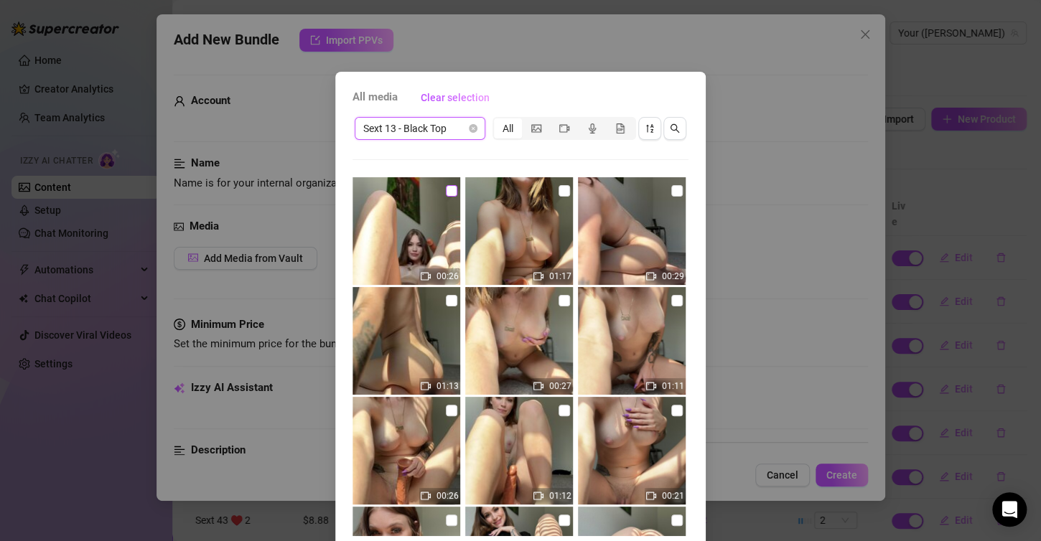
click at [446, 192] on input "checkbox" at bounding box center [451, 190] width 11 height 11
click at [558, 190] on input "checkbox" at bounding box center [563, 190] width 11 height 11
drag, startPoint x: 659, startPoint y: 182, endPoint x: 661, endPoint y: 192, distance: 10.3
click at [671, 192] on label at bounding box center [676, 191] width 11 height 16
click at [659, 200] on img at bounding box center [632, 231] width 108 height 108
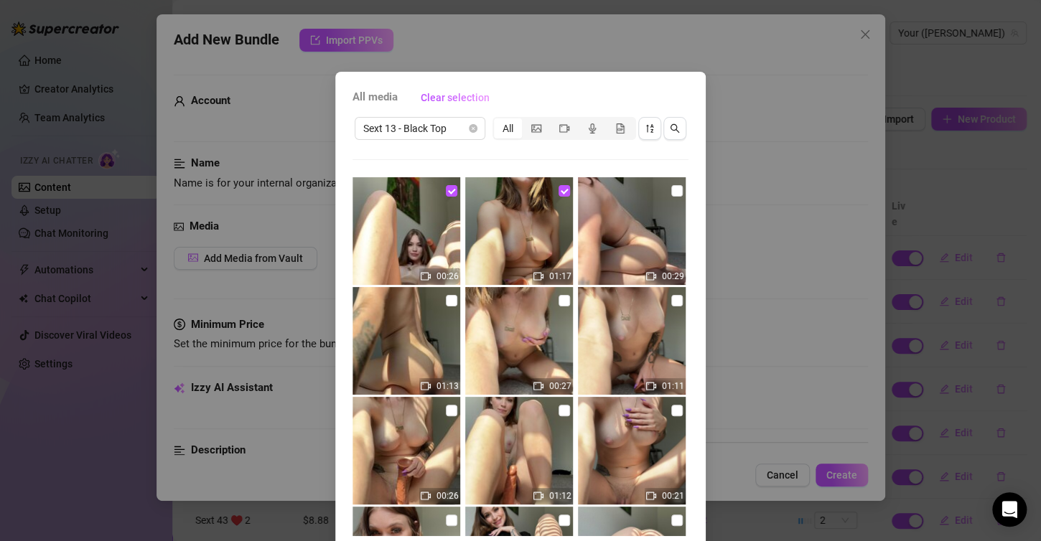
click at [356, 97] on span "All media" at bounding box center [374, 97] width 45 height 17
click at [645, 227] on img at bounding box center [632, 231] width 108 height 108
click at [671, 191] on input "checkbox" at bounding box center [676, 190] width 11 height 11
click at [446, 297] on input "checkbox" at bounding box center [451, 300] width 11 height 11
click at [558, 299] on input "checkbox" at bounding box center [563, 300] width 11 height 11
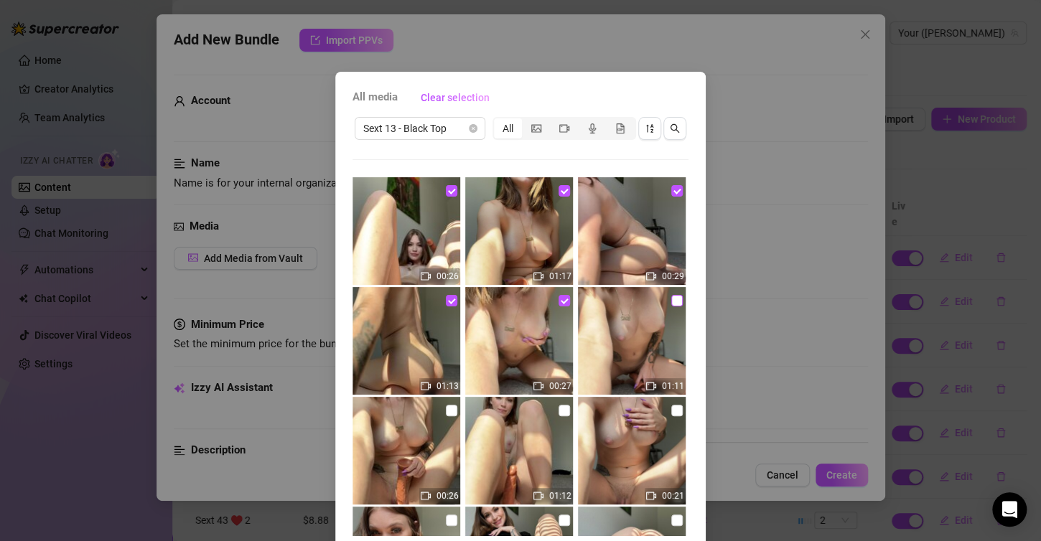
drag, startPoint x: 665, startPoint y: 302, endPoint x: 664, endPoint y: 315, distance: 12.9
click at [671, 303] on input "checkbox" at bounding box center [676, 300] width 11 height 11
click at [671, 412] on input "checkbox" at bounding box center [676, 410] width 11 height 11
click at [558, 406] on input "checkbox" at bounding box center [563, 410] width 11 height 11
click at [446, 406] on input "checkbox" at bounding box center [451, 410] width 11 height 11
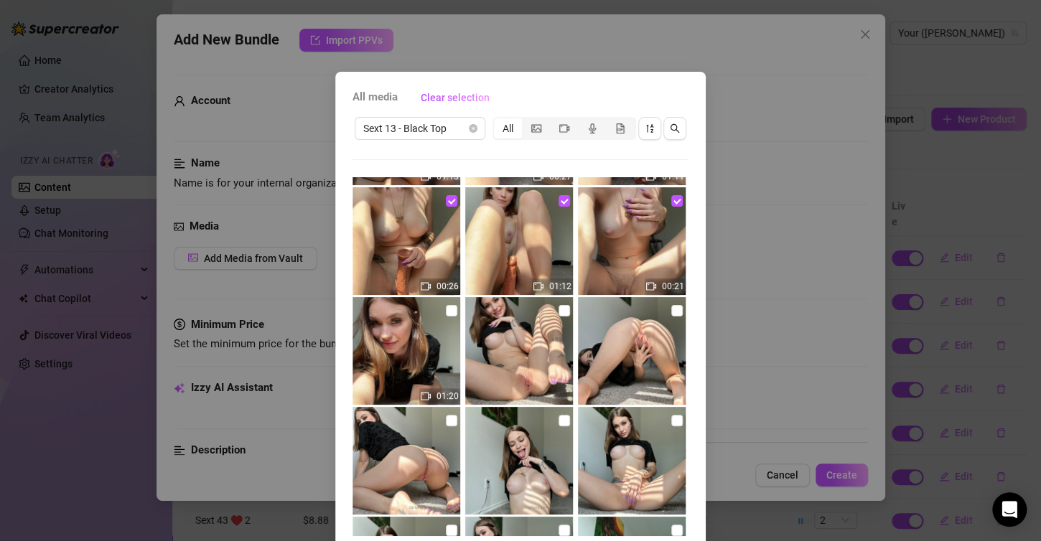
scroll to position [215, 0]
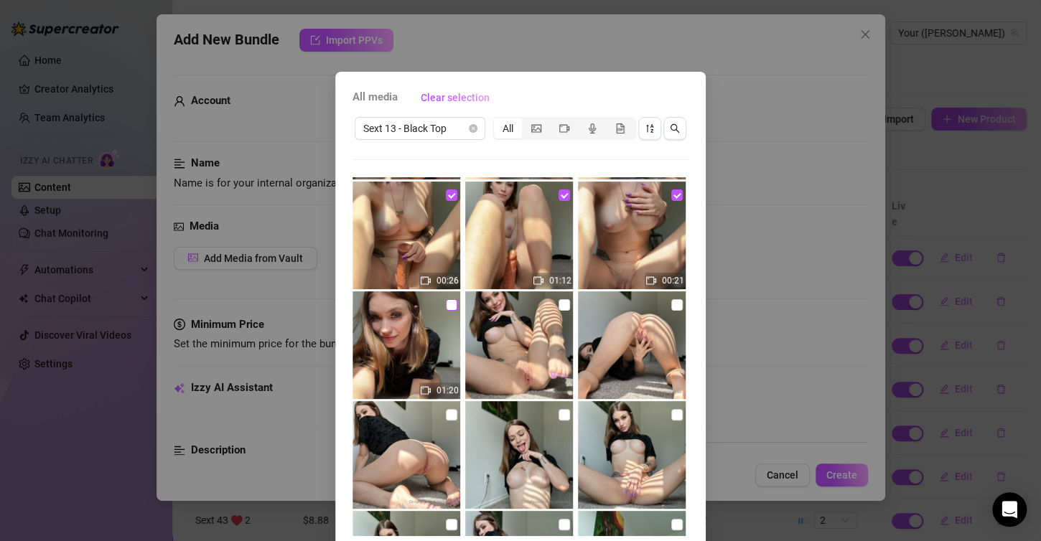
click at [446, 301] on input "checkbox" at bounding box center [451, 304] width 11 height 11
click at [558, 307] on input "checkbox" at bounding box center [563, 304] width 11 height 11
click at [671, 307] on input "checkbox" at bounding box center [676, 304] width 11 height 11
click at [671, 416] on input "checkbox" at bounding box center [676, 414] width 11 height 11
click at [558, 418] on input "checkbox" at bounding box center [563, 414] width 11 height 11
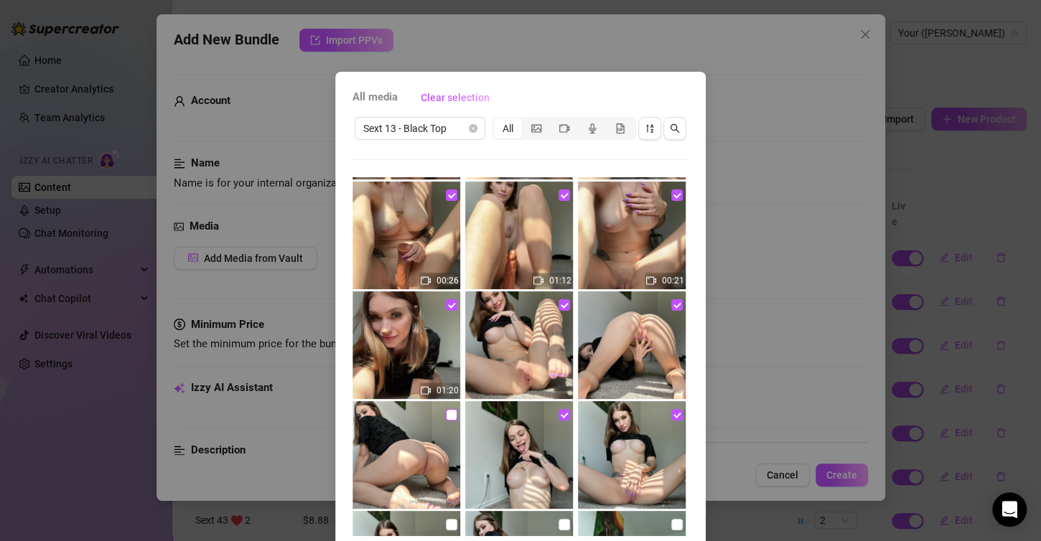
click at [446, 418] on input "checkbox" at bounding box center [451, 414] width 11 height 11
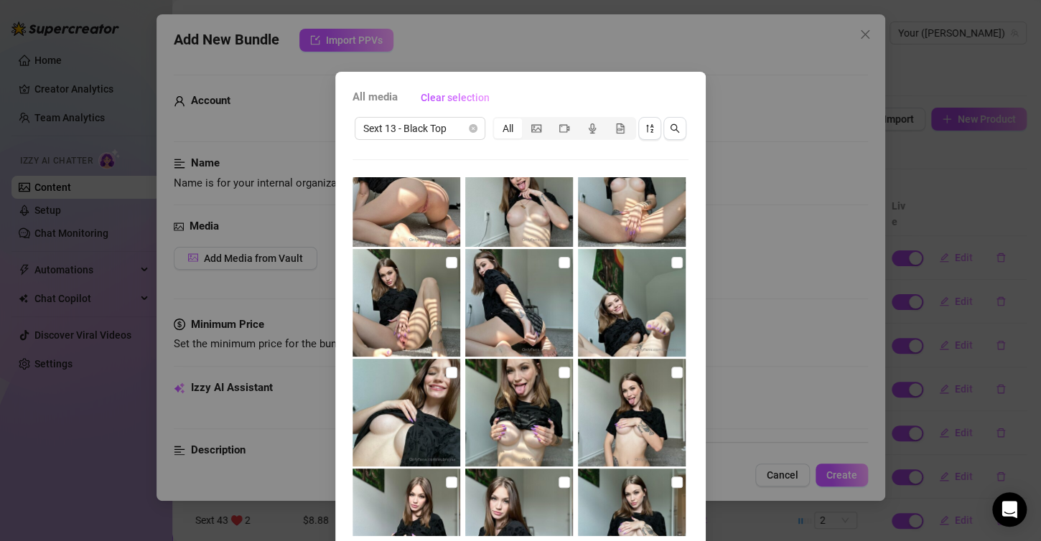
scroll to position [502, 0]
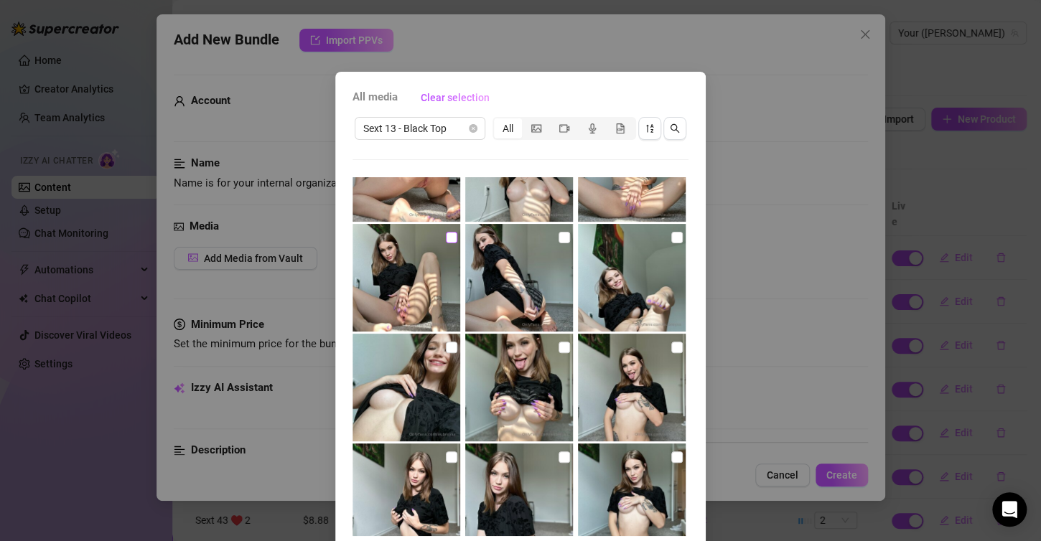
click at [446, 230] on label at bounding box center [451, 238] width 11 height 16
click at [446, 232] on input "checkbox" at bounding box center [451, 237] width 11 height 11
click at [558, 238] on input "checkbox" at bounding box center [563, 237] width 11 height 11
click at [671, 241] on input "checkbox" at bounding box center [676, 237] width 11 height 11
click at [671, 350] on input "checkbox" at bounding box center [676, 347] width 11 height 11
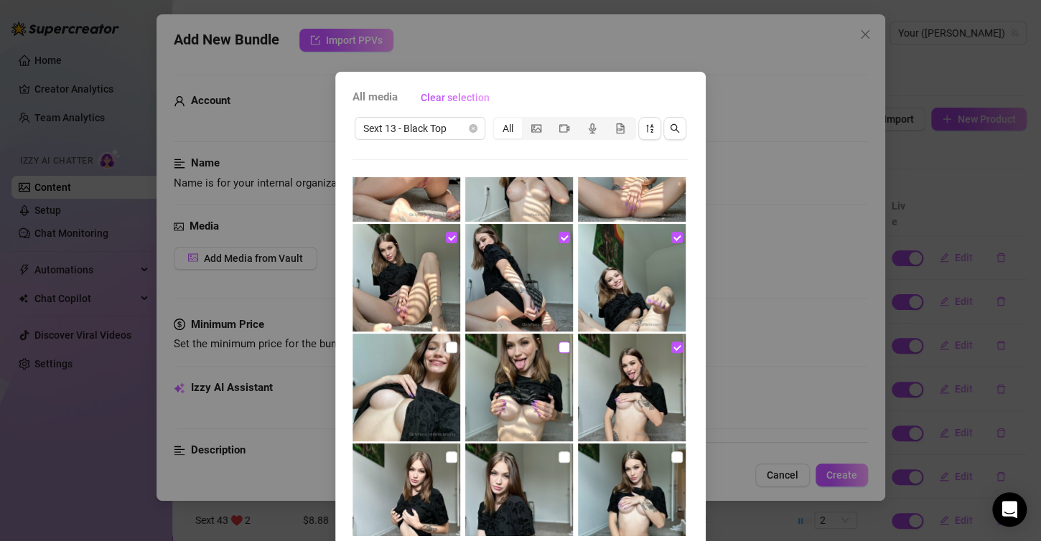
click at [558, 350] on input "checkbox" at bounding box center [563, 347] width 11 height 11
click at [446, 347] on input "checkbox" at bounding box center [451, 347] width 11 height 11
click at [446, 454] on input "checkbox" at bounding box center [451, 457] width 11 height 11
click at [558, 459] on input "checkbox" at bounding box center [563, 457] width 11 height 11
click at [668, 462] on img at bounding box center [632, 498] width 108 height 108
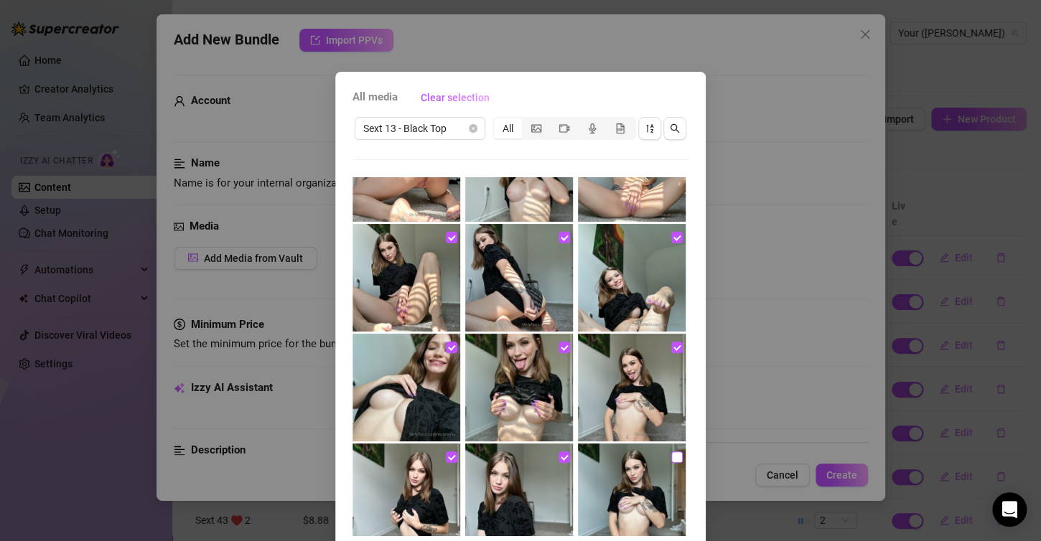
click at [671, 459] on input "checkbox" at bounding box center [676, 457] width 11 height 11
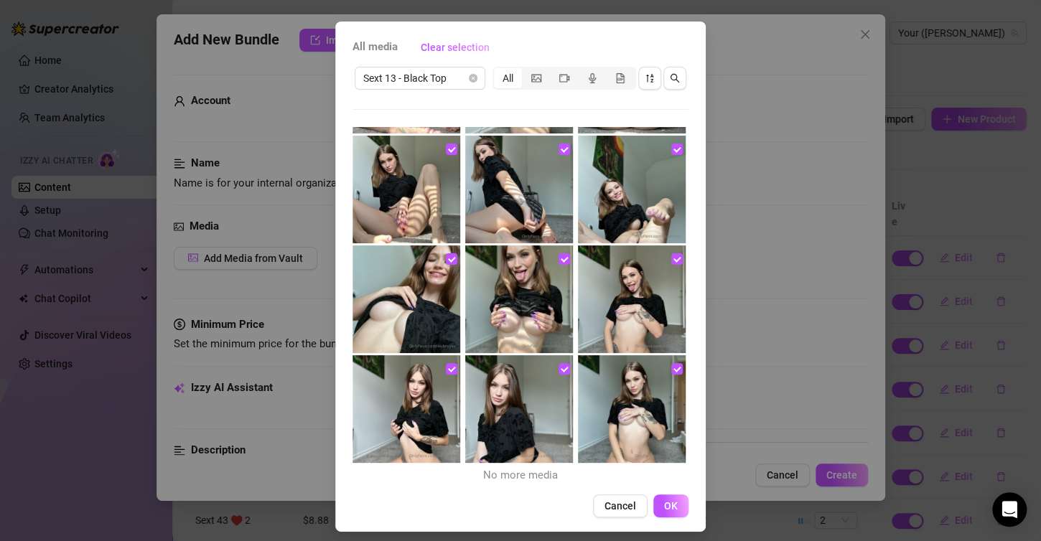
scroll to position [57, 0]
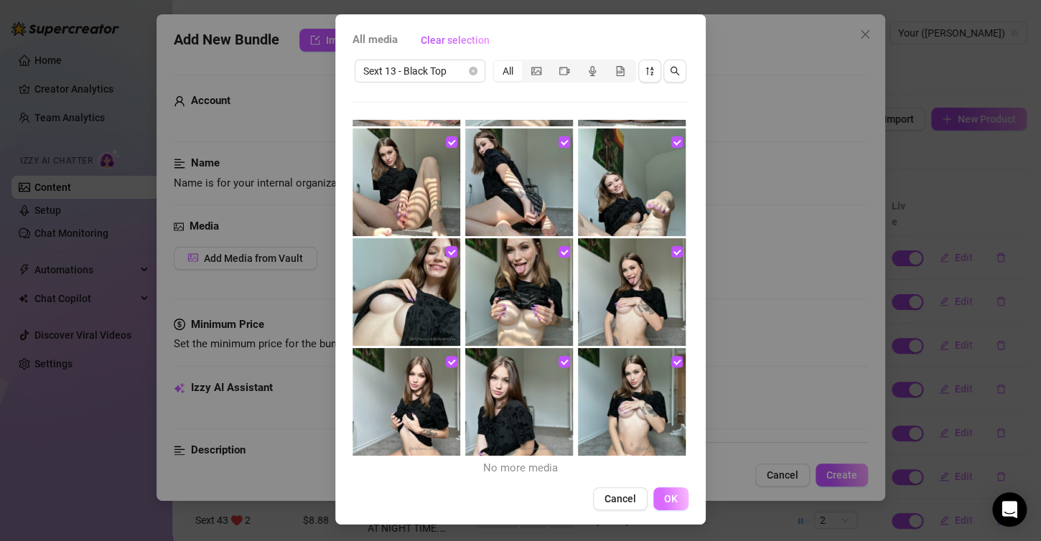
click at [668, 502] on span "OK" at bounding box center [671, 498] width 14 height 11
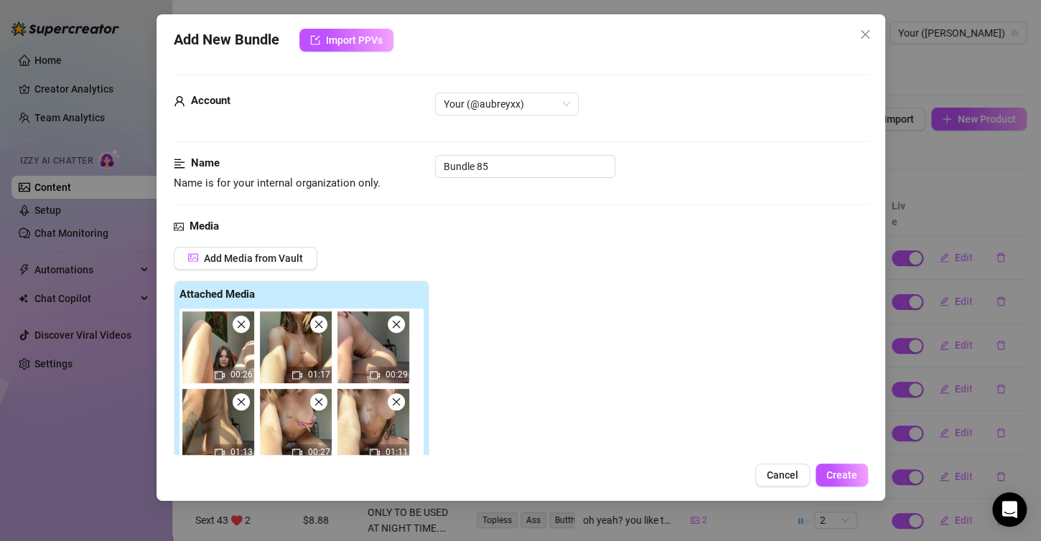
scroll to position [17, 0]
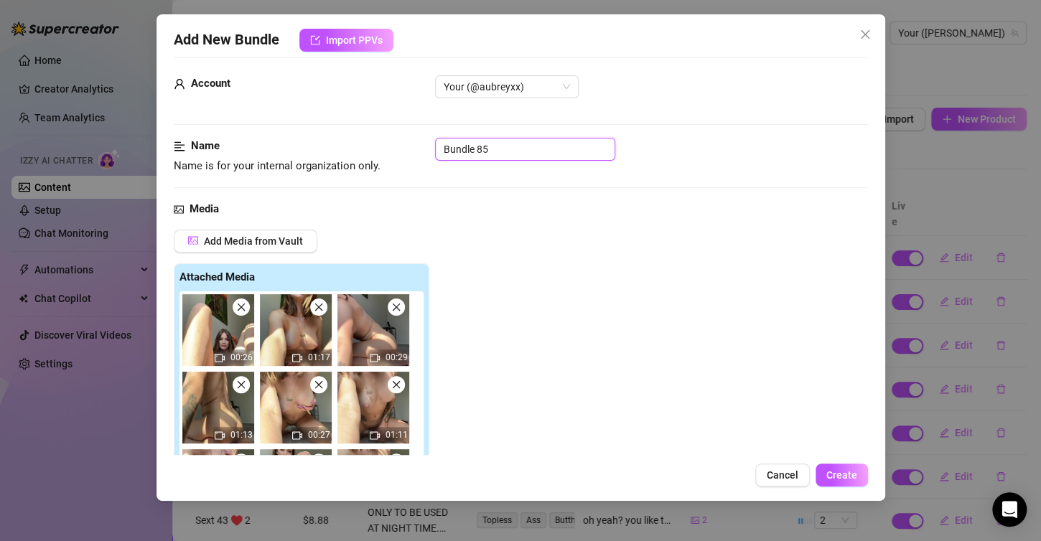
click at [550, 157] on input "Bundle 85" at bounding box center [525, 149] width 180 height 23
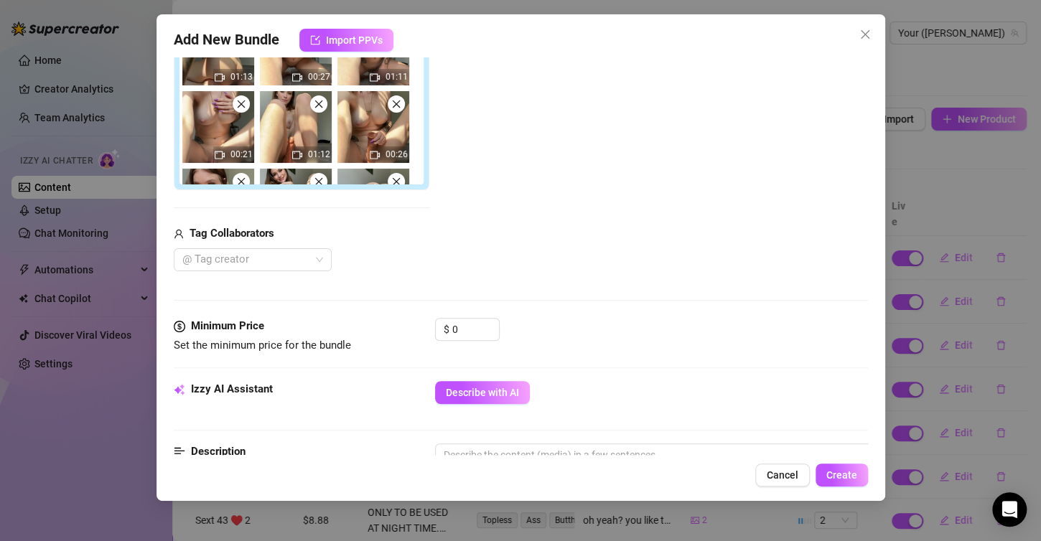
scroll to position [448, 0]
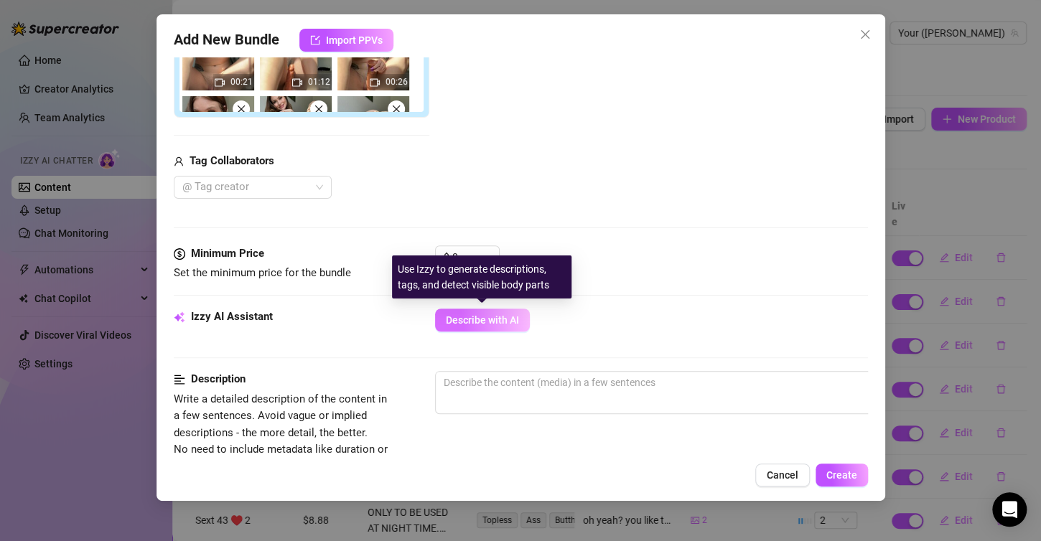
click at [479, 326] on button "Describe with AI" at bounding box center [482, 320] width 95 height 23
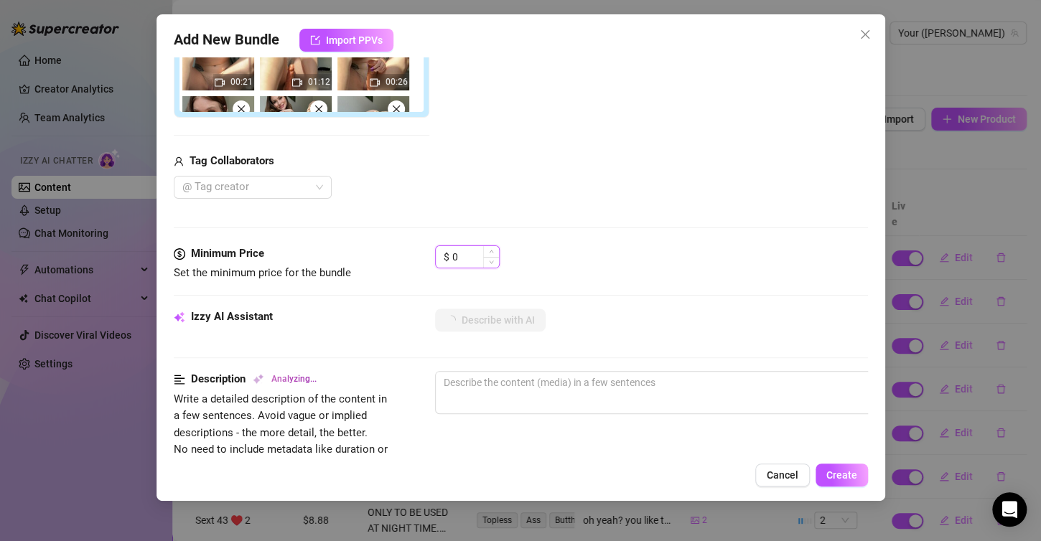
click at [470, 258] on input "0" at bounding box center [475, 257] width 47 height 22
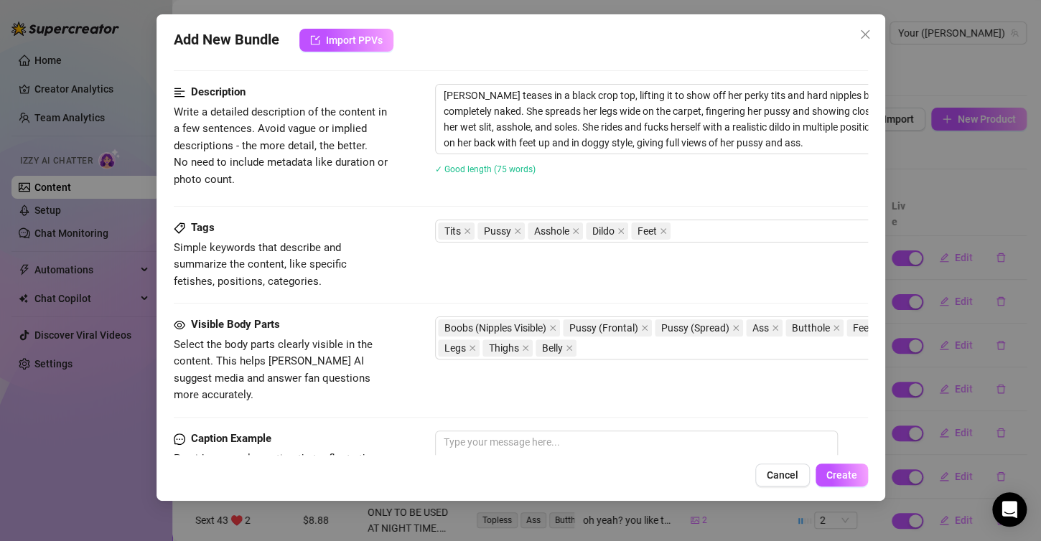
scroll to position [879, 0]
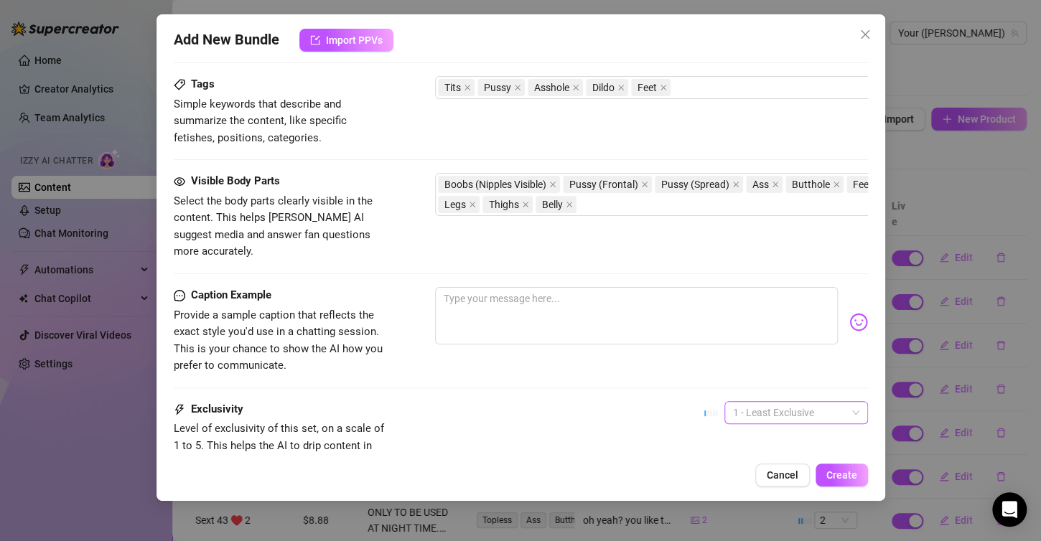
click at [733, 402] on span "1 - Least Exclusive" at bounding box center [796, 413] width 126 height 22
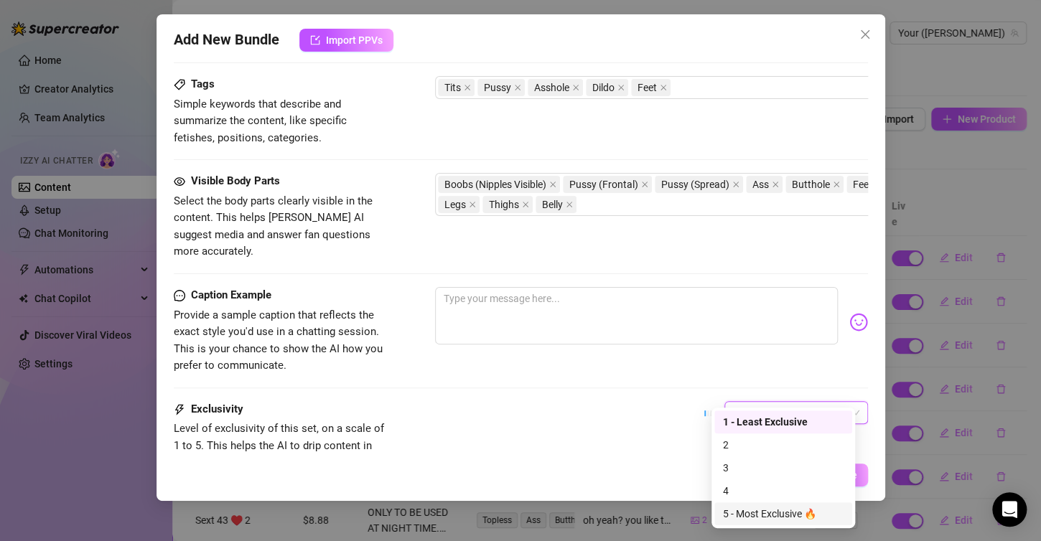
click at [754, 509] on div "5 - Most Exclusive 🔥" at bounding box center [783, 514] width 121 height 16
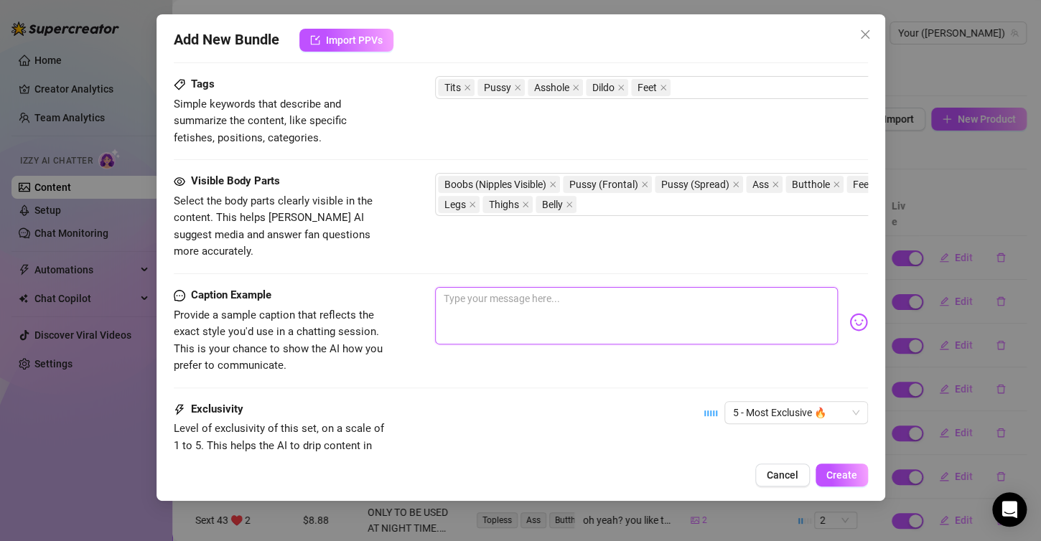
click at [625, 292] on textarea at bounding box center [636, 315] width 403 height 57
click at [640, 287] on textarea at bounding box center [636, 315] width 403 height 57
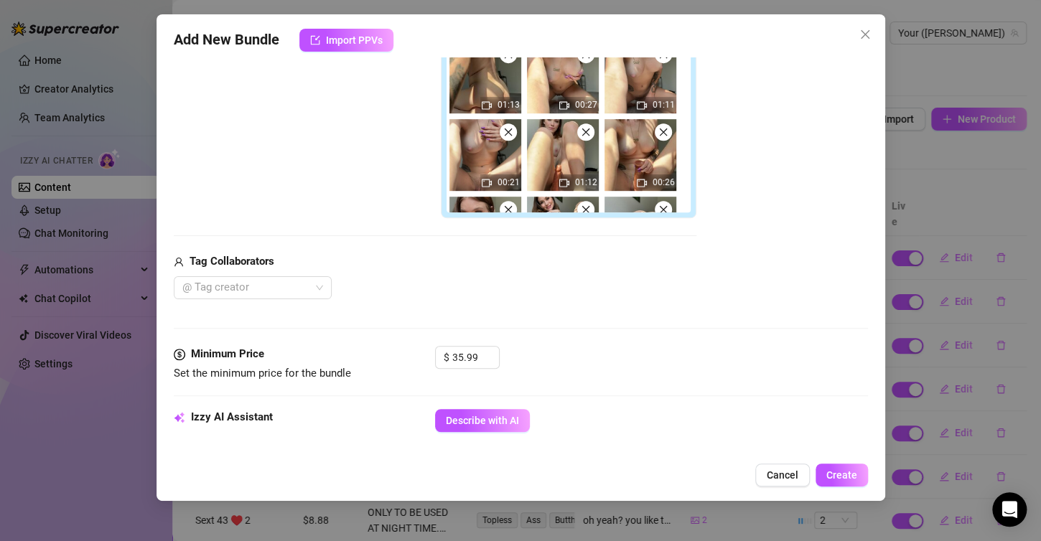
scroll to position [0, 0]
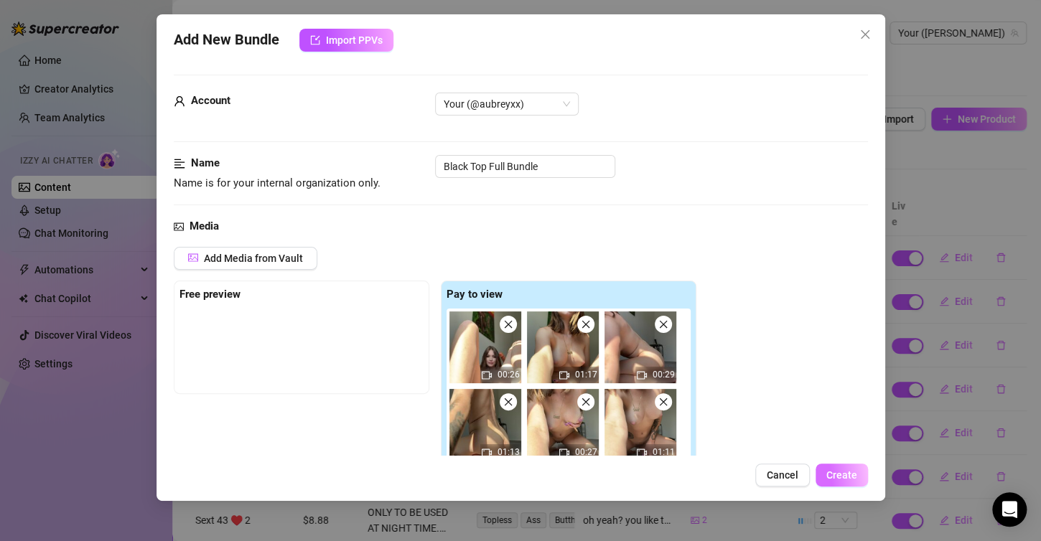
click at [831, 482] on button "Create" at bounding box center [841, 475] width 52 height 23
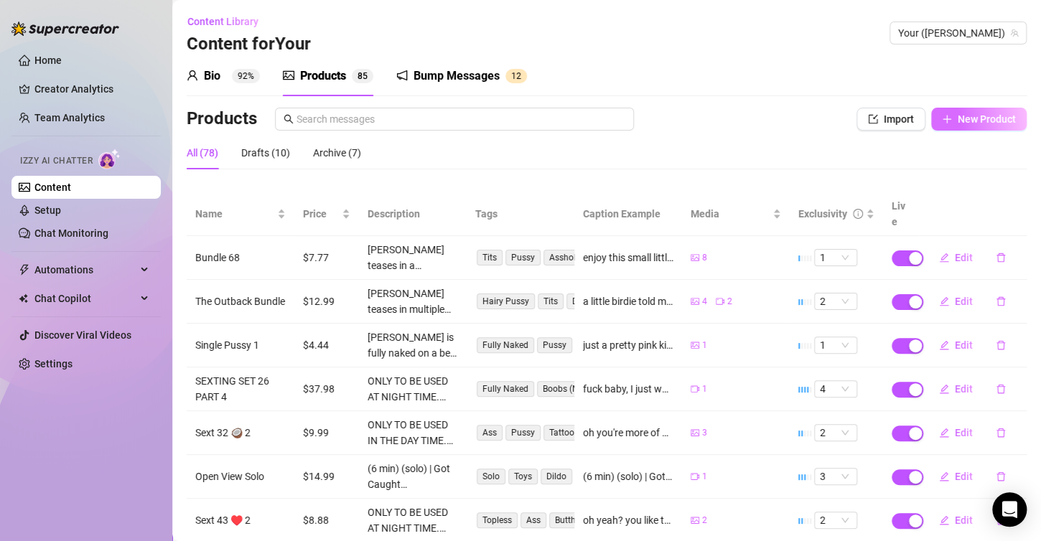
click at [958, 115] on span "New Product" at bounding box center [987, 118] width 58 height 11
